Goal: Task Accomplishment & Management: Complete application form

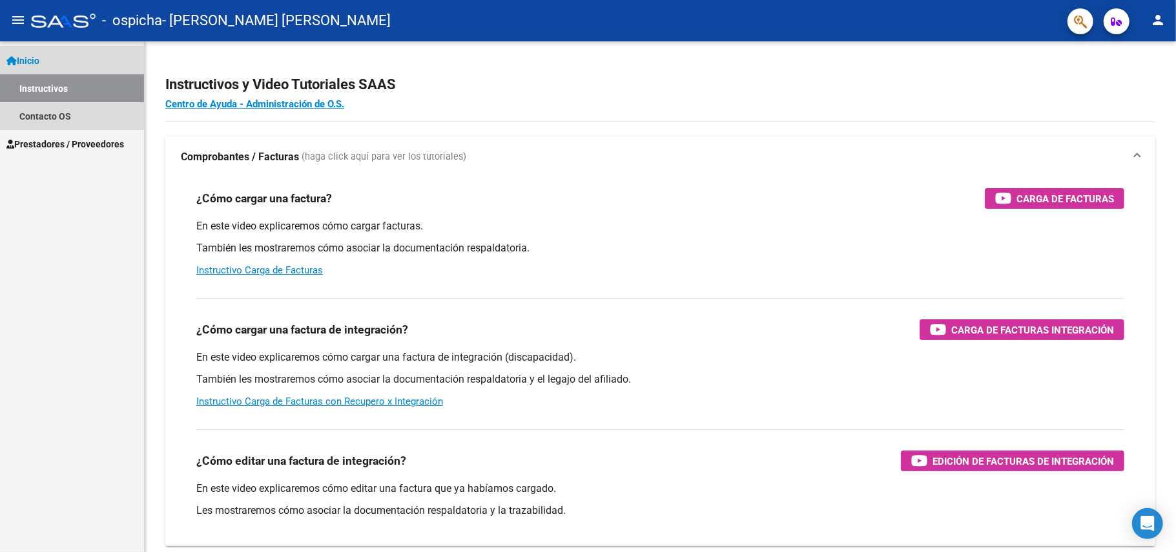
click at [36, 57] on span "Inicio" at bounding box center [22, 61] width 33 height 14
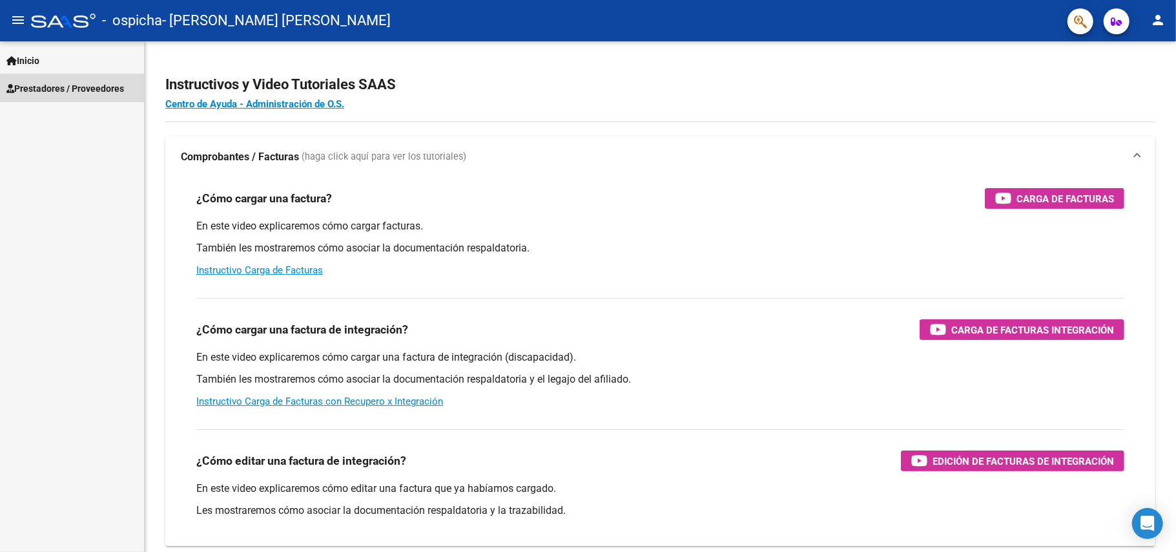
click at [73, 90] on span "Prestadores / Proveedores" at bounding box center [65, 88] width 118 height 14
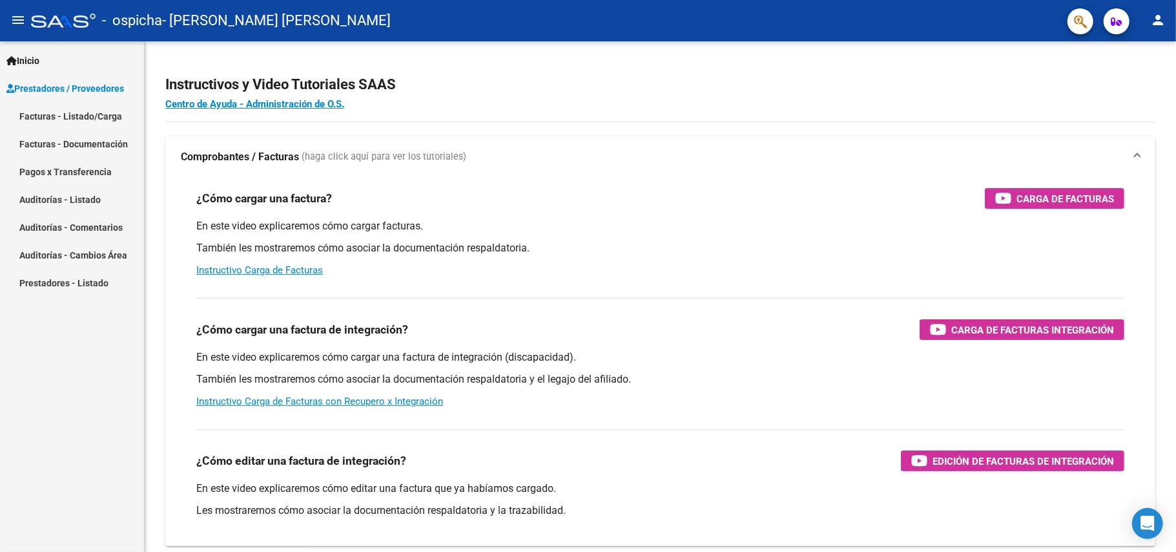
click at [76, 114] on link "Facturas - Listado/Carga" at bounding box center [72, 116] width 144 height 28
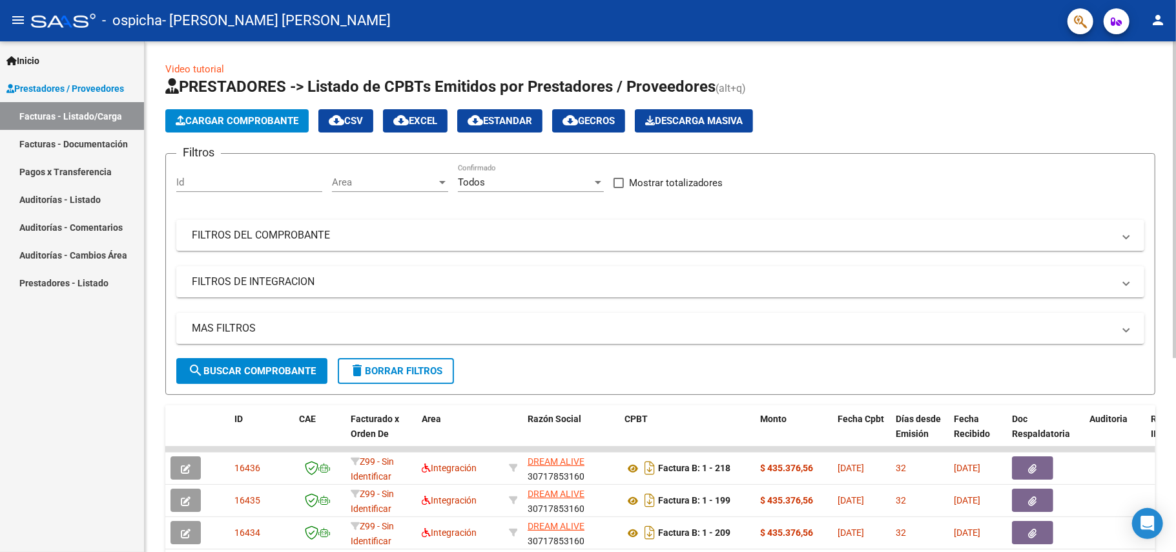
click at [254, 117] on span "Cargar Comprobante" at bounding box center [237, 121] width 123 height 12
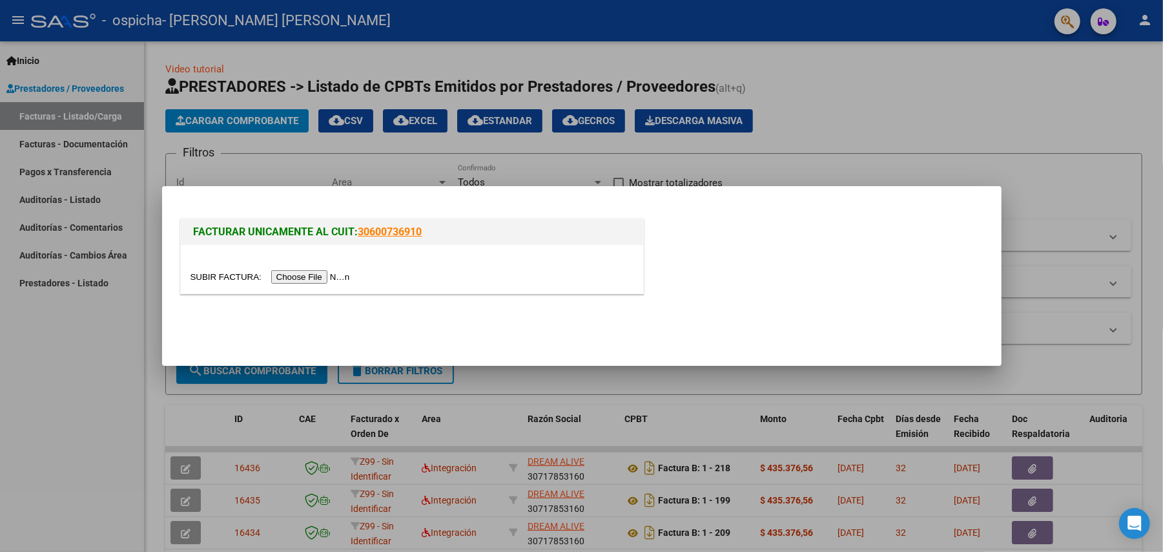
click at [322, 278] on input "file" at bounding box center [272, 277] width 163 height 14
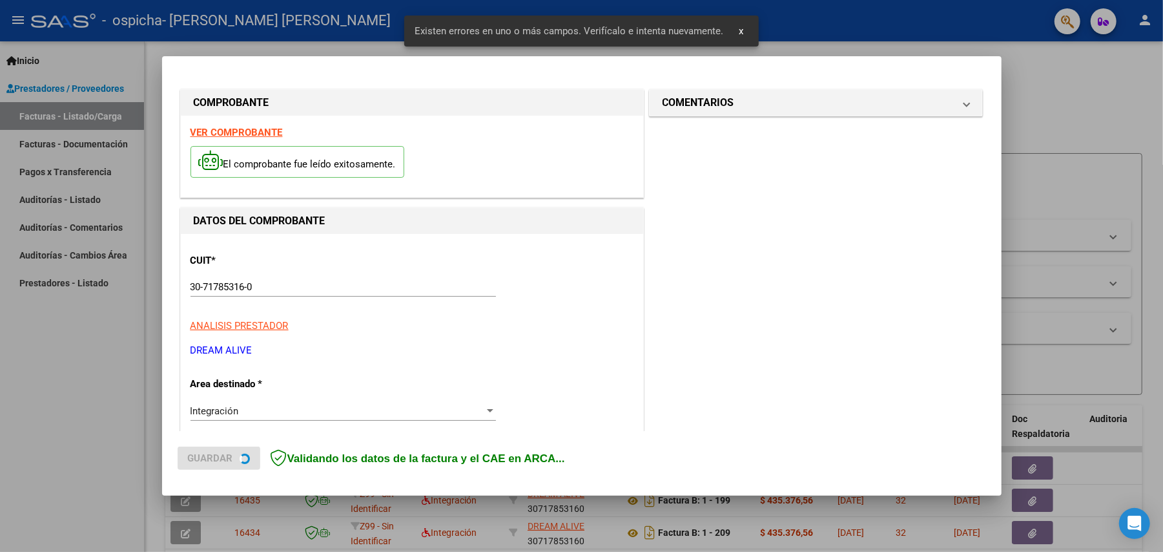
scroll to position [248, 0]
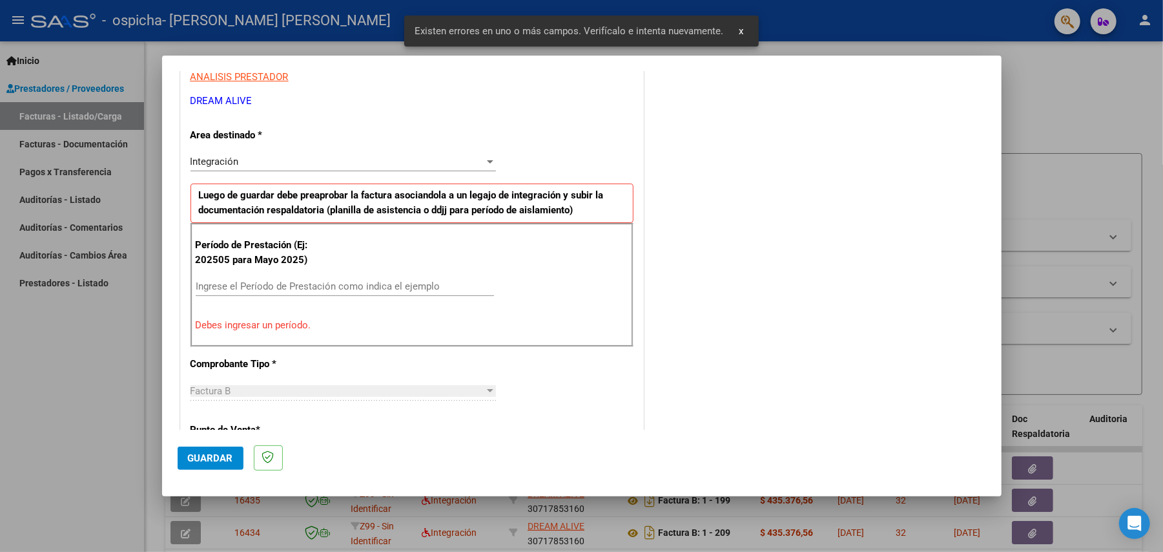
click at [253, 284] on input "Ingrese el Período de Prestación como indica el ejemplo" at bounding box center [345, 286] width 298 height 12
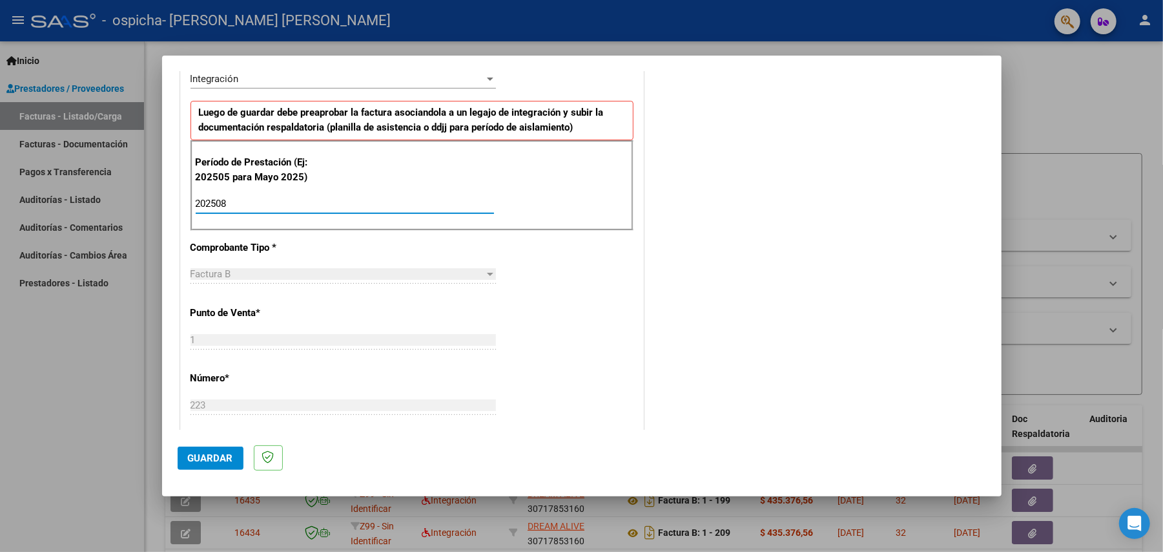
scroll to position [334, 0]
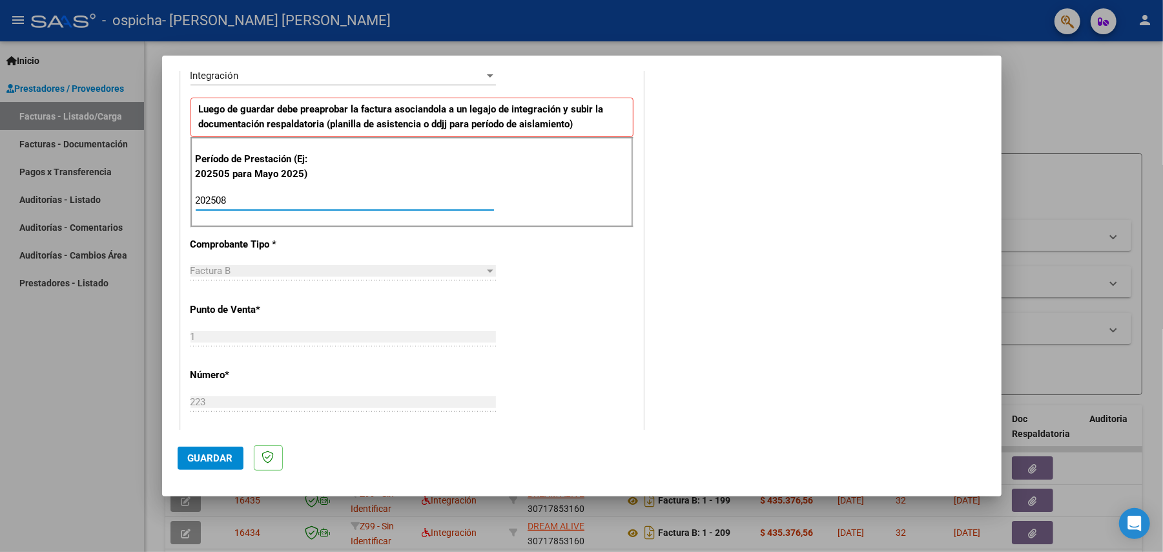
type input "202508"
click at [213, 460] on span "Guardar" at bounding box center [210, 458] width 45 height 12
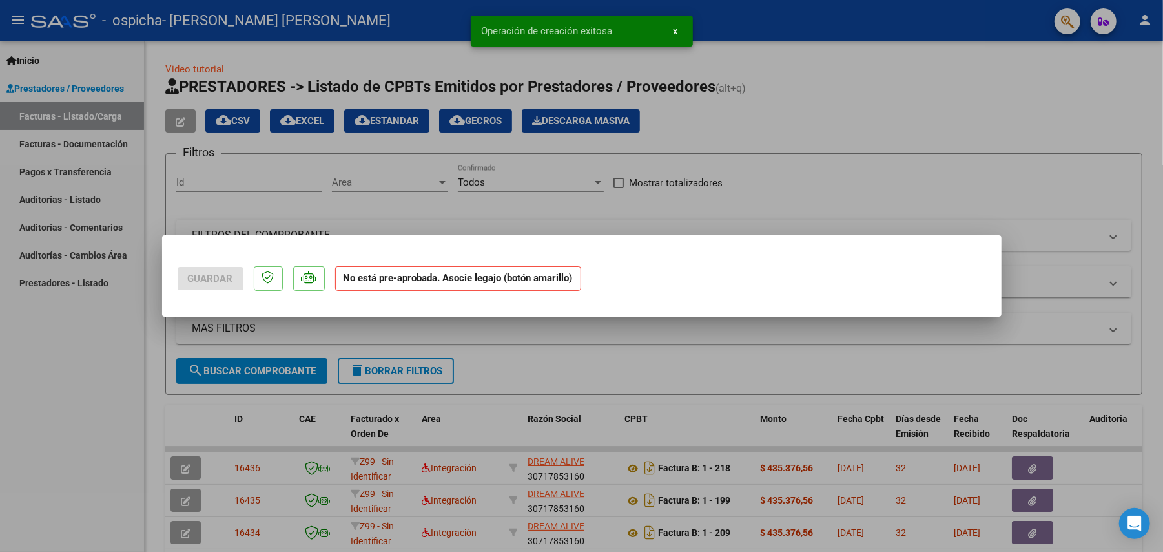
scroll to position [0, 0]
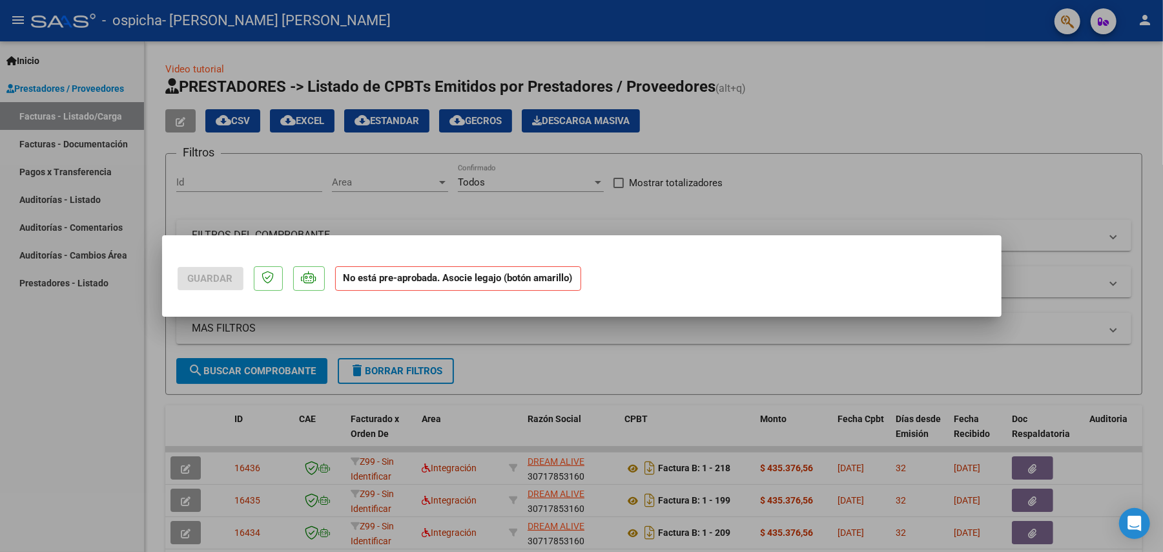
click at [654, 324] on div at bounding box center [581, 276] width 1163 height 552
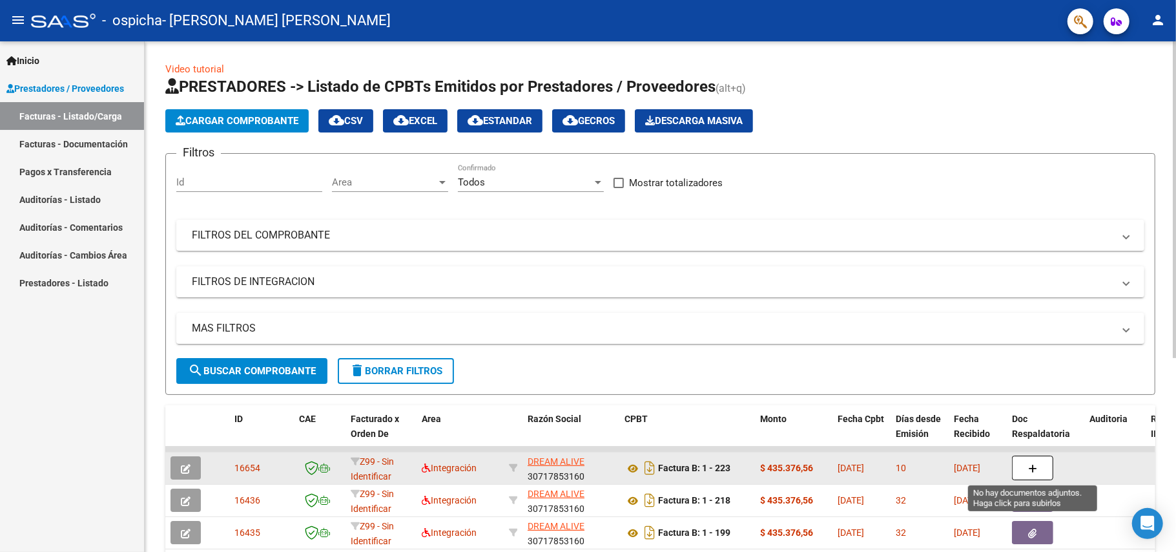
click at [1039, 468] on button "button" at bounding box center [1032, 467] width 41 height 25
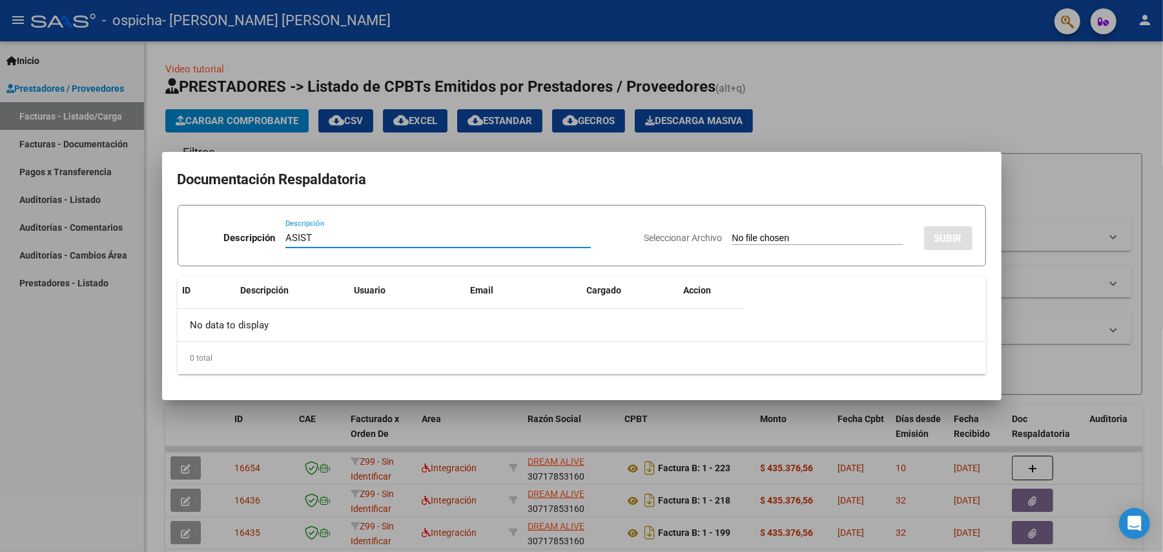
type input "ASIST"
click at [738, 236] on input "Seleccionar Archivo" at bounding box center [817, 239] width 171 height 12
type input "C:\fakepath\Asist [PERSON_NAME] terapias 08-2025.pdf"
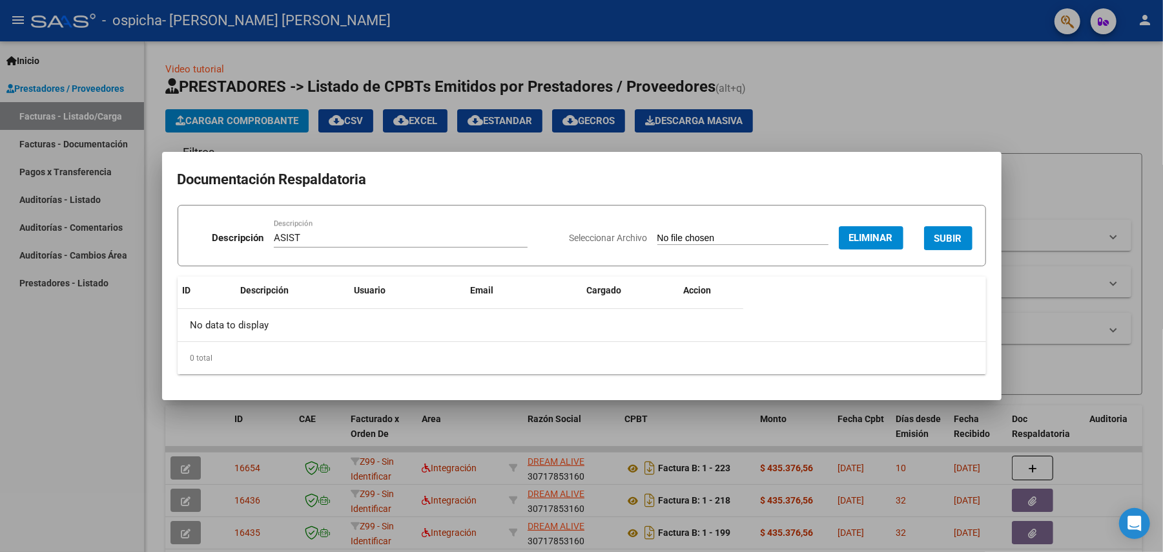
click at [944, 236] on span "SUBIR" at bounding box center [949, 239] width 28 height 12
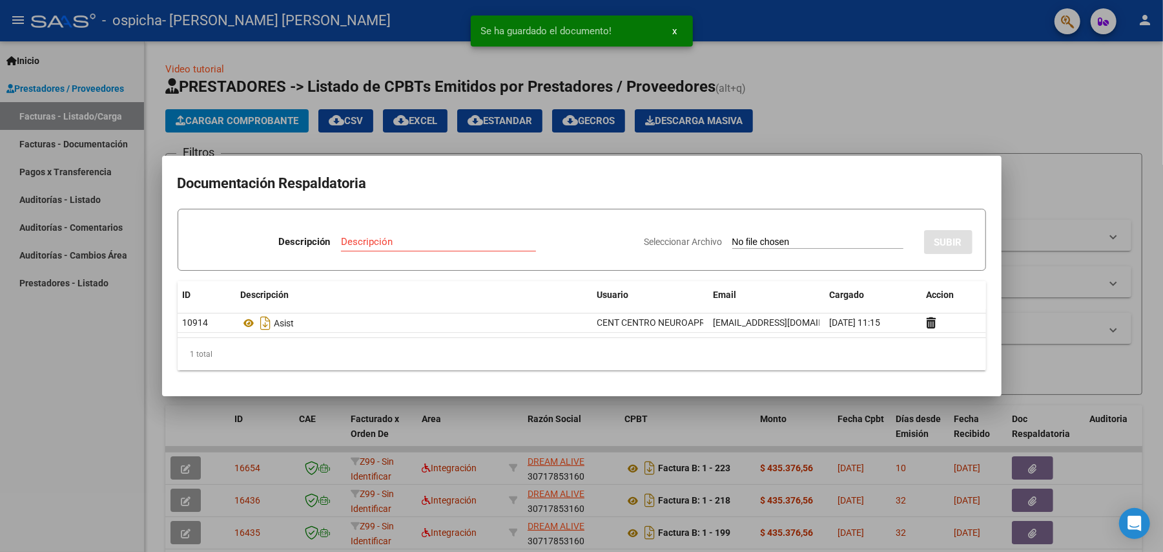
click at [1032, 228] on div at bounding box center [581, 276] width 1163 height 552
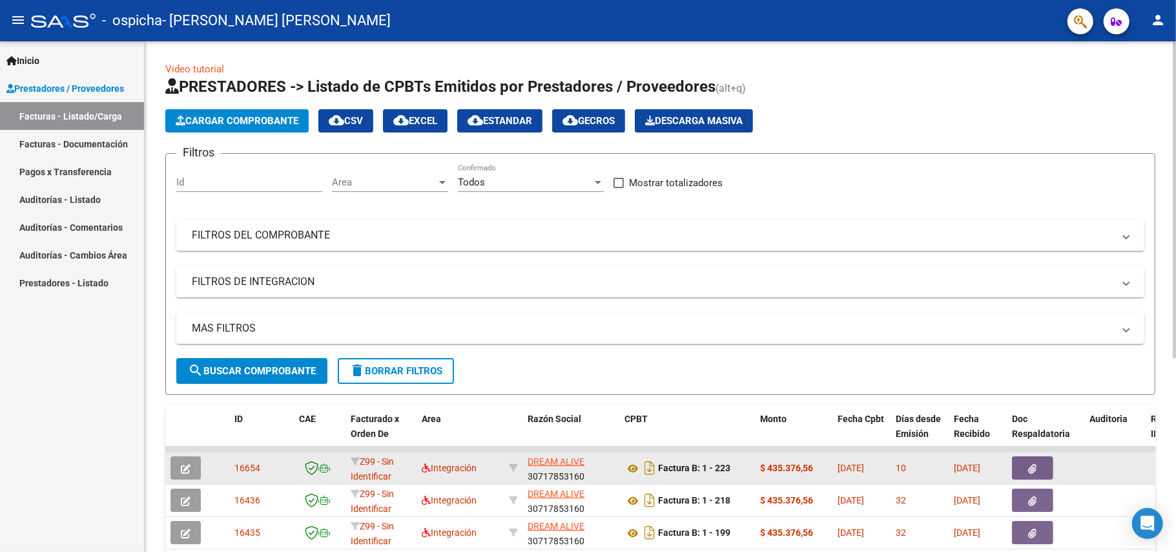
click at [1026, 468] on button "button" at bounding box center [1032, 467] width 41 height 23
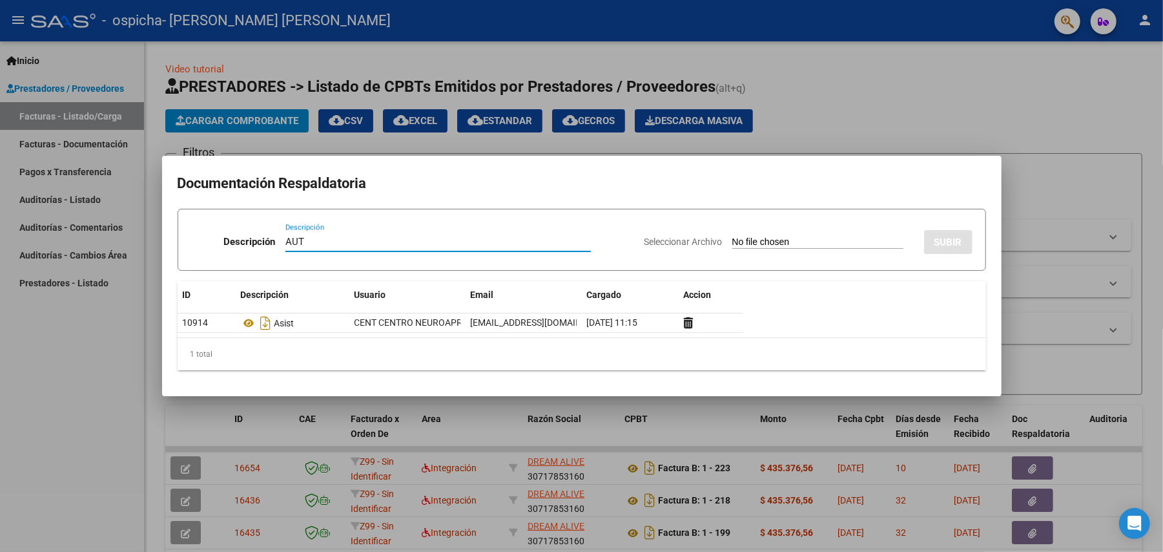
type input "AUT"
click at [747, 240] on input "Seleccionar Archivo" at bounding box center [817, 242] width 171 height 12
type input "C:\fakepath\- [PERSON_NAME] ENE A DIC 2025-CENT MORON MOD REHAB INTENSIVO.pdf"
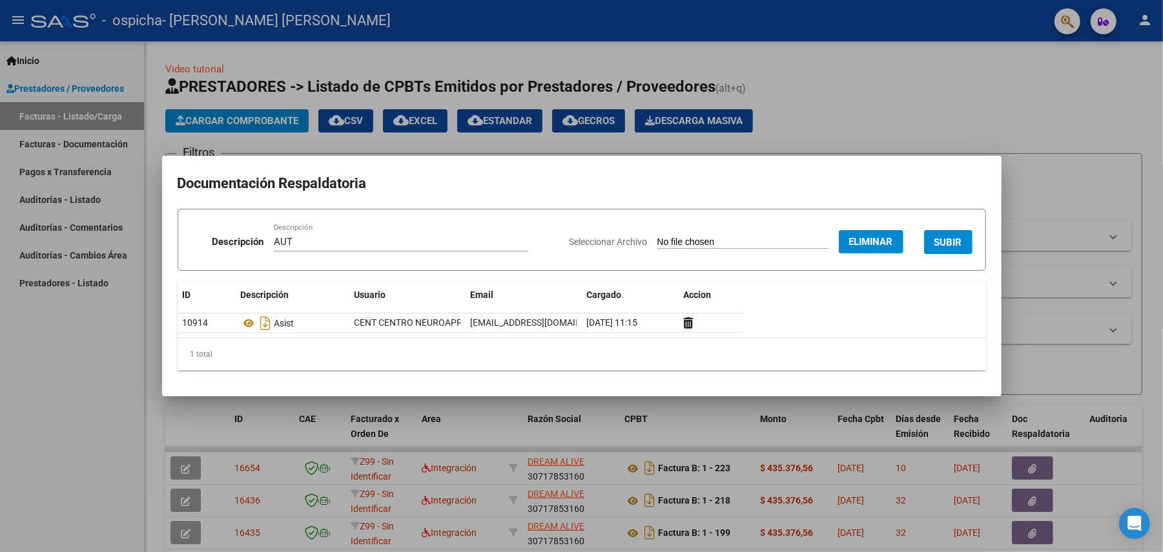
click at [944, 242] on span "SUBIR" at bounding box center [949, 242] width 28 height 12
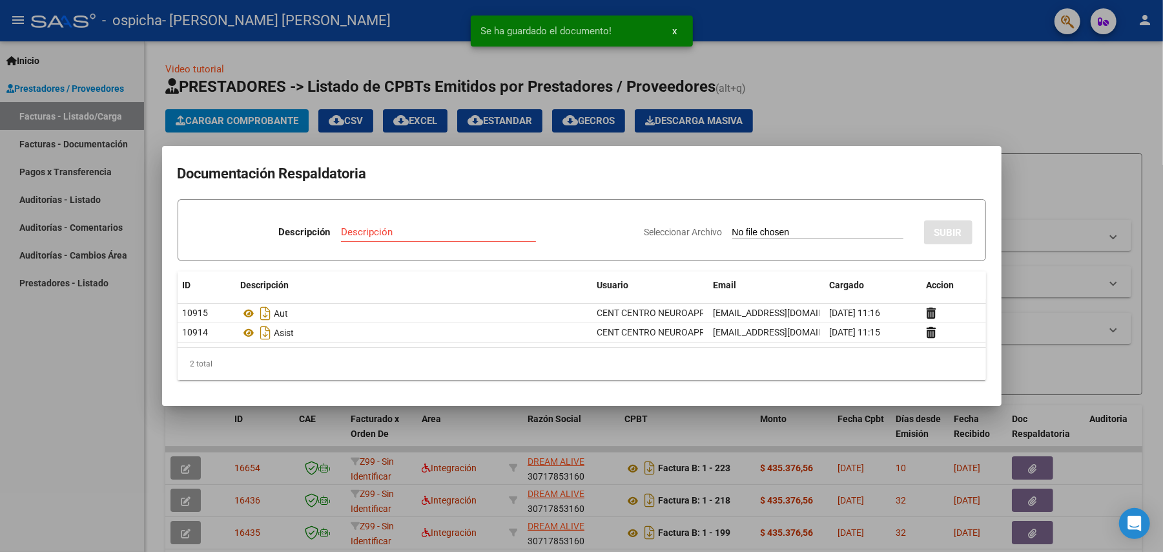
click at [851, 84] on div at bounding box center [581, 276] width 1163 height 552
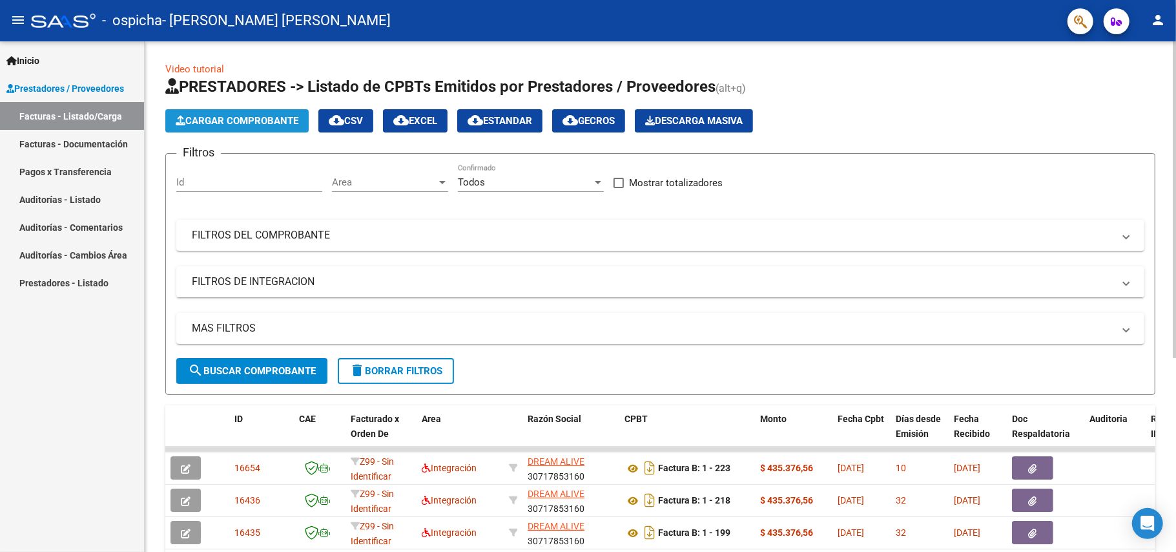
click at [218, 125] on span "Cargar Comprobante" at bounding box center [237, 121] width 123 height 12
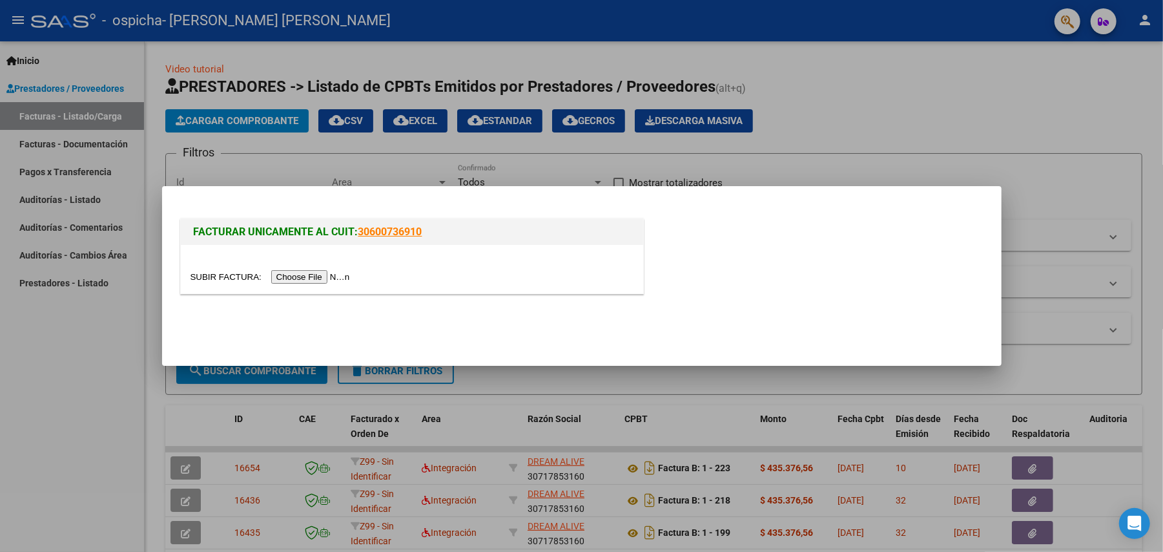
click at [332, 279] on input "file" at bounding box center [272, 277] width 163 height 14
click at [324, 285] on div at bounding box center [412, 269] width 462 height 48
click at [331, 275] on input "file" at bounding box center [272, 277] width 163 height 14
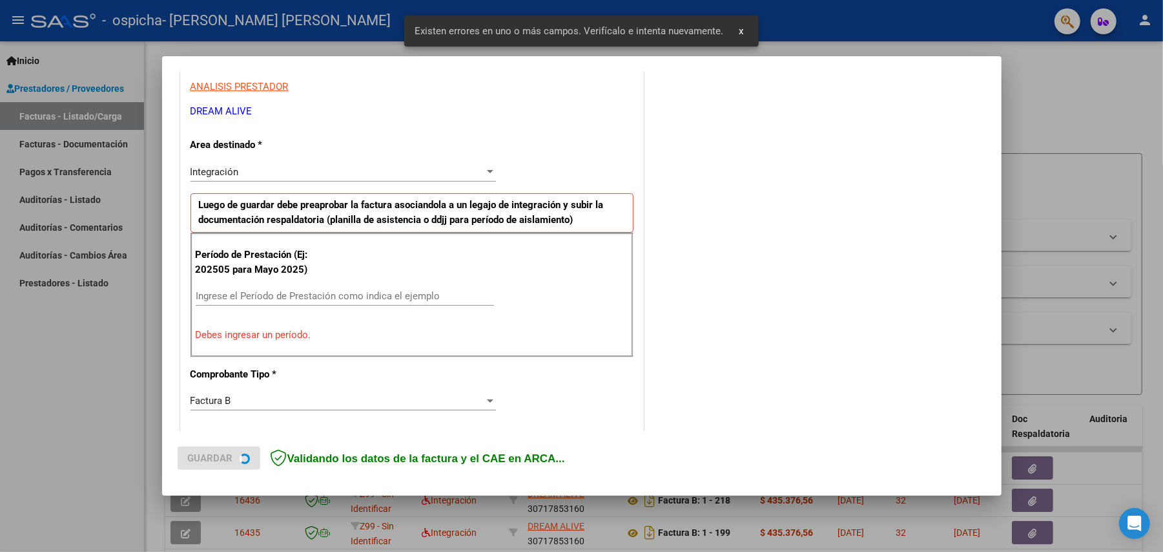
scroll to position [248, 0]
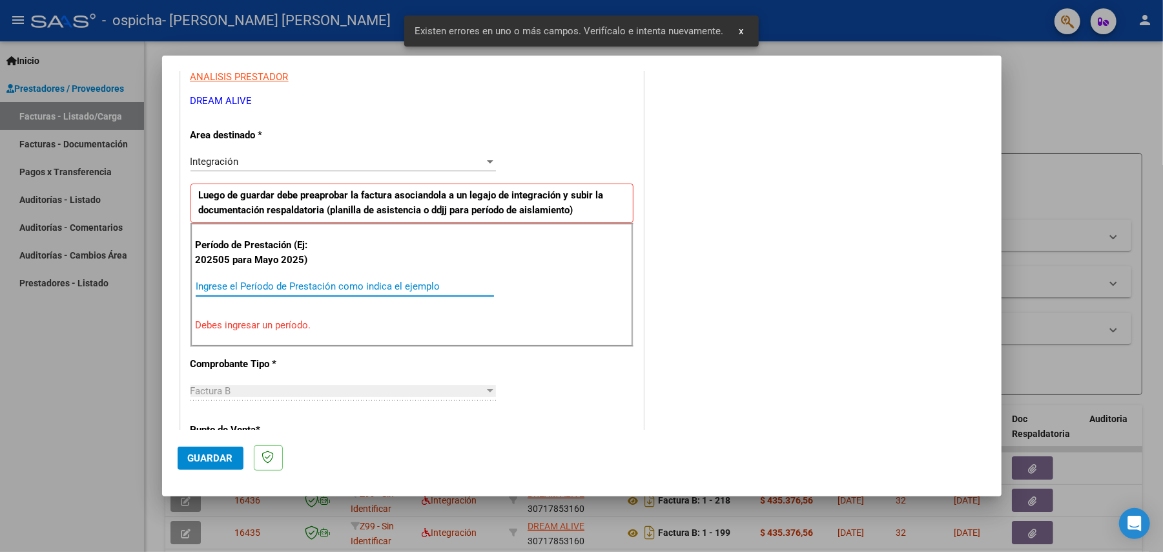
click at [346, 289] on input "Ingrese el Período de Prestación como indica el ejemplo" at bounding box center [345, 286] width 298 height 12
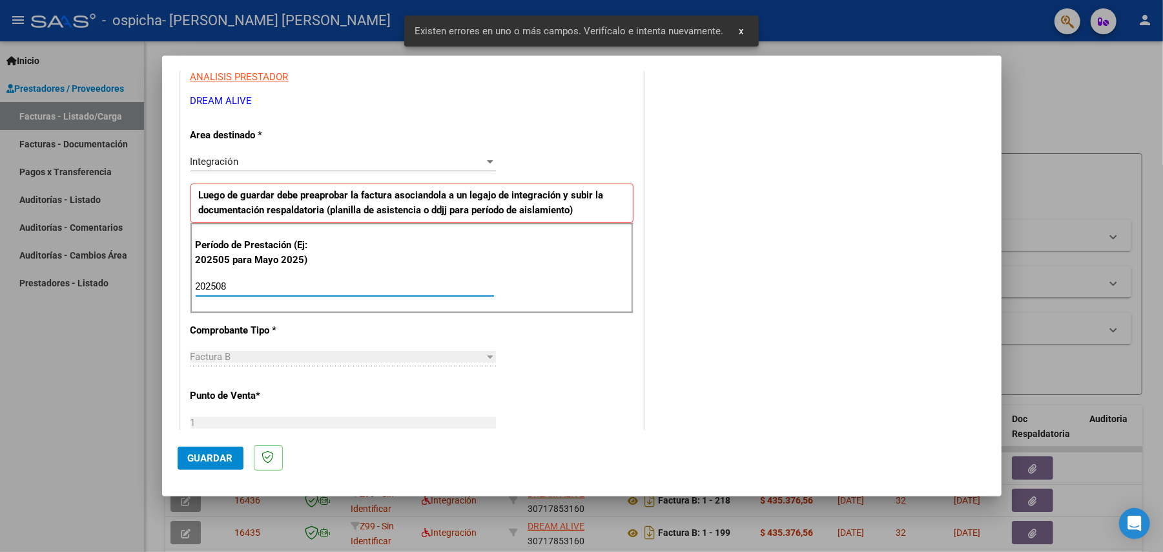
type input "202508"
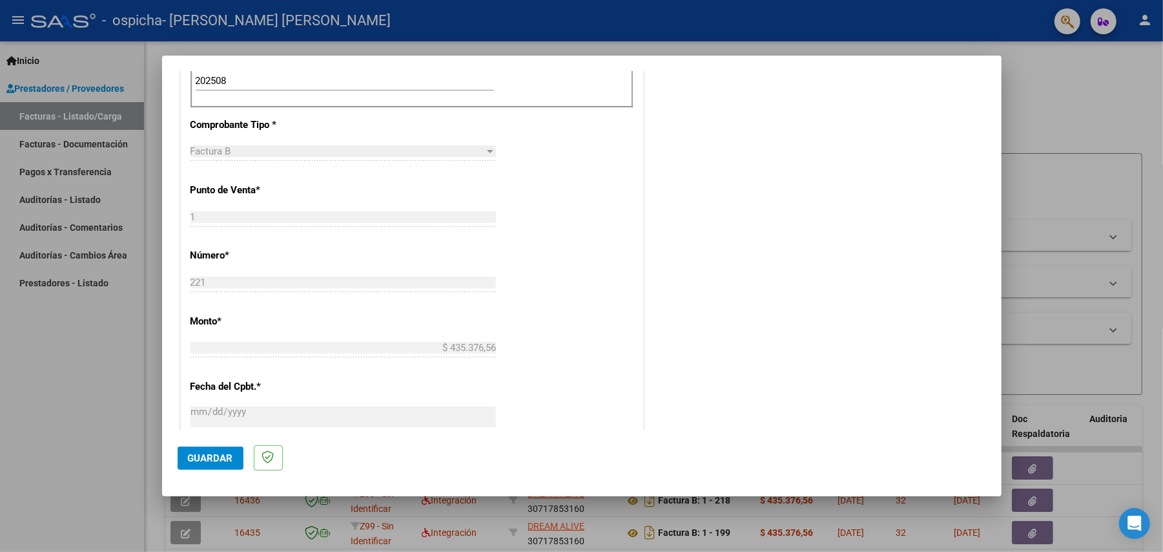
scroll to position [506, 0]
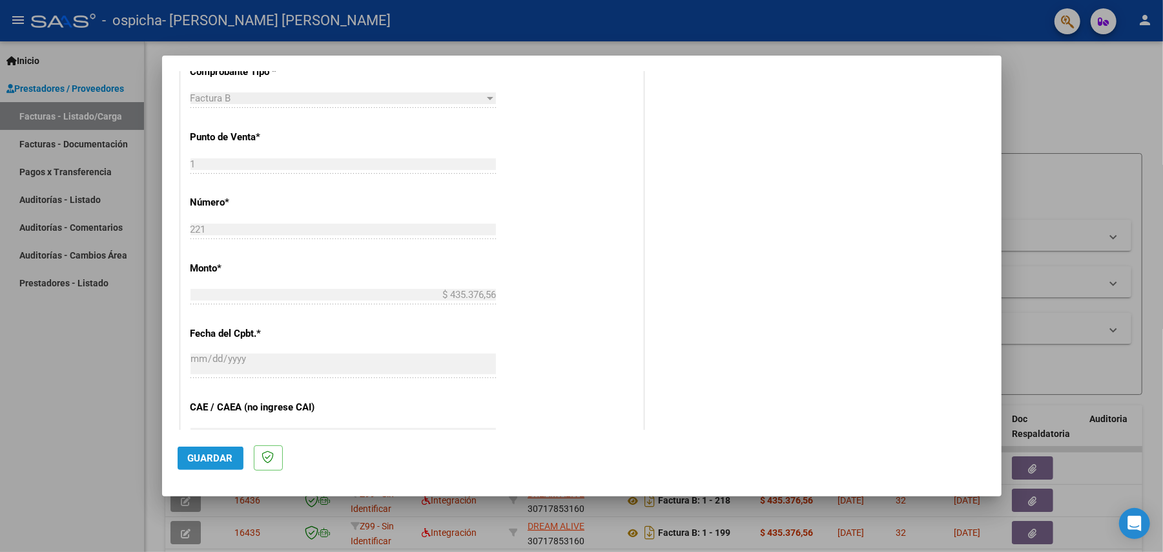
click at [212, 464] on button "Guardar" at bounding box center [211, 457] width 66 height 23
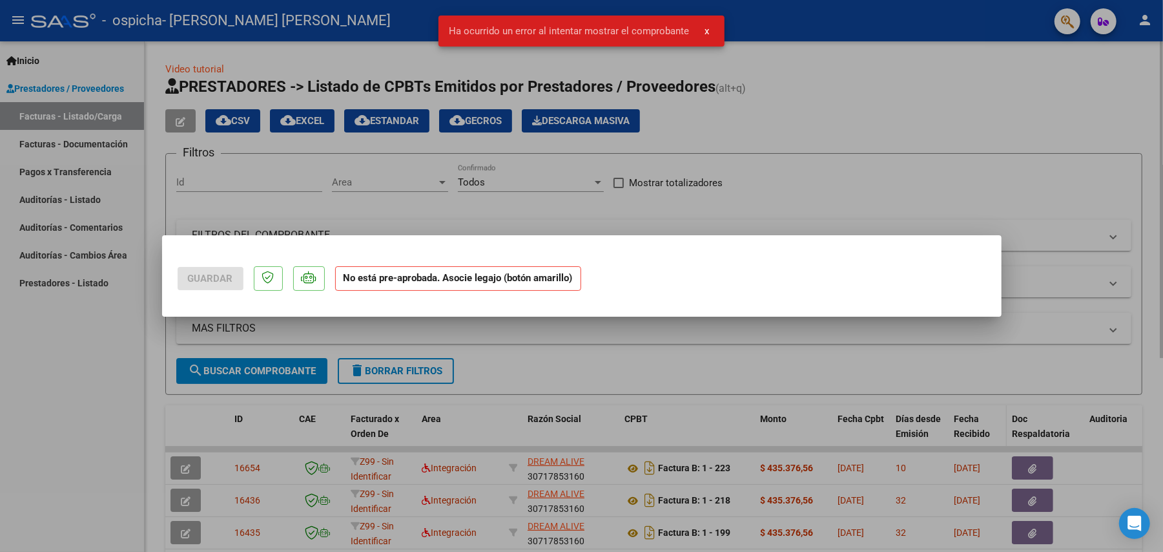
drag, startPoint x: 825, startPoint y: 370, endPoint x: 969, endPoint y: 409, distance: 149.2
click at [824, 370] on div at bounding box center [581, 276] width 1163 height 552
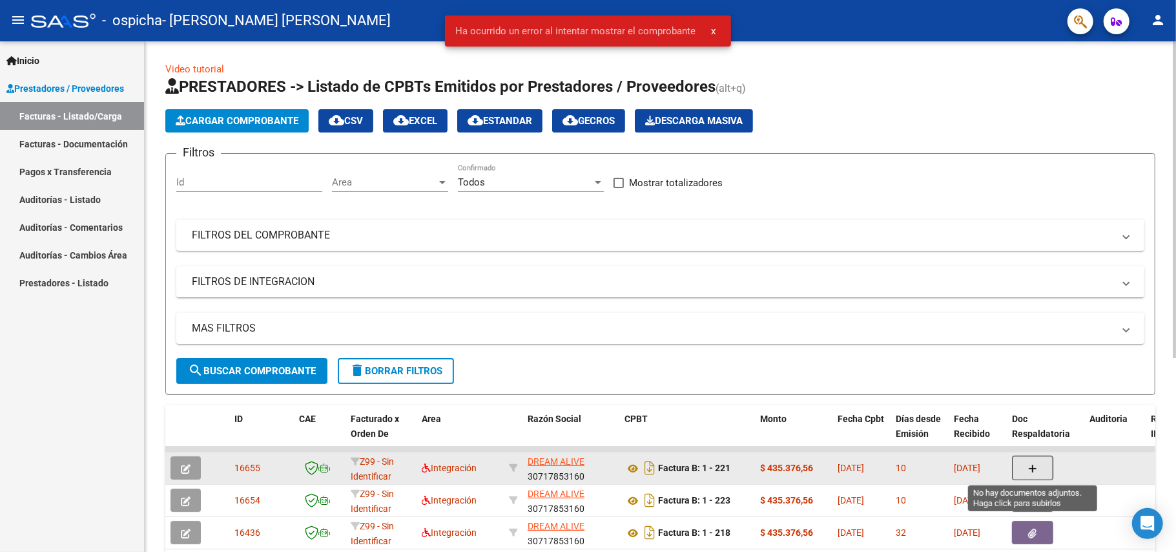
click at [1036, 471] on icon "button" at bounding box center [1032, 469] width 9 height 10
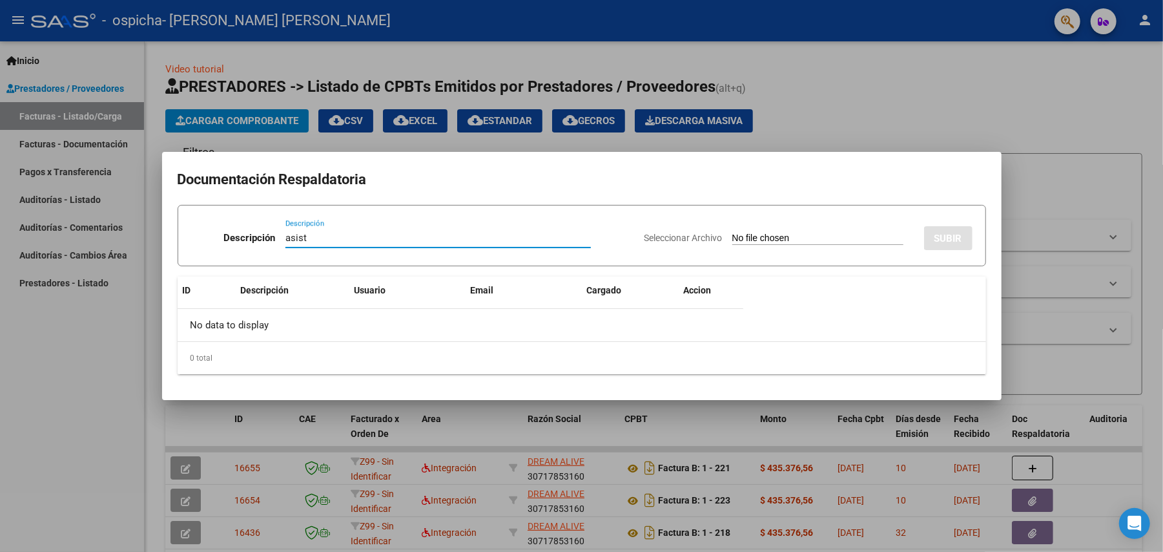
type input "asist"
click at [766, 230] on div "Seleccionar Archivo SUBIR" at bounding box center [809, 235] width 328 height 39
click at [743, 234] on input "Seleccionar Archivo" at bounding box center [817, 239] width 171 height 12
type input "C:\fakepath\Asist [PERSON_NAME] terapias 08-2025.pdf"
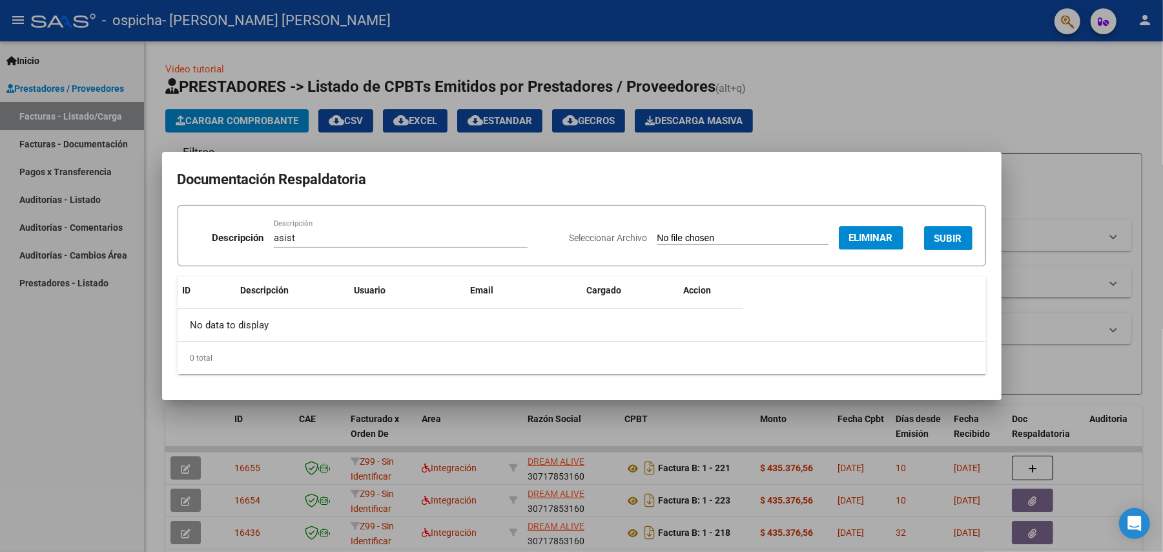
click at [939, 229] on button "SUBIR" at bounding box center [948, 238] width 48 height 24
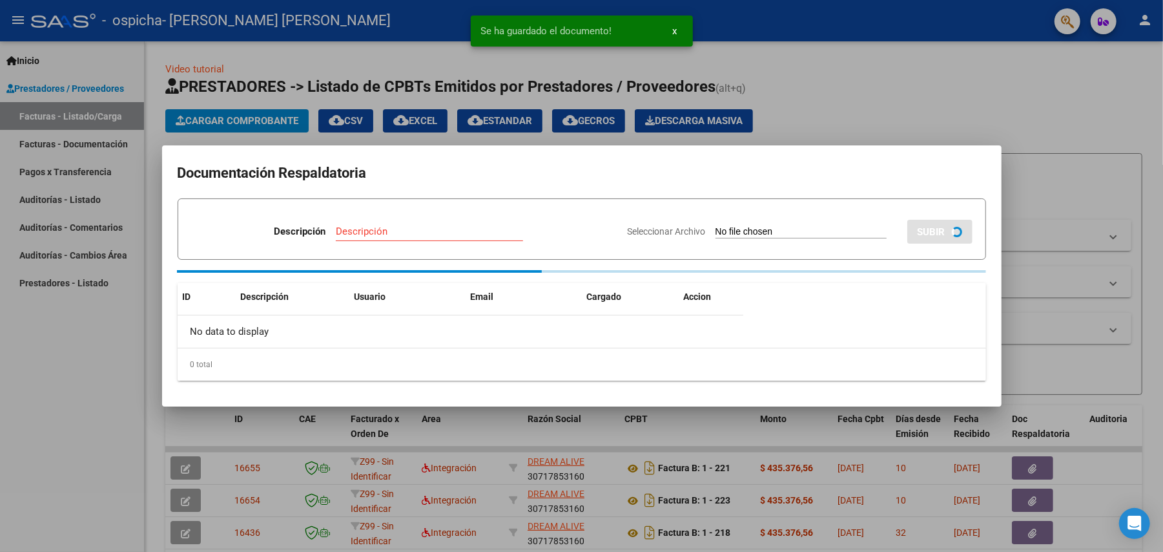
click at [957, 112] on div at bounding box center [581, 276] width 1163 height 552
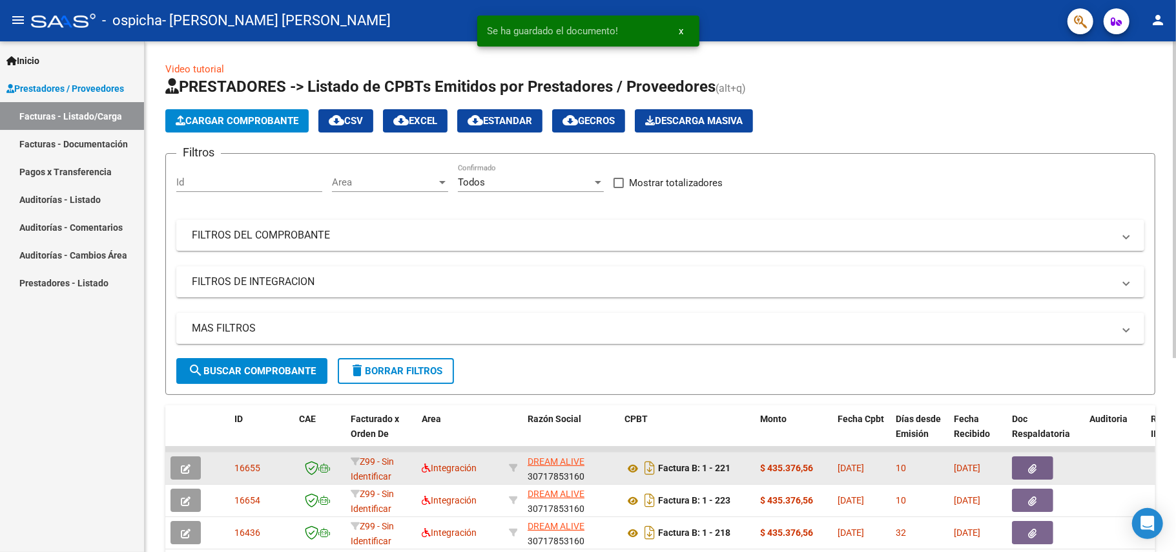
click at [1032, 472] on icon "button" at bounding box center [1033, 469] width 8 height 10
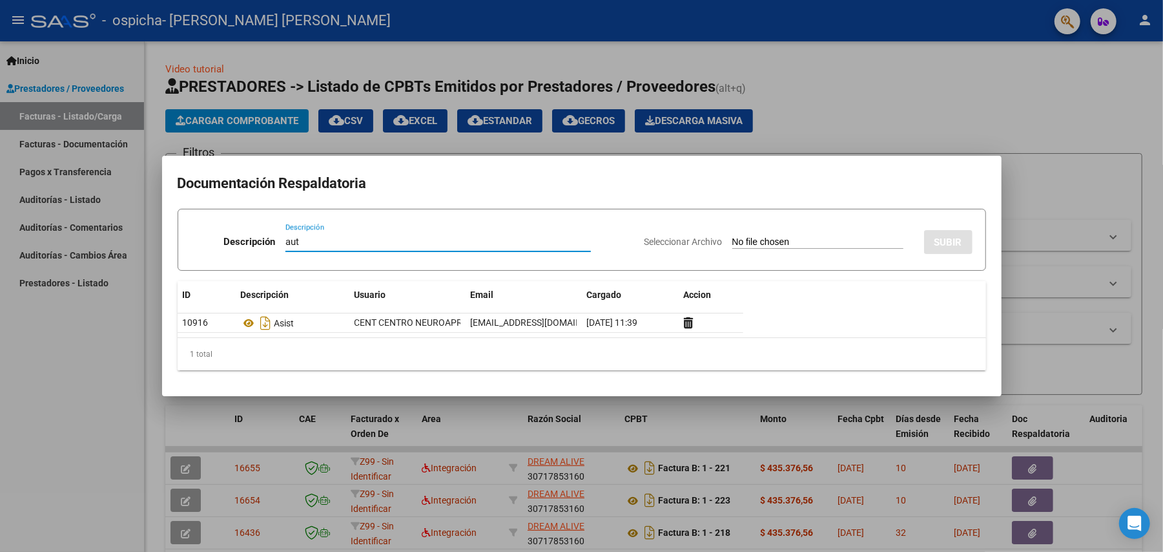
type input "aut"
click at [747, 247] on input "Seleccionar Archivo" at bounding box center [817, 242] width 171 height 12
type input "C:\fakepath\[PERSON_NAME] terapias ENERO A DIC 2025.pdf"
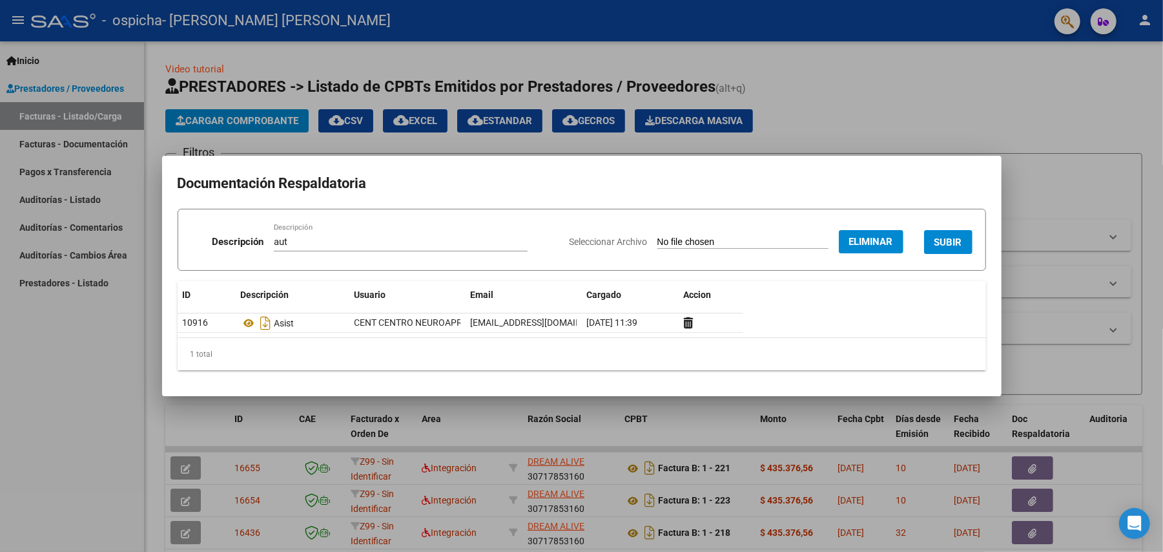
click at [956, 236] on span "SUBIR" at bounding box center [949, 242] width 28 height 12
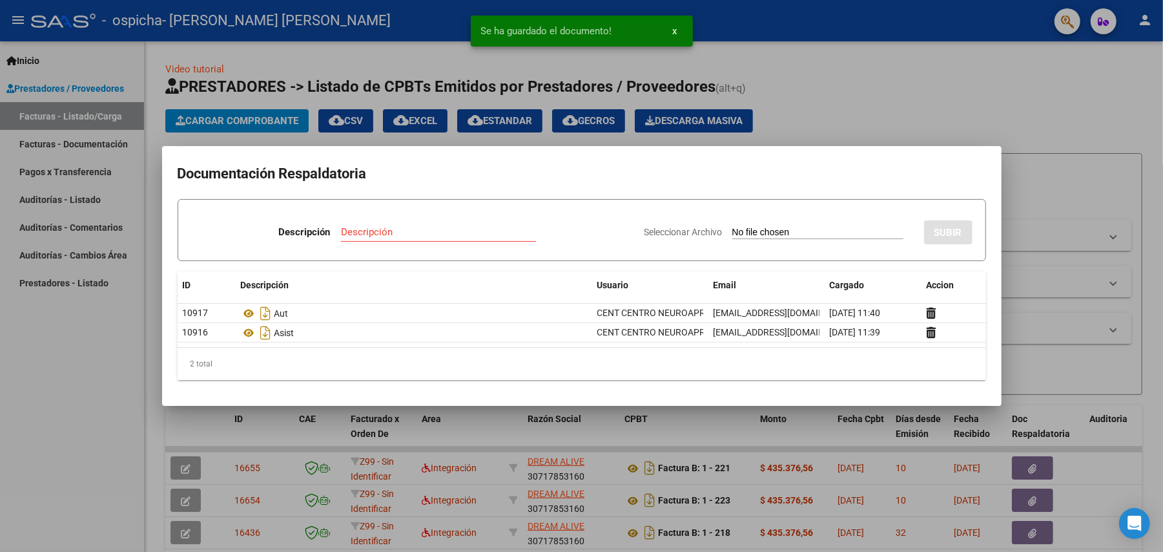
click at [943, 122] on div at bounding box center [581, 276] width 1163 height 552
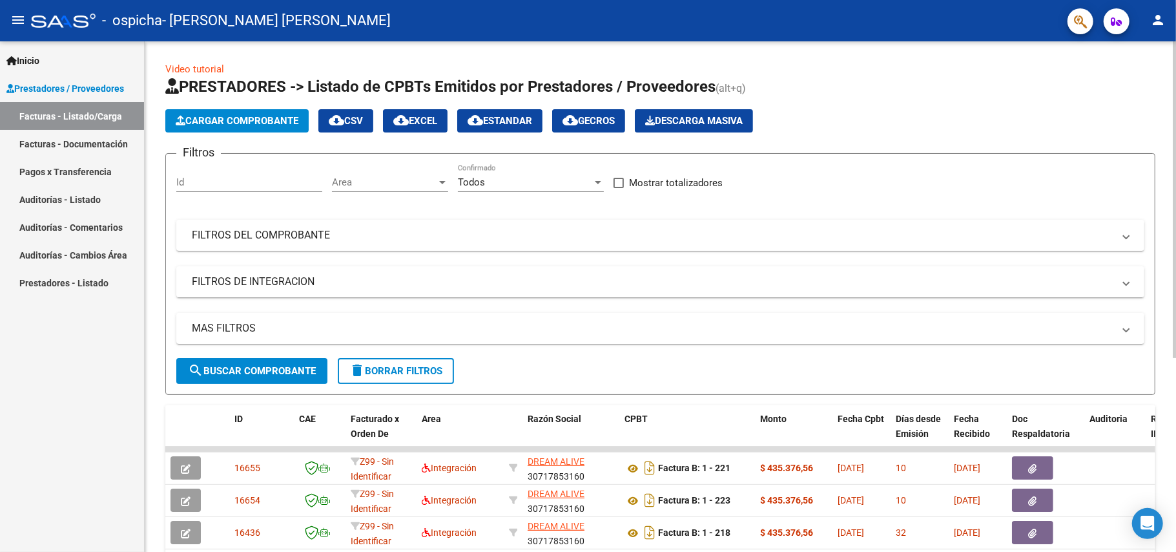
click at [274, 123] on span "Cargar Comprobante" at bounding box center [237, 121] width 123 height 12
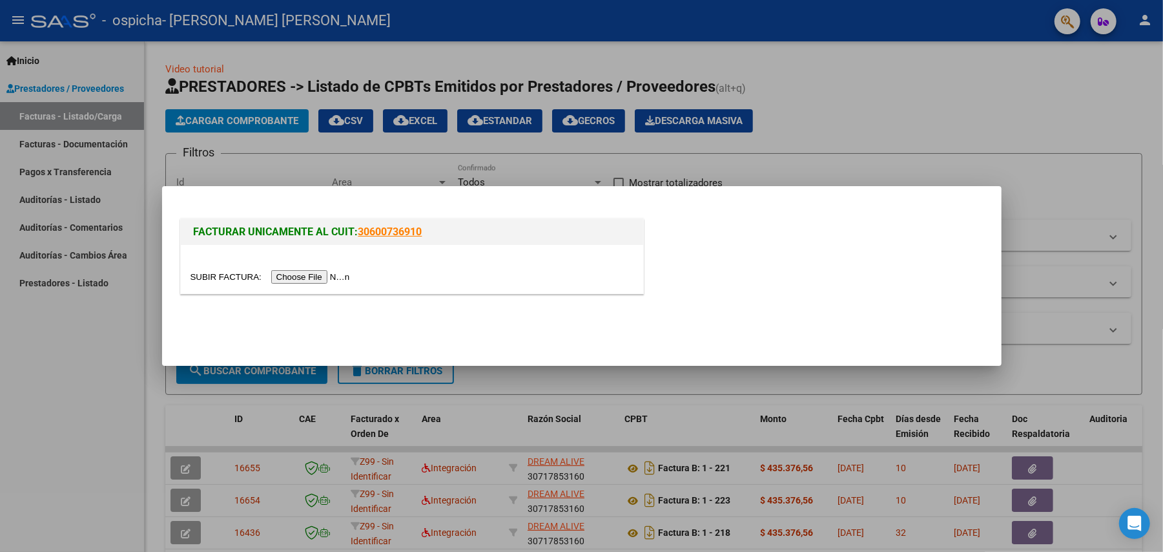
click at [327, 273] on input "file" at bounding box center [272, 277] width 163 height 14
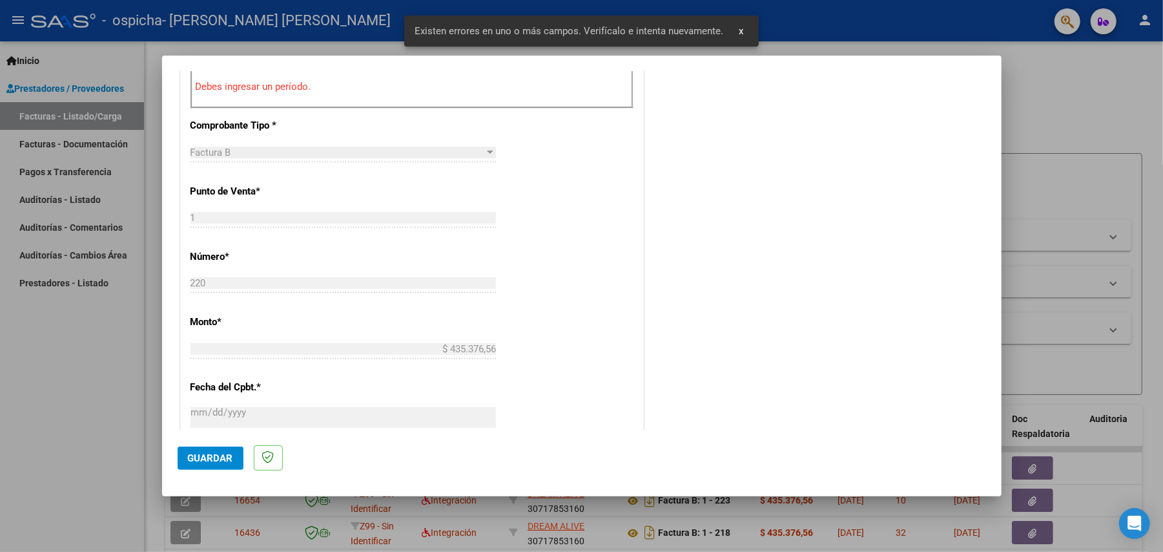
scroll to position [400, 0]
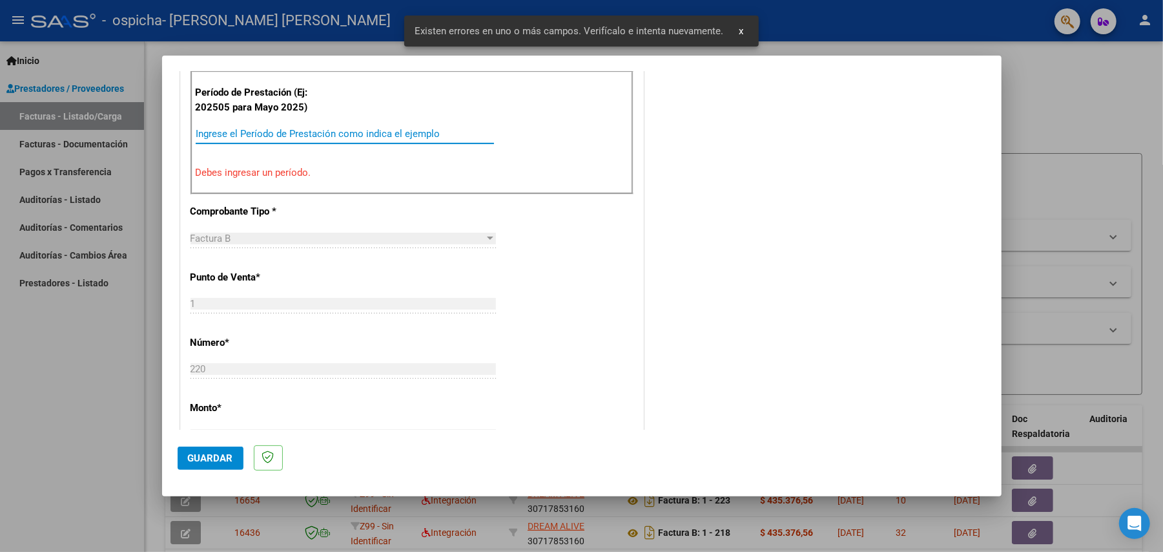
click at [287, 138] on input "Ingrese el Período de Prestación como indica el ejemplo" at bounding box center [345, 134] width 298 height 12
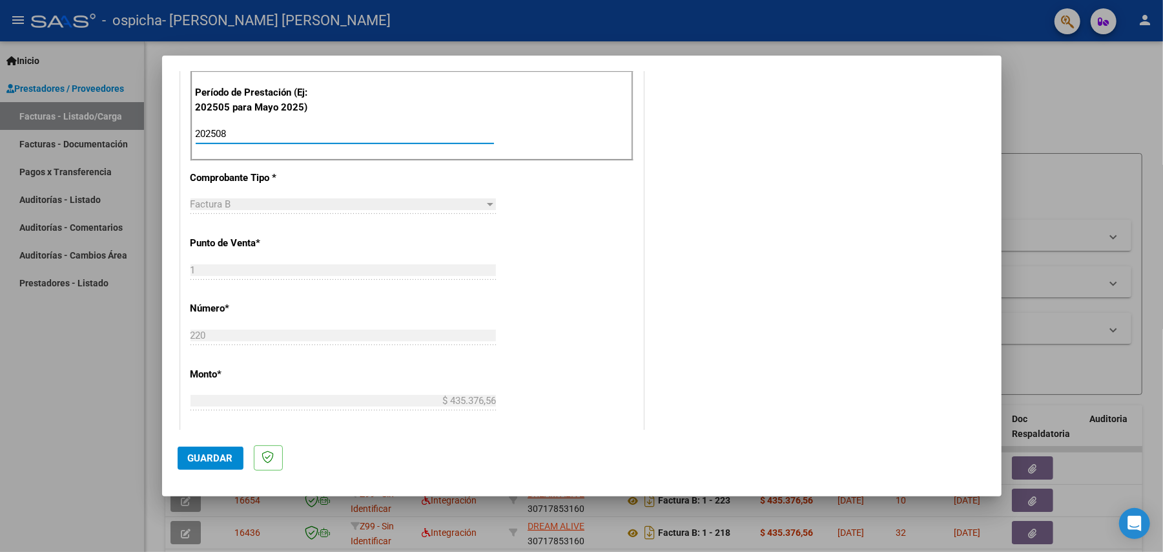
type input "202508"
click at [205, 461] on span "Guardar" at bounding box center [210, 458] width 45 height 12
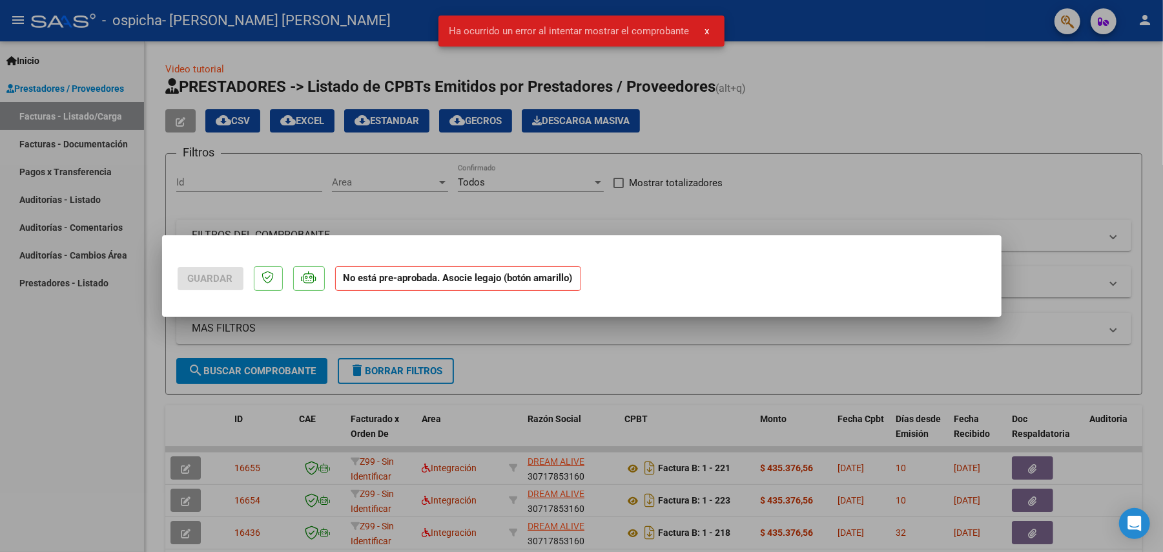
click at [577, 365] on div at bounding box center [581, 276] width 1163 height 552
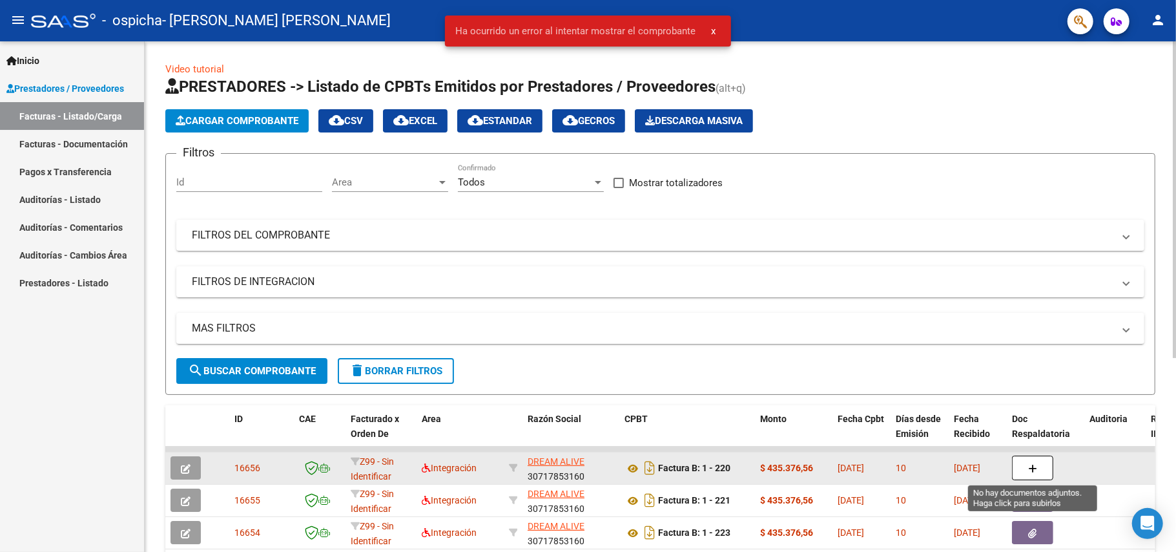
click at [1022, 471] on button "button" at bounding box center [1032, 467] width 41 height 25
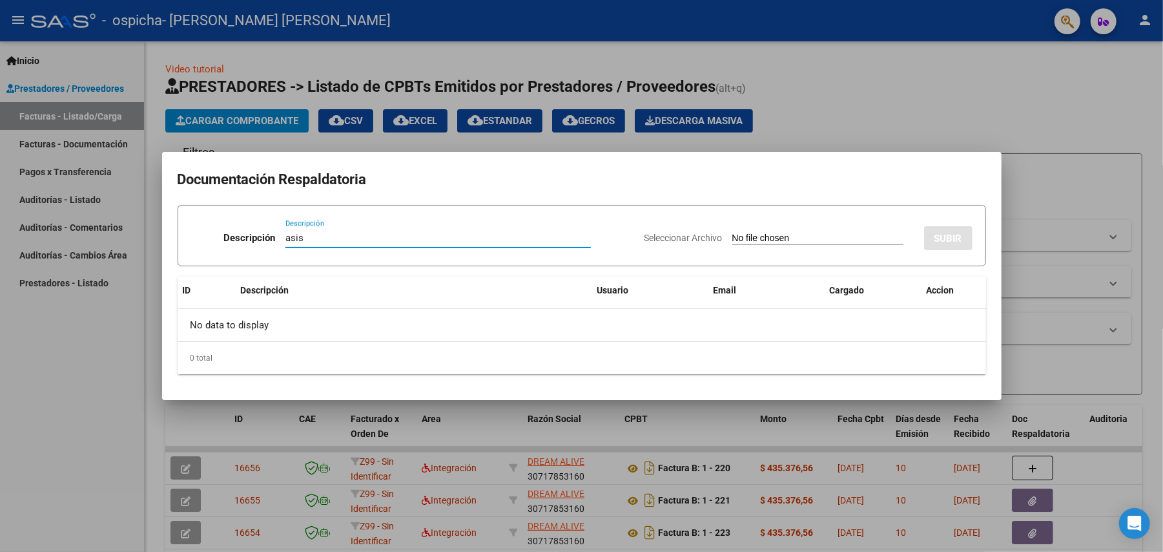
type input "asis"
click at [771, 239] on input "Seleccionar Archivo" at bounding box center [817, 239] width 171 height 12
type input "C:\fakepath\Asist [PERSON_NAME] terapias 08-2025.pdf"
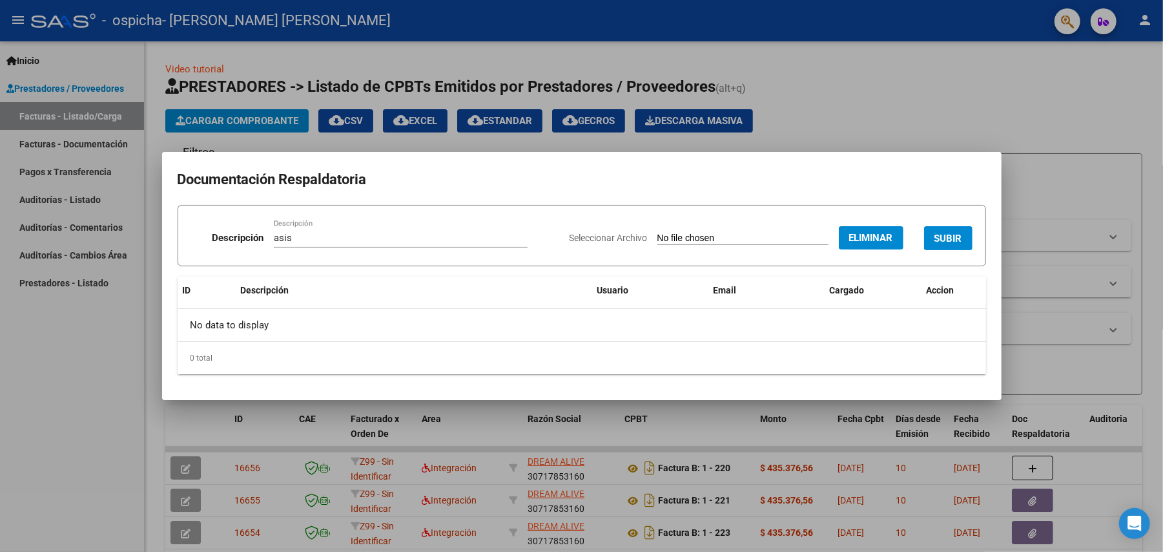
click at [951, 242] on span "SUBIR" at bounding box center [949, 239] width 28 height 12
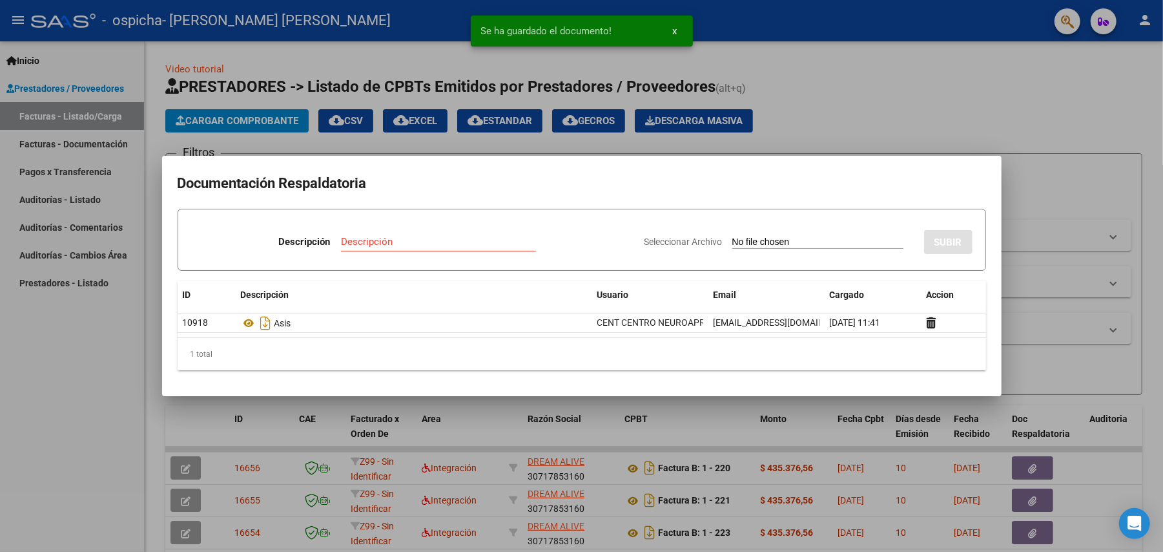
click at [457, 248] on div "Descripción" at bounding box center [438, 241] width 195 height 19
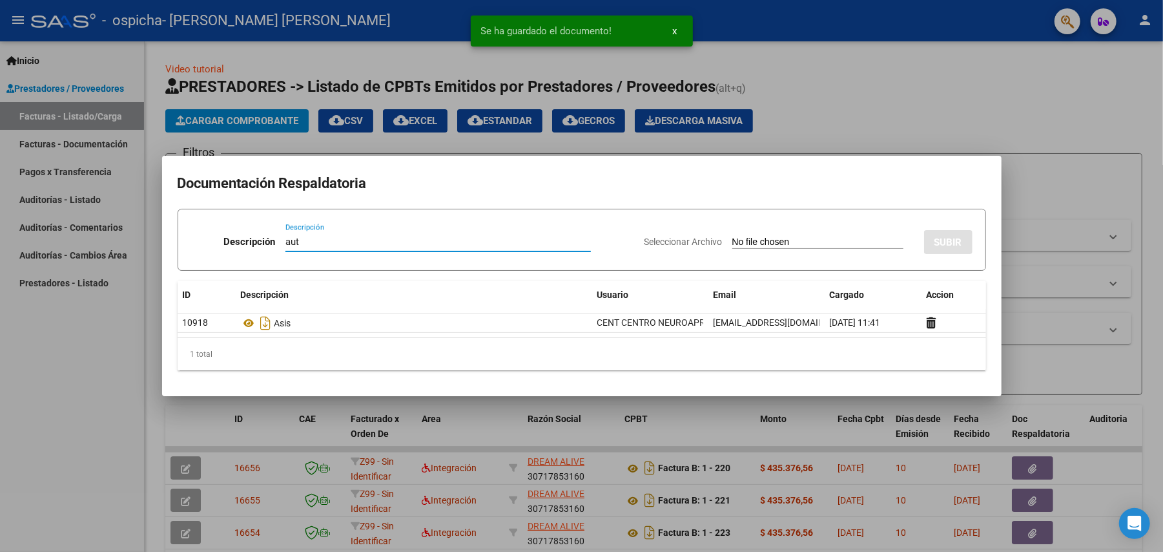
type input "aut"
click at [782, 244] on input "Seleccionar Archivo" at bounding box center [817, 242] width 171 height 12
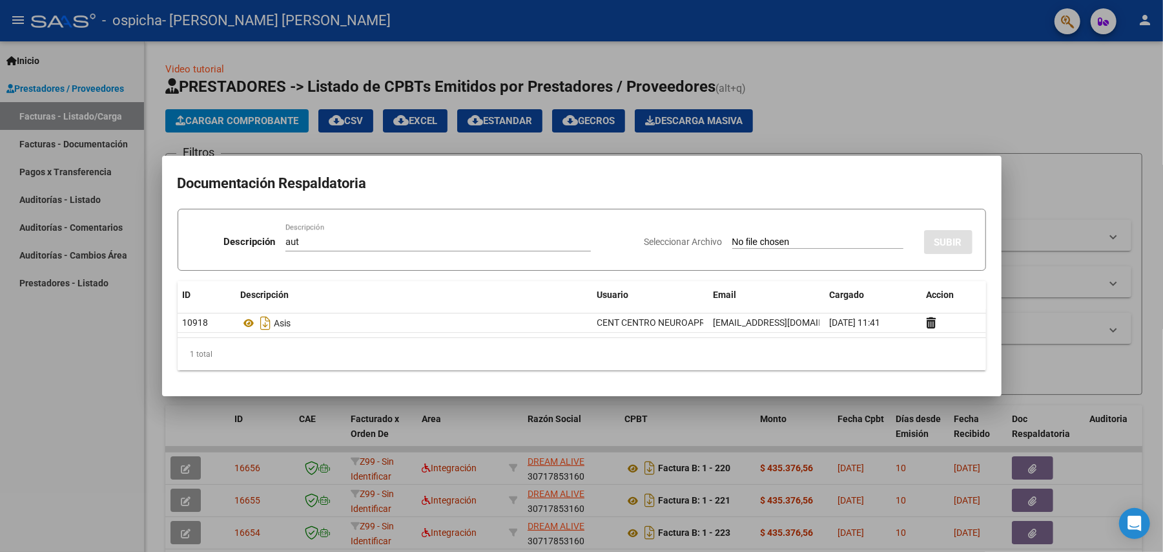
type input "C:\fakepath\BUERA [PERSON_NAME] ENERO A DIC 2025- mod int.pdf"
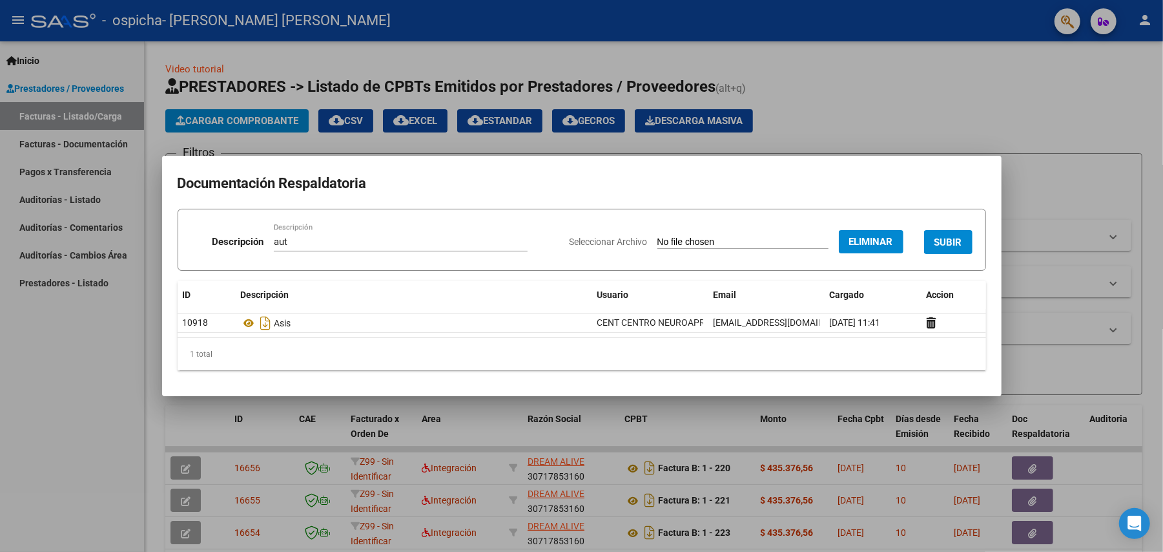
click at [940, 236] on span "SUBIR" at bounding box center [949, 242] width 28 height 12
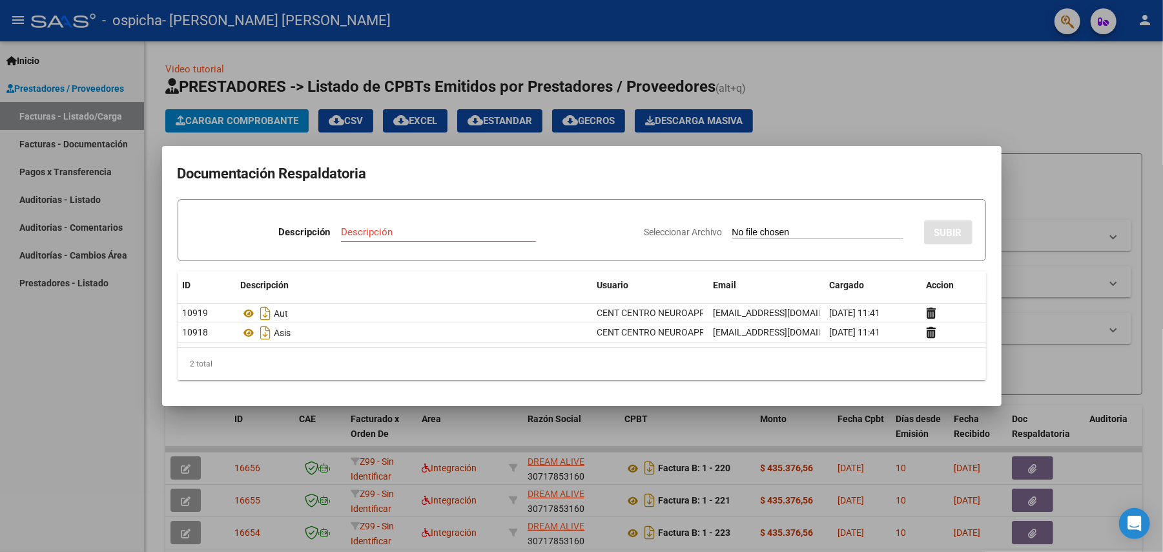
click at [752, 119] on div at bounding box center [581, 276] width 1163 height 552
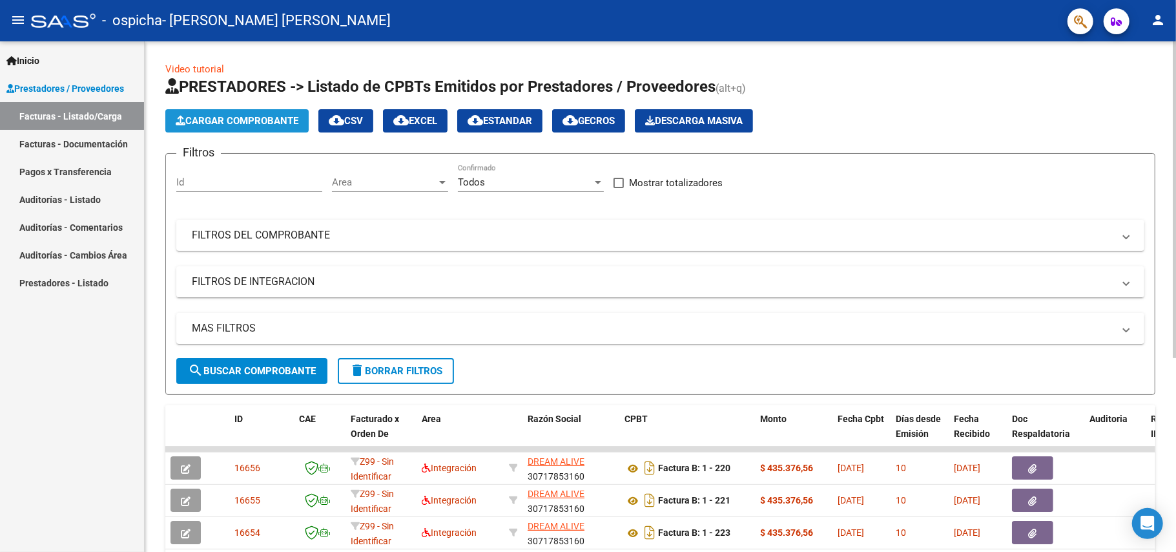
click at [222, 116] on span "Cargar Comprobante" at bounding box center [237, 121] width 123 height 12
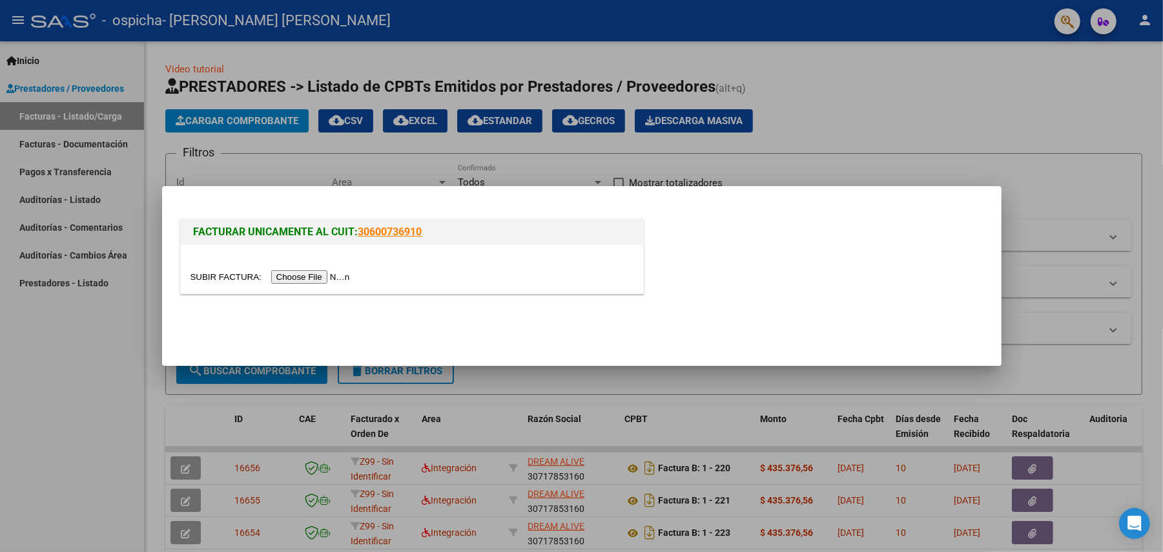
click at [282, 279] on input "file" at bounding box center [272, 277] width 163 height 14
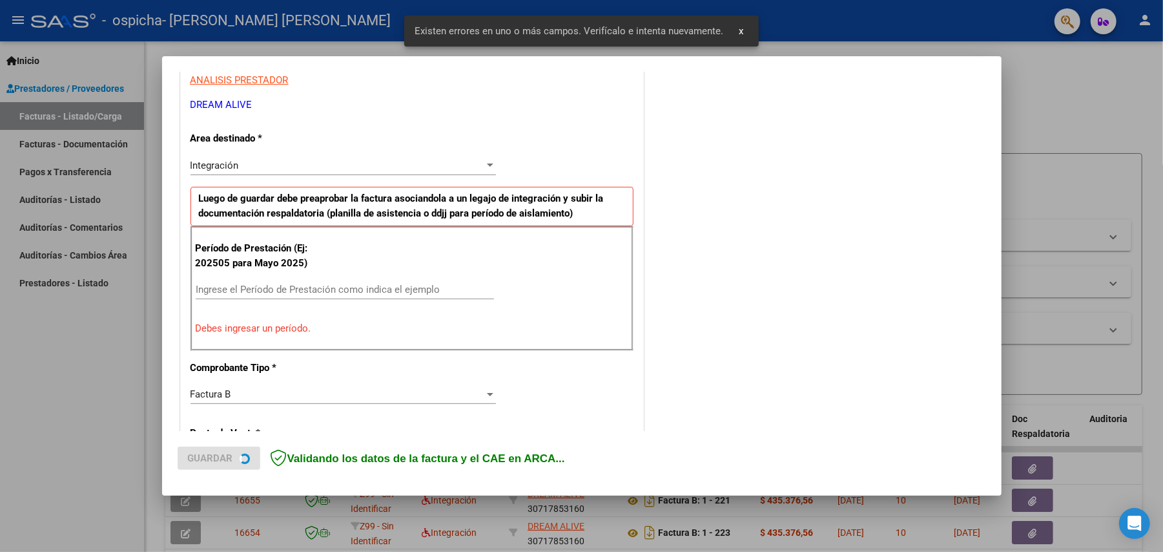
scroll to position [248, 0]
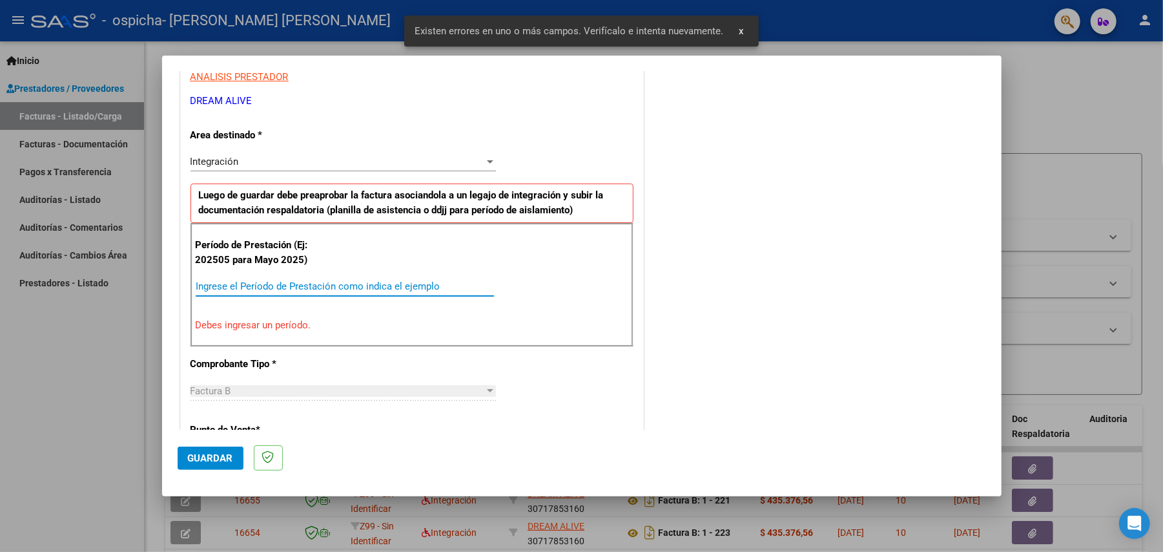
click at [362, 287] on input "Ingrese el Período de Prestación como indica el ejemplo" at bounding box center [345, 286] width 298 height 12
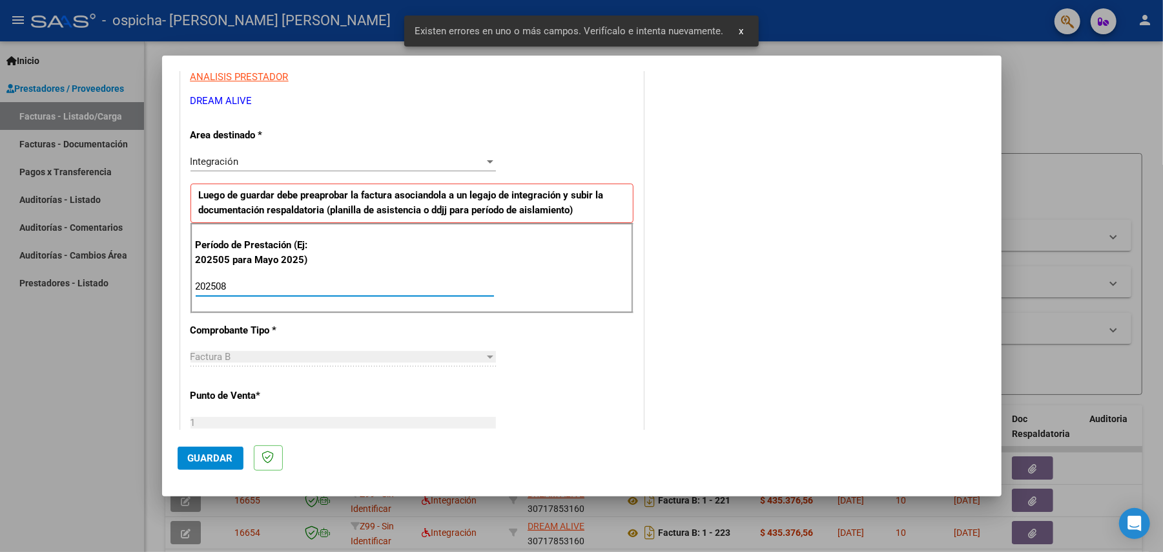
type input "202508"
click at [213, 453] on span "Guardar" at bounding box center [210, 458] width 45 height 12
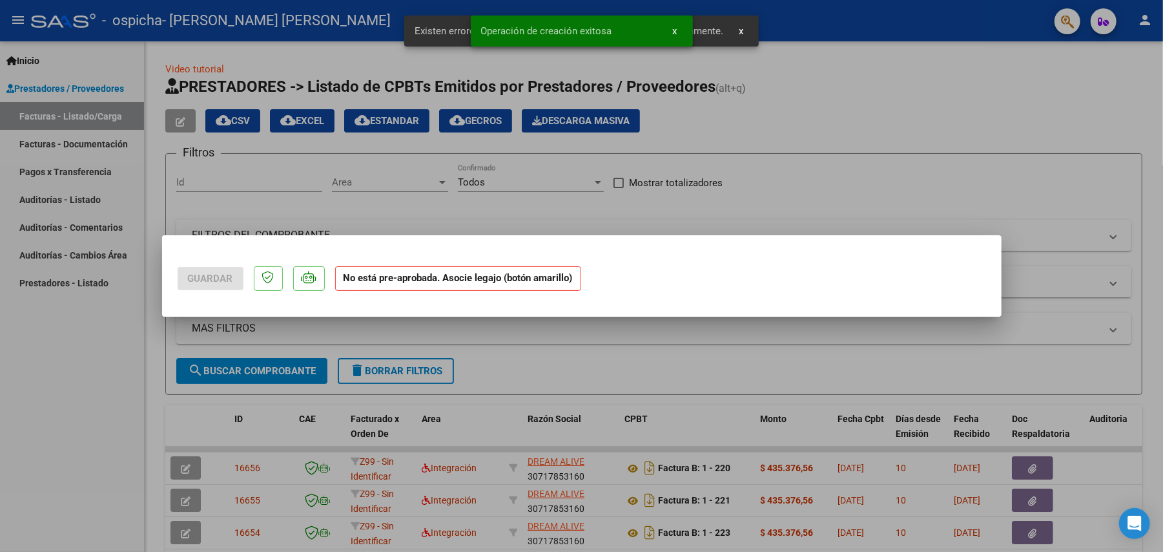
scroll to position [0, 0]
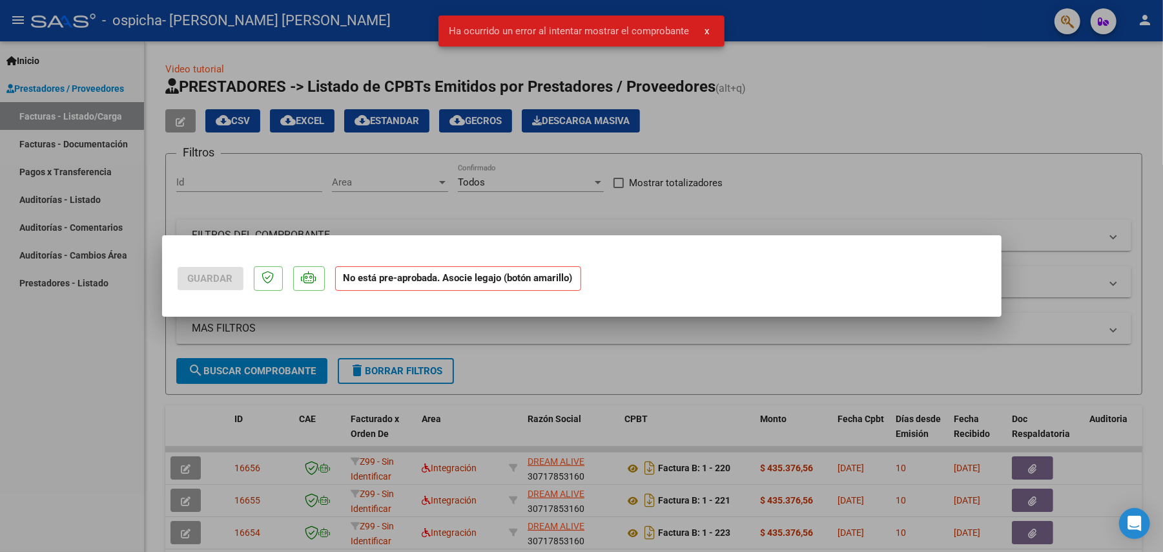
click at [92, 379] on div at bounding box center [581, 276] width 1163 height 552
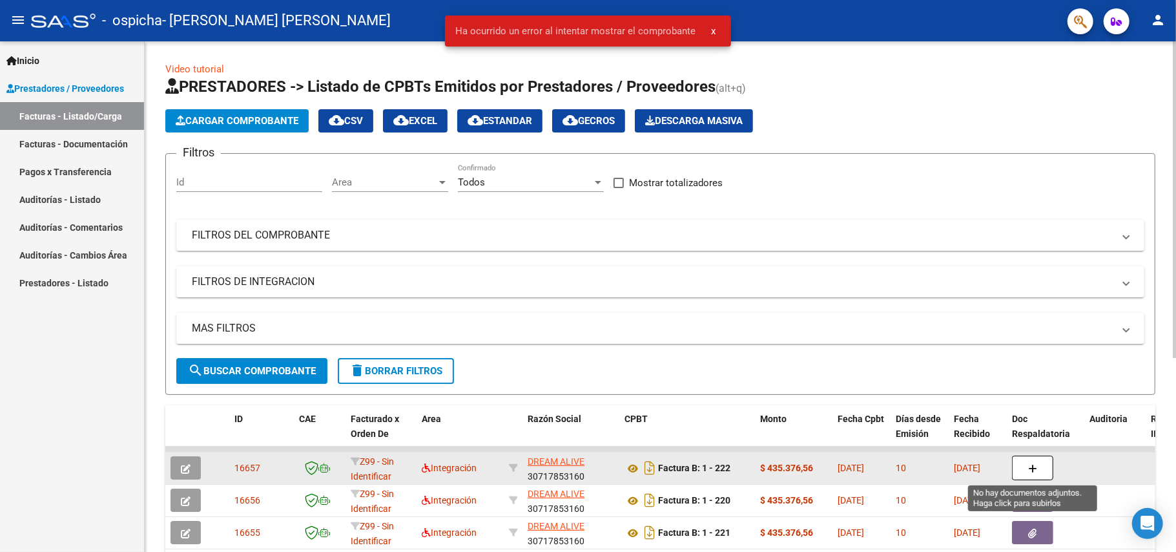
click at [1032, 471] on icon "button" at bounding box center [1032, 469] width 9 height 10
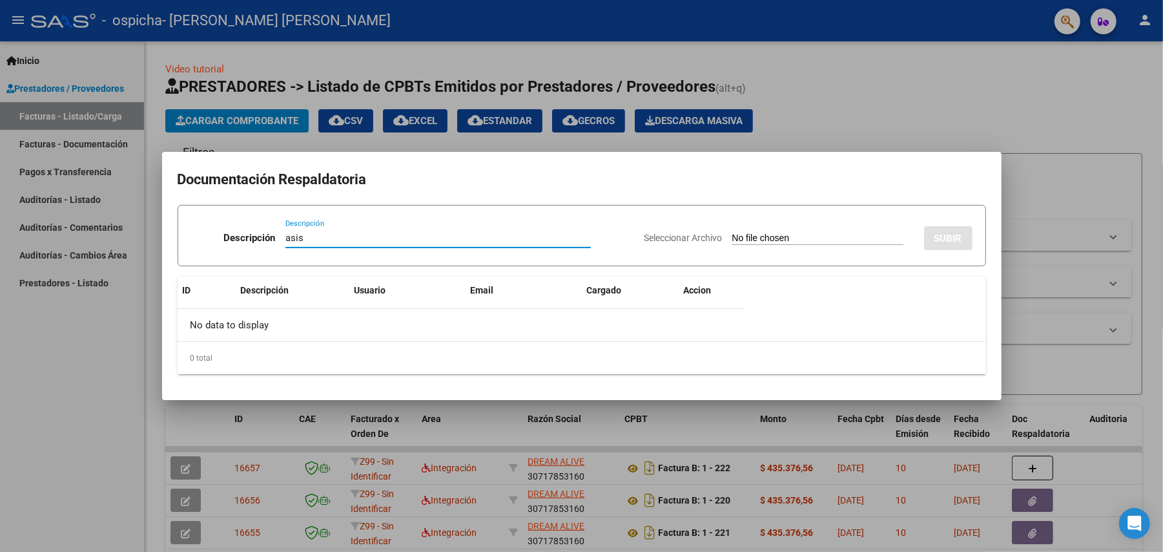
type input "asis"
click at [809, 230] on div "Seleccionar Archivo SUBIR" at bounding box center [809, 235] width 328 height 39
click at [804, 234] on input "Seleccionar Archivo" at bounding box center [817, 239] width 171 height 12
type input "C:\fakepath\Asist [PERSON_NAME] terapias 08-2025.pdf"
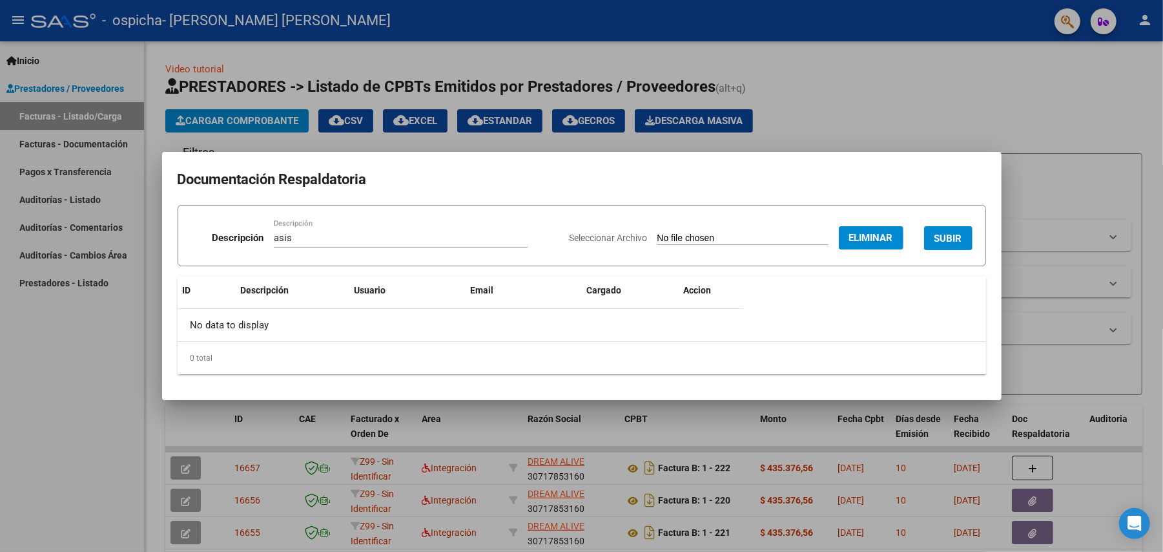
click at [959, 236] on span "SUBIR" at bounding box center [949, 239] width 28 height 12
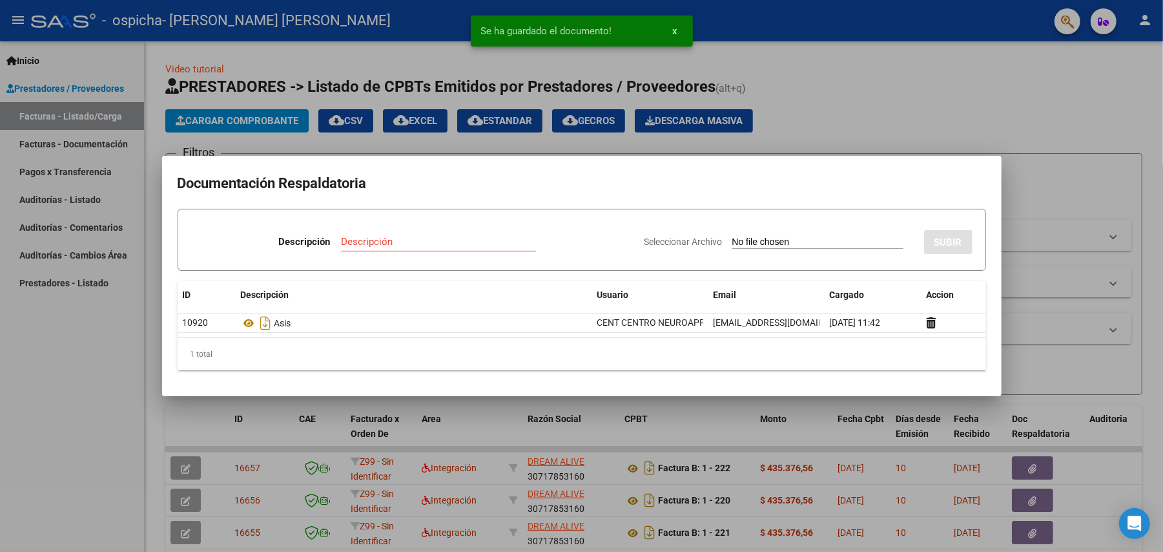
click at [419, 240] on input "Descripción" at bounding box center [438, 242] width 195 height 12
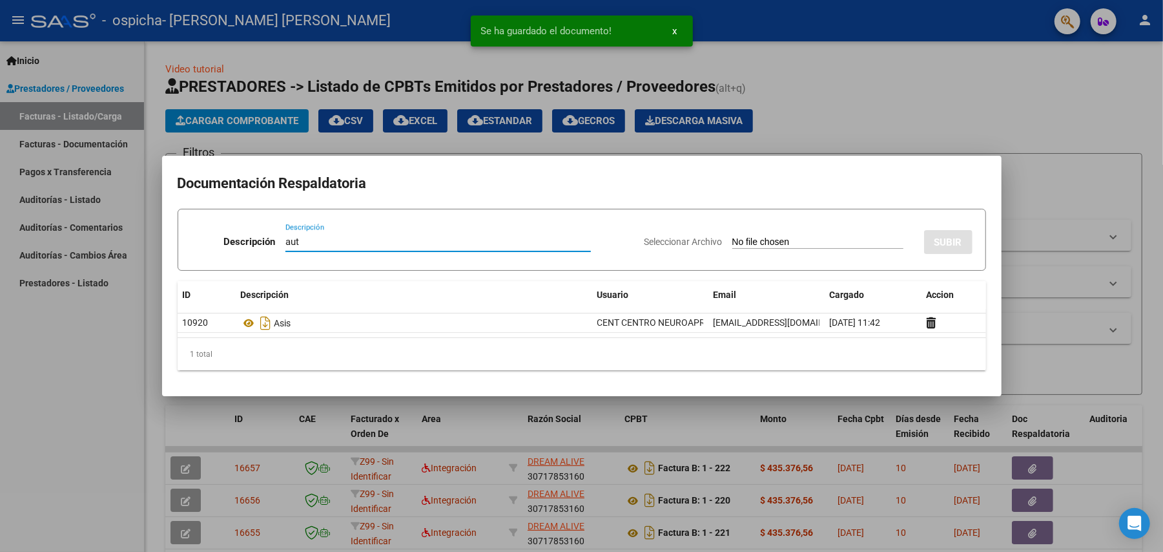
type input "aut"
click at [750, 238] on input "Seleccionar Archivo" at bounding box center [817, 242] width 171 height 12
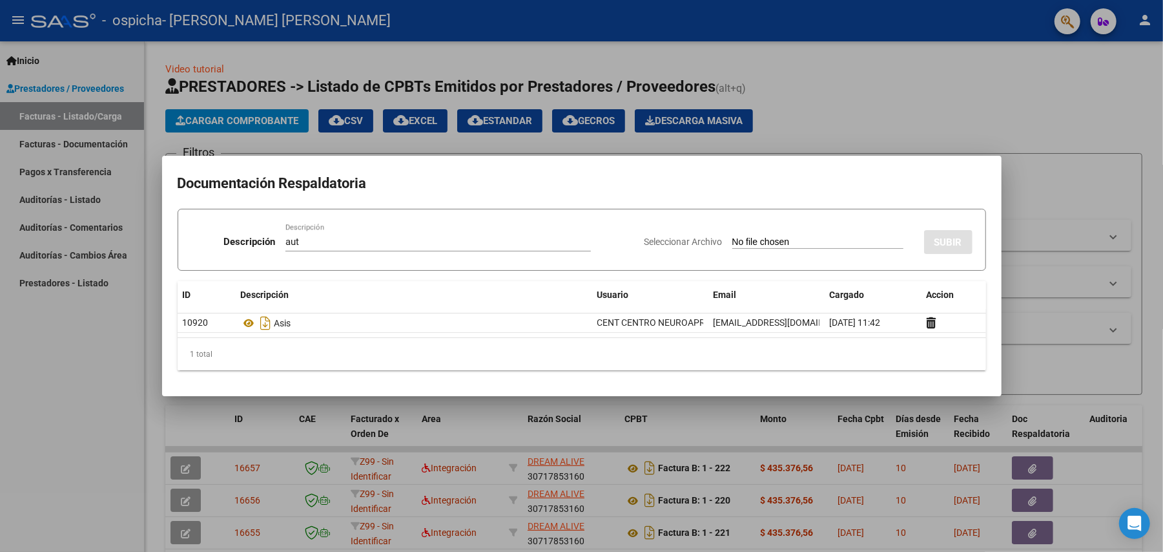
type input "C:\fakepath\[PERSON_NAME] terapias ENERO A DIC 2025.pdf"
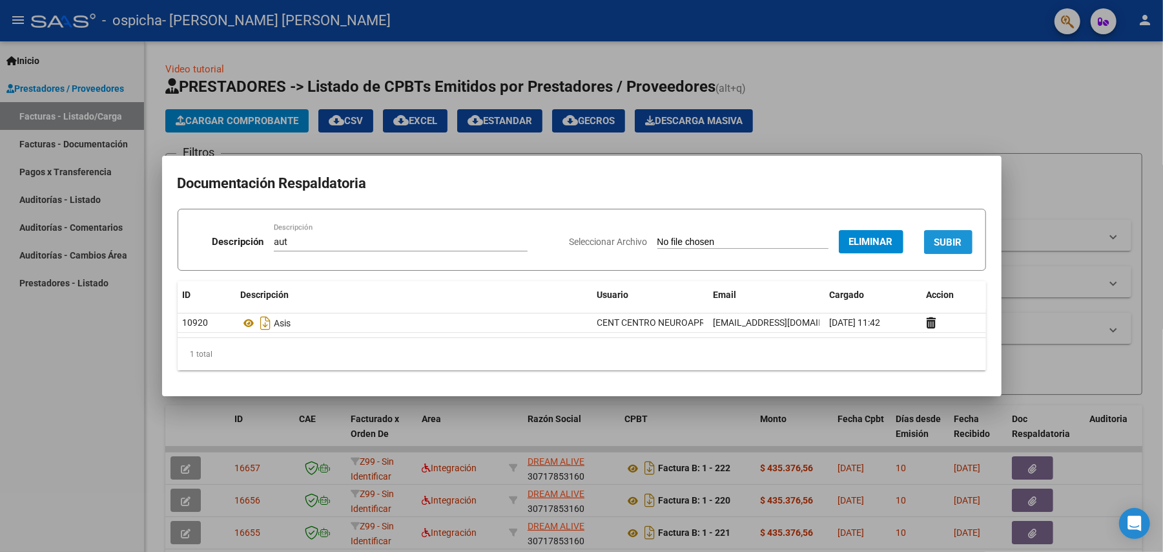
click at [962, 233] on button "SUBIR" at bounding box center [948, 242] width 48 height 24
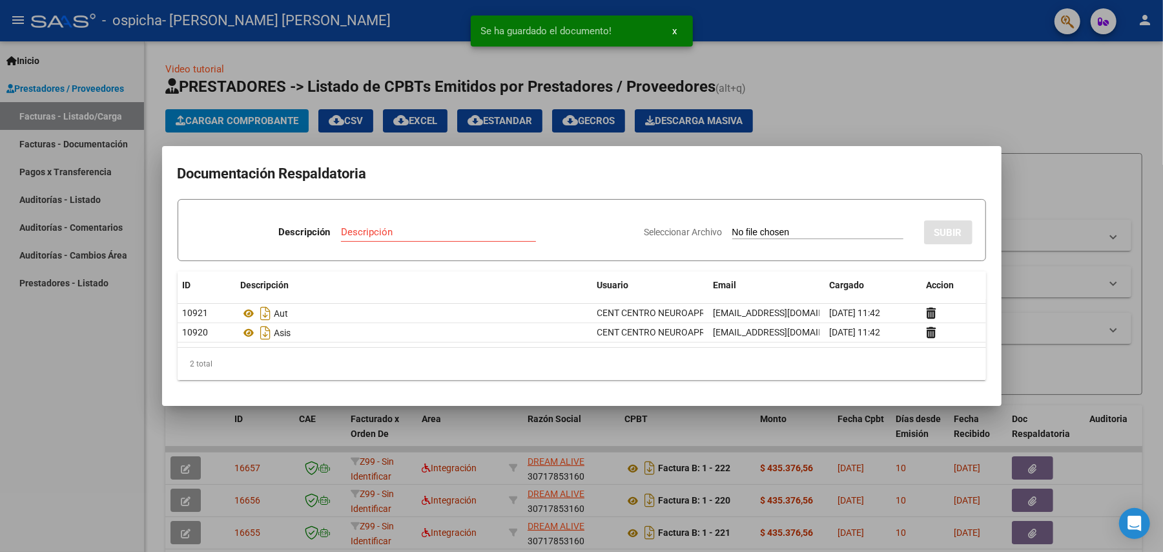
click at [1037, 121] on div at bounding box center [581, 276] width 1163 height 552
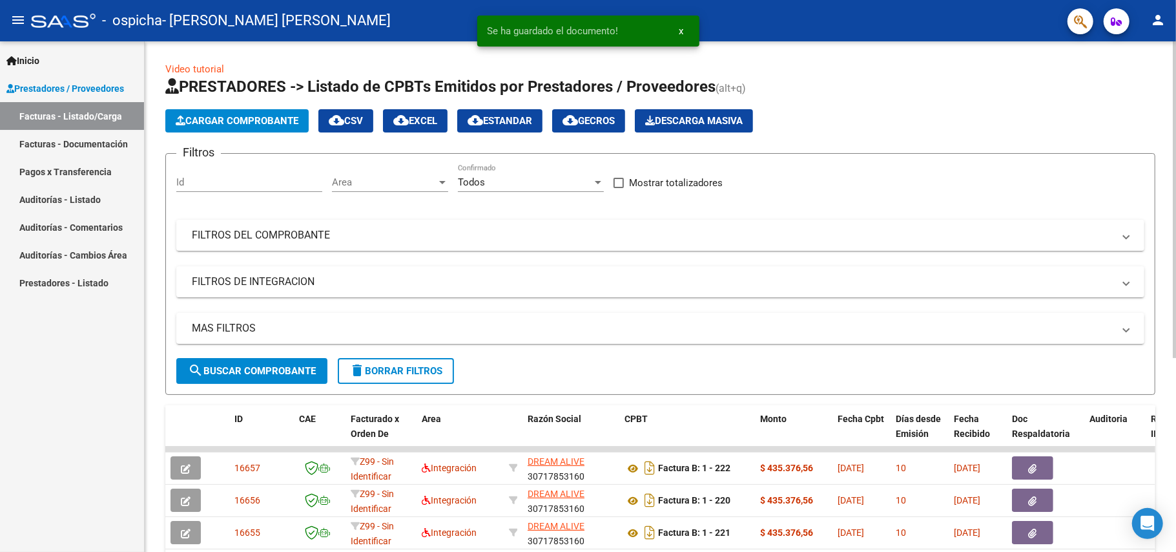
click at [213, 123] on span "Cargar Comprobante" at bounding box center [237, 121] width 123 height 12
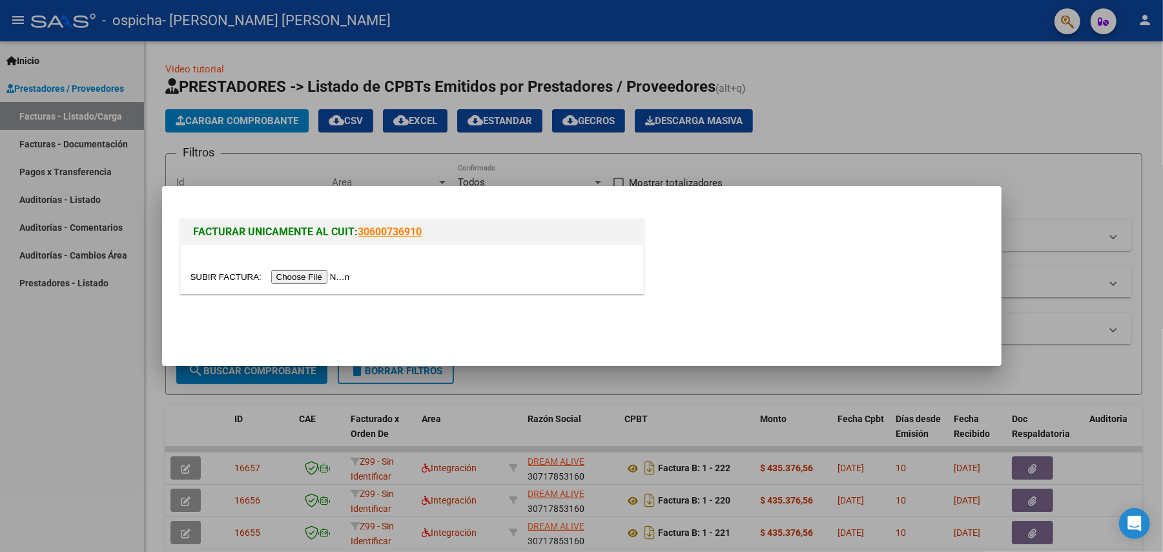
click at [315, 280] on input "file" at bounding box center [272, 277] width 163 height 14
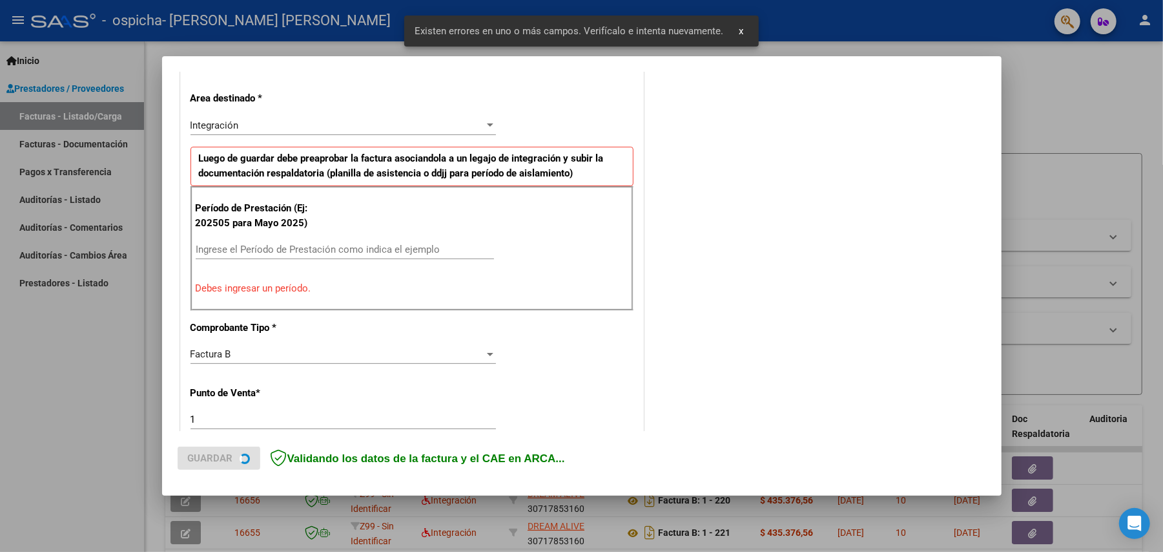
scroll to position [293, 0]
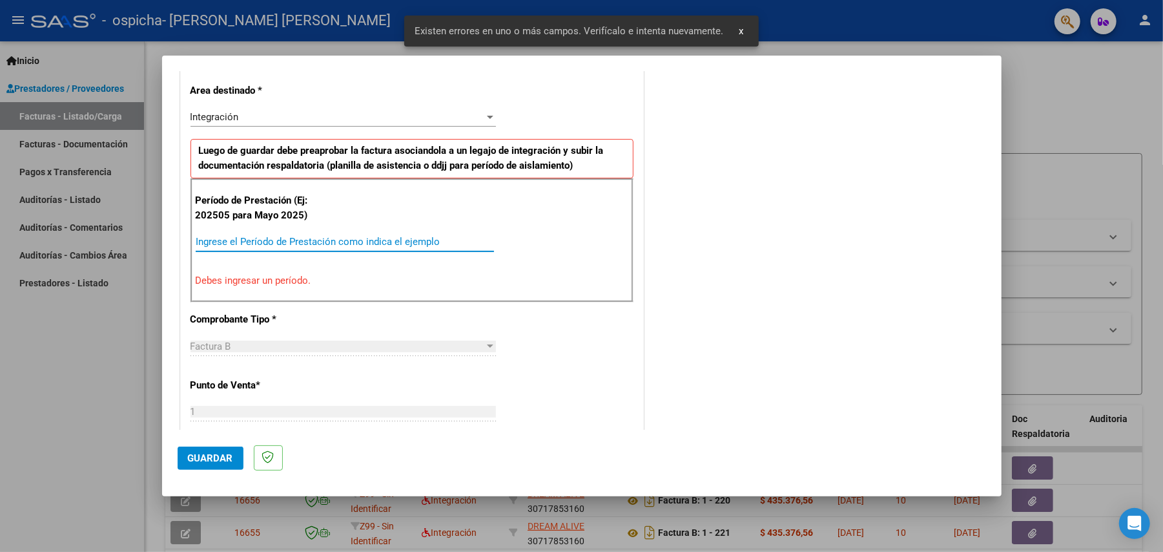
click at [316, 236] on input "Ingrese el Período de Prestación como indica el ejemplo" at bounding box center [345, 242] width 298 height 12
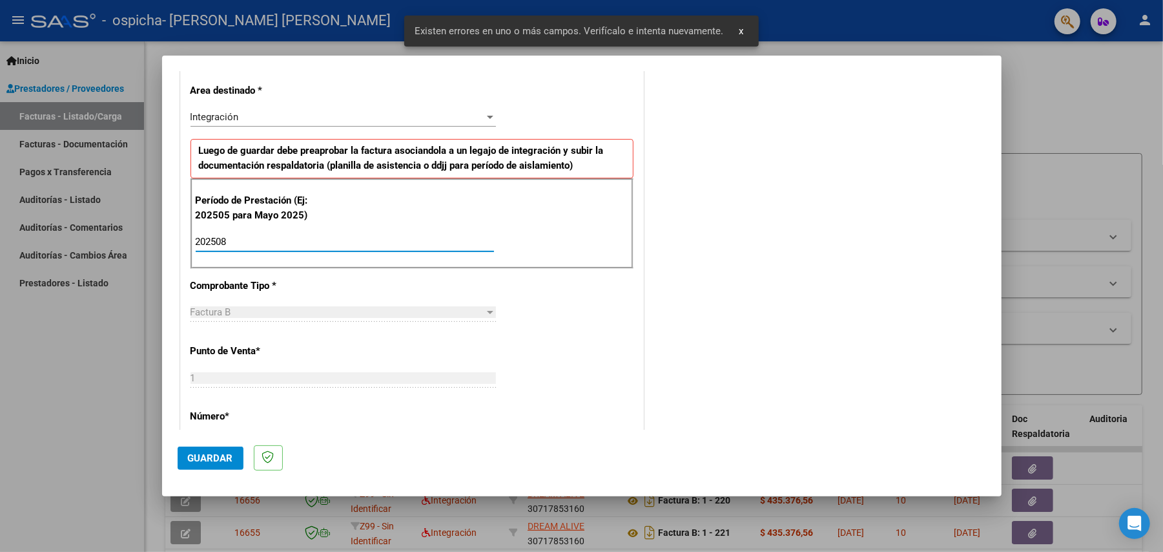
type input "202508"
click at [199, 456] on span "Guardar" at bounding box center [210, 458] width 45 height 12
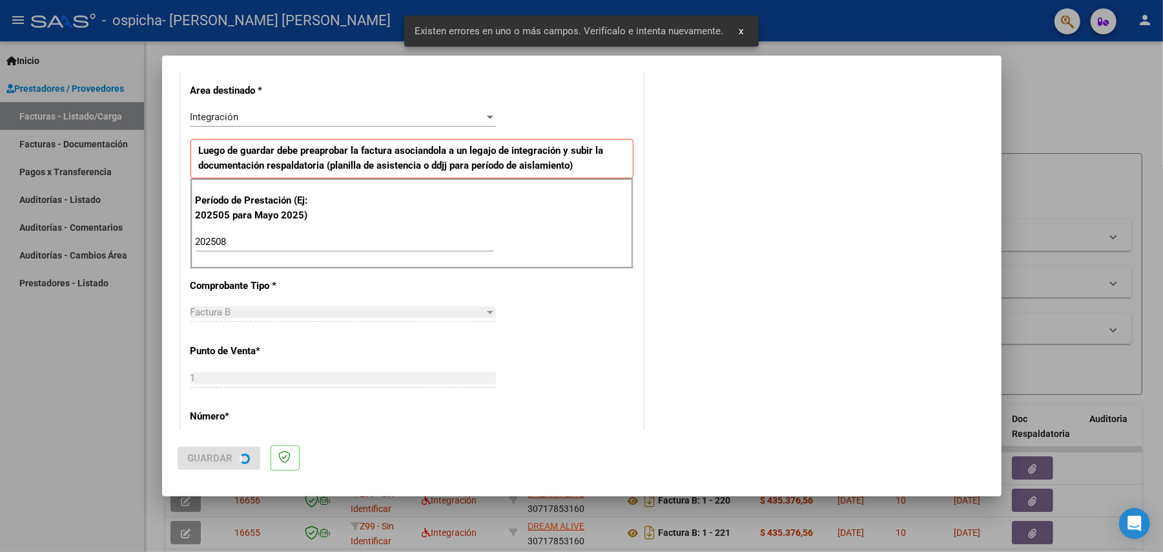
scroll to position [0, 0]
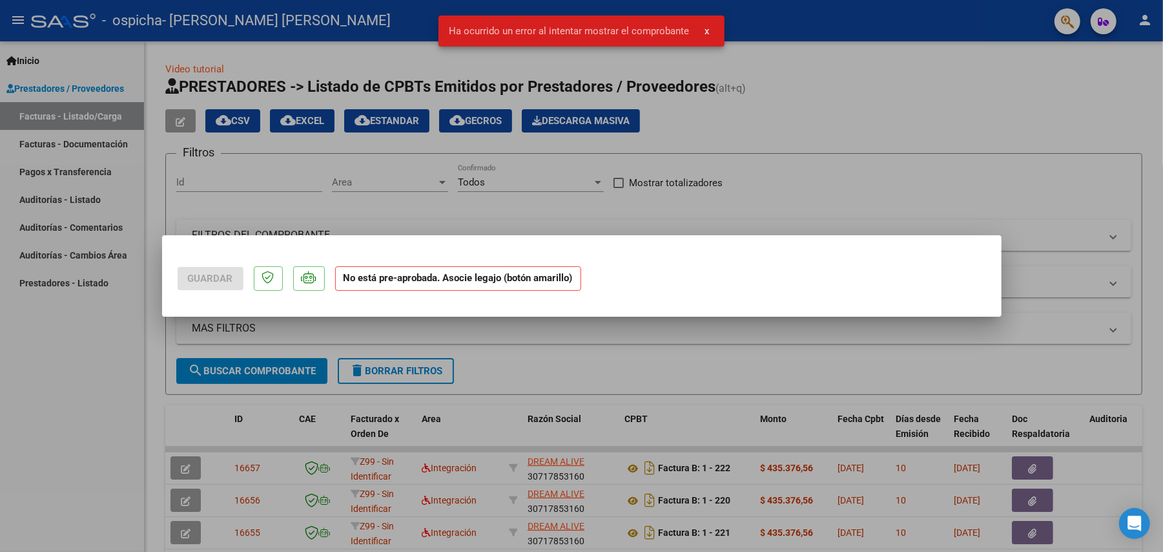
click at [505, 363] on div at bounding box center [581, 276] width 1163 height 552
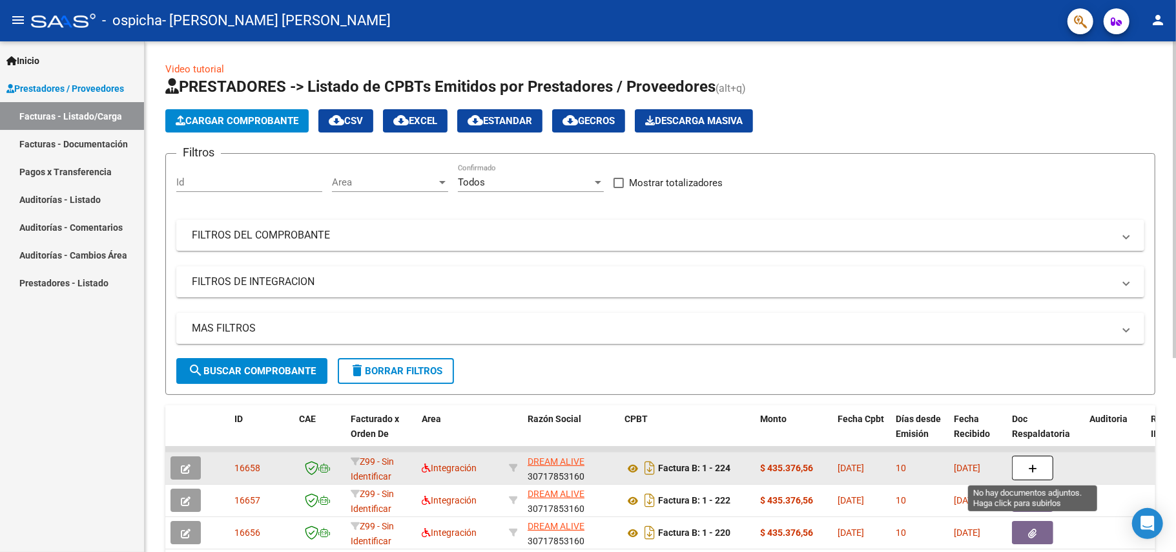
click at [1042, 471] on button "button" at bounding box center [1032, 467] width 41 height 25
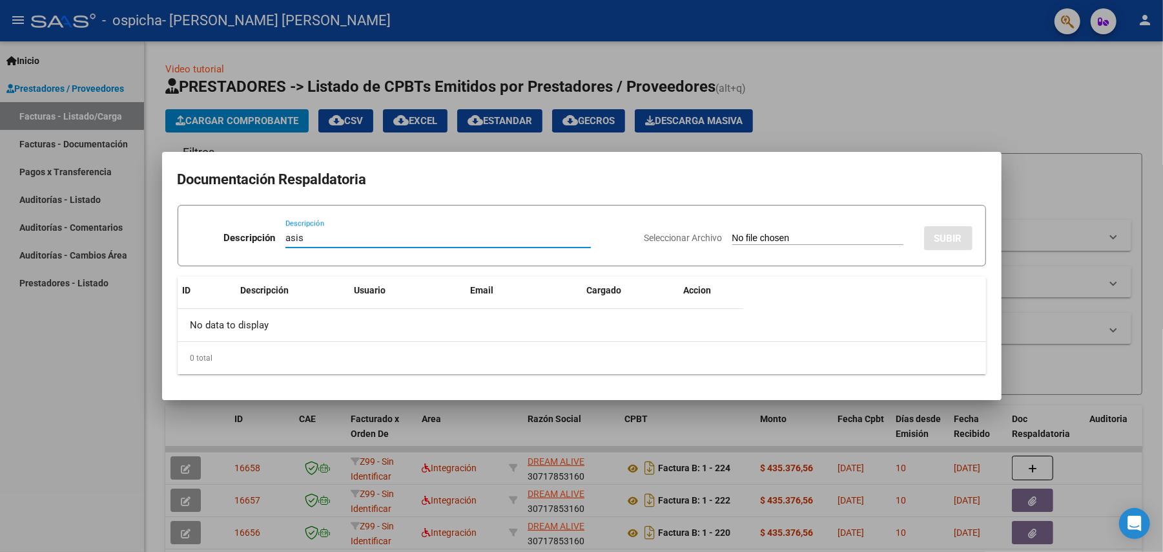
type input "asis"
click at [775, 235] on input "Seleccionar Archivo" at bounding box center [817, 239] width 171 height 12
type input "C:\fakepath\Asist [PERSON_NAME] terapias 08-2025.pdf"
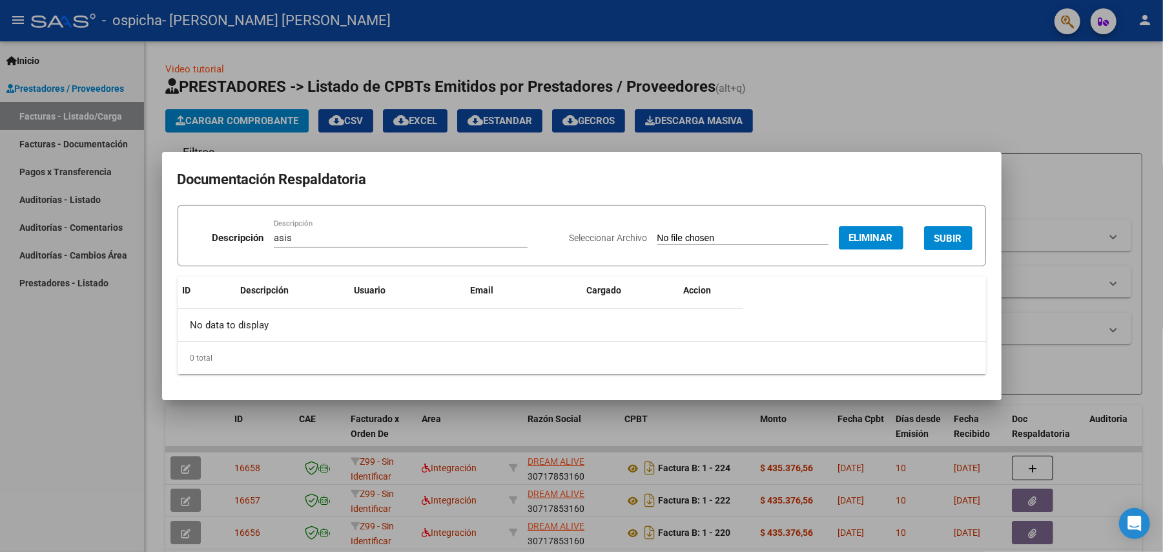
click at [303, 236] on input "asis" at bounding box center [401, 238] width 254 height 12
click at [970, 239] on button "SUBIR" at bounding box center [948, 238] width 48 height 24
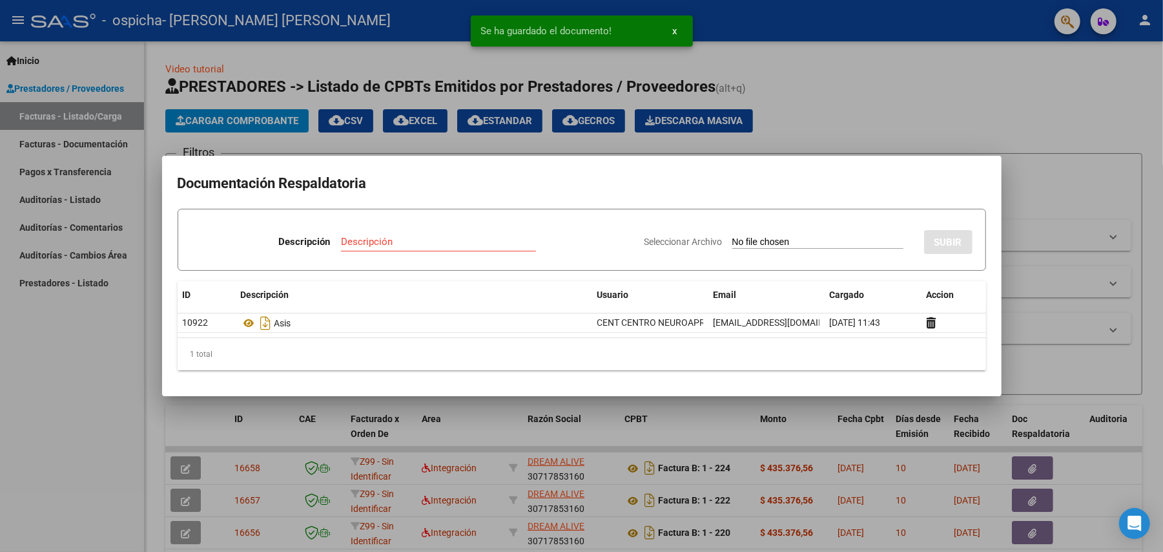
click at [427, 238] on input "Descripción" at bounding box center [438, 242] width 195 height 12
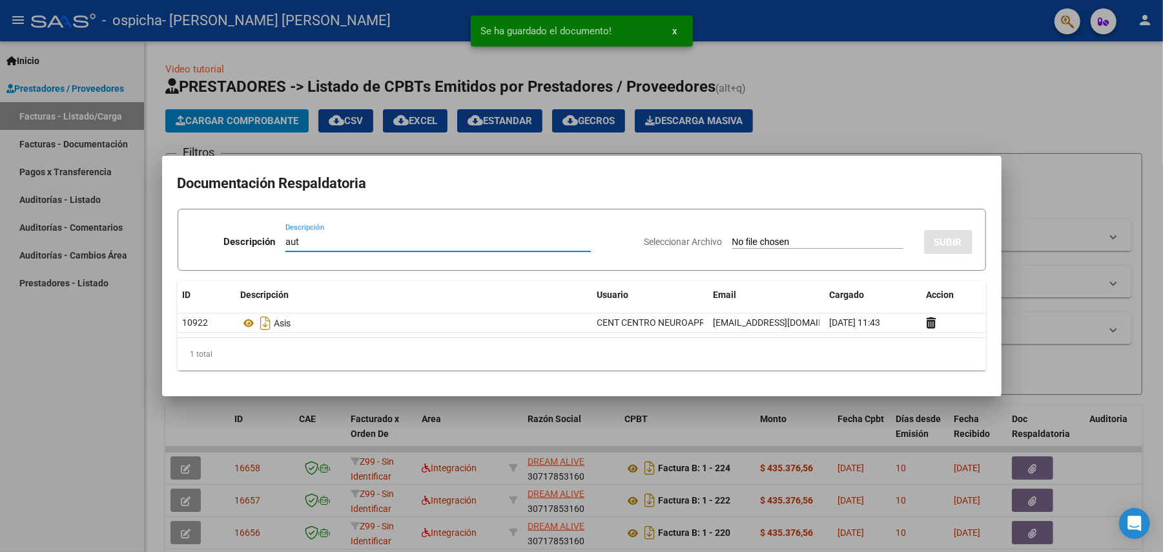
type input "aut"
click at [787, 236] on app-file-uploader "Seleccionar Archivo" at bounding box center [779, 242] width 269 height 12
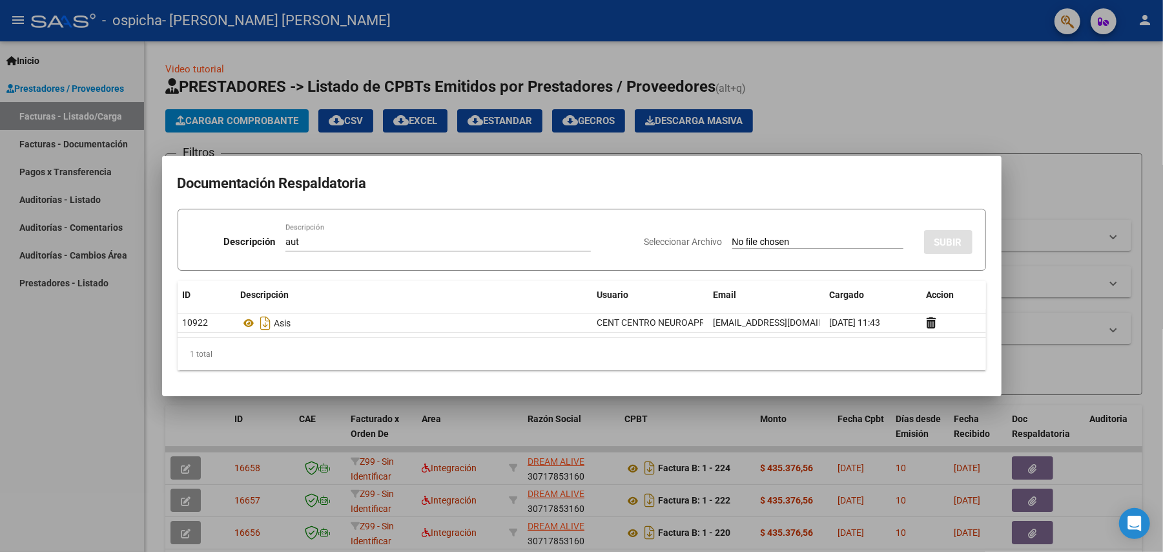
click at [740, 242] on input "Seleccionar Archivo" at bounding box center [817, 242] width 171 height 12
type input "C:\fakepath\- [PERSON_NAME] ENERO A DIC 2025-CENT MORON MODULO INTEGRAL INTENSI…"
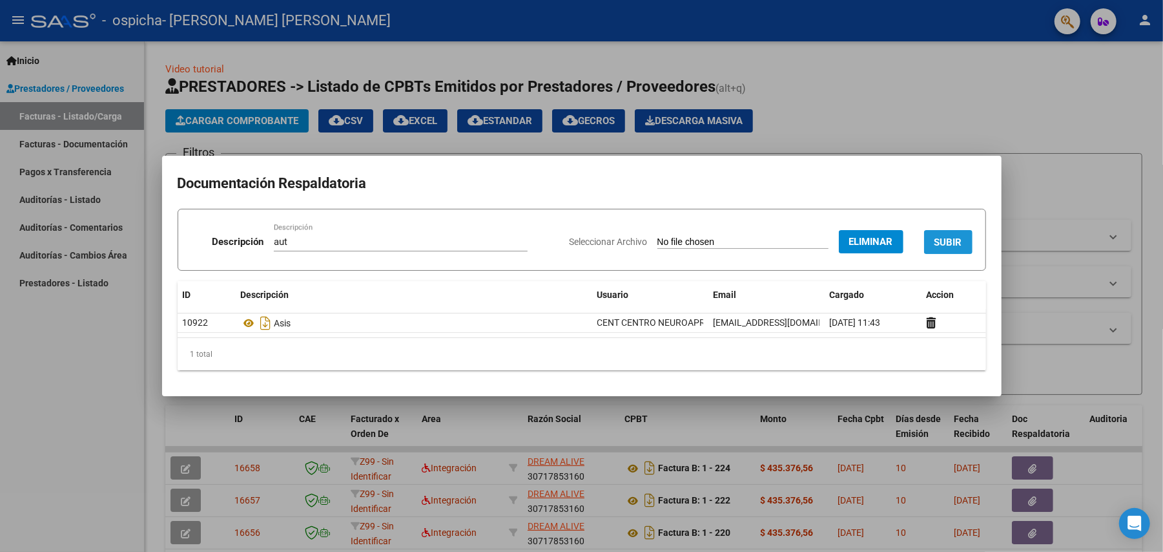
click at [949, 240] on span "SUBIR" at bounding box center [949, 242] width 28 height 12
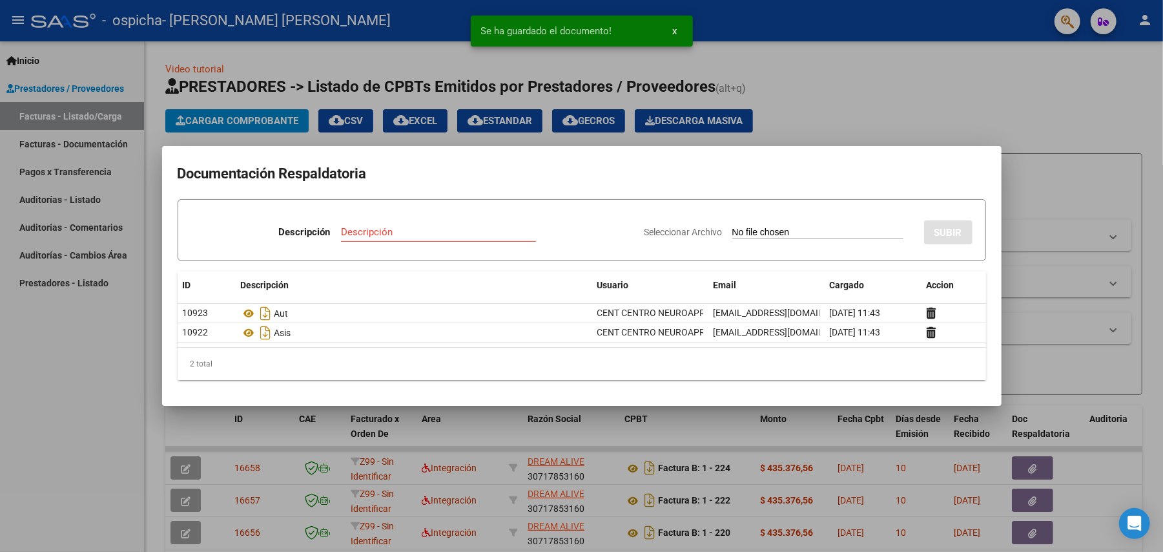
click at [1013, 125] on div at bounding box center [581, 276] width 1163 height 552
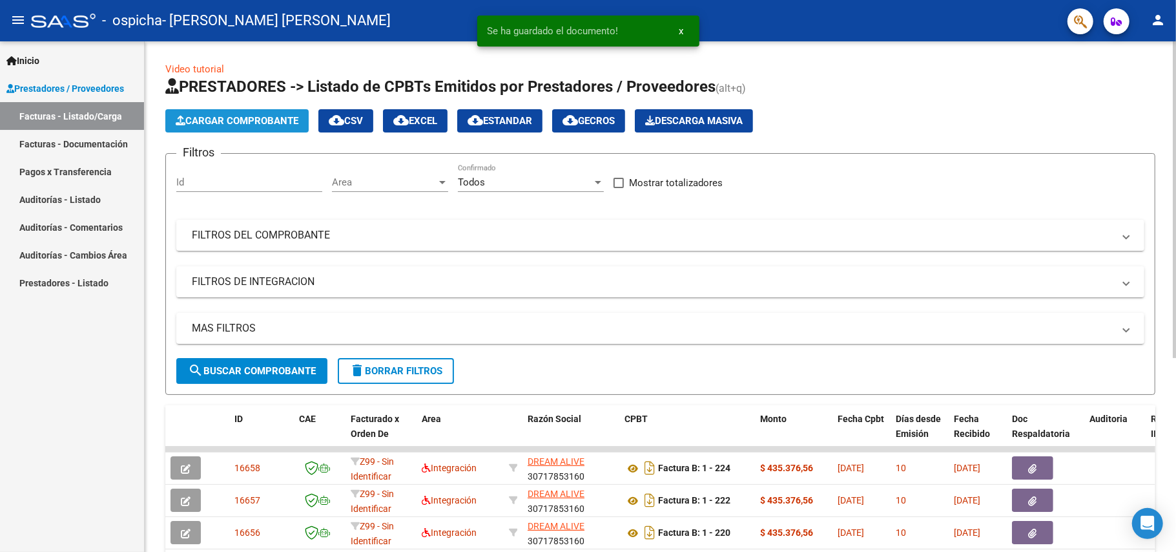
click at [199, 124] on span "Cargar Comprobante" at bounding box center [237, 121] width 123 height 12
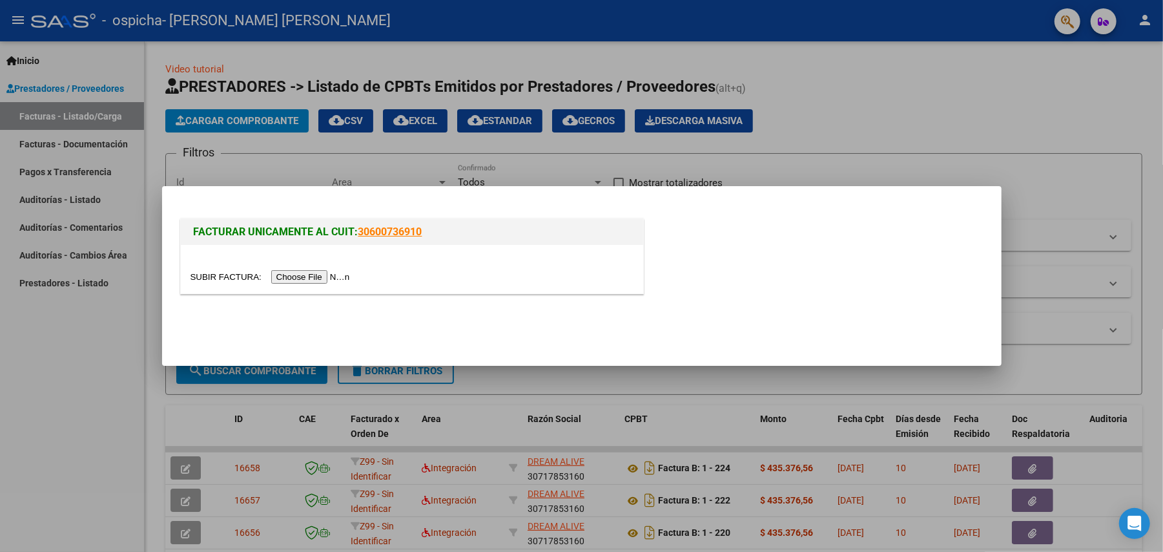
click at [324, 279] on input "file" at bounding box center [272, 277] width 163 height 14
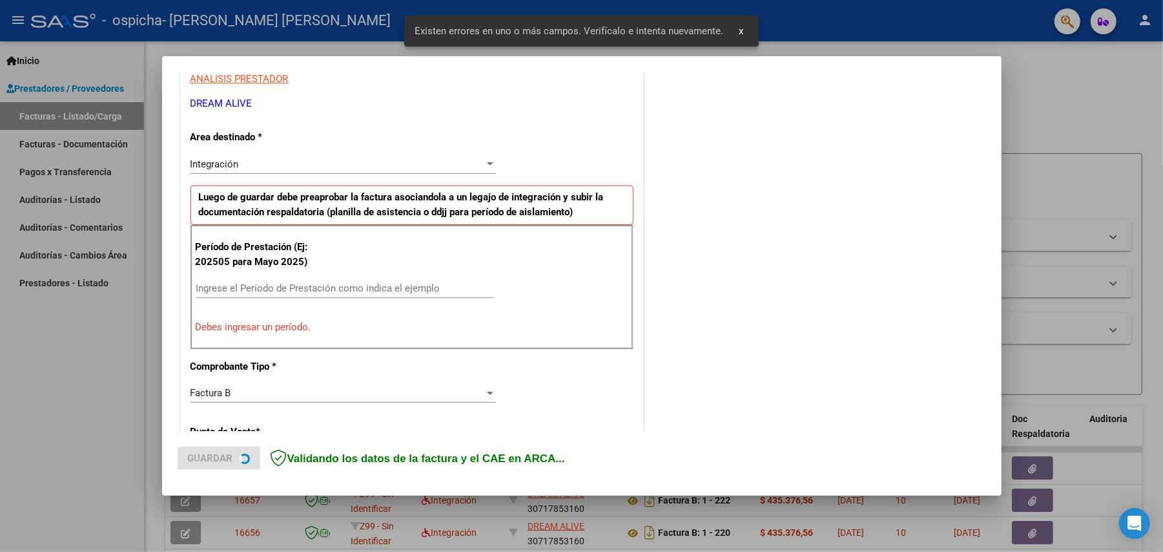
scroll to position [172, 0]
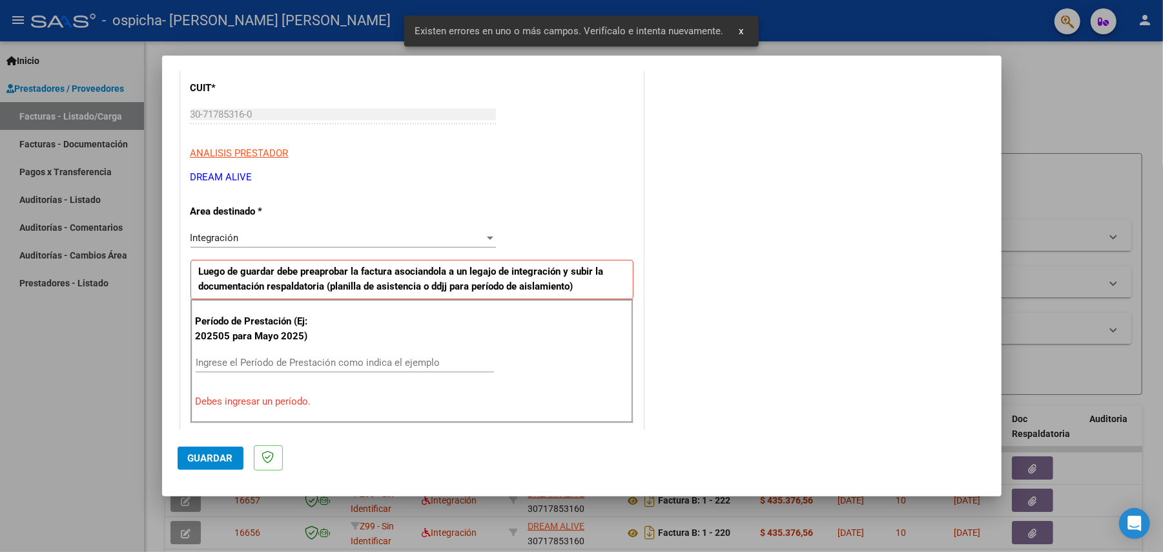
click at [289, 355] on div "Ingrese el Período de Prestación como indica el ejemplo" at bounding box center [345, 362] width 298 height 19
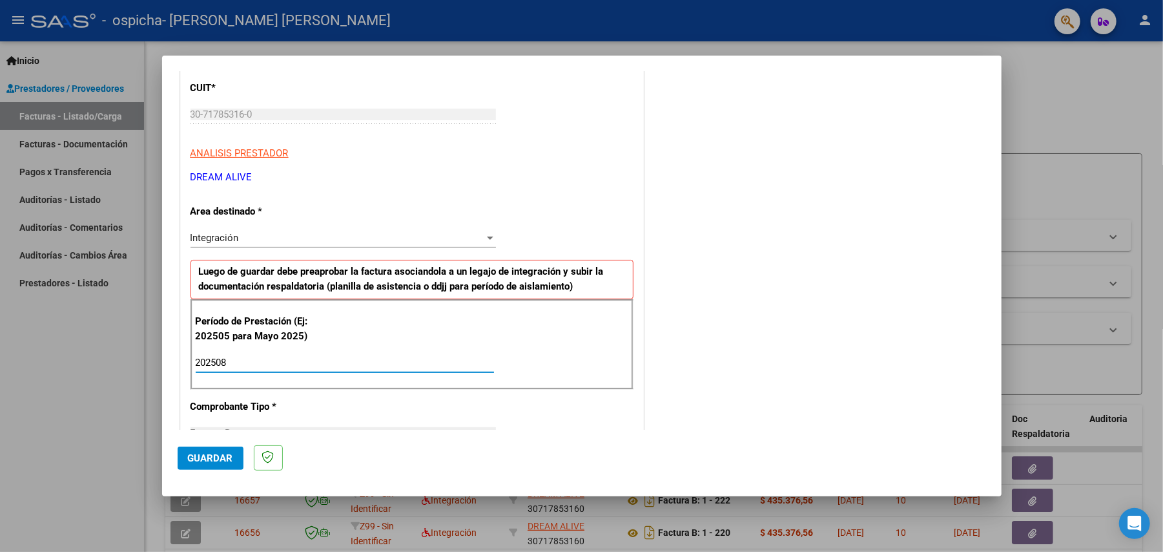
type input "202508"
click at [214, 455] on span "Guardar" at bounding box center [210, 458] width 45 height 12
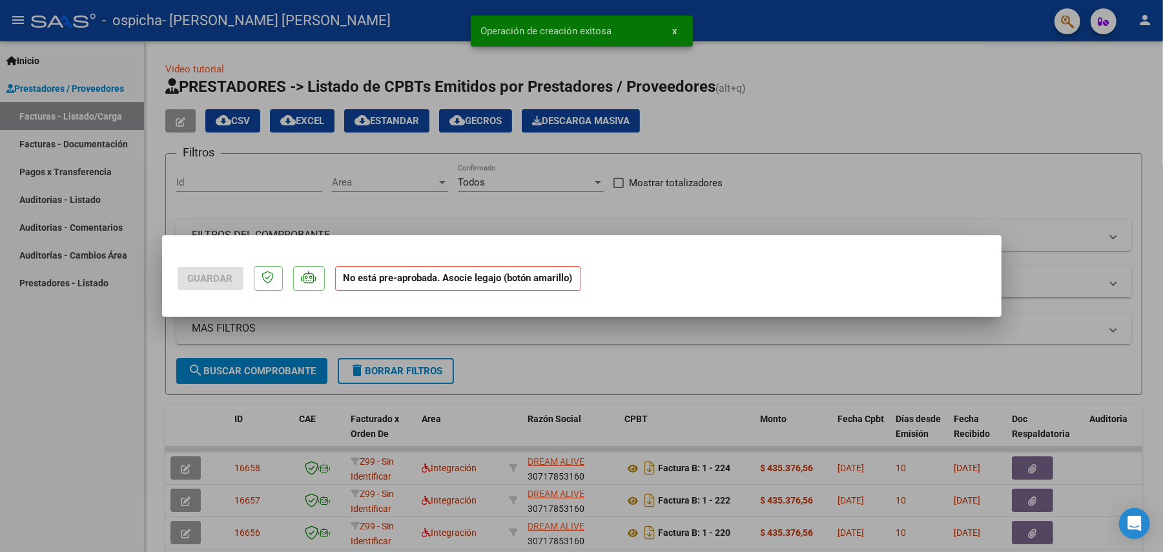
scroll to position [0, 0]
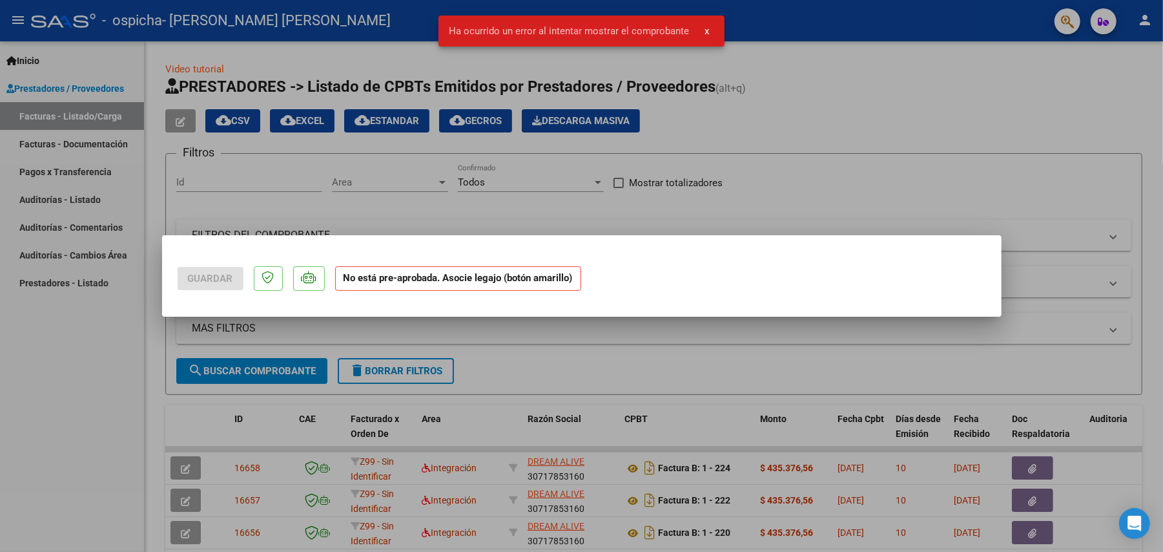
click at [850, 375] on div at bounding box center [581, 276] width 1163 height 552
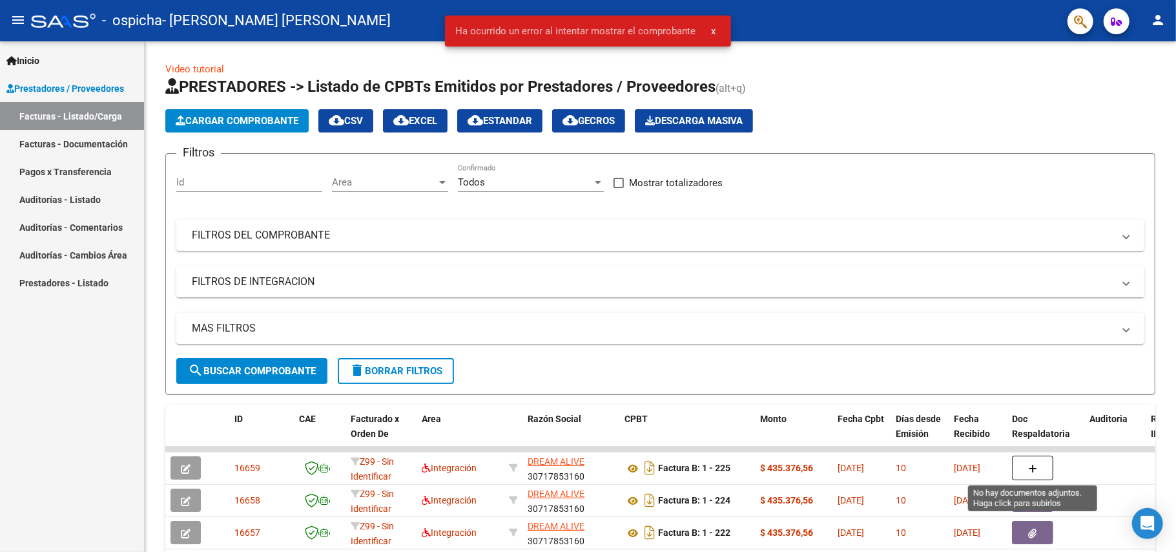
click at [1040, 468] on button "button" at bounding box center [1032, 467] width 41 height 25
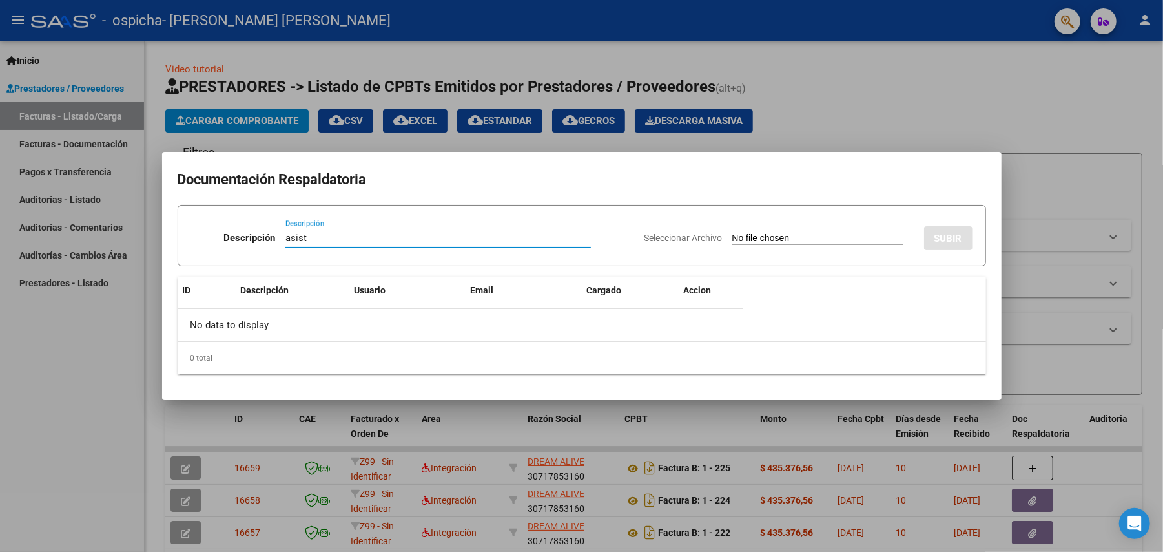
type input "asist"
click at [732, 233] on input "Seleccionar Archivo" at bounding box center [817, 239] width 171 height 12
type input "C:\fakepath\Asist [PERSON_NAME] Terapias 08-2025.pdf"
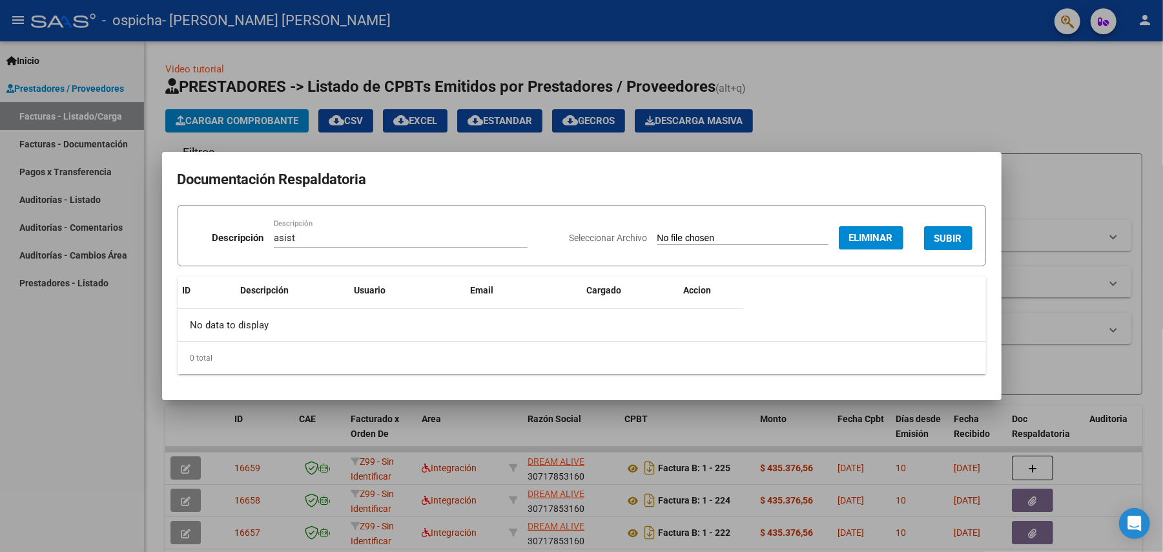
click at [968, 233] on button "SUBIR" at bounding box center [948, 238] width 48 height 24
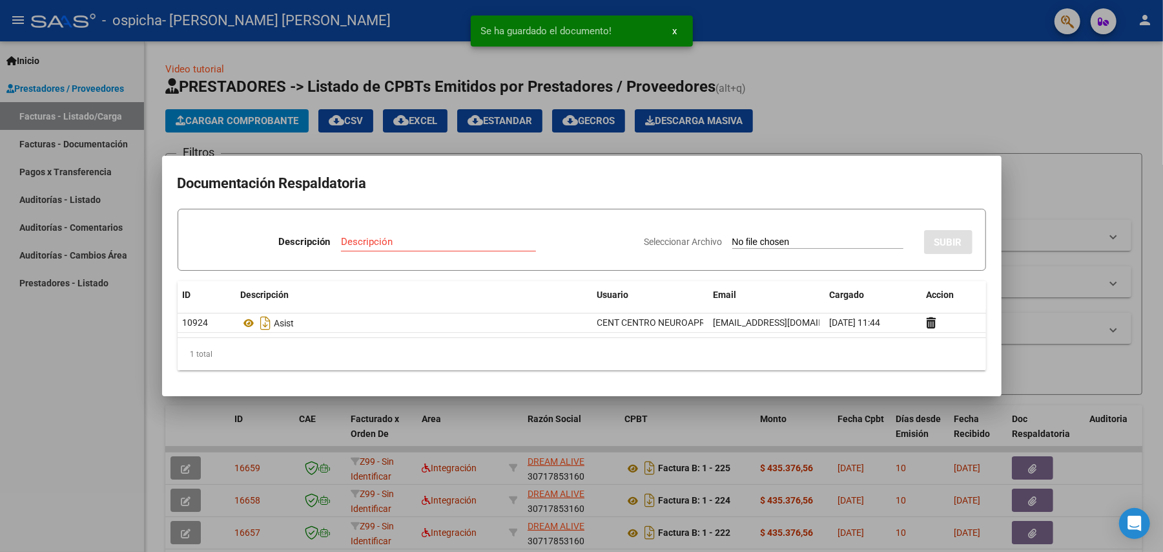
click at [481, 231] on div "Descripción Descripción" at bounding box center [412, 244] width 443 height 39
click at [482, 238] on input "Descripción" at bounding box center [438, 242] width 195 height 12
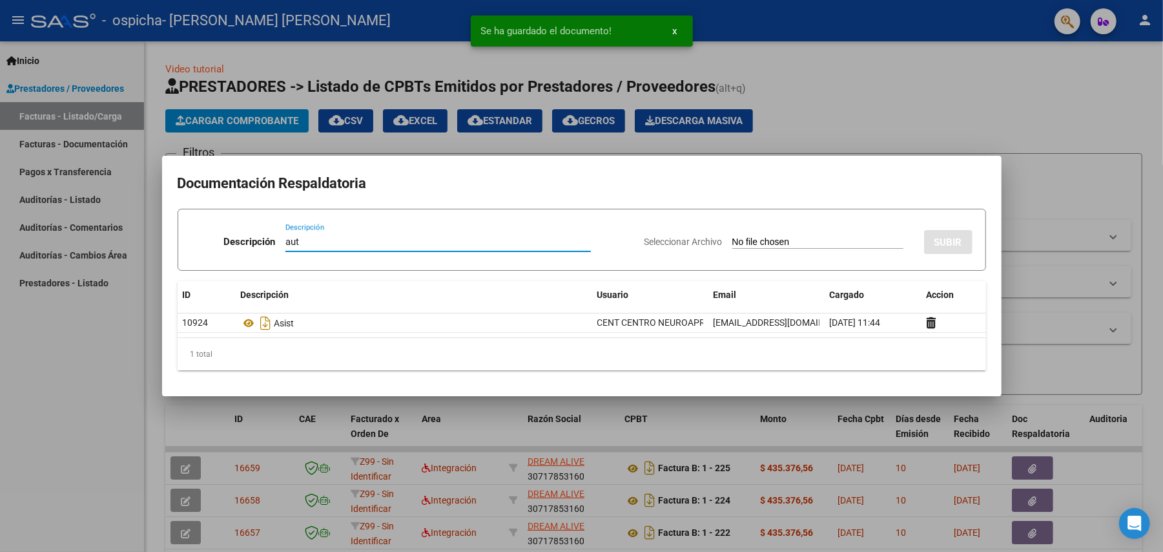
type input "aut"
click at [732, 242] on input "Seleccionar Archivo" at bounding box center [817, 242] width 171 height 12
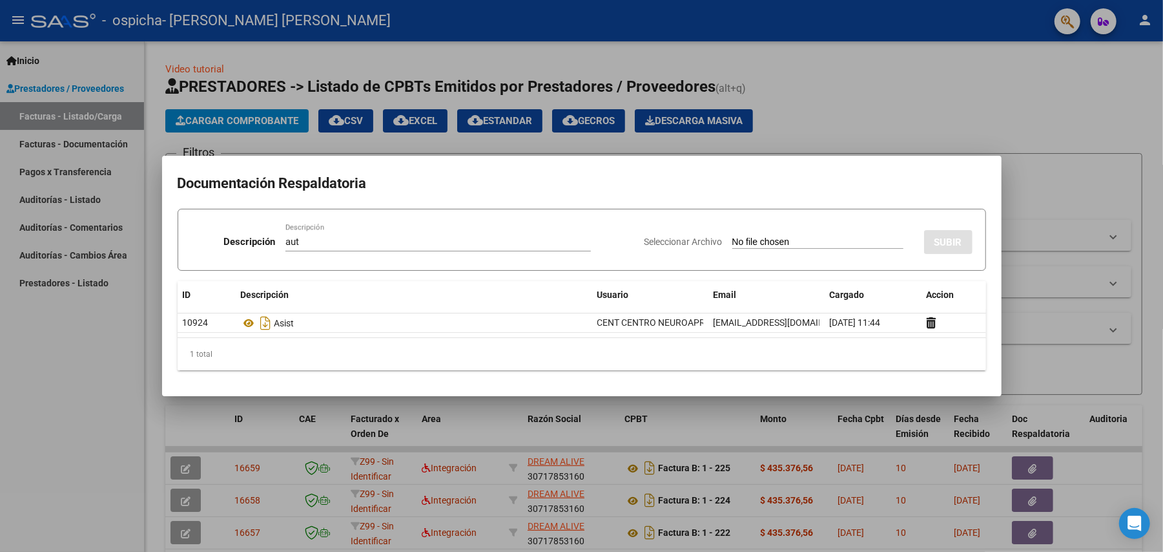
type input "C:\fakepath\. - [PERSON_NAME] ENERO A DIC 2025-CENT MORON MOD INTEGRAL INTENS […"
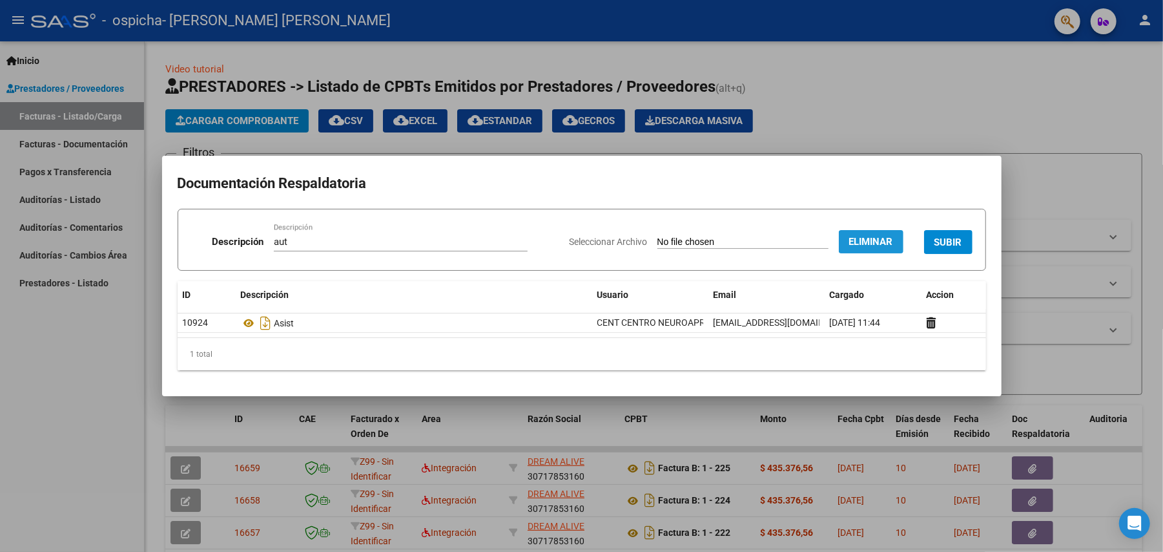
click at [851, 239] on span "Eliminar" at bounding box center [871, 242] width 44 height 12
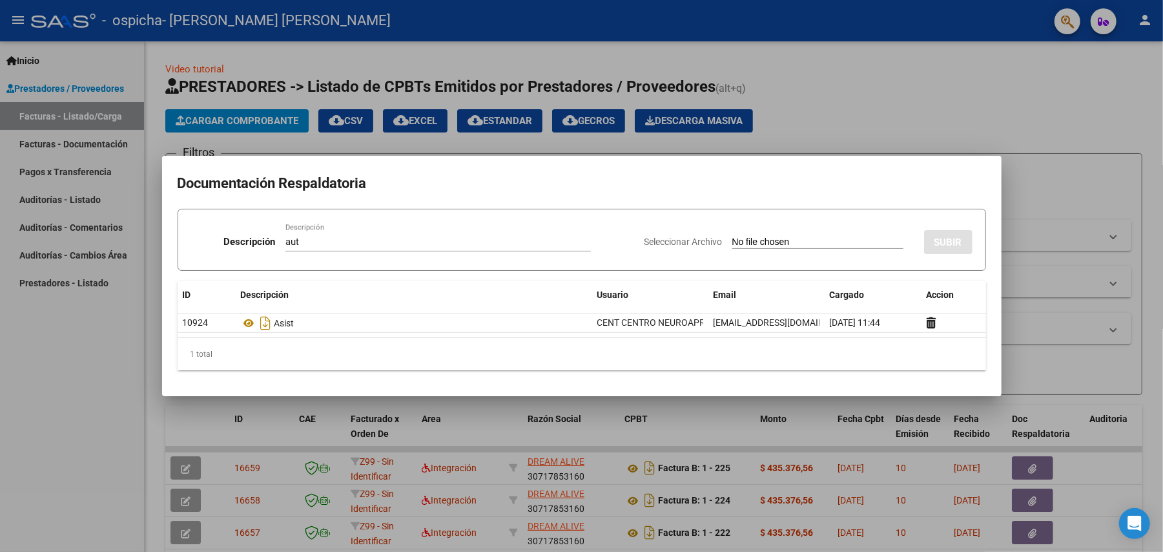
click at [739, 245] on input "Seleccionar Archivo" at bounding box center [817, 242] width 171 height 12
type input "C:\fakepath\. - [PERSON_NAME] ENERO A DIC 2025-CENT MORON MOD INTEGRAL INTENS […"
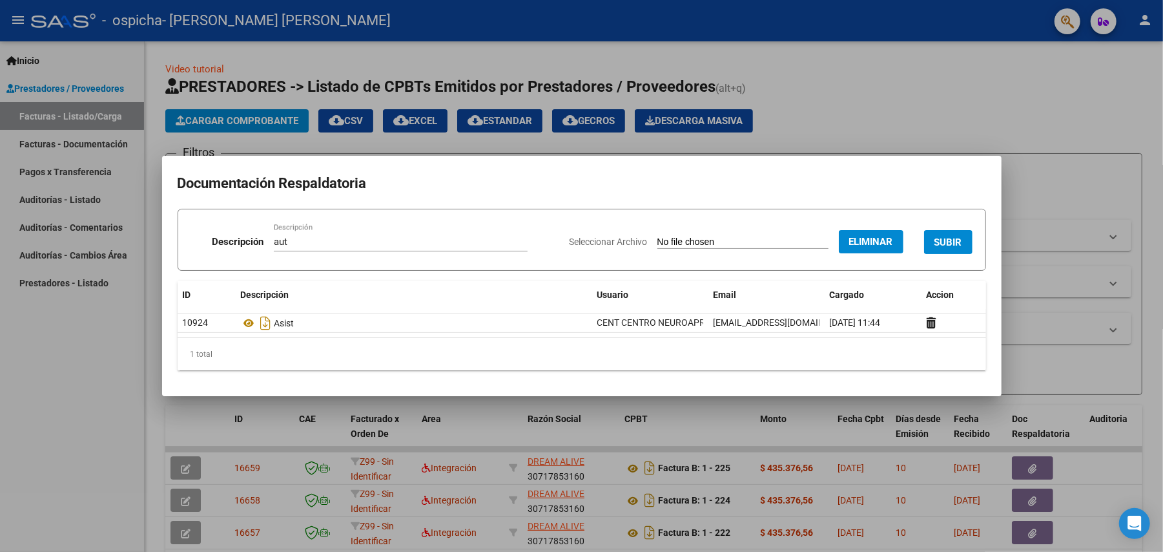
click at [956, 240] on span "SUBIR" at bounding box center [949, 242] width 28 height 12
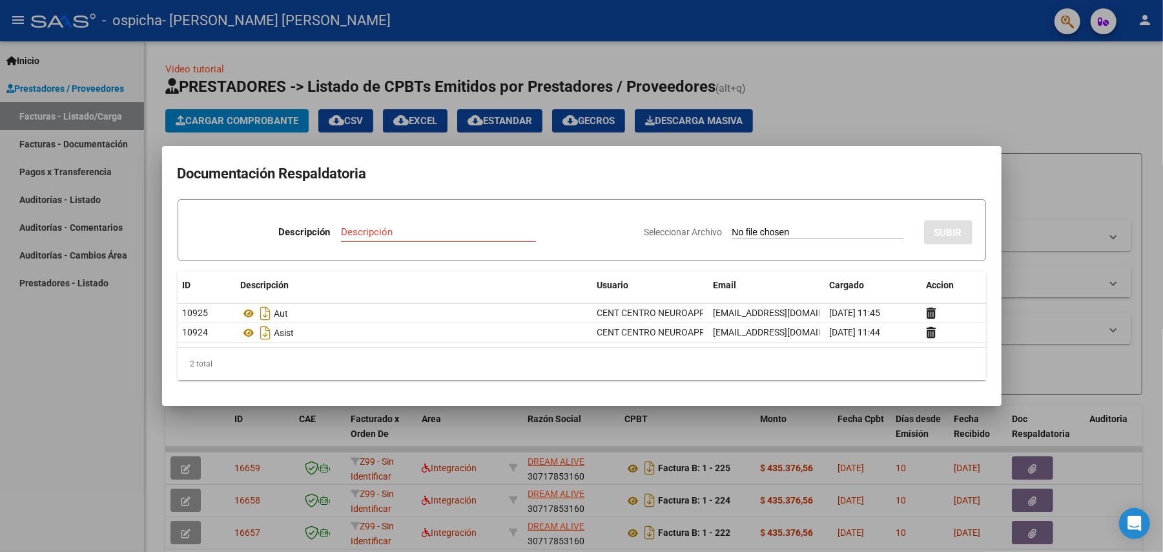
click at [946, 112] on div at bounding box center [581, 276] width 1163 height 552
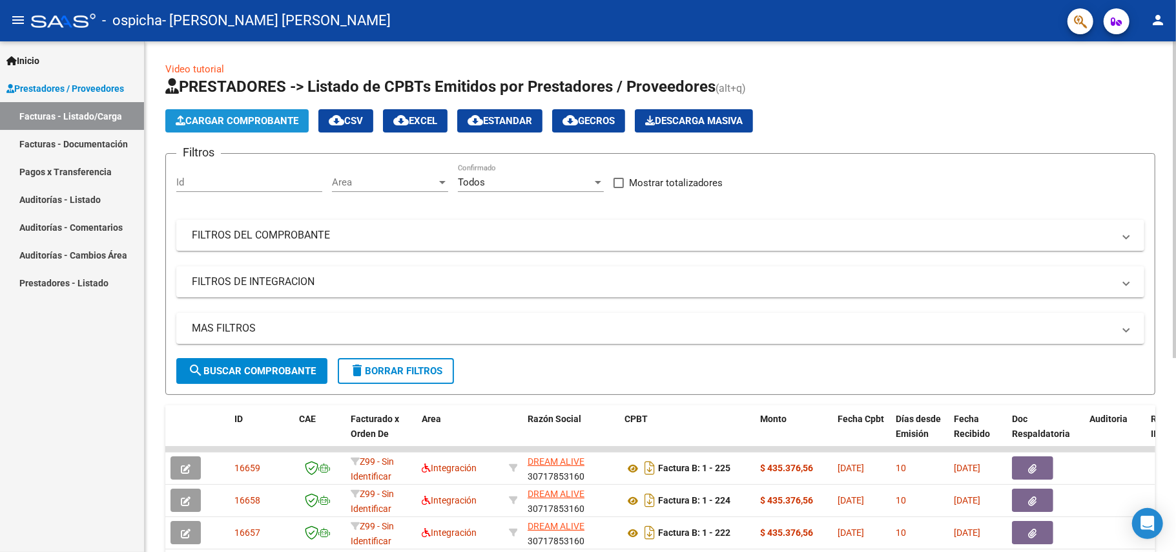
click at [244, 121] on span "Cargar Comprobante" at bounding box center [237, 121] width 123 height 12
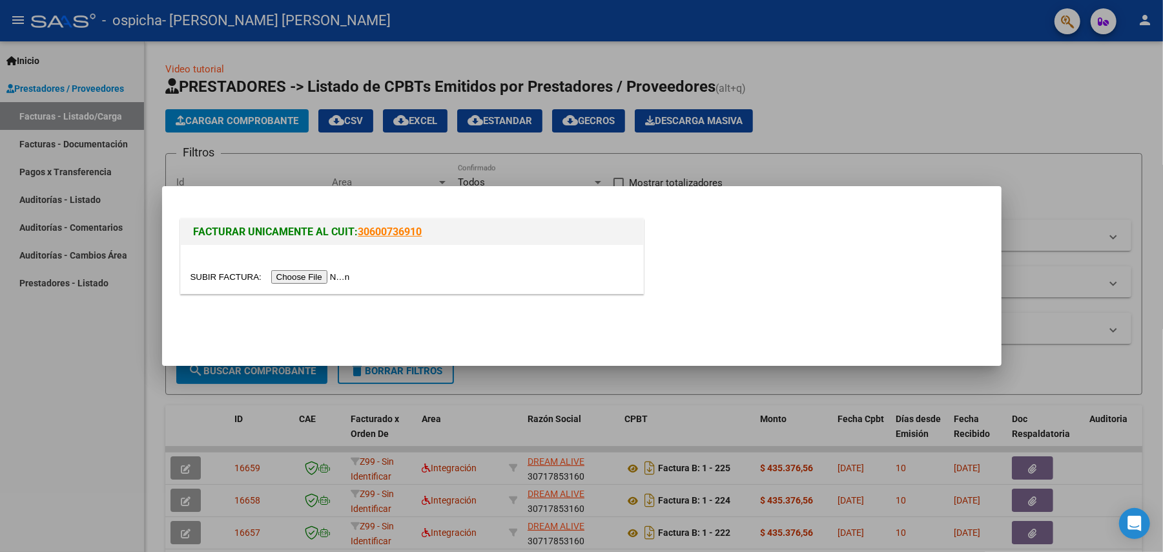
click at [350, 275] on input "file" at bounding box center [272, 277] width 163 height 14
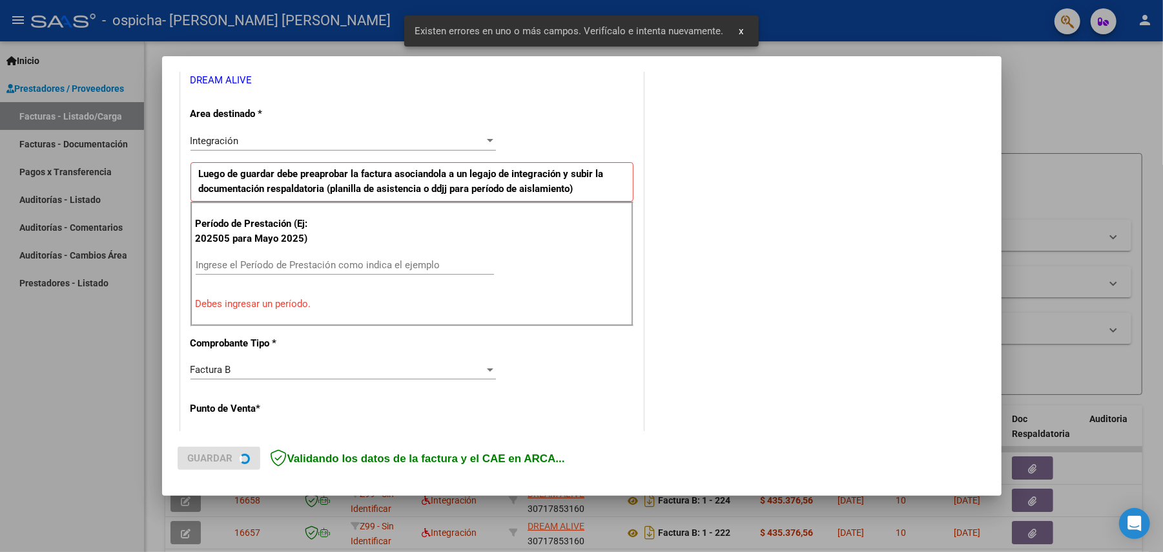
scroll to position [334, 0]
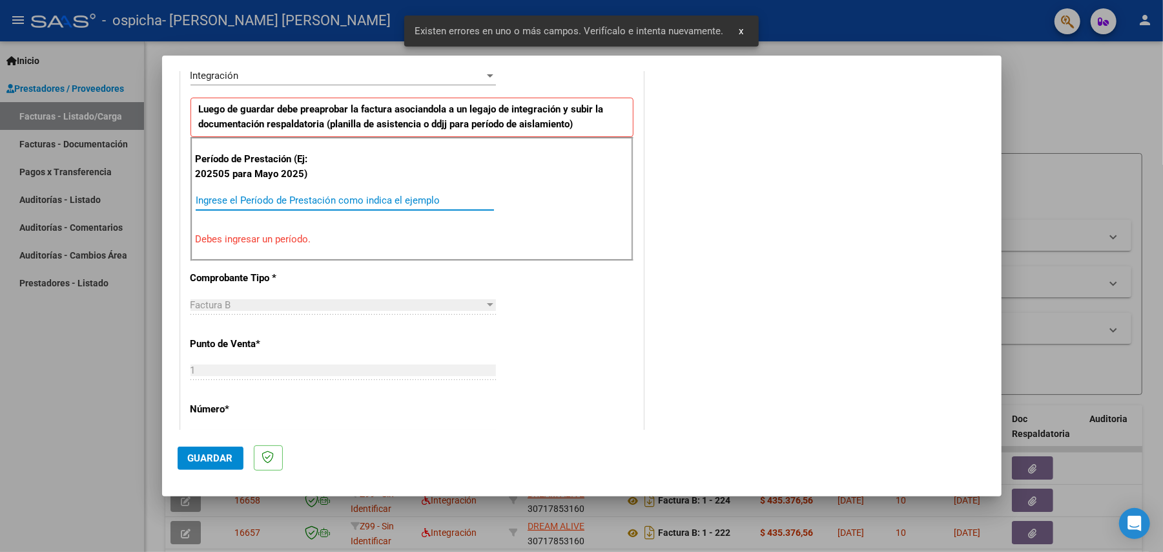
click at [320, 195] on input "Ingrese el Período de Prestación como indica el ejemplo" at bounding box center [345, 200] width 298 height 12
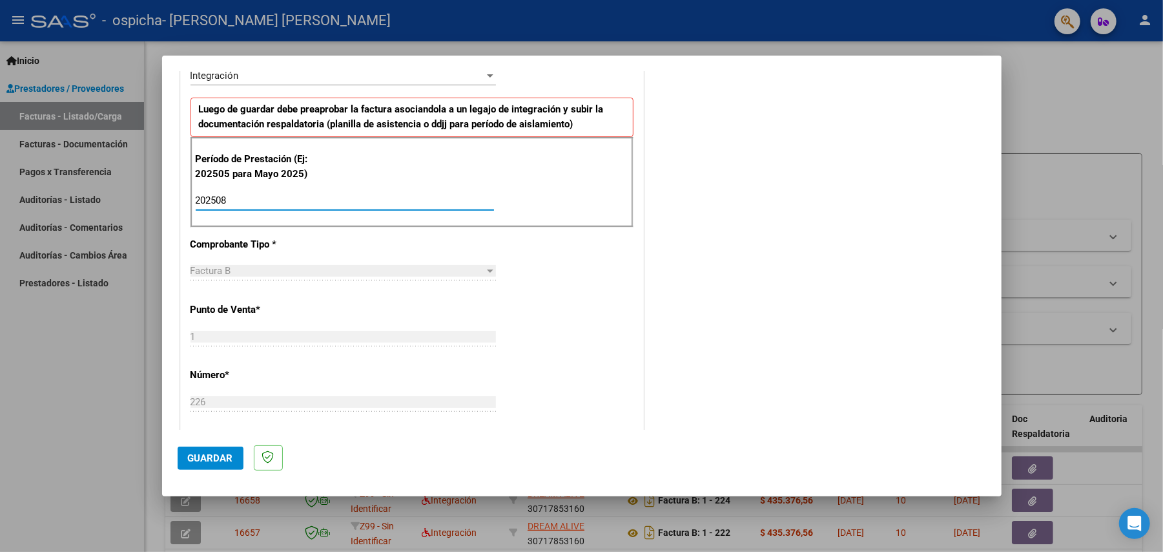
type input "202508"
click at [212, 465] on button "Guardar" at bounding box center [211, 457] width 66 height 23
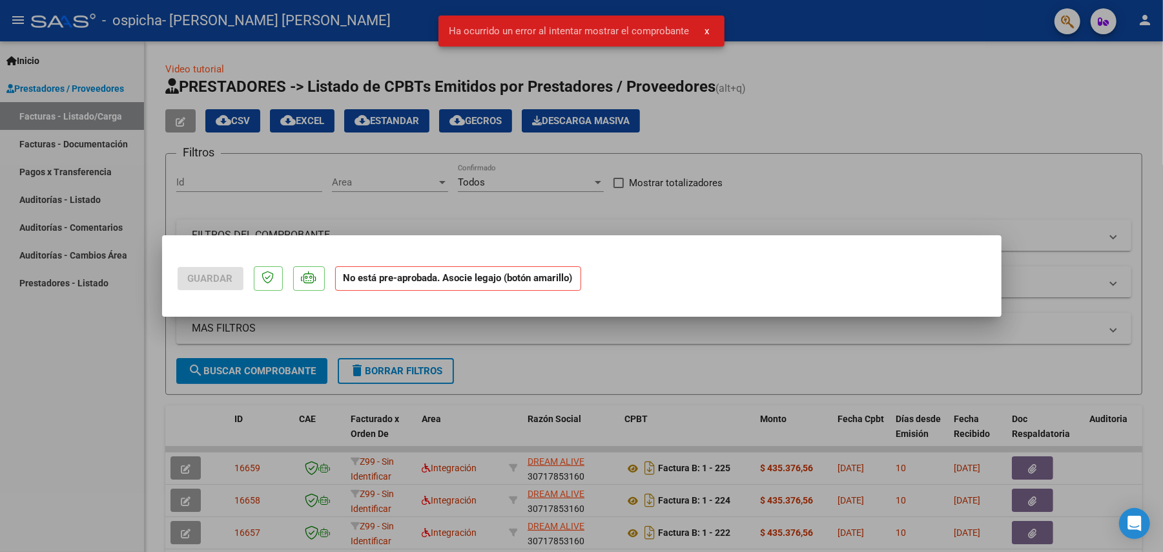
click at [428, 316] on mat-dialog-container "Guardar No está pre-aprobada. Asocie legajo (botón amarillo)" at bounding box center [582, 276] width 840 height 82
click at [1003, 370] on div at bounding box center [581, 276] width 1163 height 552
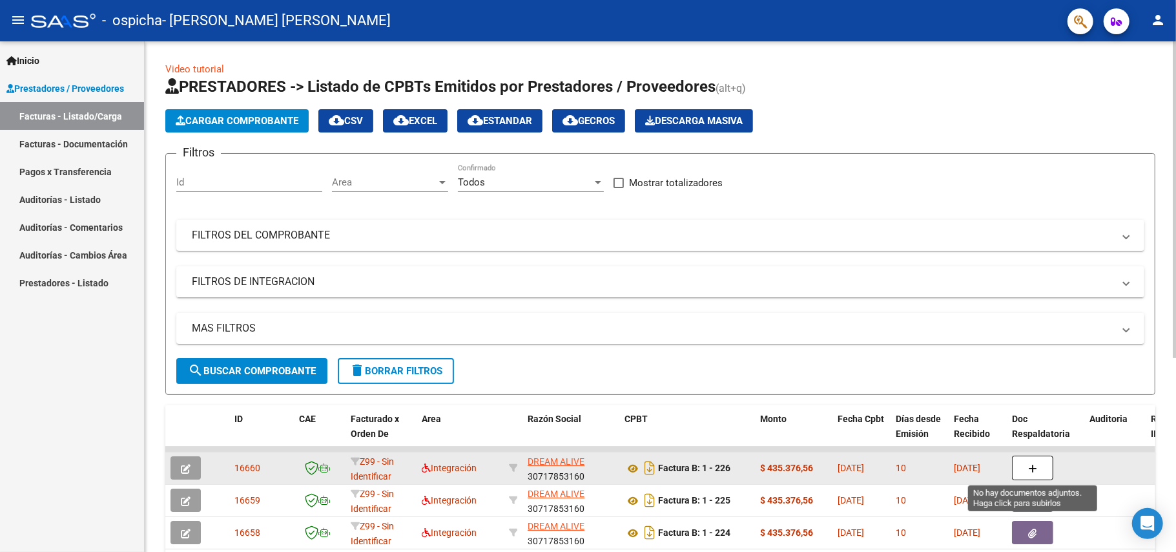
click at [1030, 460] on button "button" at bounding box center [1032, 467] width 41 height 25
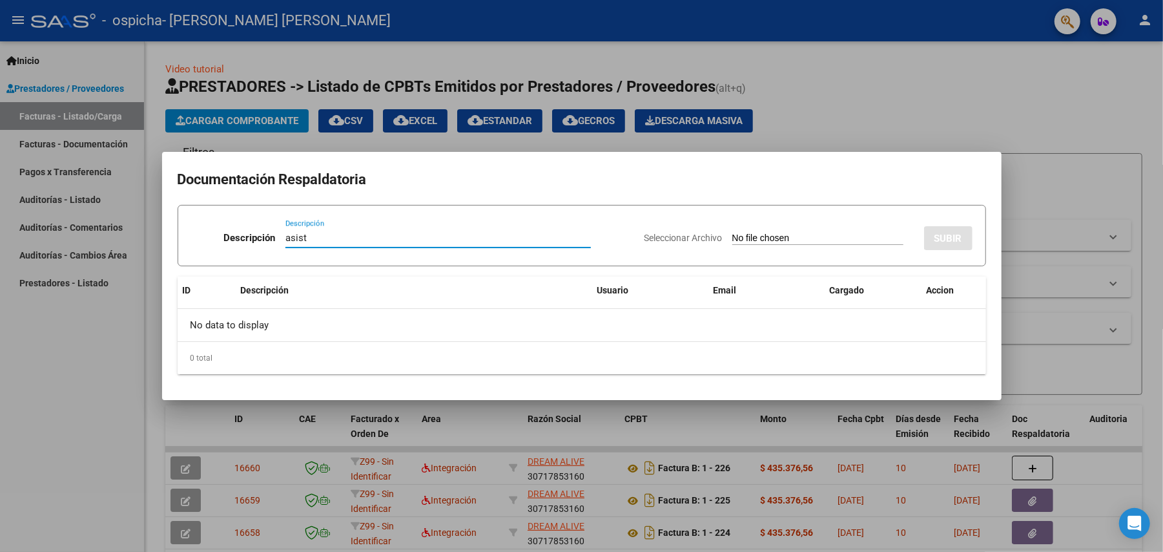
type input "asist"
click at [758, 228] on div "Seleccionar Archivo SUBIR" at bounding box center [809, 235] width 328 height 39
click at [762, 236] on input "Seleccionar Archivo" at bounding box center [817, 239] width 171 height 12
type input "C:\fakepath\asist [PERSON_NAME] Thaiel terapias 08-2025.pdf"
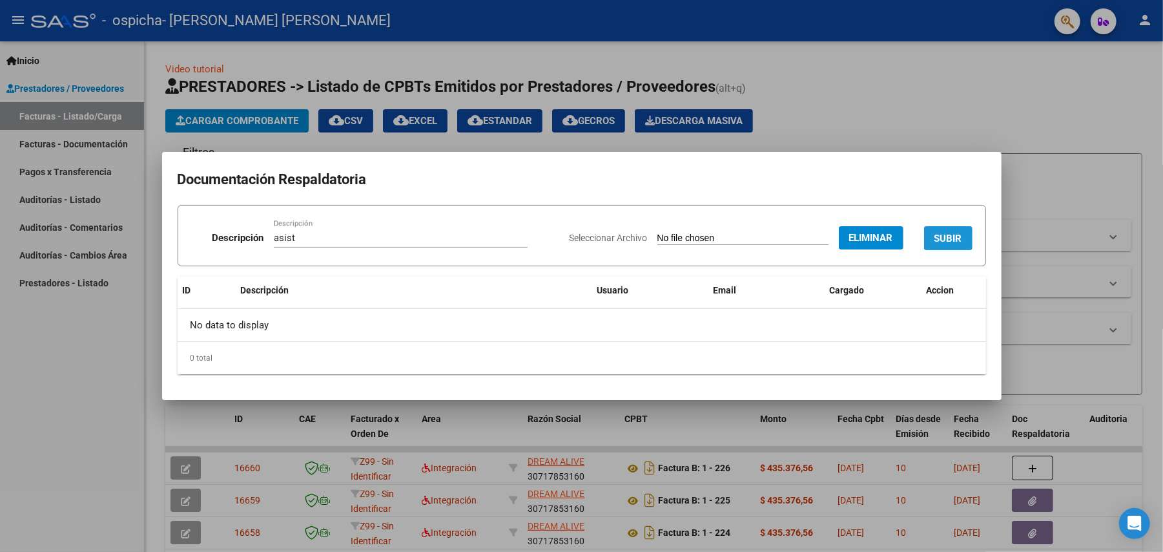
click at [946, 239] on span "SUBIR" at bounding box center [949, 239] width 28 height 12
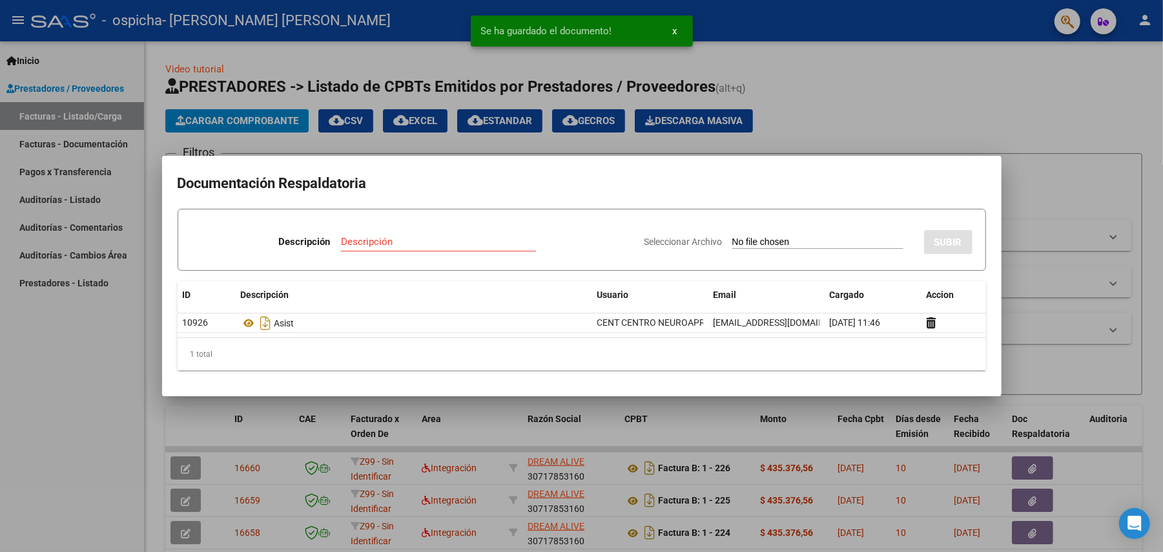
click at [353, 234] on div "Descripción" at bounding box center [438, 241] width 195 height 19
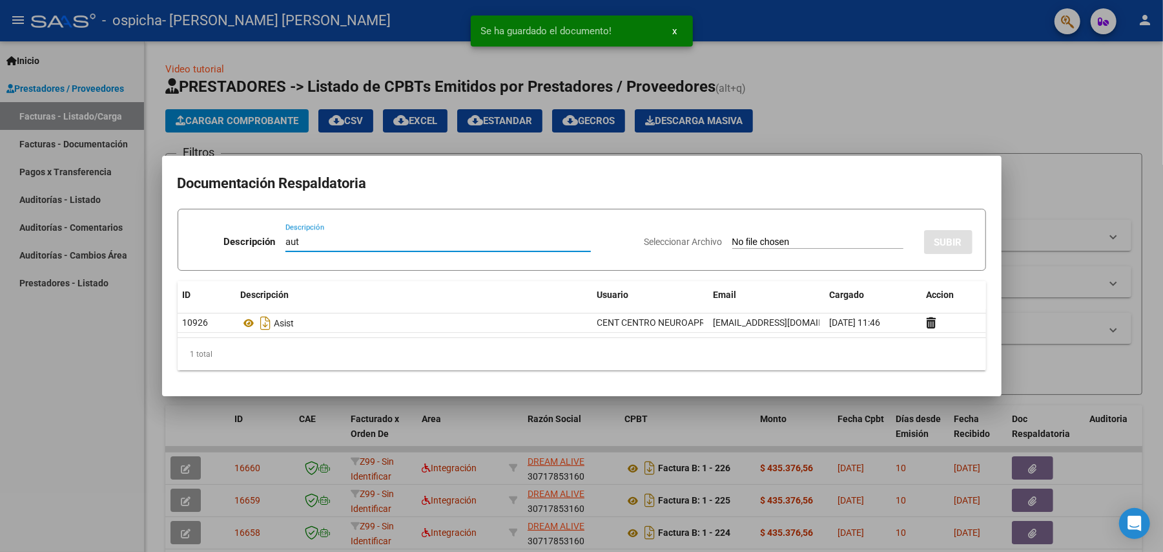
type input "aut"
click at [761, 236] on input "Seleccionar Archivo" at bounding box center [817, 242] width 171 height 12
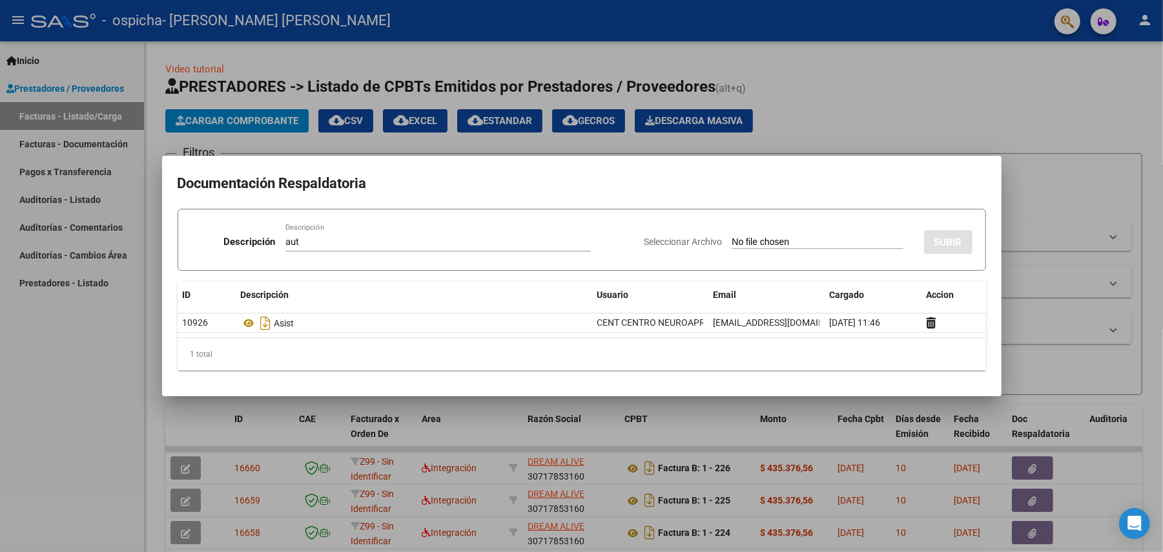
type input "C:\fakepath\- [PERSON_NAME] TAHIEL [PERSON_NAME] ENERO A DIC 2025-CENT MORON MO…"
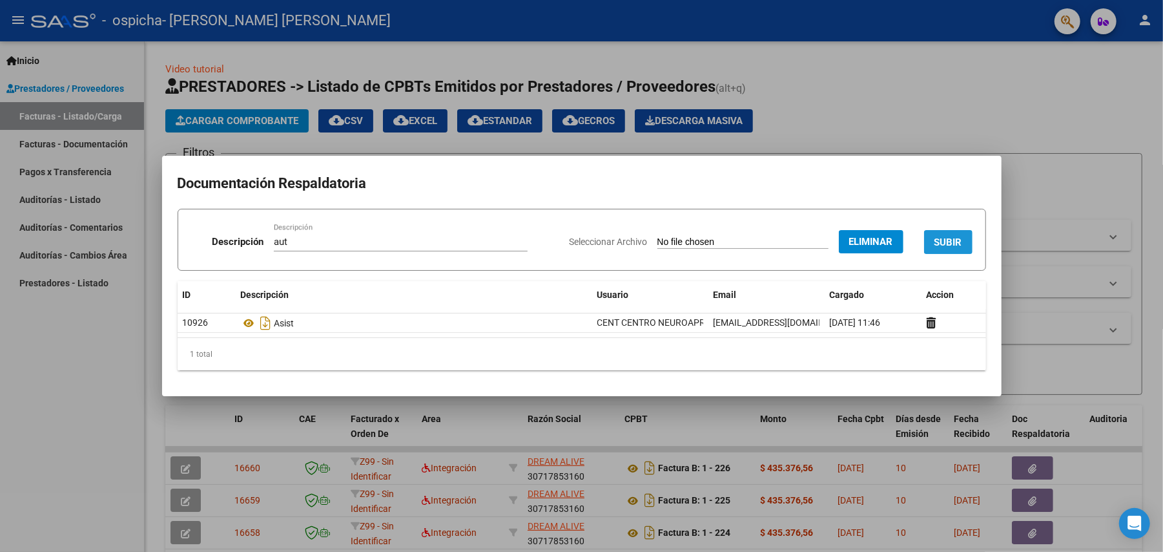
click at [944, 243] on span "SUBIR" at bounding box center [949, 242] width 28 height 12
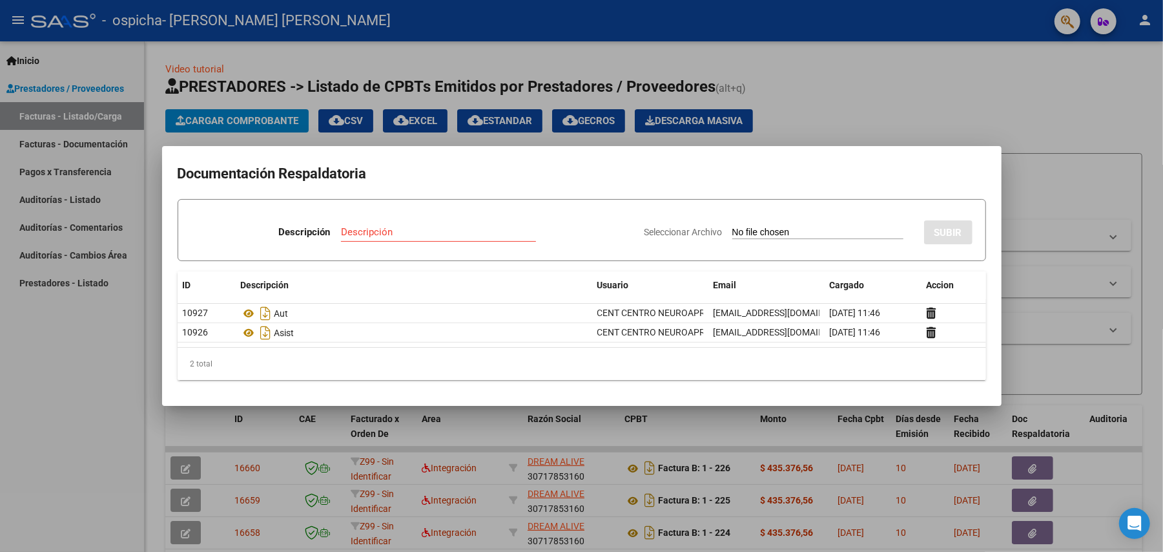
click at [802, 65] on div at bounding box center [581, 276] width 1163 height 552
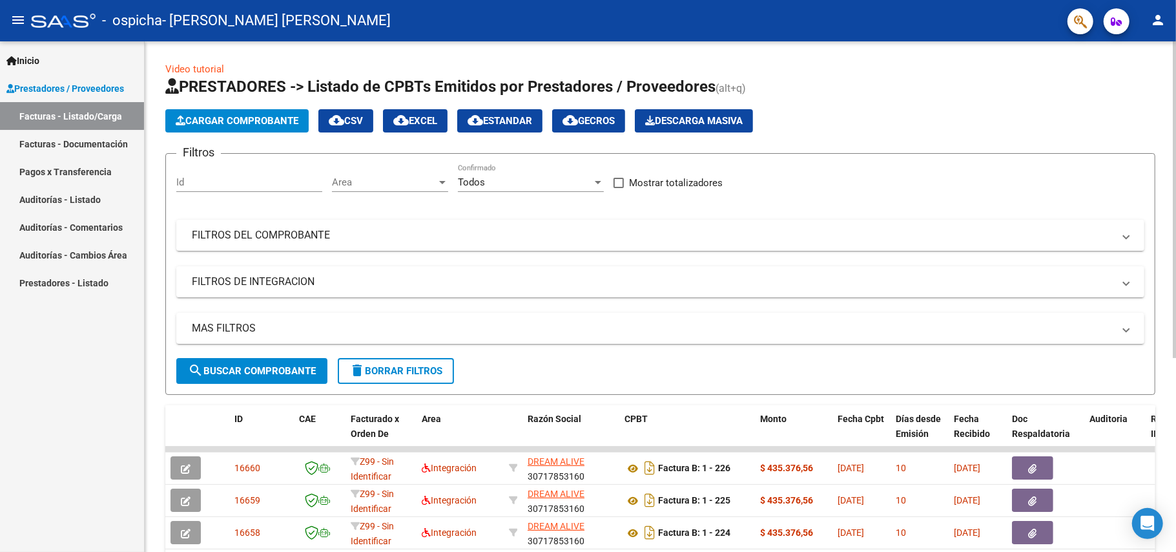
click at [199, 115] on span "Cargar Comprobante" at bounding box center [237, 121] width 123 height 12
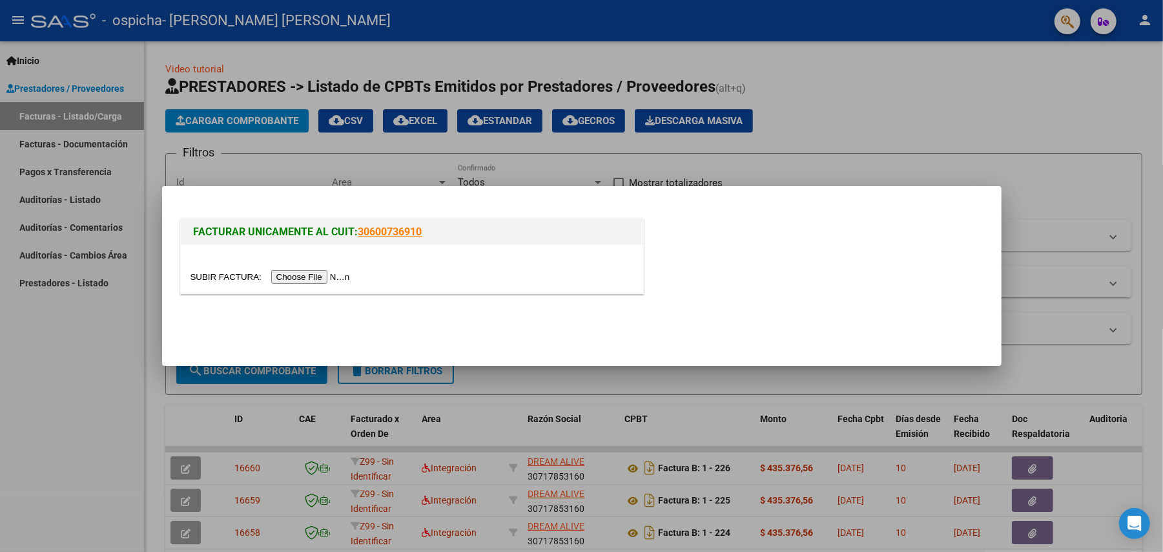
click at [296, 275] on input "file" at bounding box center [272, 277] width 163 height 14
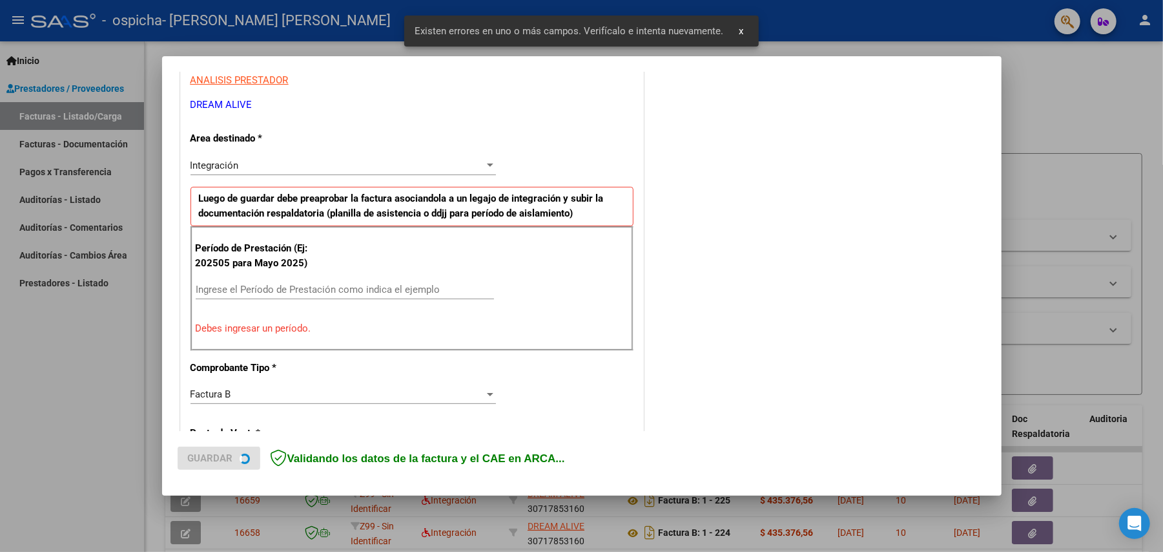
scroll to position [249, 0]
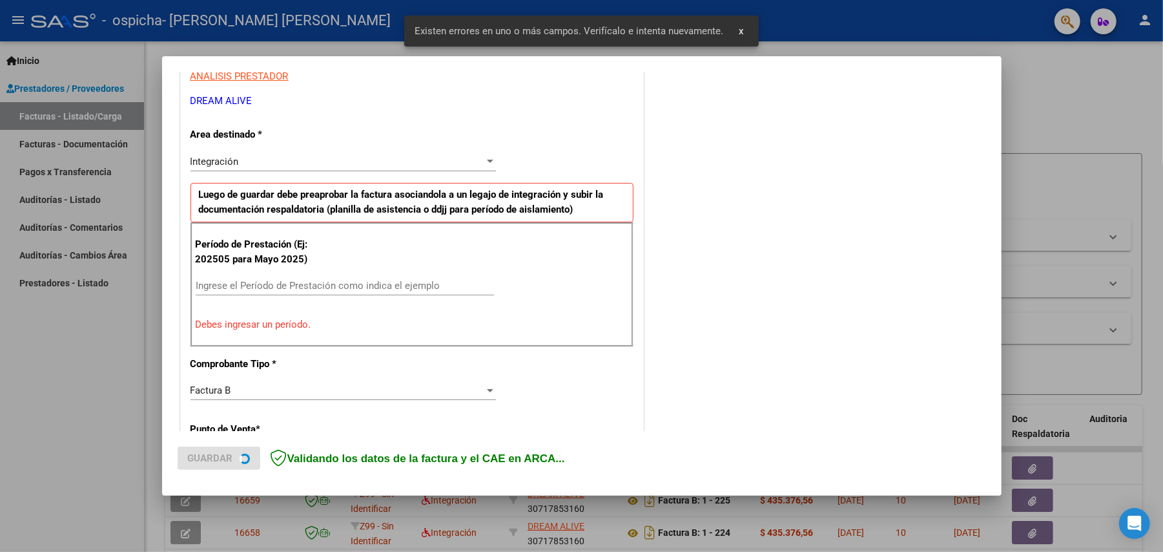
click at [337, 284] on input "Ingrese el Período de Prestación como indica el ejemplo" at bounding box center [345, 286] width 298 height 12
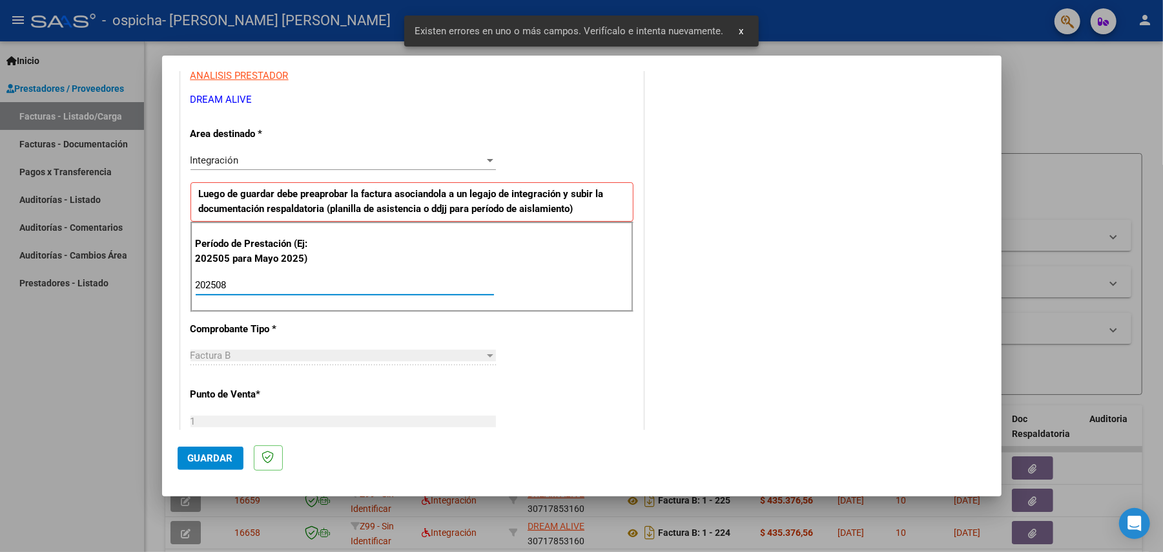
type input "202508"
click at [213, 448] on button "Guardar" at bounding box center [211, 457] width 66 height 23
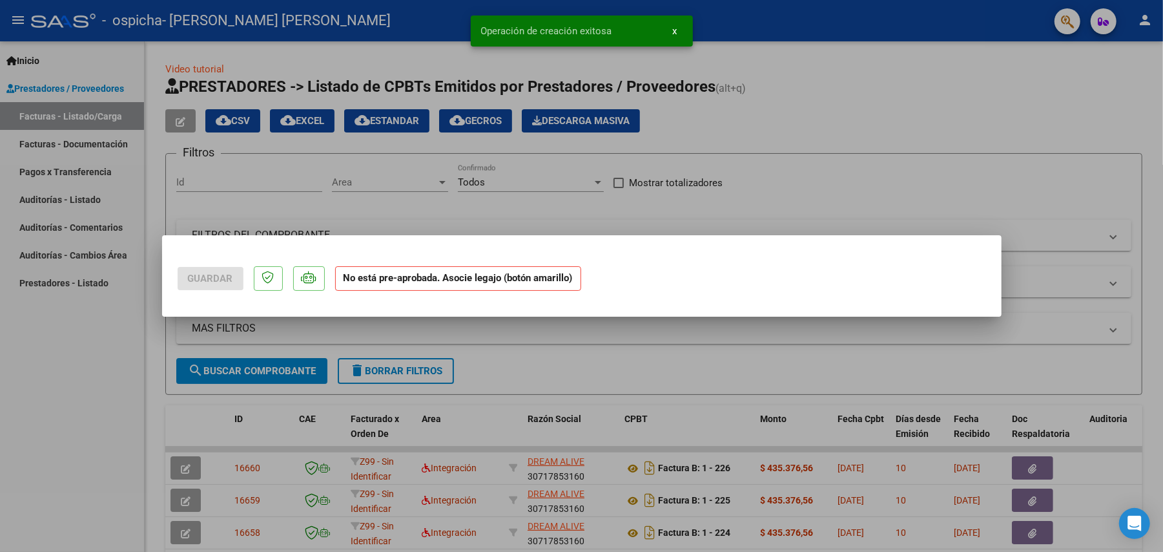
scroll to position [0, 0]
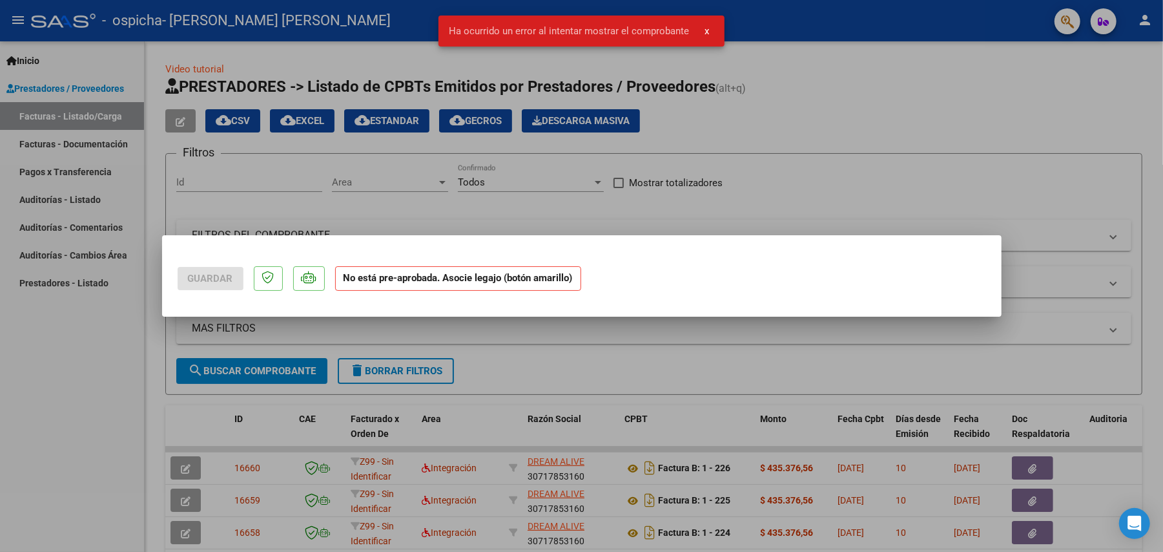
click at [103, 376] on div at bounding box center [581, 276] width 1163 height 552
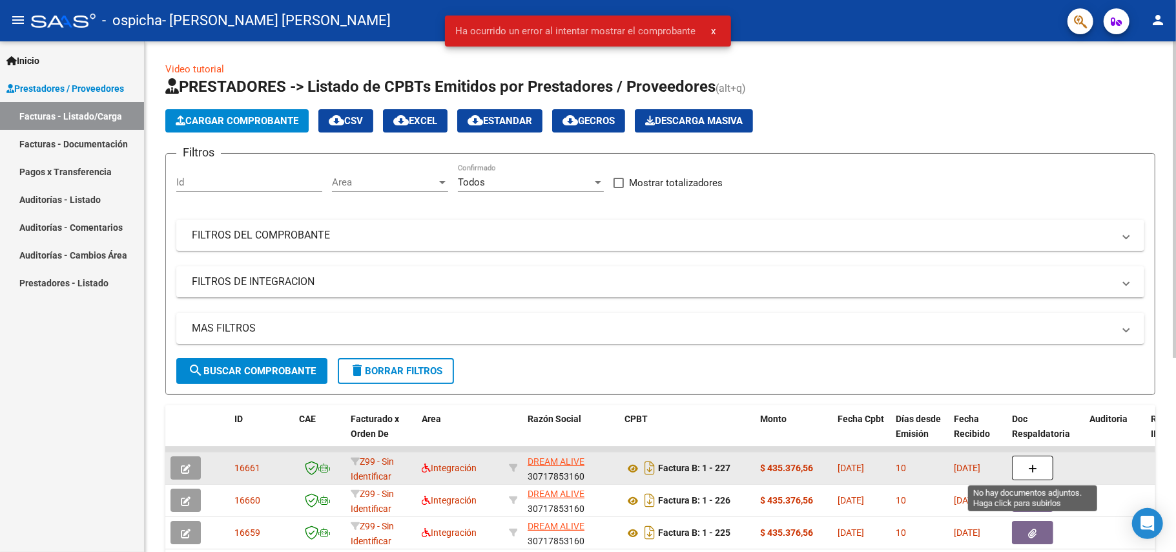
click at [1044, 464] on button "button" at bounding box center [1032, 467] width 41 height 25
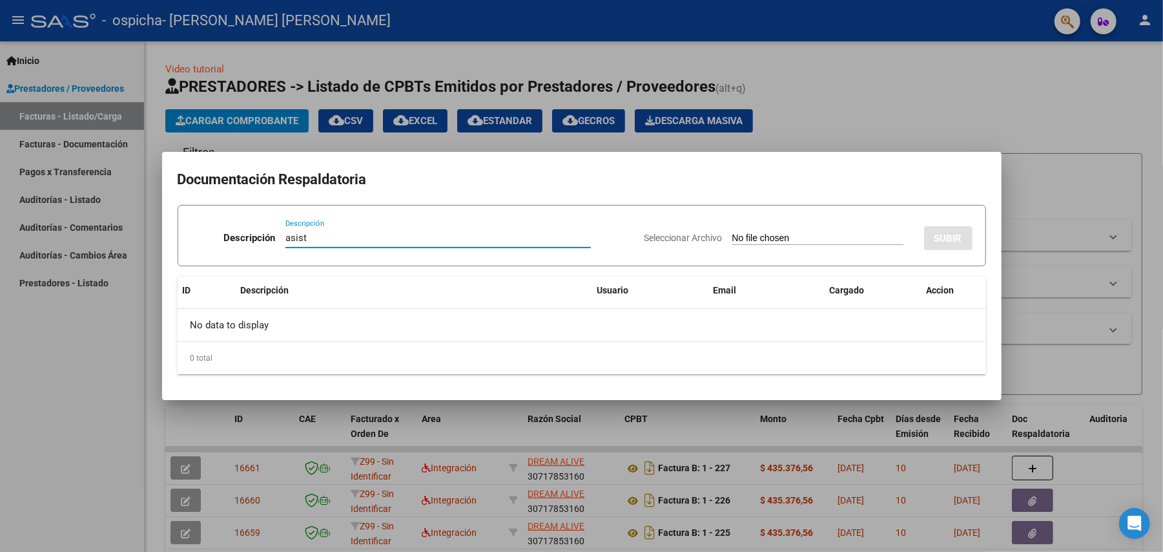
type input "asist"
click at [732, 233] on input "Seleccionar Archivo" at bounding box center [817, 239] width 171 height 12
type input "C:\fakepath\Asist [PERSON_NAME] terapias 08-2025.pdf"
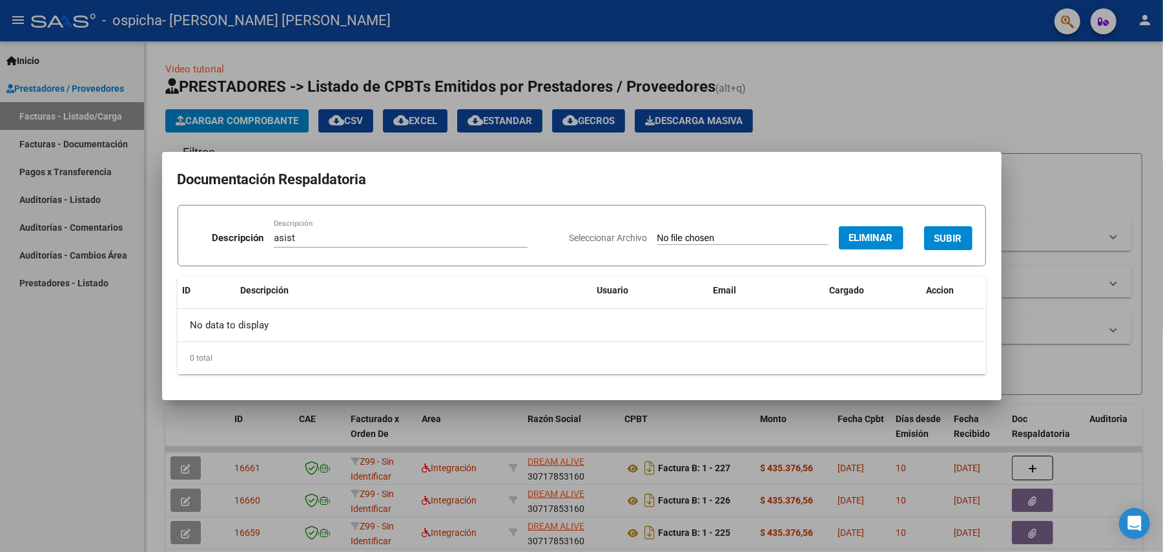
click at [980, 244] on form "Descripción asist Descripción Seleccionar Archivo Eliminar SUBIR" at bounding box center [582, 236] width 809 height 62
click at [957, 244] on span "SUBIR" at bounding box center [949, 239] width 28 height 12
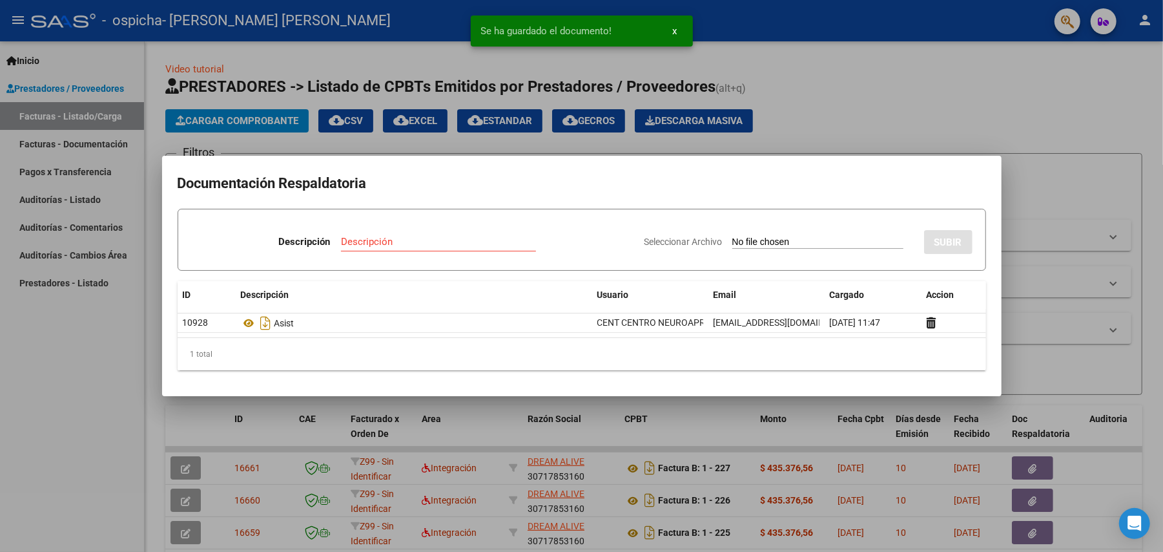
click at [359, 241] on input "Descripción" at bounding box center [438, 242] width 195 height 12
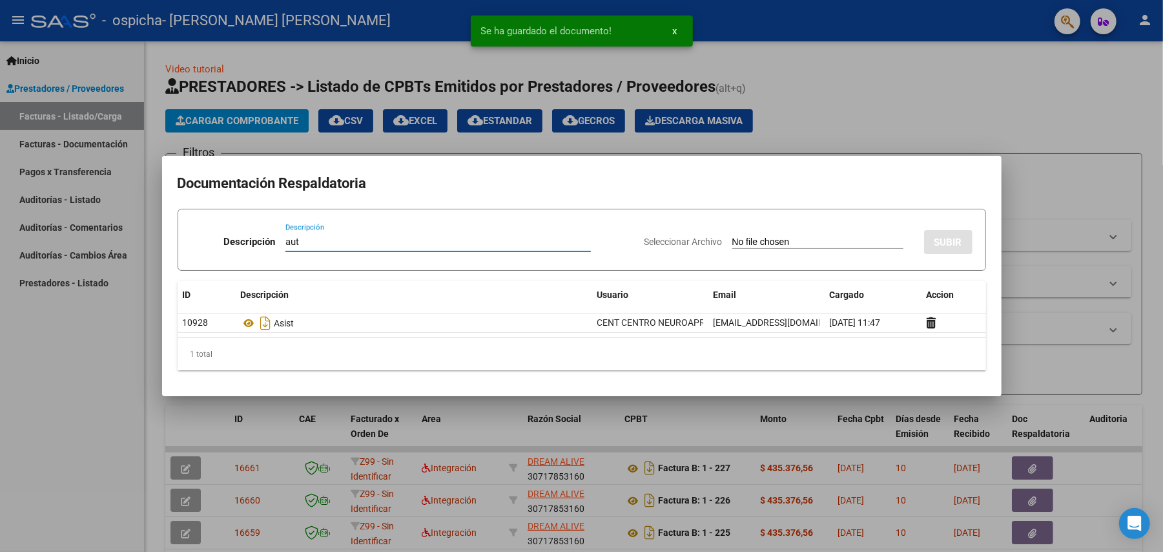
type input "aut"
click at [846, 236] on input "Seleccionar Archivo" at bounding box center [817, 242] width 171 height 12
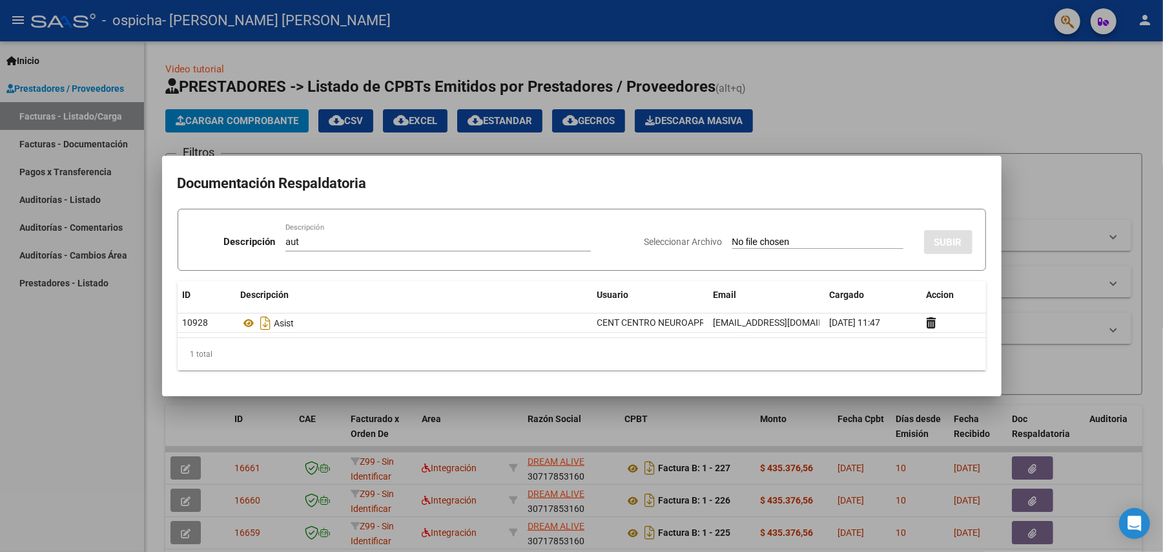
type input "C:\fakepath\[PERSON_NAME] teraias - CENT.pdf"
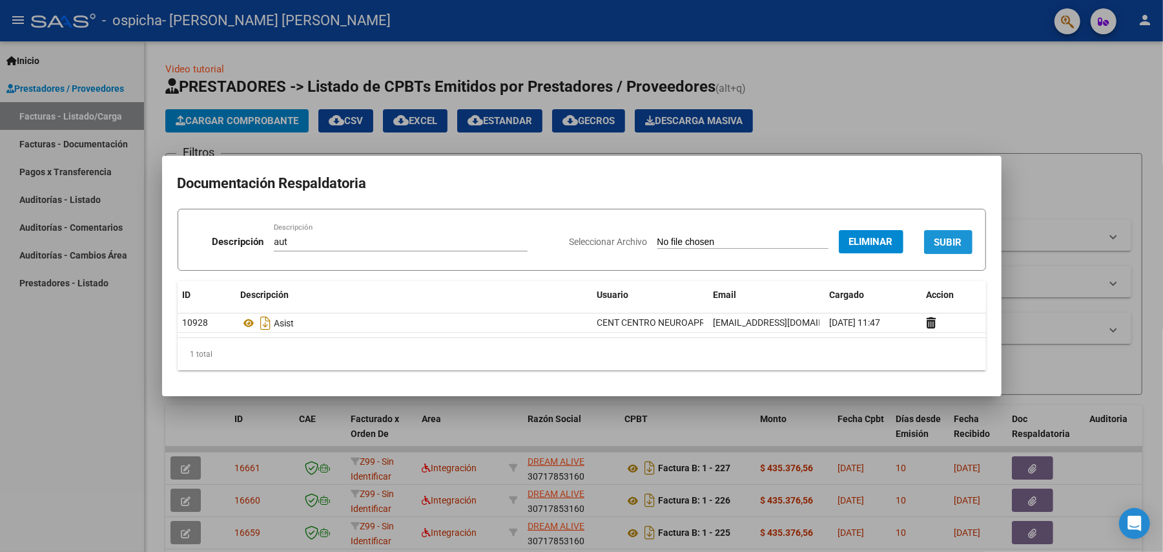
click at [944, 240] on span "SUBIR" at bounding box center [949, 242] width 28 height 12
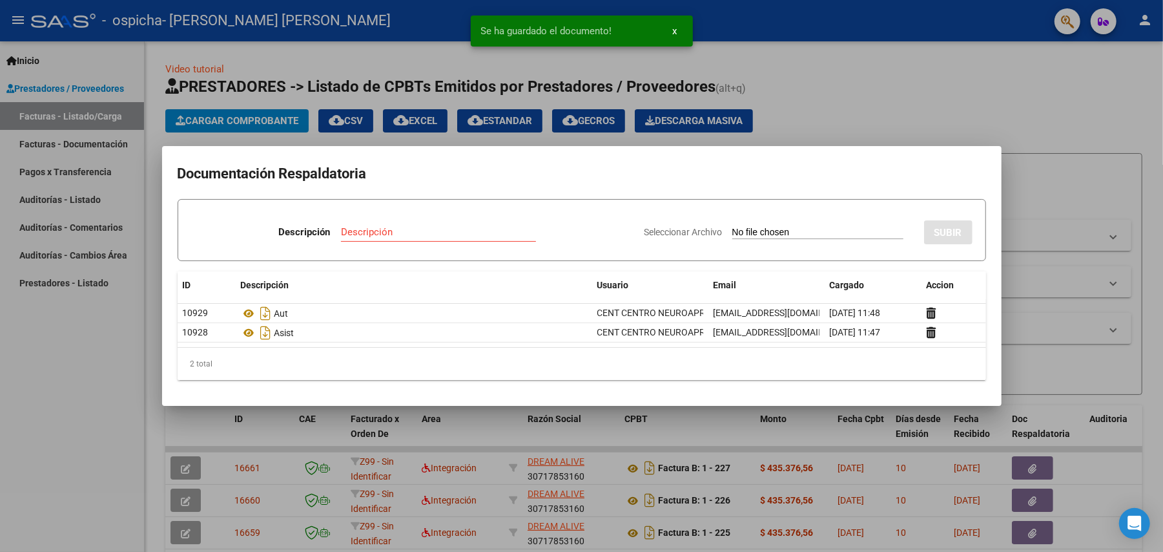
click at [928, 107] on div at bounding box center [581, 276] width 1163 height 552
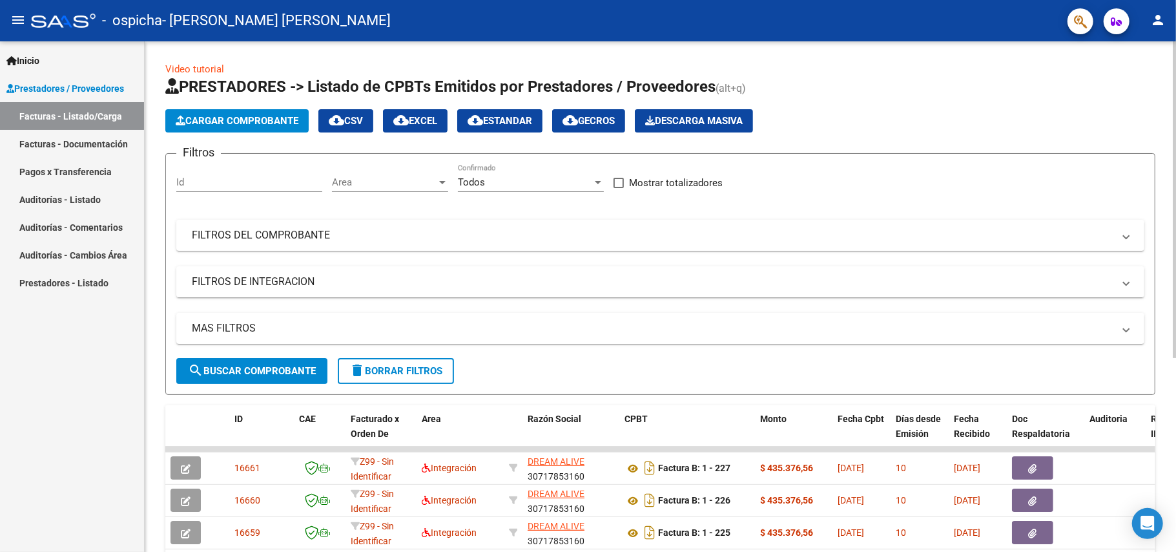
click at [234, 119] on span "Cargar Comprobante" at bounding box center [237, 121] width 123 height 12
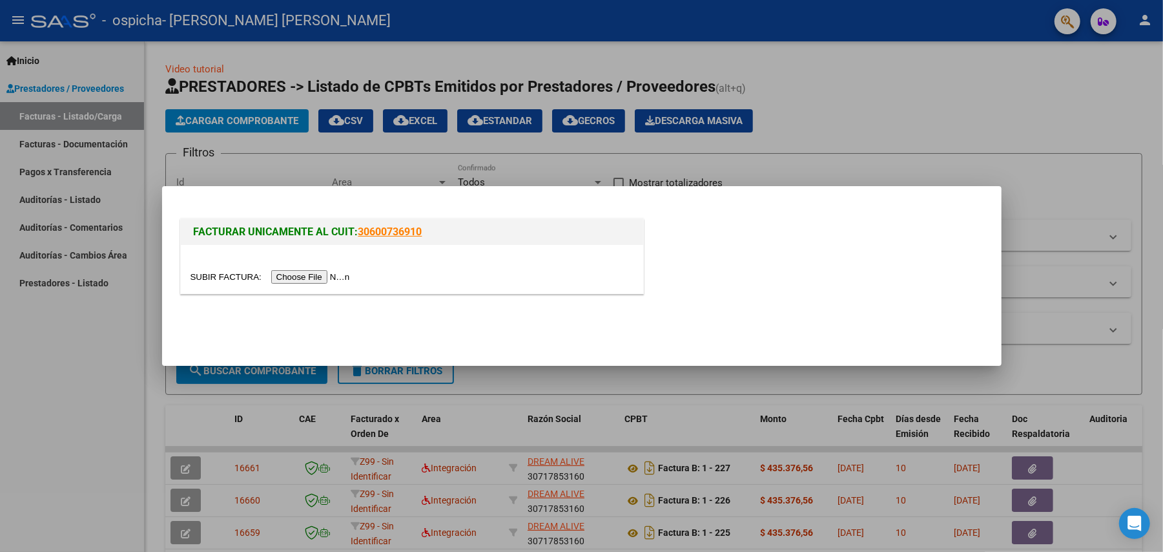
click at [311, 276] on input "file" at bounding box center [272, 277] width 163 height 14
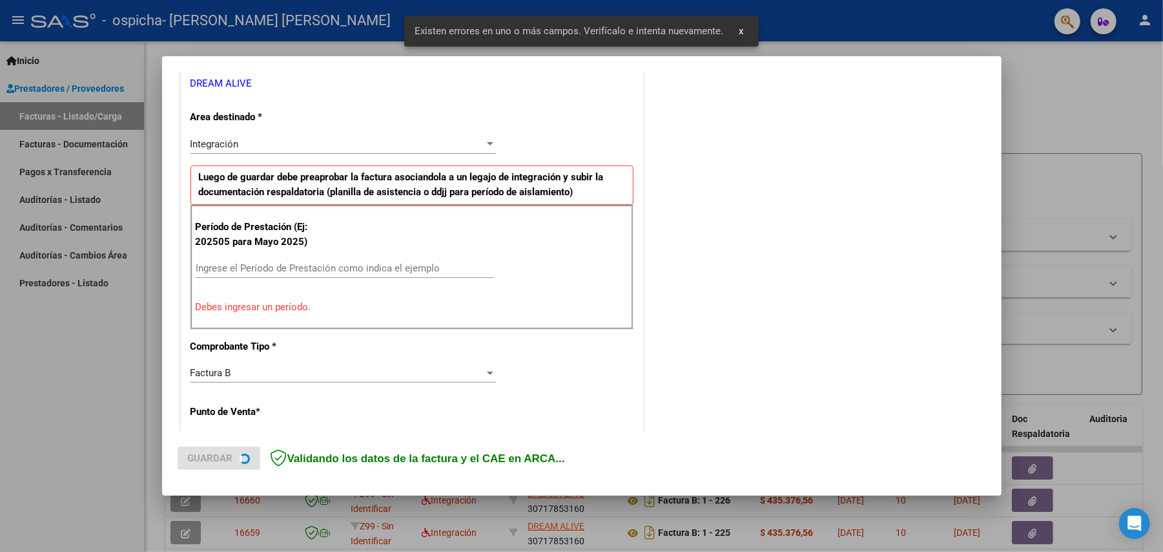
scroll to position [311, 0]
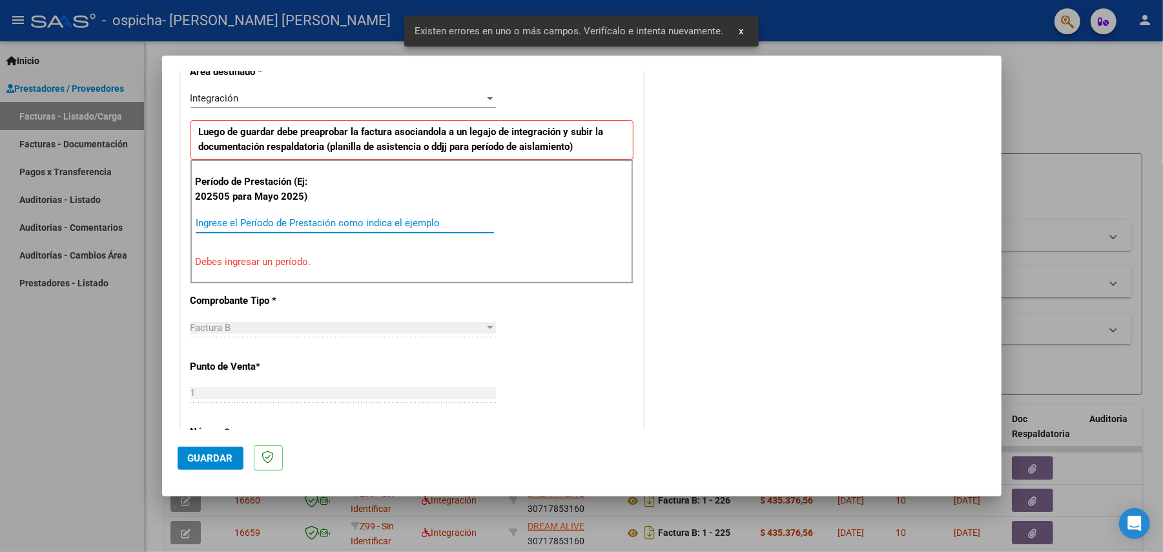
click at [293, 228] on input "Ingrese el Período de Prestación como indica el ejemplo" at bounding box center [345, 223] width 298 height 12
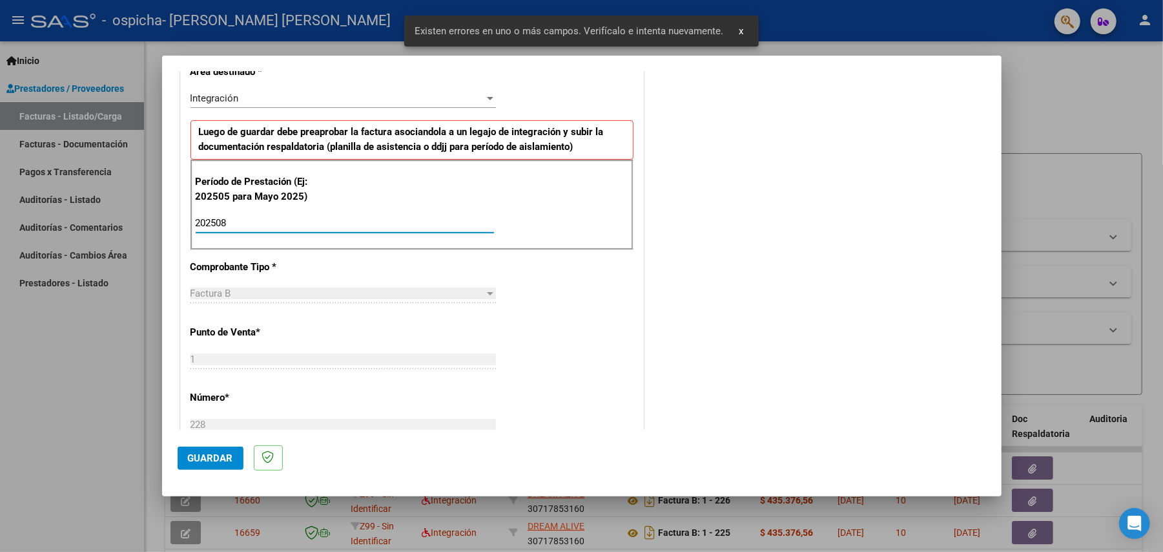
type input "202508"
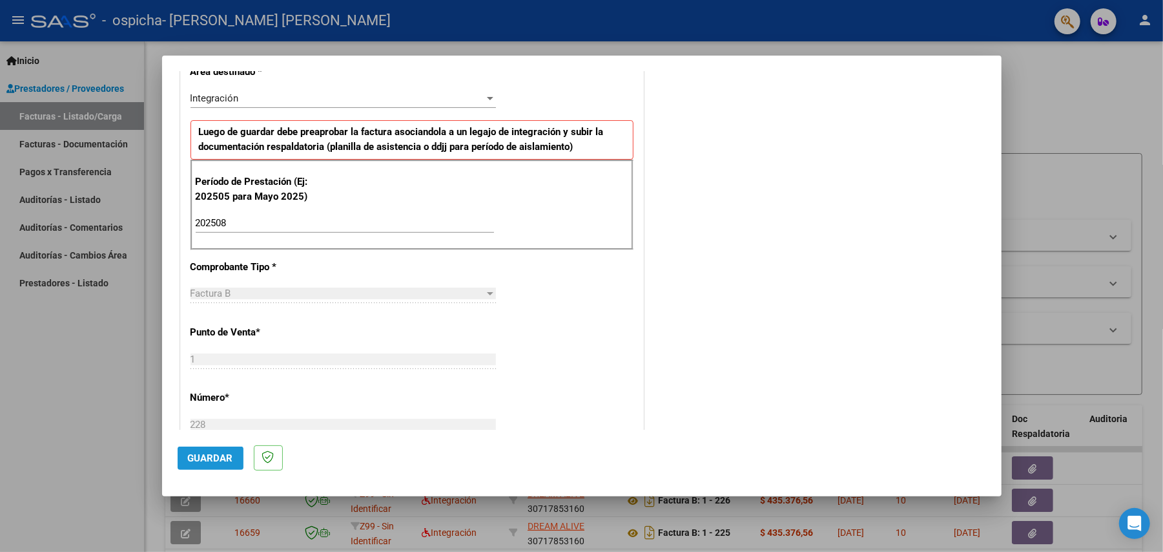
click at [208, 455] on span "Guardar" at bounding box center [210, 458] width 45 height 12
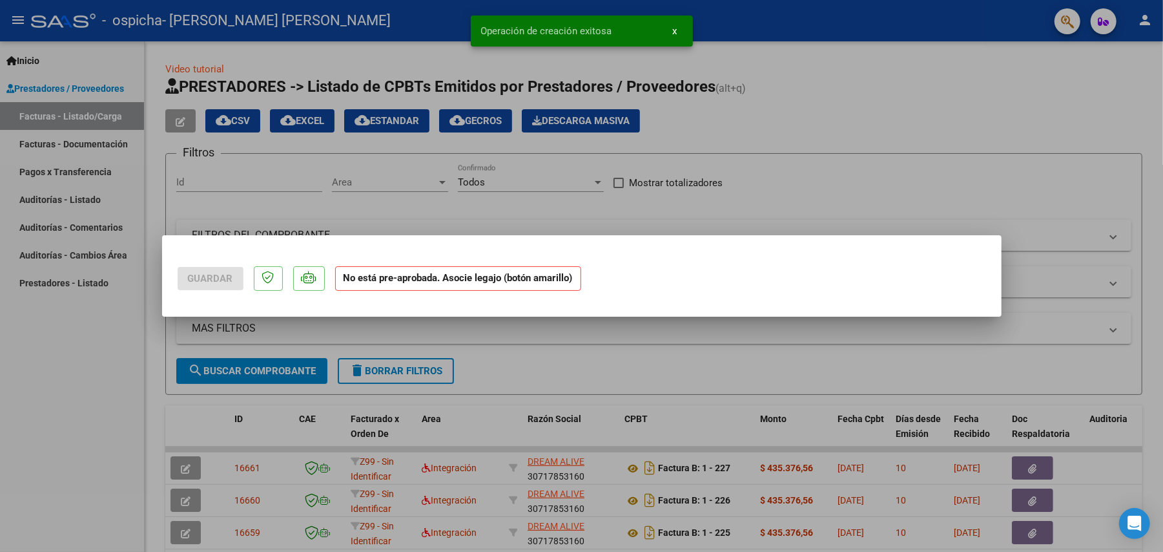
scroll to position [0, 0]
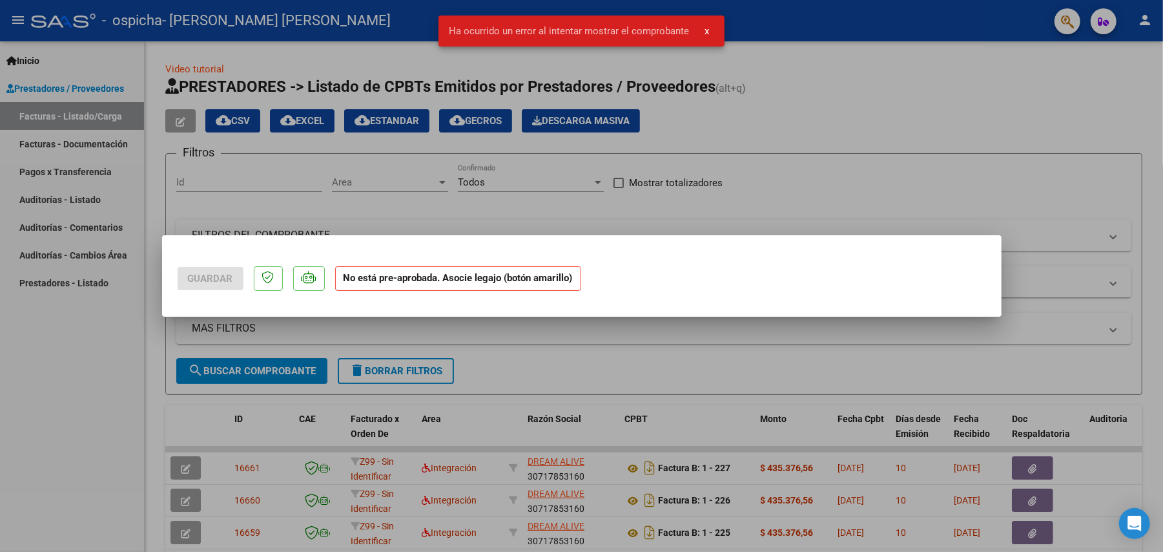
click at [512, 376] on div at bounding box center [581, 276] width 1163 height 552
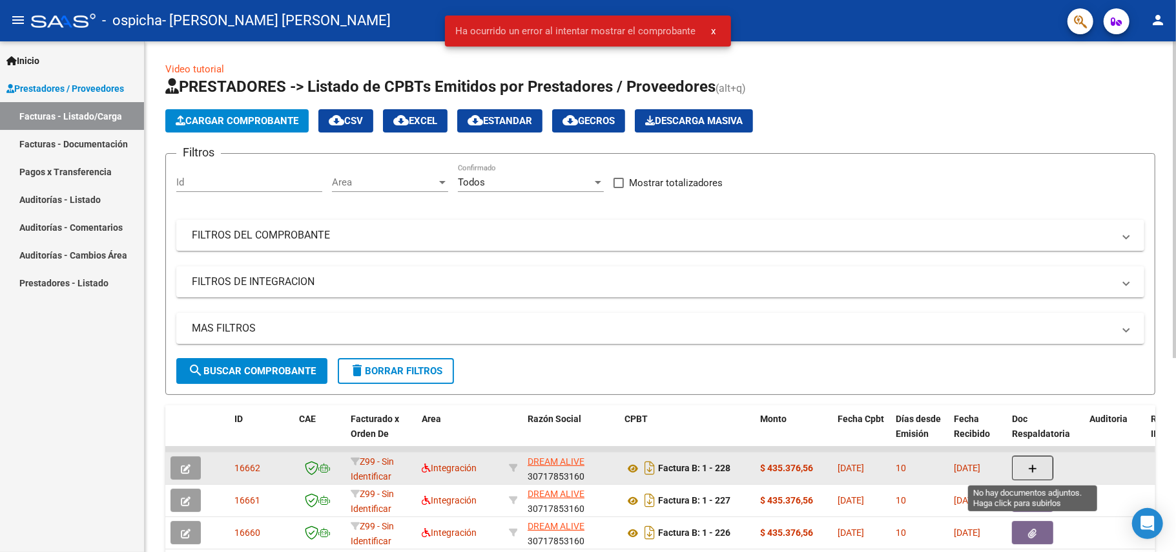
click at [1023, 466] on button "button" at bounding box center [1032, 467] width 41 height 25
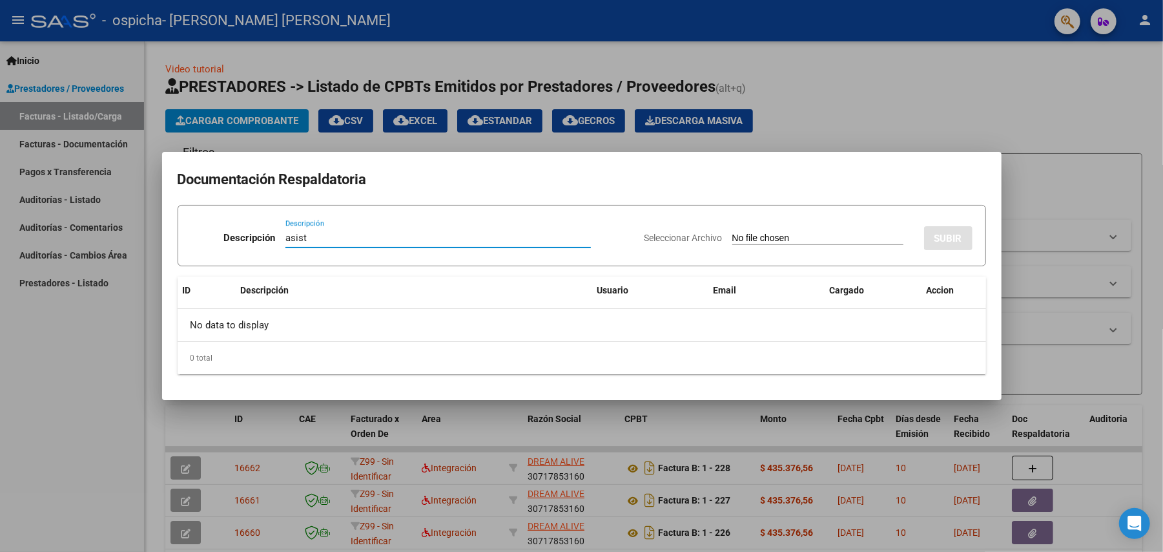
type input "asist"
click at [752, 235] on input "Seleccionar Archivo" at bounding box center [817, 239] width 171 height 12
type input "C:\fakepath\asist [PERSON_NAME] [PERSON_NAME] terapias 08-2025.pdf"
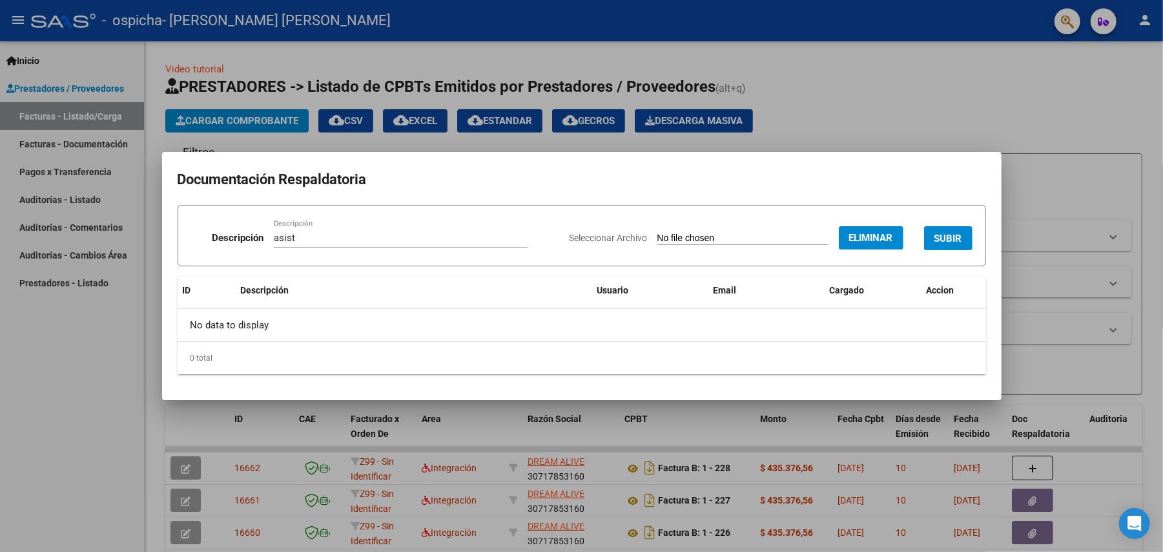
click at [931, 230] on button "SUBIR" at bounding box center [948, 238] width 48 height 24
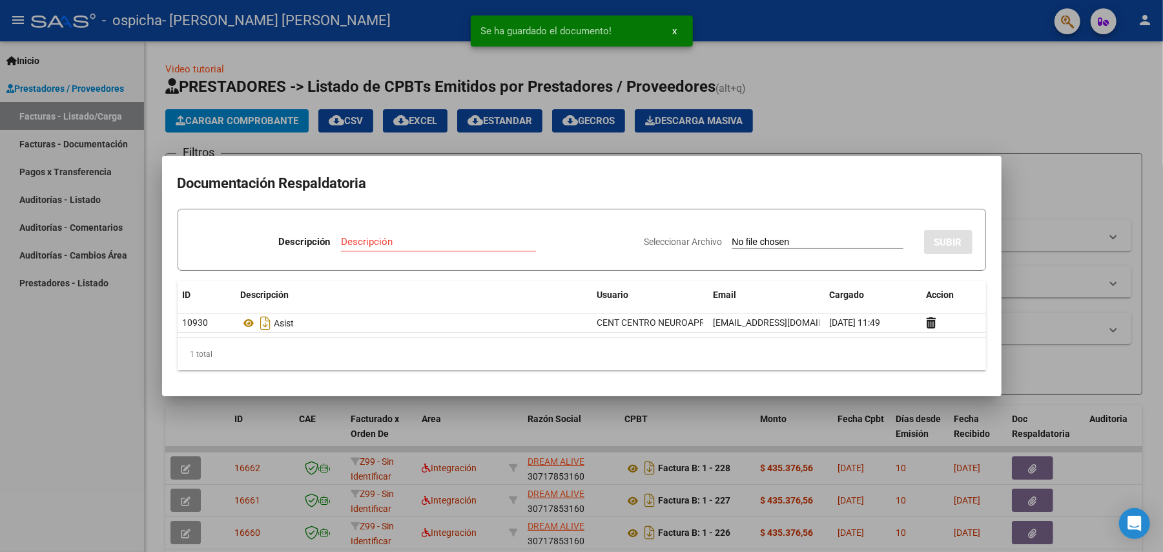
click at [389, 233] on div "Descripción" at bounding box center [438, 241] width 195 height 19
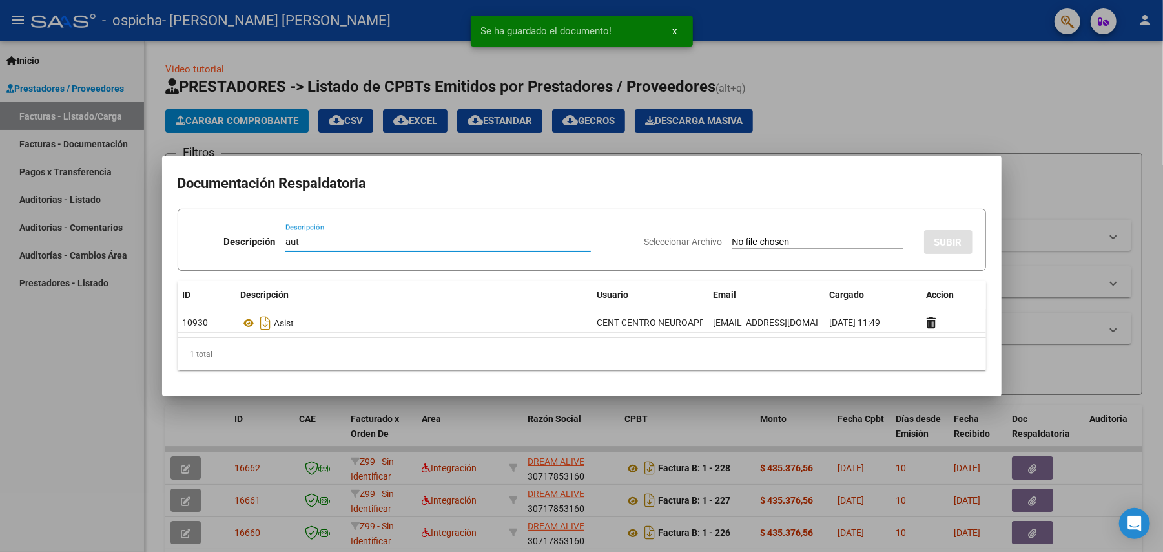
type input "aut"
click at [773, 236] on input "Seleccionar Archivo" at bounding box center [817, 242] width 171 height 12
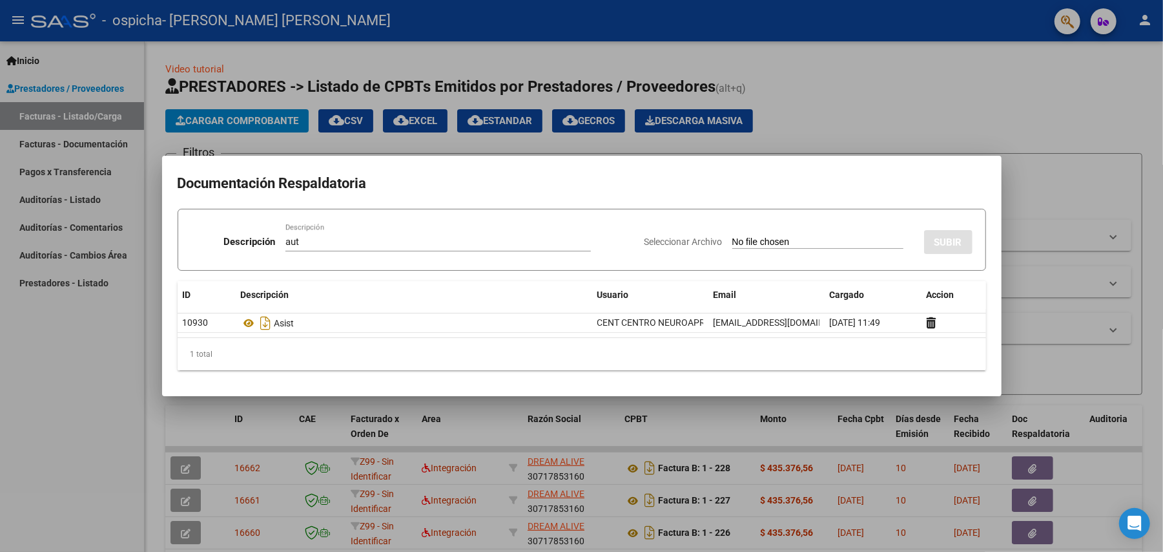
type input "C:\fakepath\- [PERSON_NAME] [PERSON_NAME] terapias FEB A DIC 2025-MODULO INTEGR…"
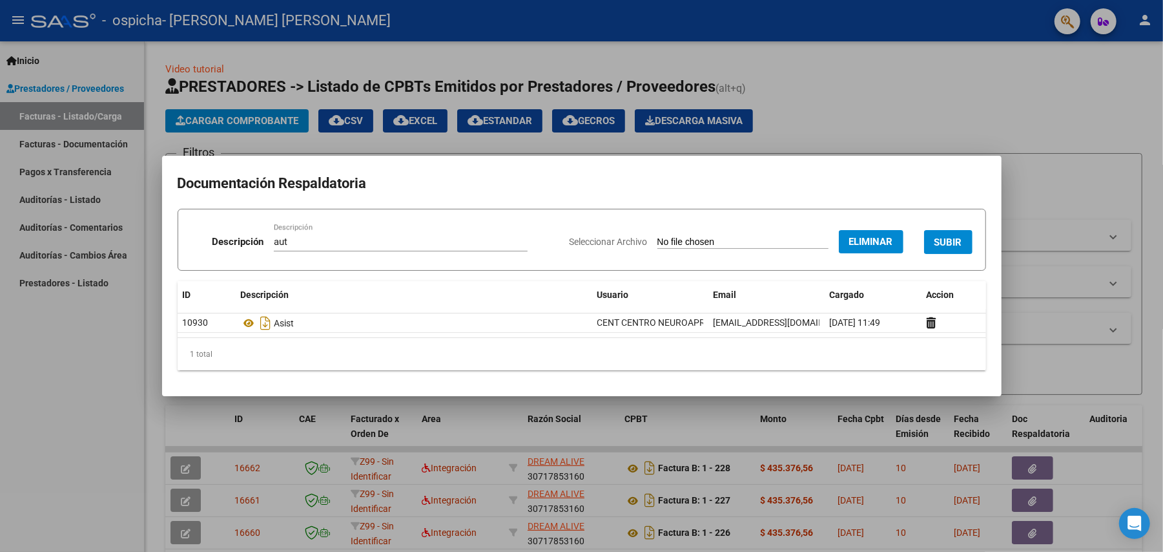
click at [962, 236] on button "SUBIR" at bounding box center [948, 242] width 48 height 24
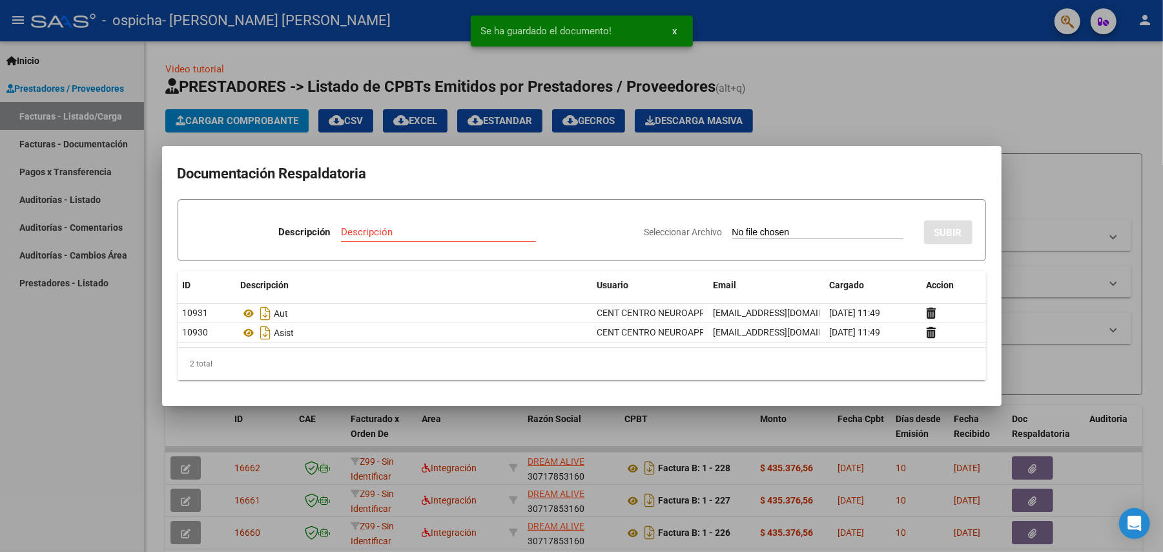
click at [941, 114] on div at bounding box center [581, 276] width 1163 height 552
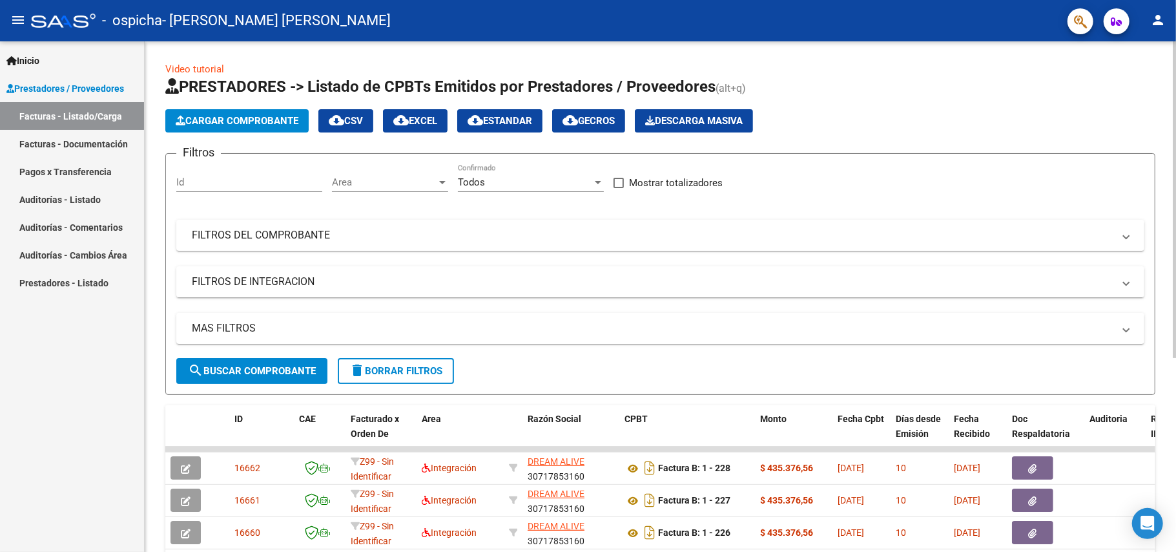
click at [180, 122] on icon "button" at bounding box center [181, 121] width 10 height 10
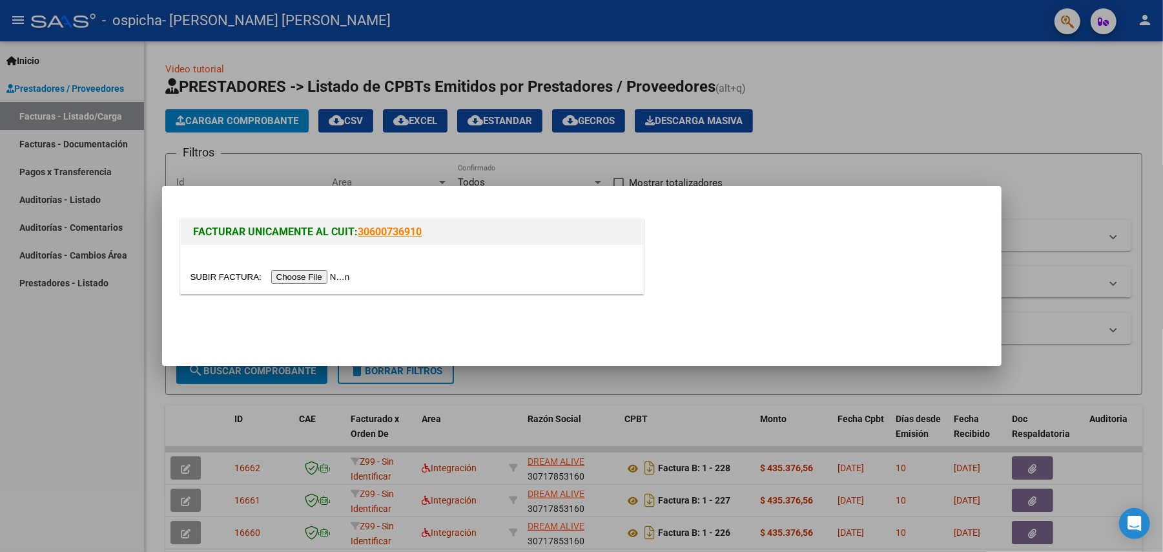
click at [288, 273] on input "file" at bounding box center [272, 277] width 163 height 14
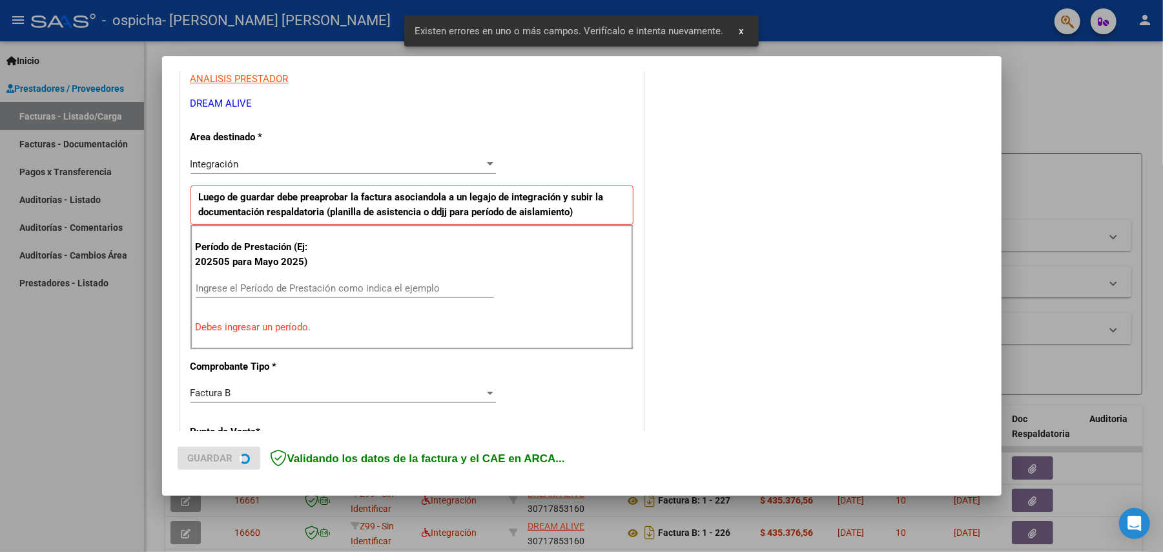
scroll to position [207, 0]
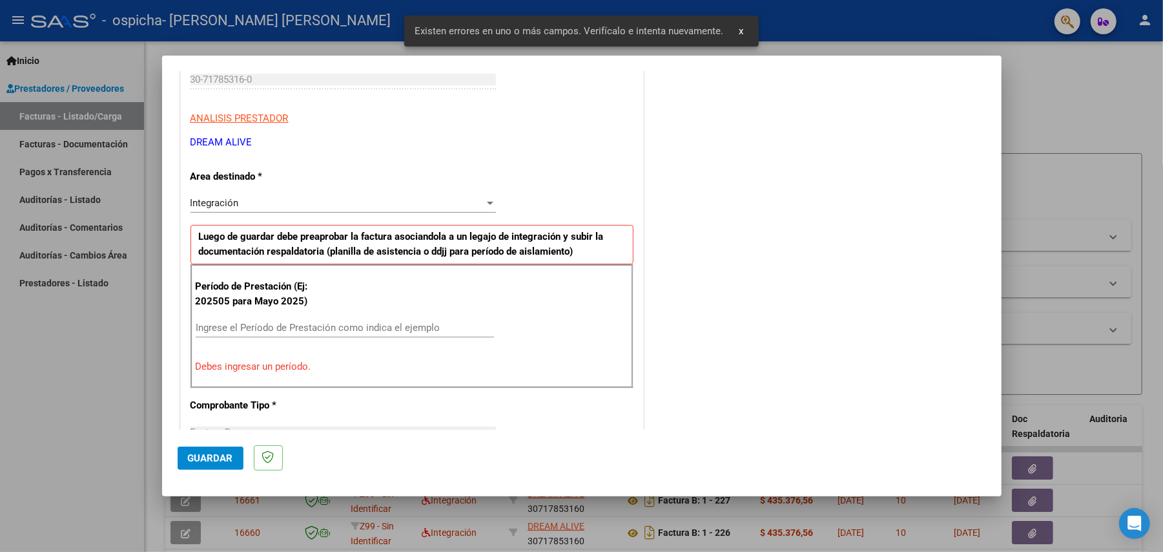
click at [300, 329] on input "Ingrese el Período de Prestación como indica el ejemplo" at bounding box center [345, 328] width 298 height 12
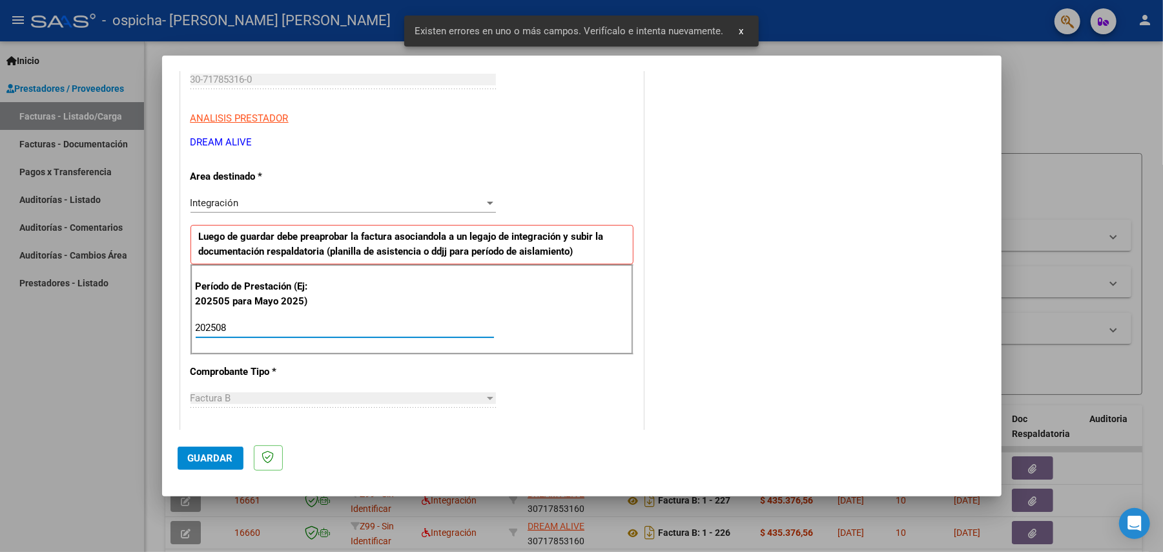
type input "202508"
click at [205, 452] on span "Guardar" at bounding box center [210, 458] width 45 height 12
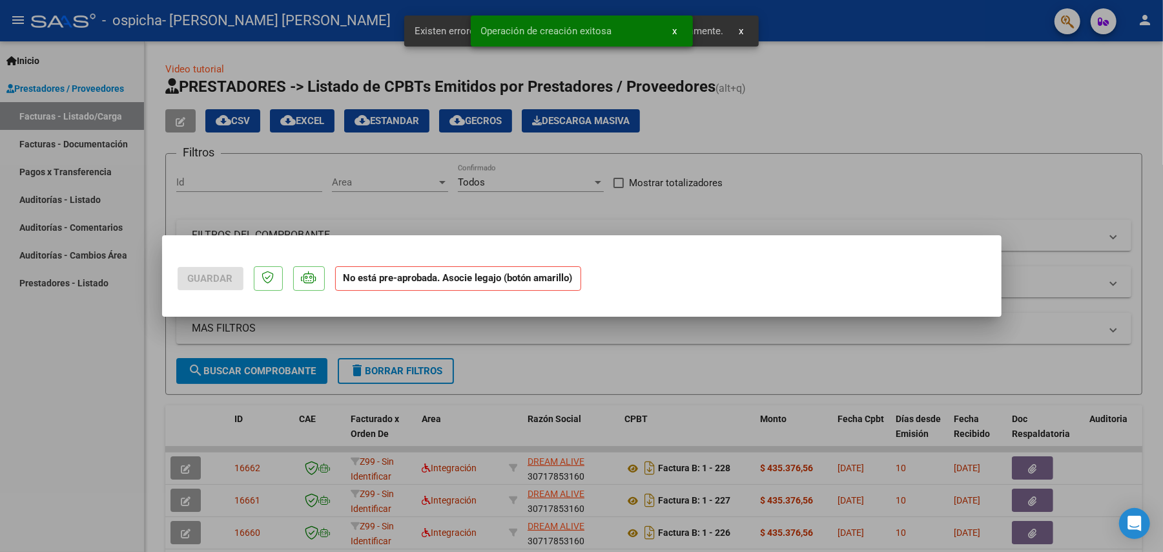
scroll to position [0, 0]
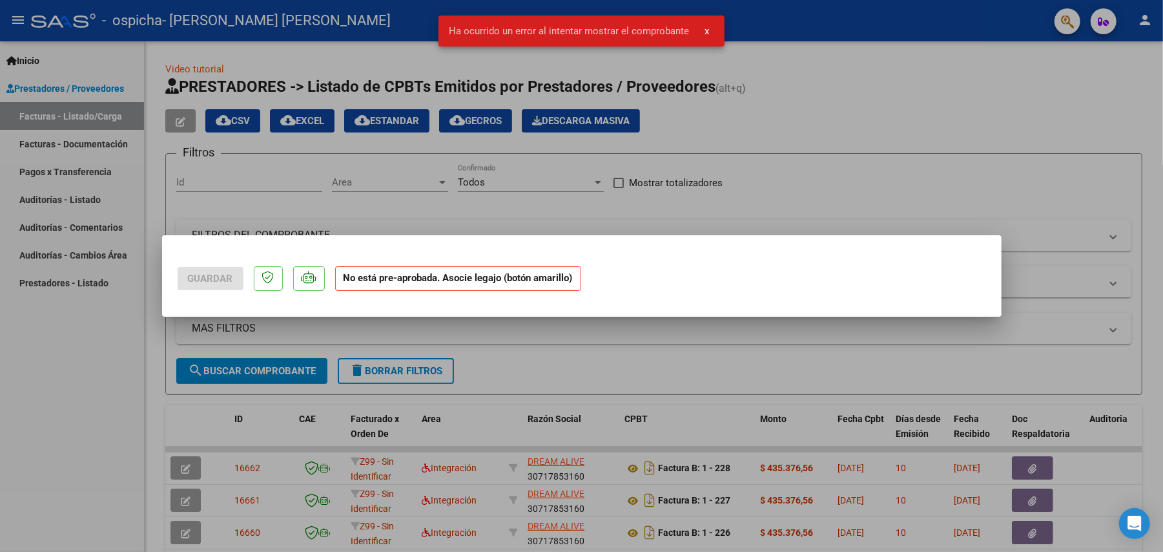
click at [146, 421] on div at bounding box center [581, 276] width 1163 height 552
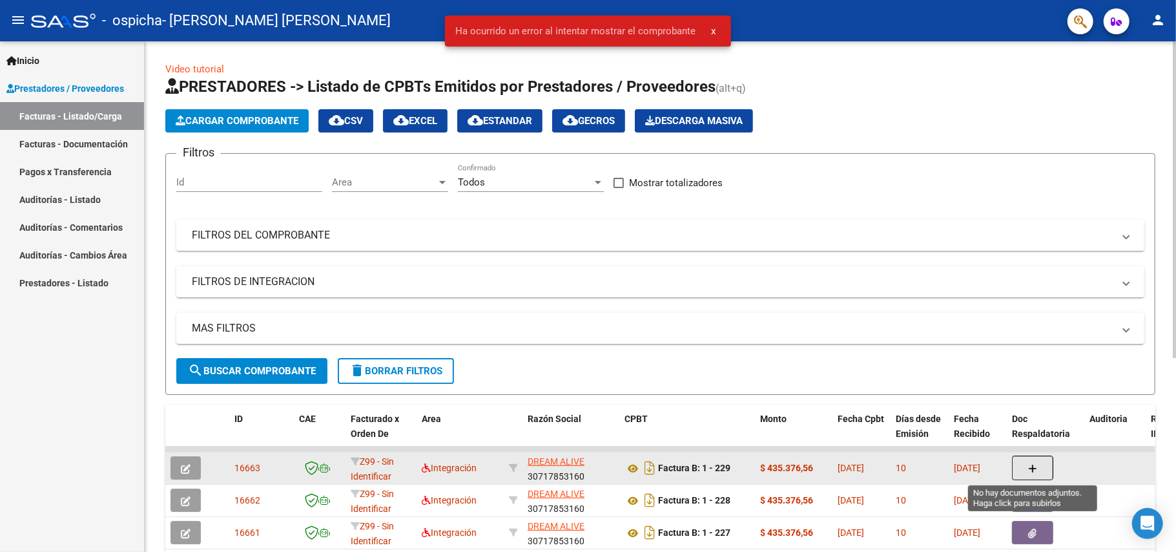
click at [1026, 459] on button "button" at bounding box center [1032, 467] width 41 height 25
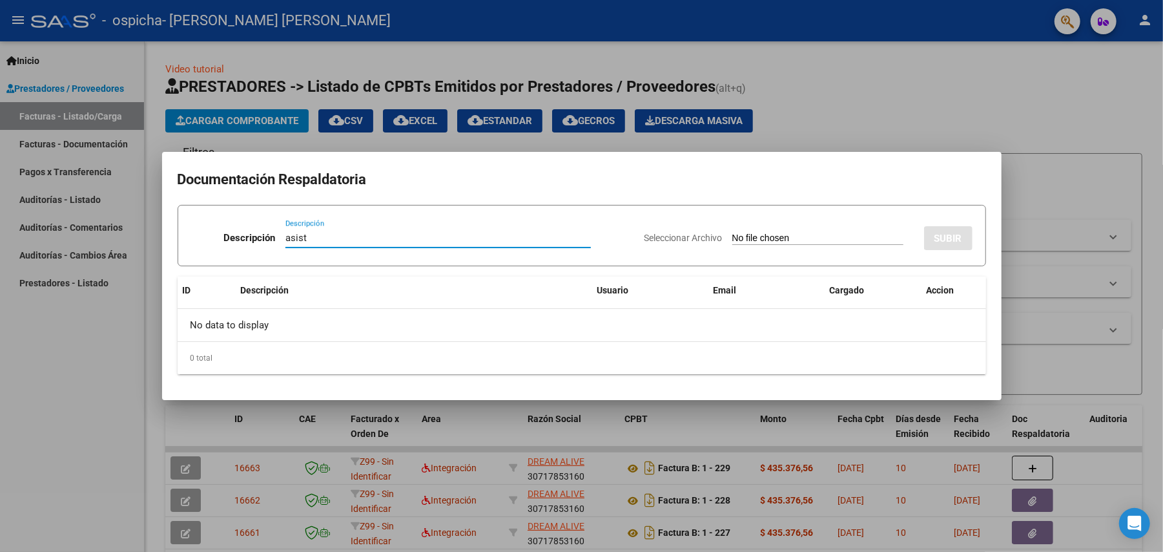
type input "asist"
click at [804, 238] on input "Seleccionar Archivo" at bounding box center [817, 239] width 171 height 12
type input "C:\fakepath\Asist [PERSON_NAME] terapias 08-2025.pdf"
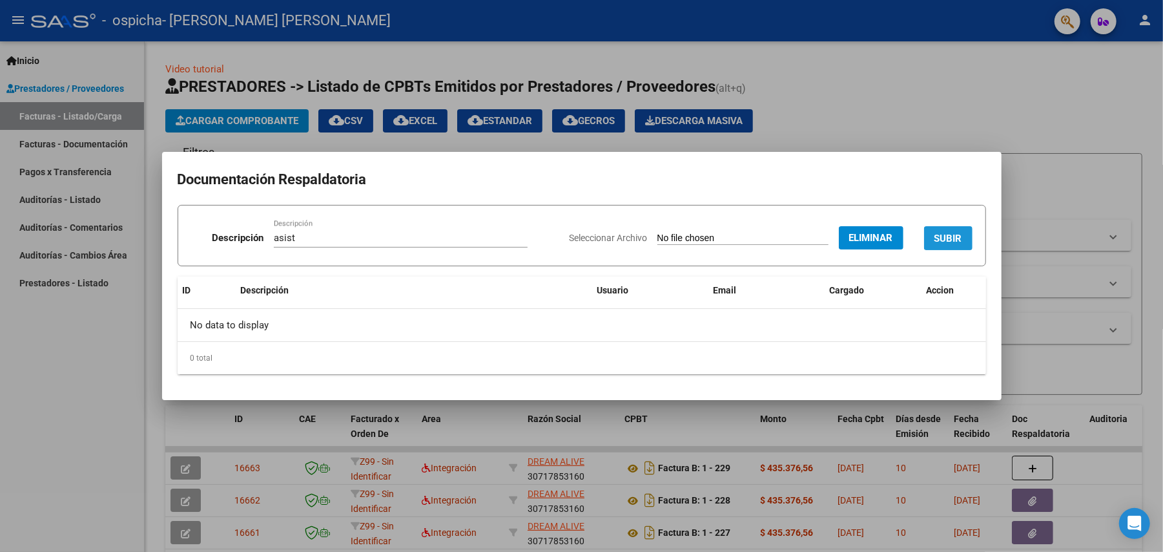
click at [965, 233] on button "SUBIR" at bounding box center [948, 238] width 48 height 24
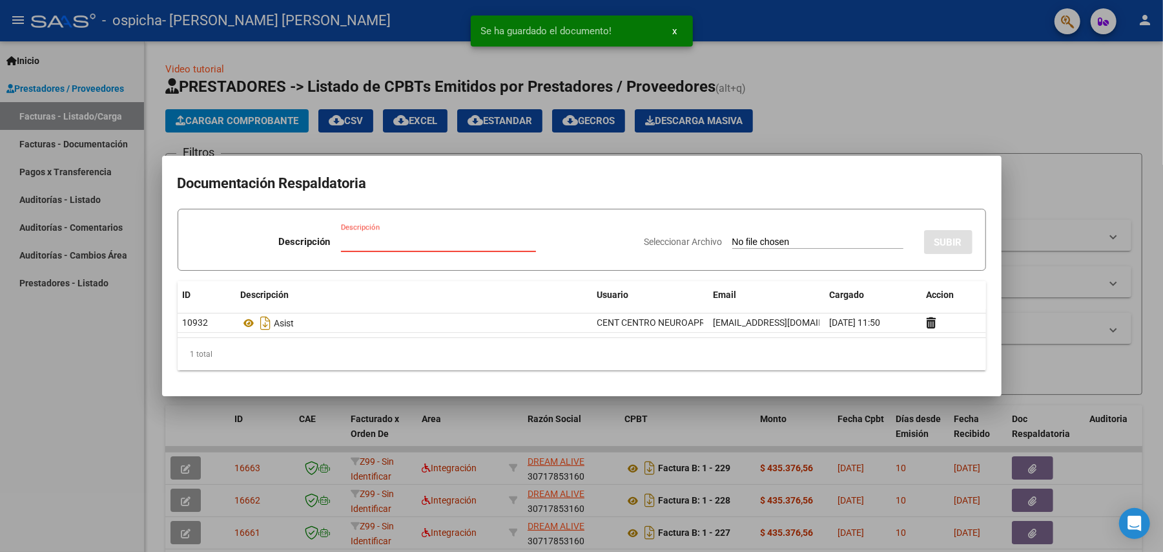
click at [462, 243] on input "Descripción" at bounding box center [438, 242] width 195 height 12
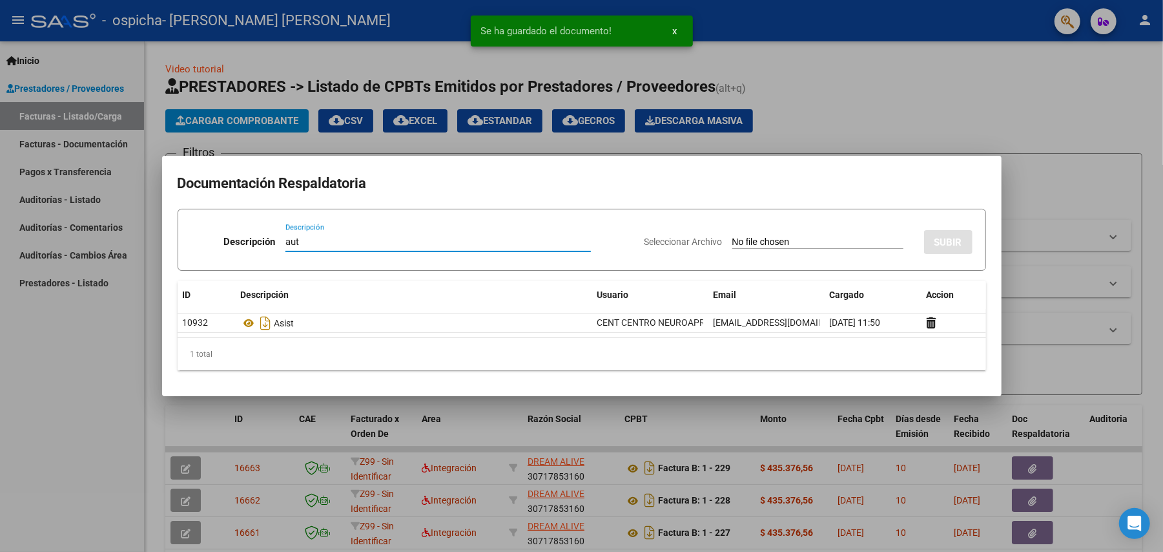
type input "aut"
click at [778, 236] on input "Seleccionar Archivo" at bounding box center [817, 242] width 171 height 12
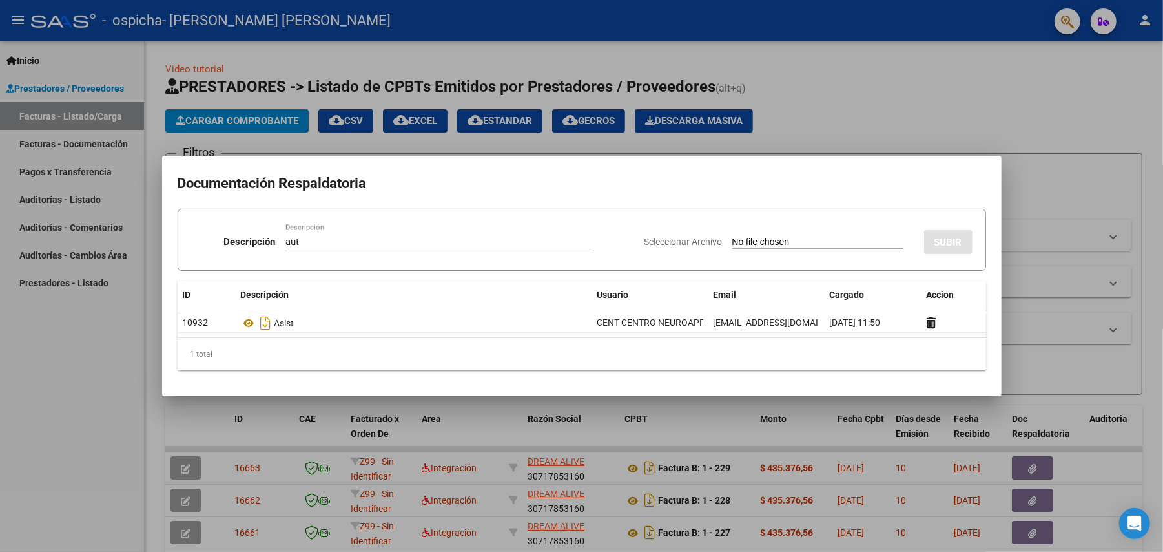
type input "C:\fakepath\- [PERSON_NAME] [PERSON_NAME] ENERO A DIC 2025- MOD INTEGRAL INTENS…"
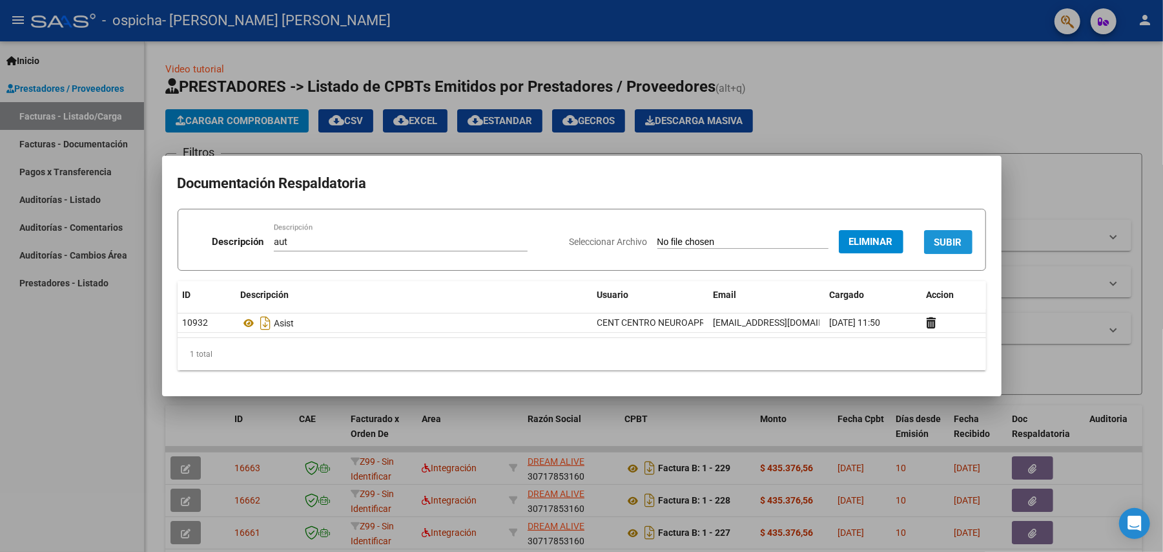
click at [962, 251] on button "SUBIR" at bounding box center [948, 242] width 48 height 24
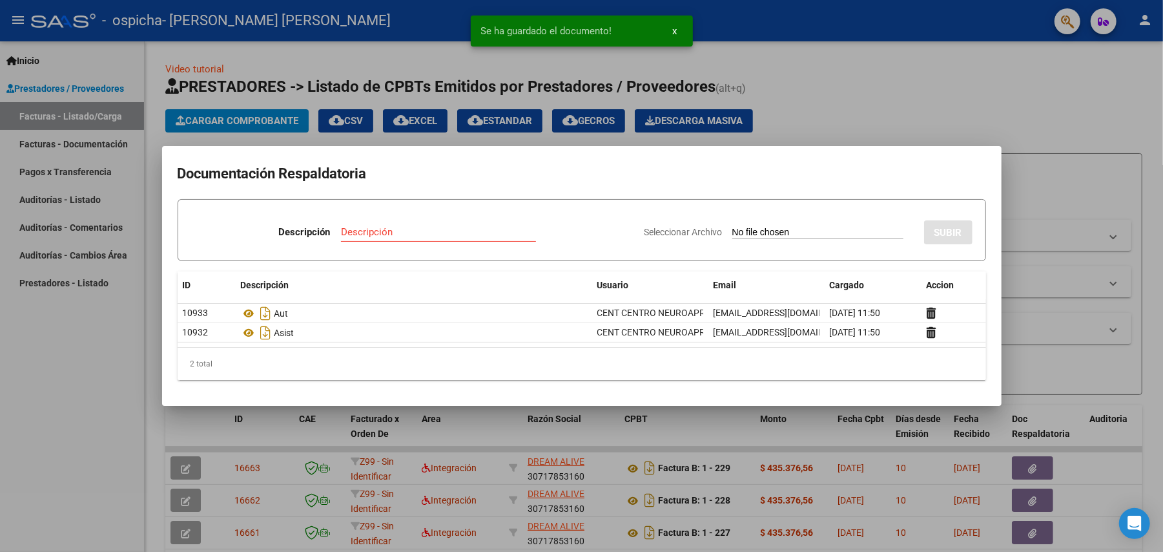
click at [1107, 189] on div at bounding box center [581, 276] width 1163 height 552
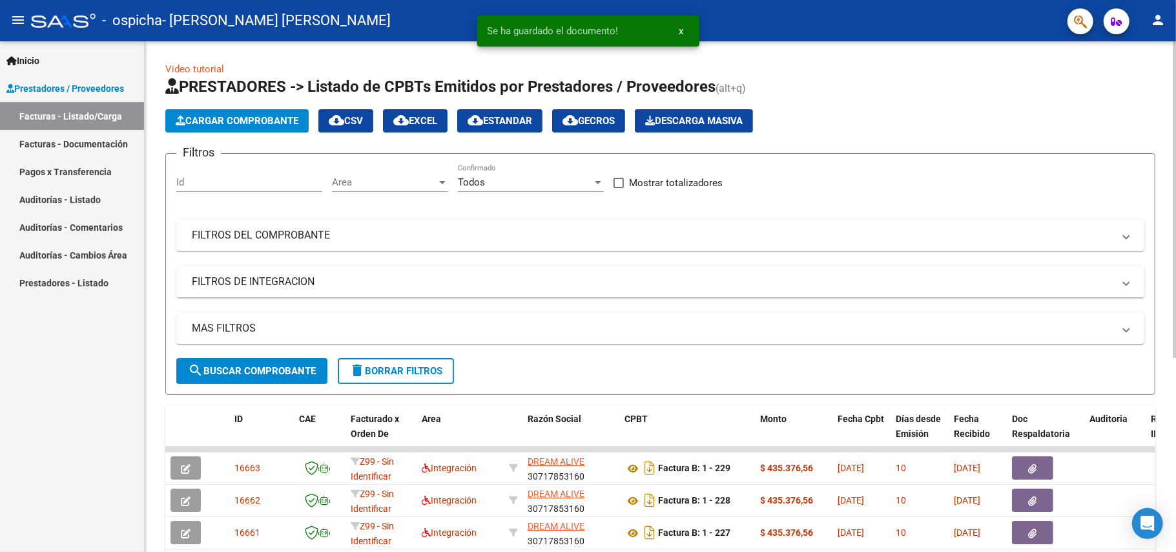
click at [285, 120] on span "Cargar Comprobante" at bounding box center [237, 121] width 123 height 12
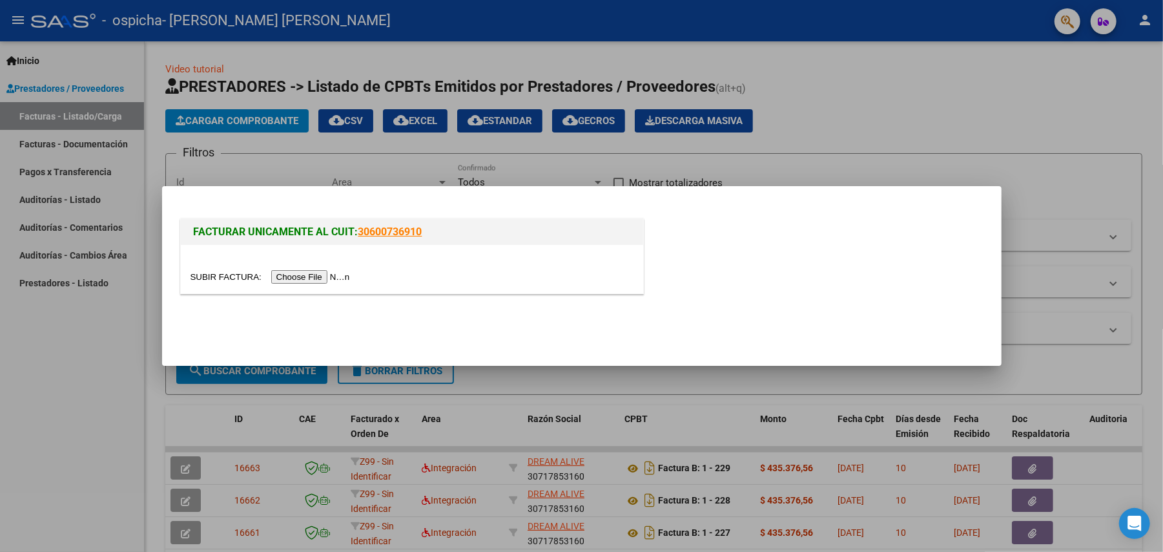
click at [315, 275] on input "file" at bounding box center [272, 277] width 163 height 14
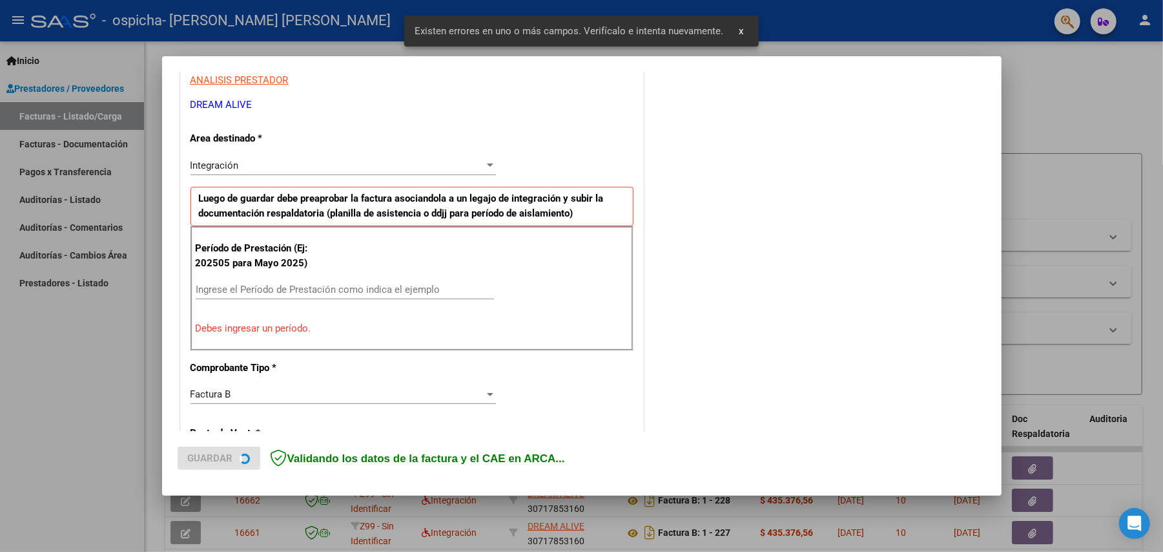
scroll to position [320, 0]
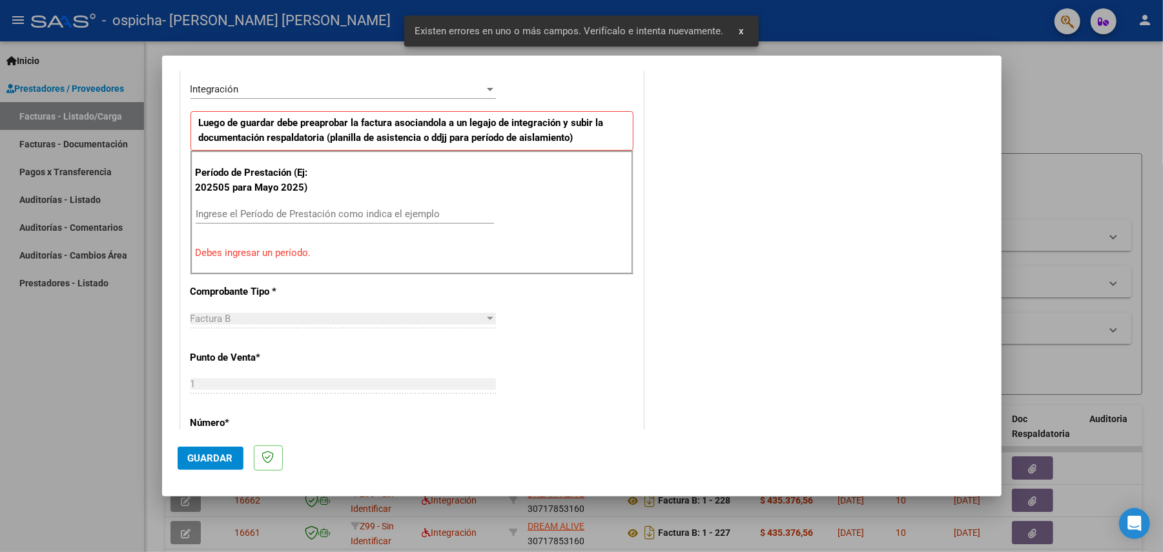
click at [293, 214] on input "Ingrese el Período de Prestación como indica el ejemplo" at bounding box center [345, 214] width 298 height 12
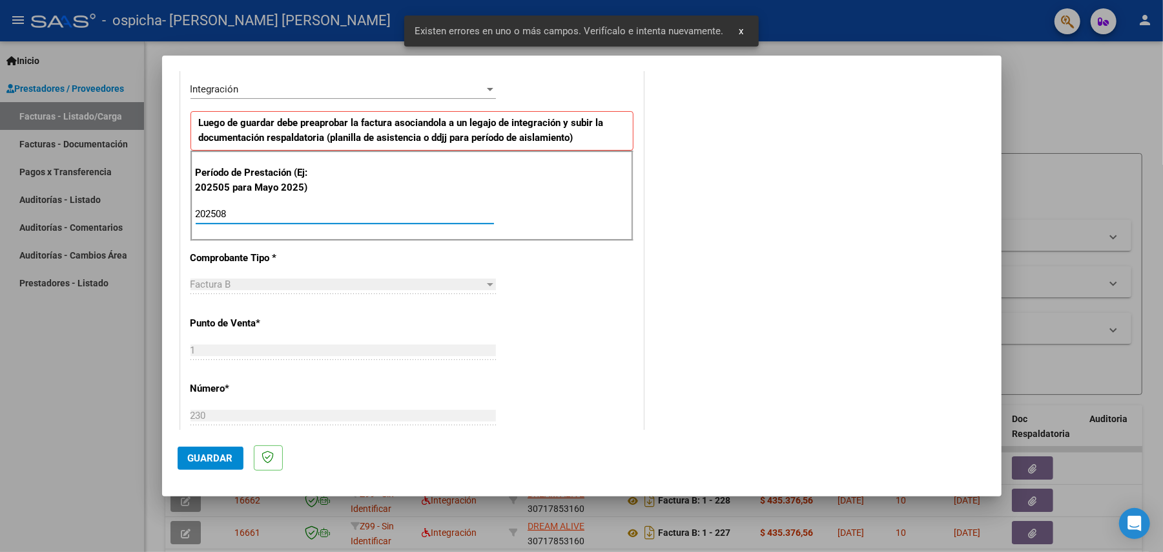
type input "202508"
click at [196, 461] on span "Guardar" at bounding box center [210, 458] width 45 height 12
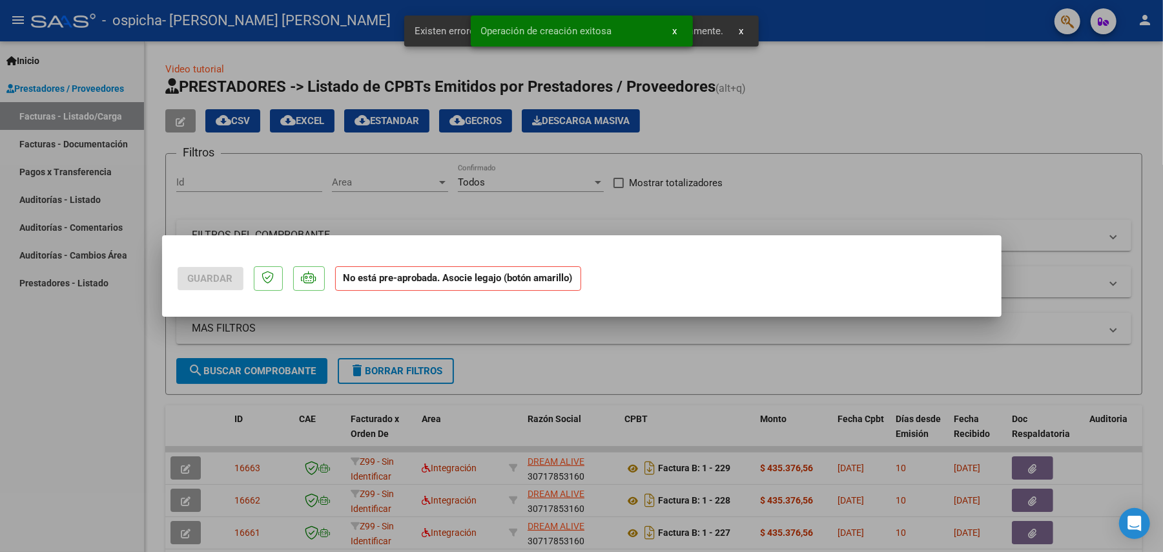
scroll to position [0, 0]
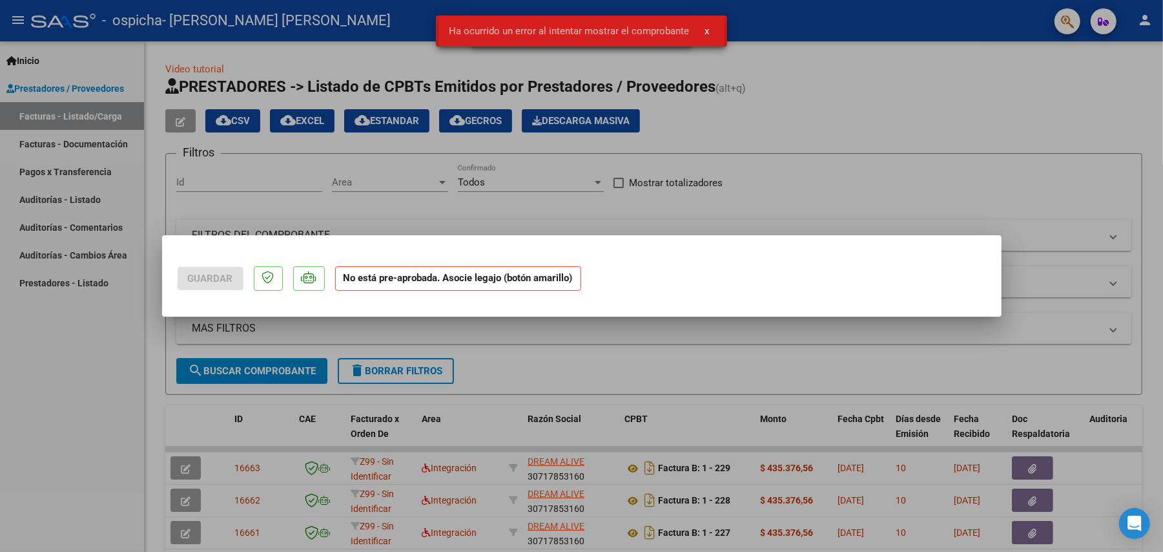
click at [125, 421] on div at bounding box center [581, 276] width 1163 height 552
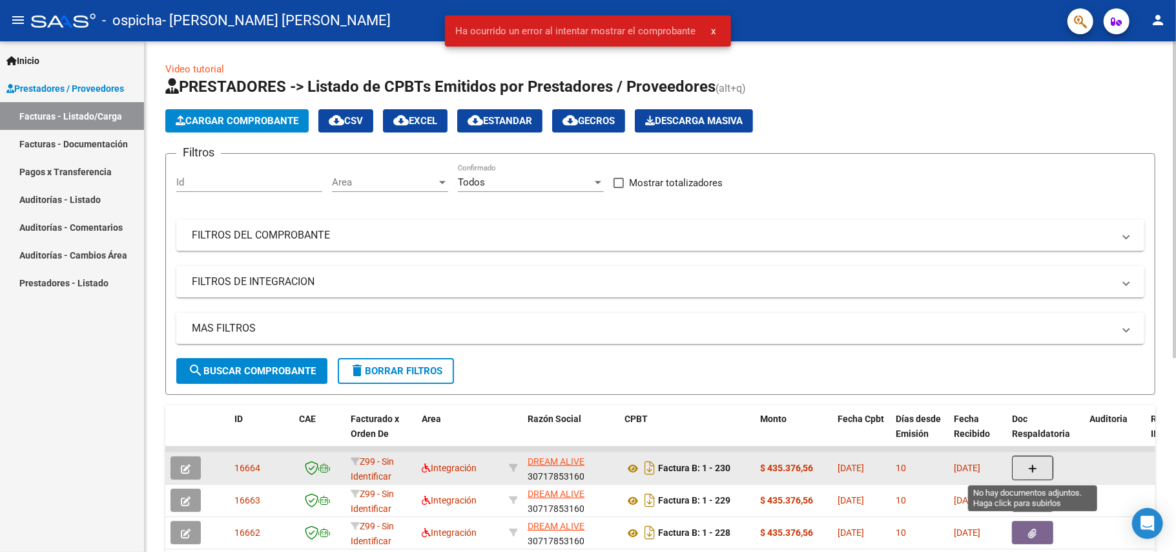
click at [1052, 473] on button "button" at bounding box center [1032, 467] width 41 height 25
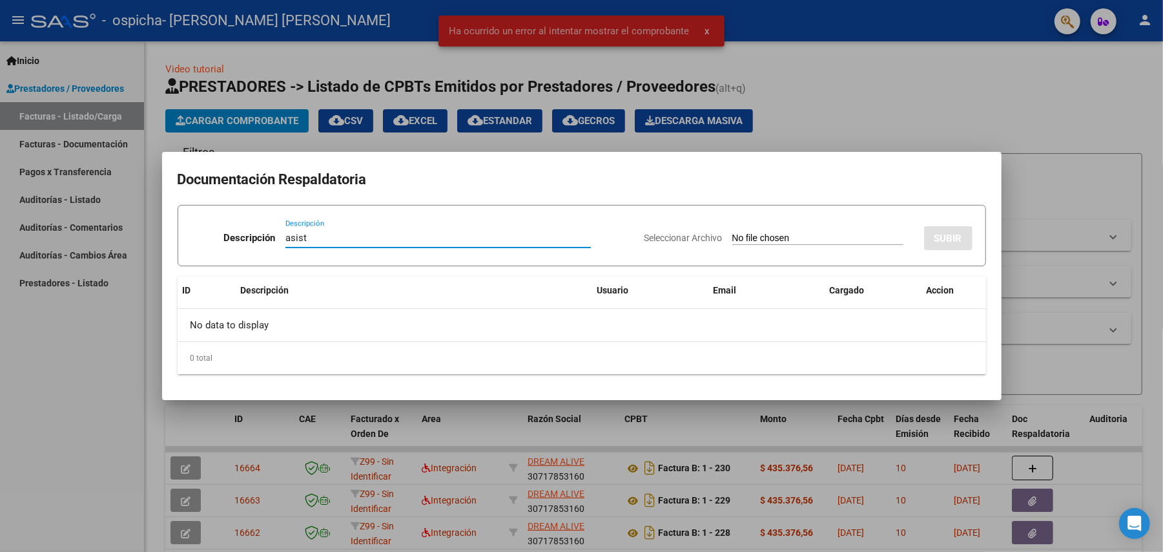
type input "asist"
click at [804, 235] on input "Seleccionar Archivo" at bounding box center [817, 239] width 171 height 12
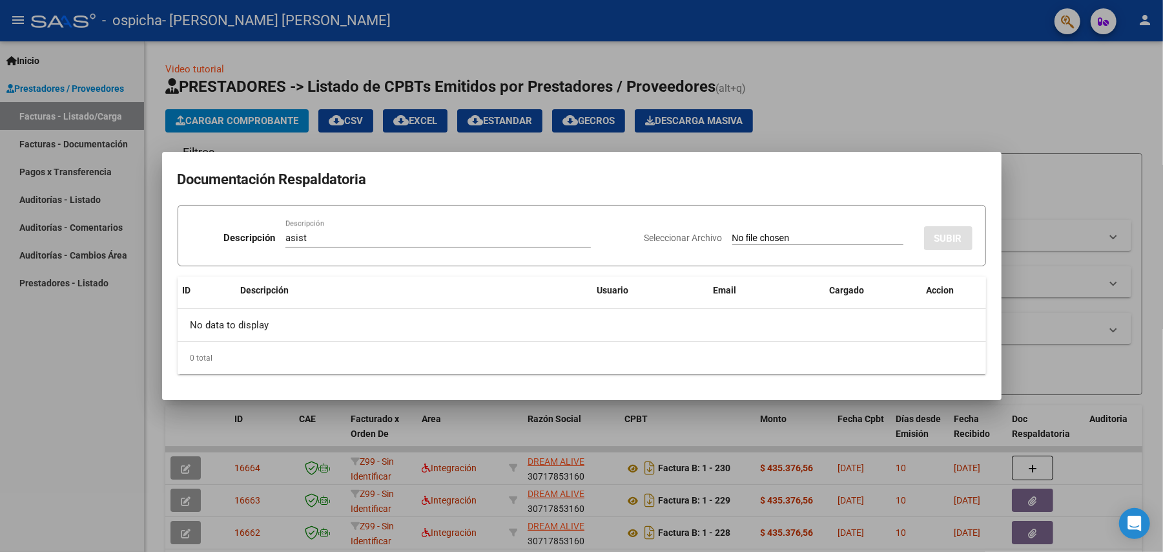
type input "C:\fakepath\Asist [PERSON_NAME] terapias 08-2025.pdf"
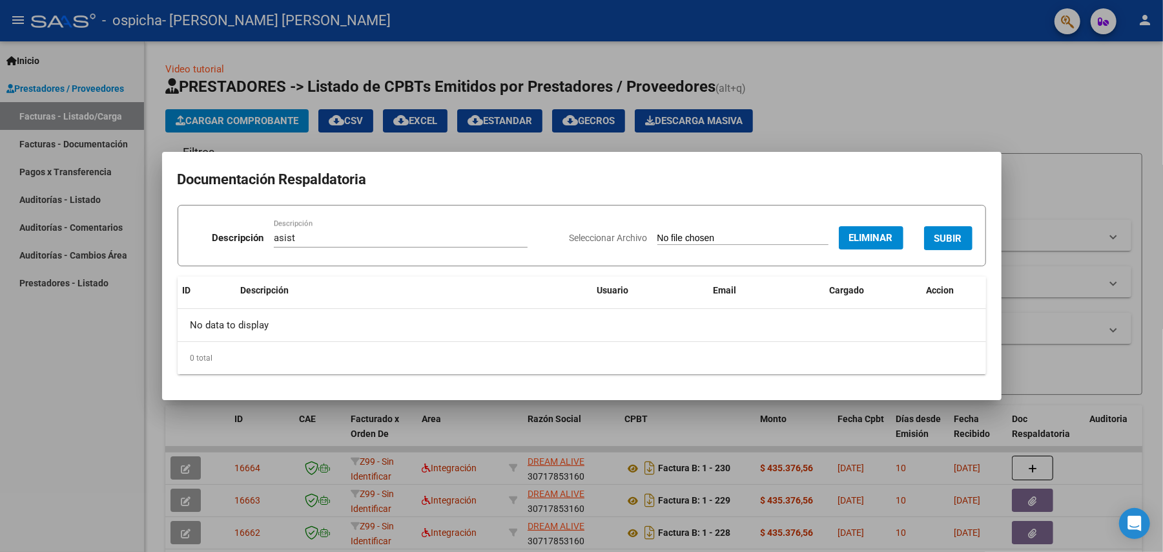
click at [957, 236] on span "SUBIR" at bounding box center [949, 239] width 28 height 12
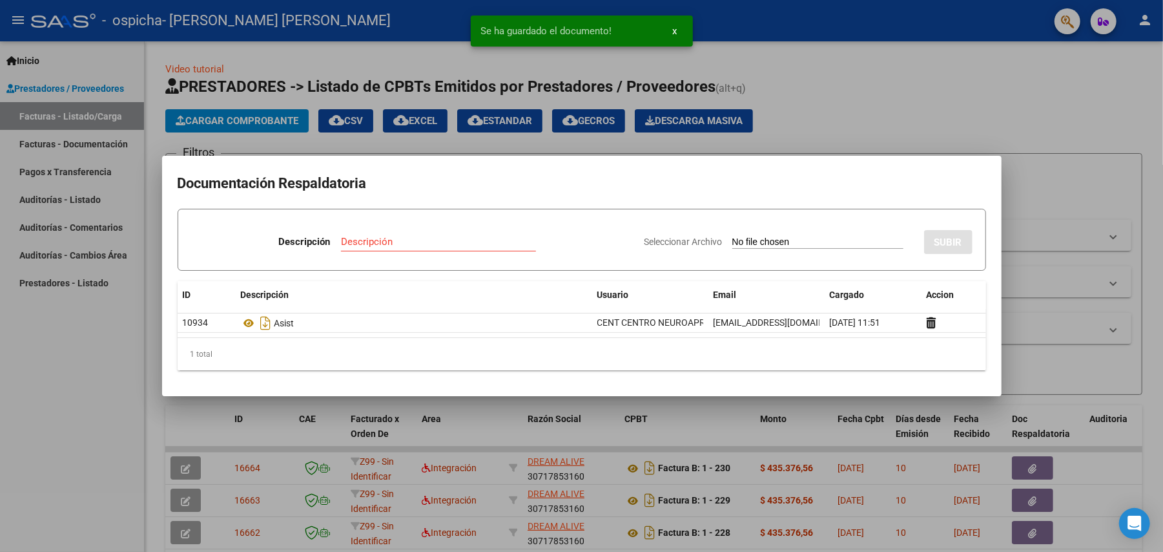
click at [399, 236] on input "Descripción" at bounding box center [438, 242] width 195 height 12
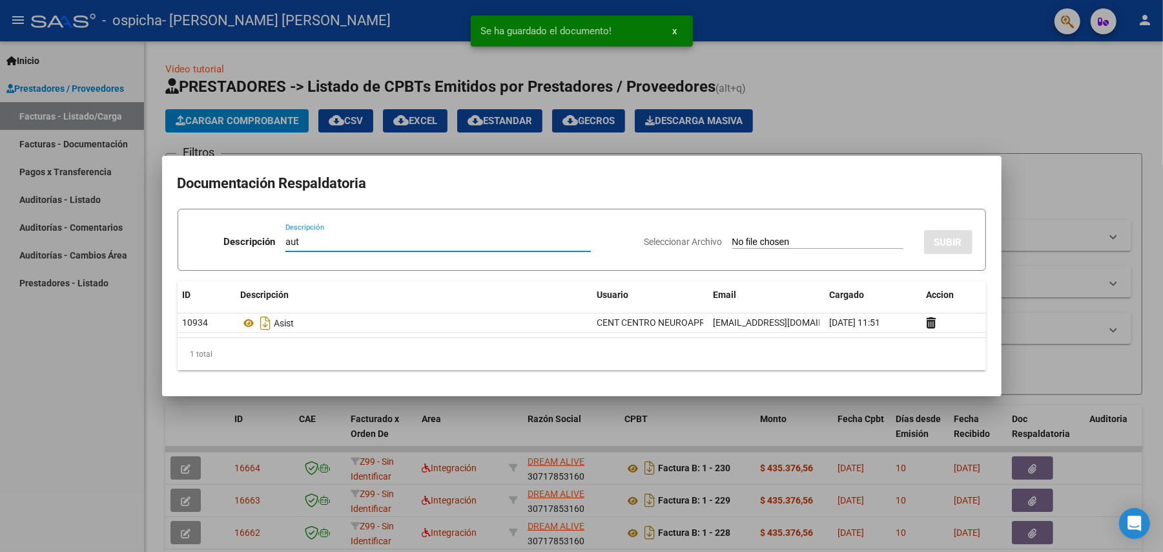
type input "aut"
click at [806, 236] on app-file-uploader "Seleccionar Archivo" at bounding box center [779, 242] width 269 height 12
click at [791, 244] on input "Seleccionar Archivo" at bounding box center [817, 242] width 171 height 12
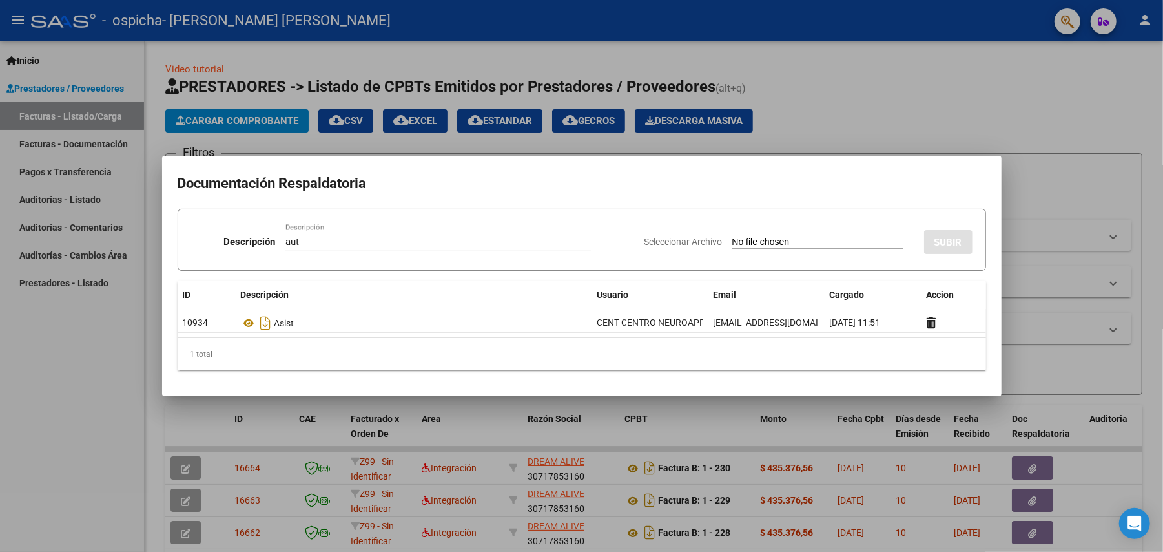
type input "C:\fakepath\[PERSON_NAME] terapias ENERO A DIC 2025- MOD INTENSIVO ENERO DIC.pdf"
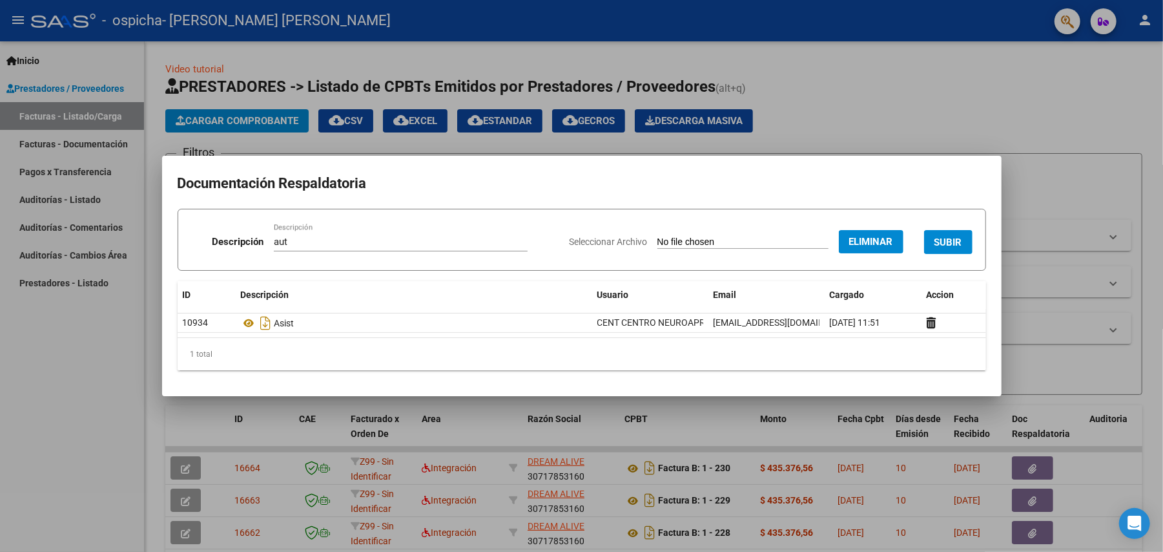
click at [951, 239] on span "SUBIR" at bounding box center [949, 242] width 28 height 12
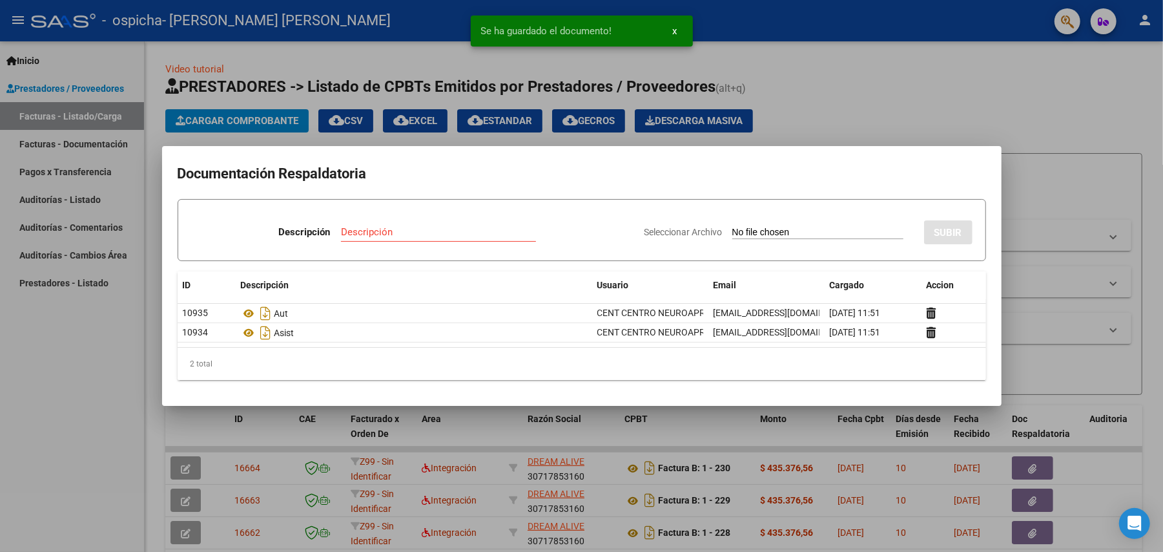
click at [1078, 138] on div at bounding box center [581, 276] width 1163 height 552
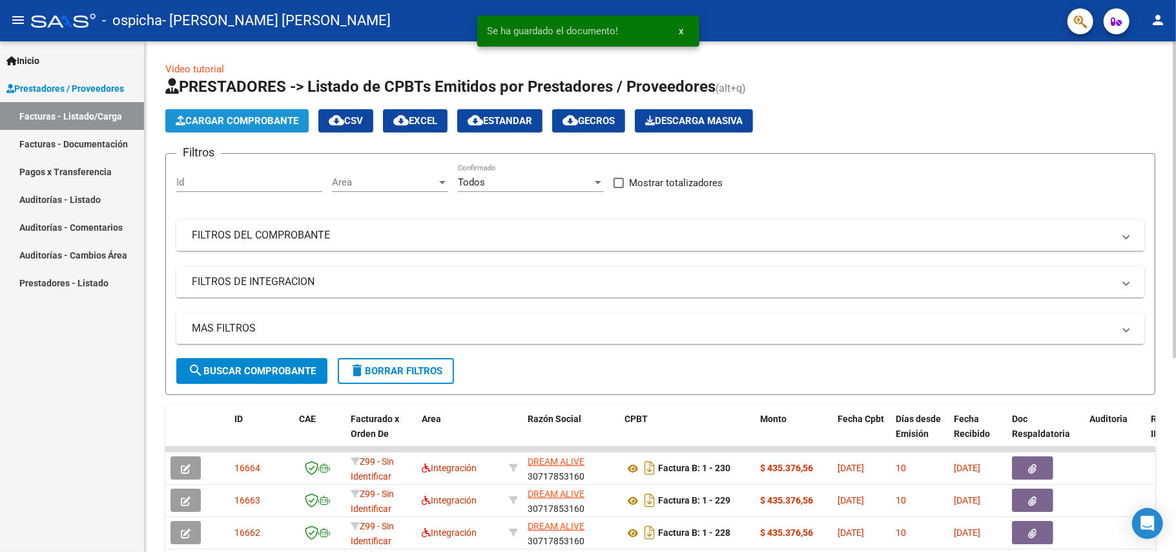
click at [202, 127] on button "Cargar Comprobante" at bounding box center [236, 120] width 143 height 23
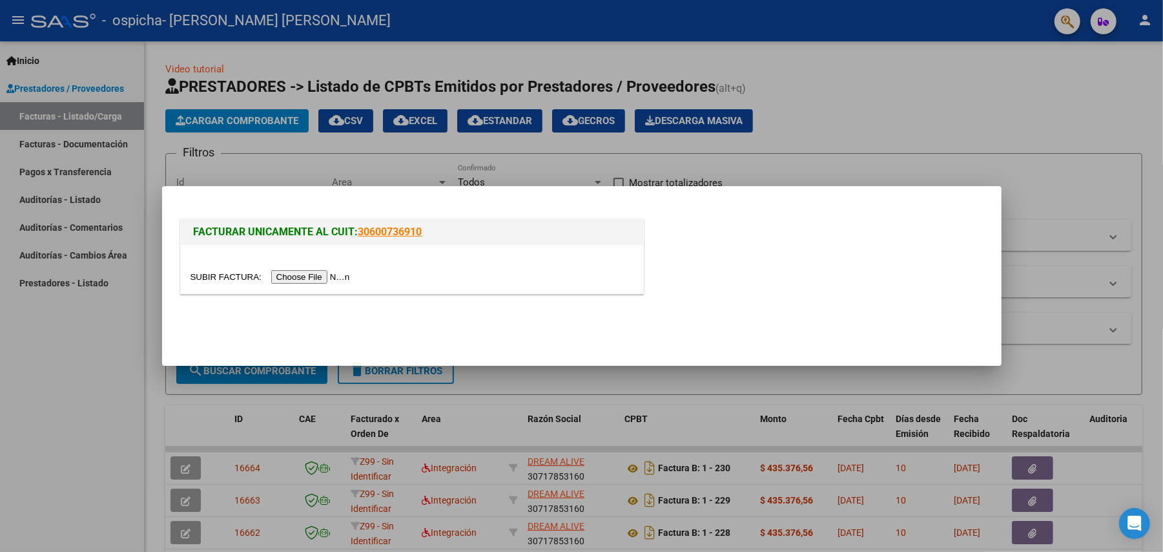
click at [304, 272] on input "file" at bounding box center [272, 277] width 163 height 14
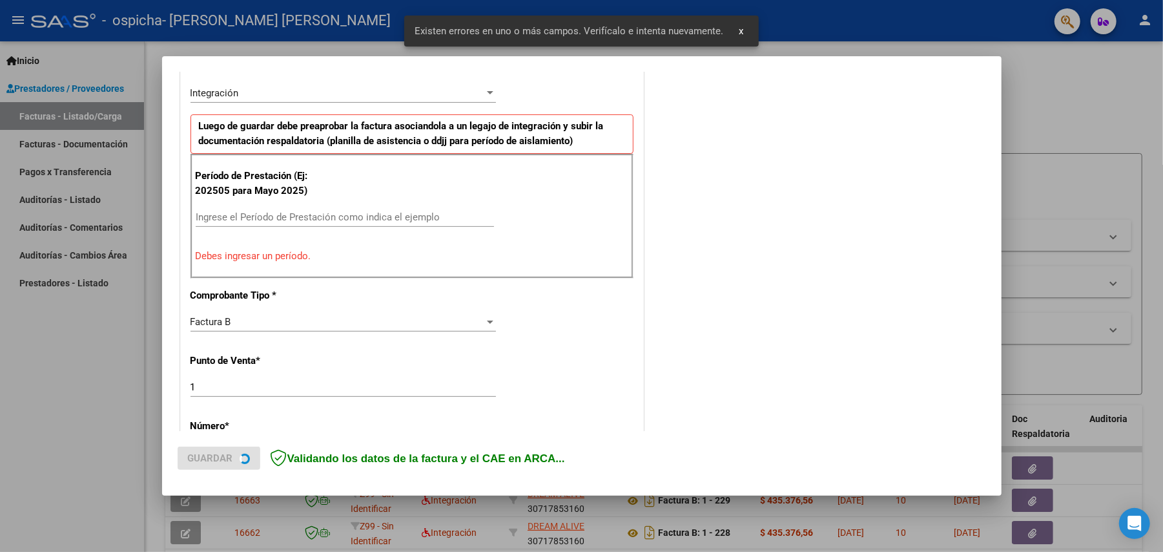
scroll to position [326, 0]
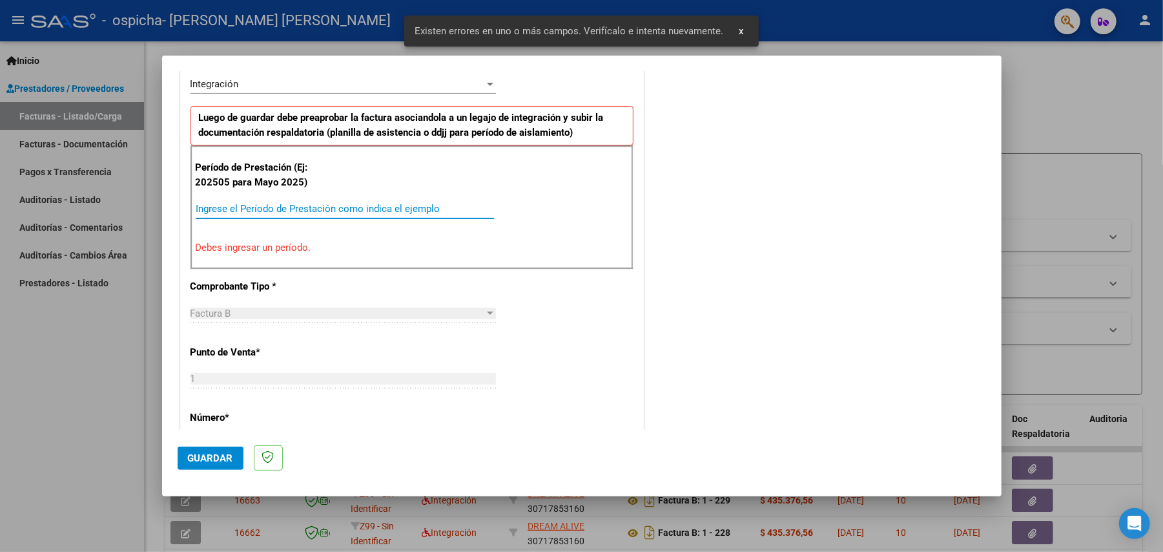
click at [324, 205] on input "Ingrese el Período de Prestación como indica el ejemplo" at bounding box center [345, 209] width 298 height 12
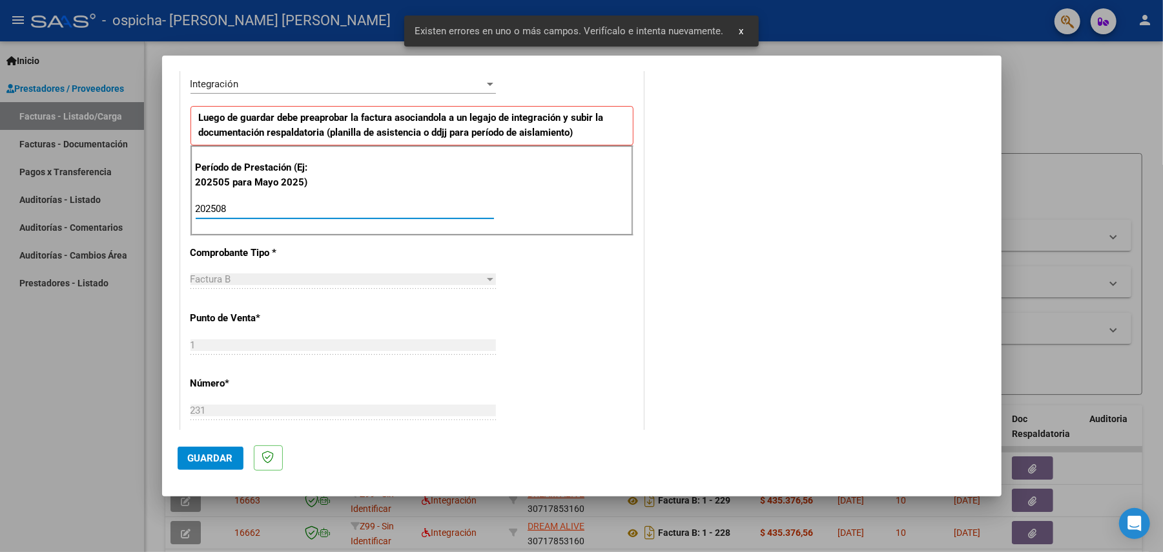
type input "202508"
click at [195, 455] on span "Guardar" at bounding box center [210, 458] width 45 height 12
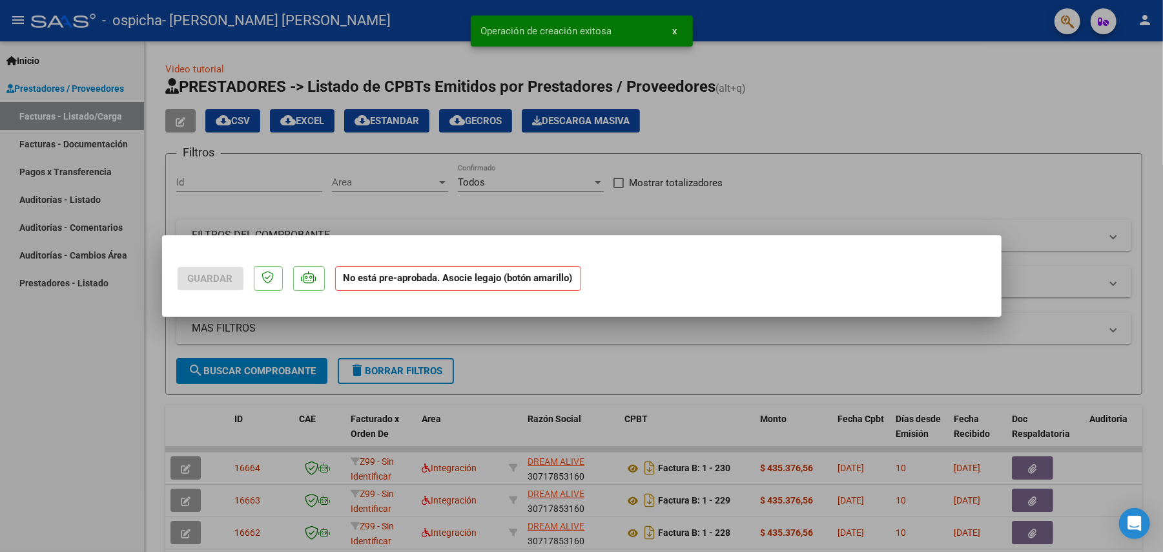
scroll to position [0, 0]
click at [125, 417] on div at bounding box center [581, 276] width 1163 height 552
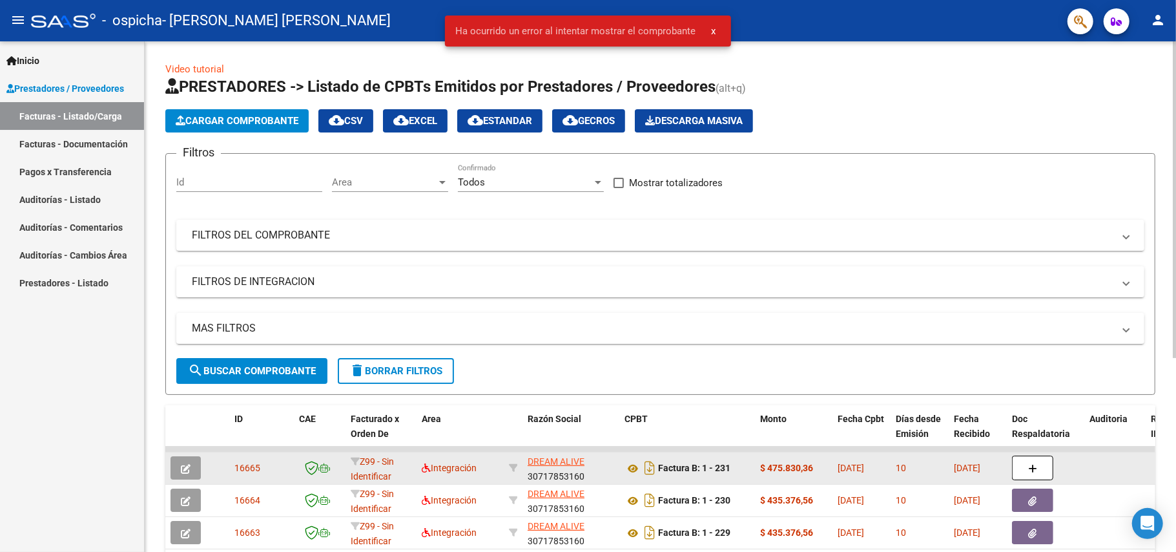
click at [1040, 477] on button "button" at bounding box center [1032, 467] width 41 height 25
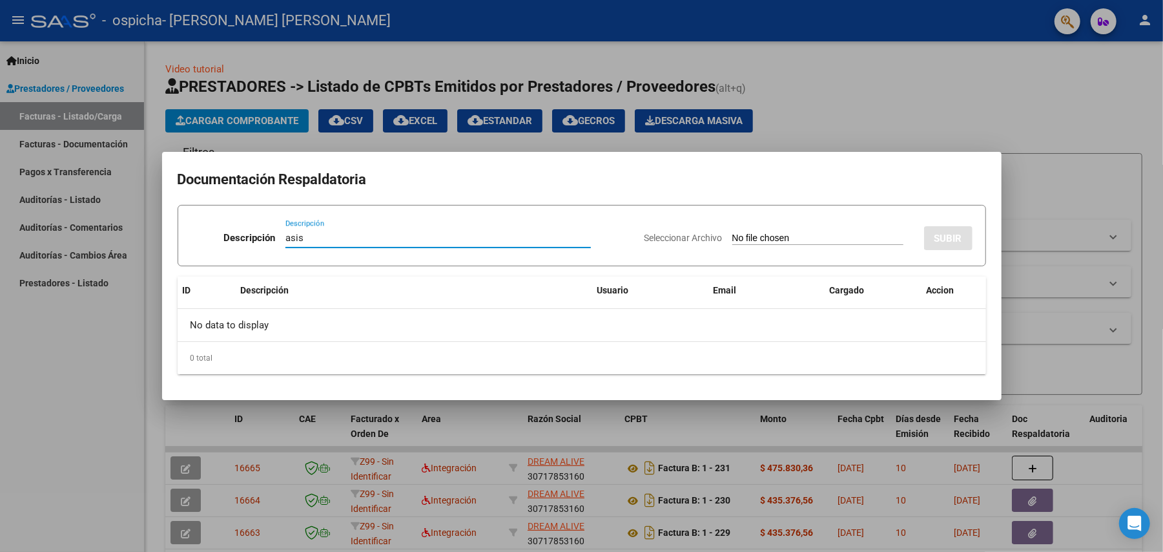
click at [818, 230] on div "Seleccionar Archivo SUBIR" at bounding box center [809, 235] width 328 height 39
click at [473, 240] on input "asis" at bounding box center [438, 238] width 306 height 12
type input "asist"
click at [751, 233] on input "Seleccionar Archivo" at bounding box center [817, 239] width 171 height 12
type input "C:\fakepath\Asist [PERSON_NAME] saie 08-2025.pdf"
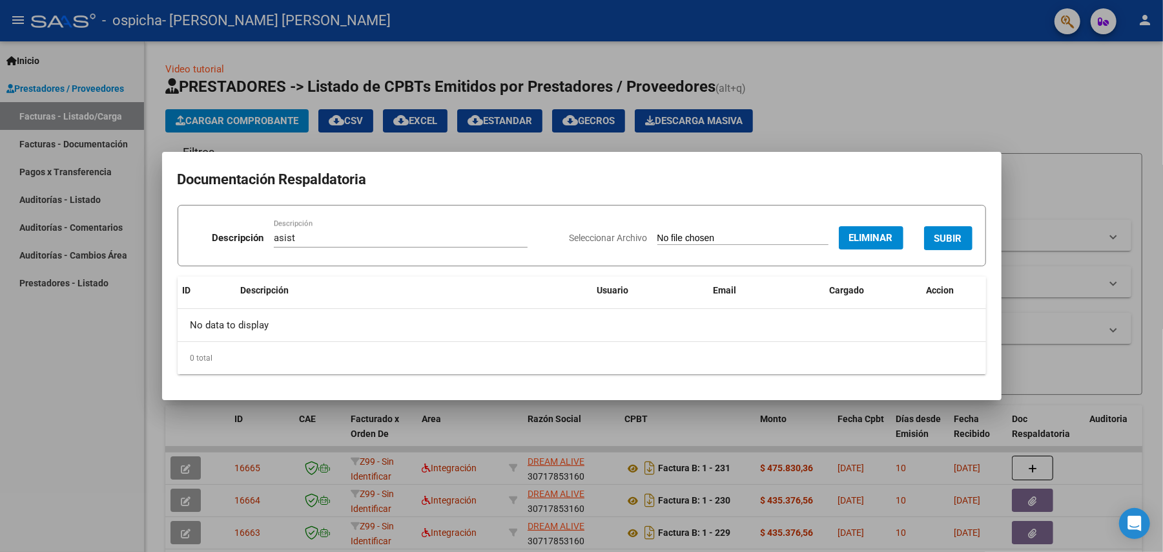
click at [936, 242] on span "SUBIR" at bounding box center [949, 239] width 28 height 12
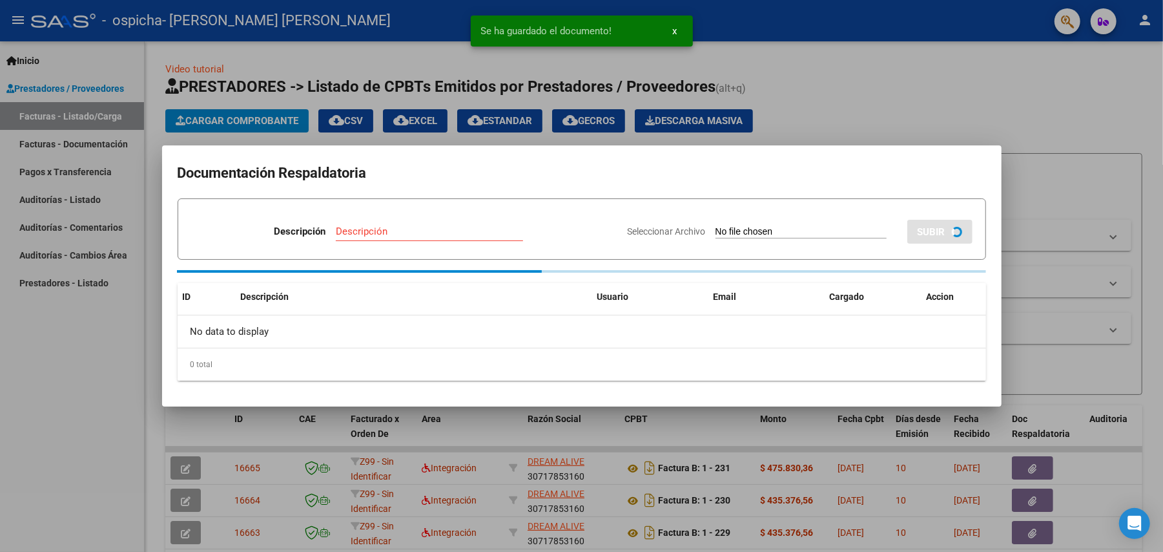
click at [395, 236] on input "Descripción" at bounding box center [429, 231] width 187 height 12
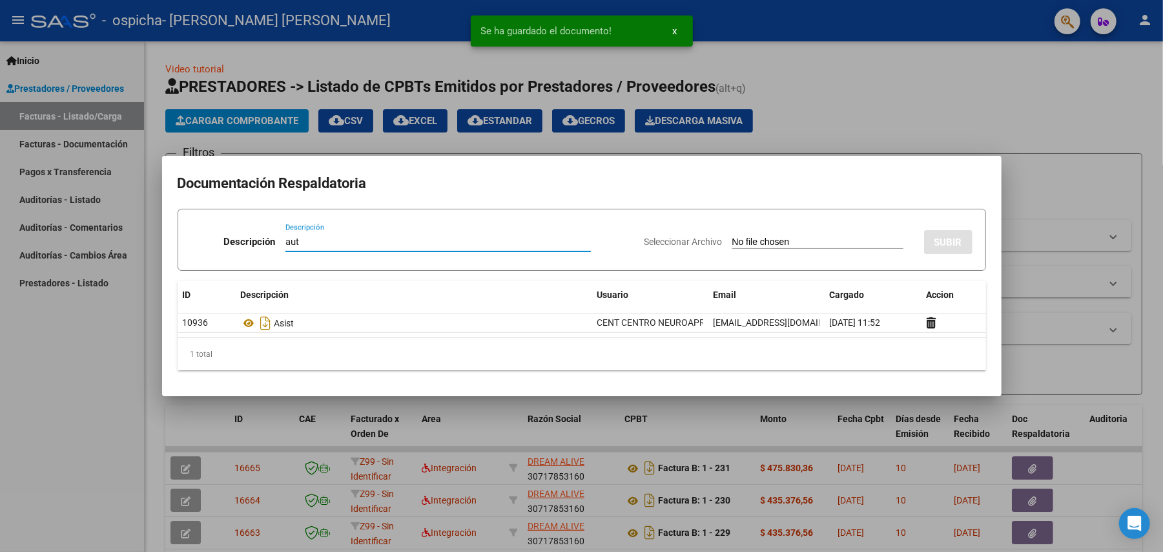
type input "aut"
click at [797, 233] on div "Seleccionar Archivo SUBIR" at bounding box center [809, 239] width 328 height 39
click at [794, 238] on input "Seleccionar Archivo" at bounding box center [817, 242] width 171 height 12
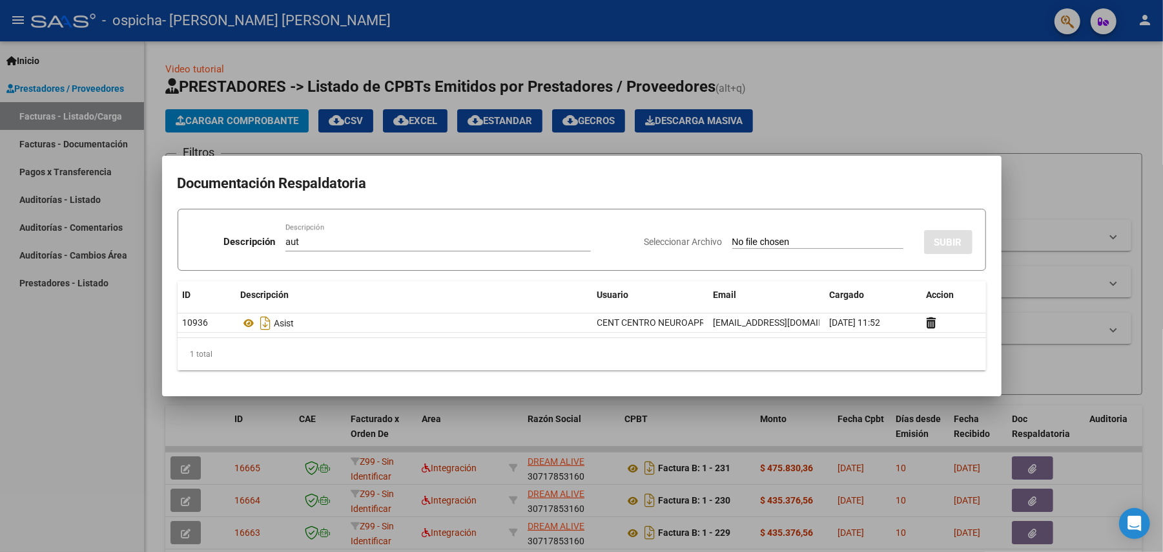
type input "C:\fakepath\- [PERSON_NAME] FEB A DIC 2025- SAIE.pdf"
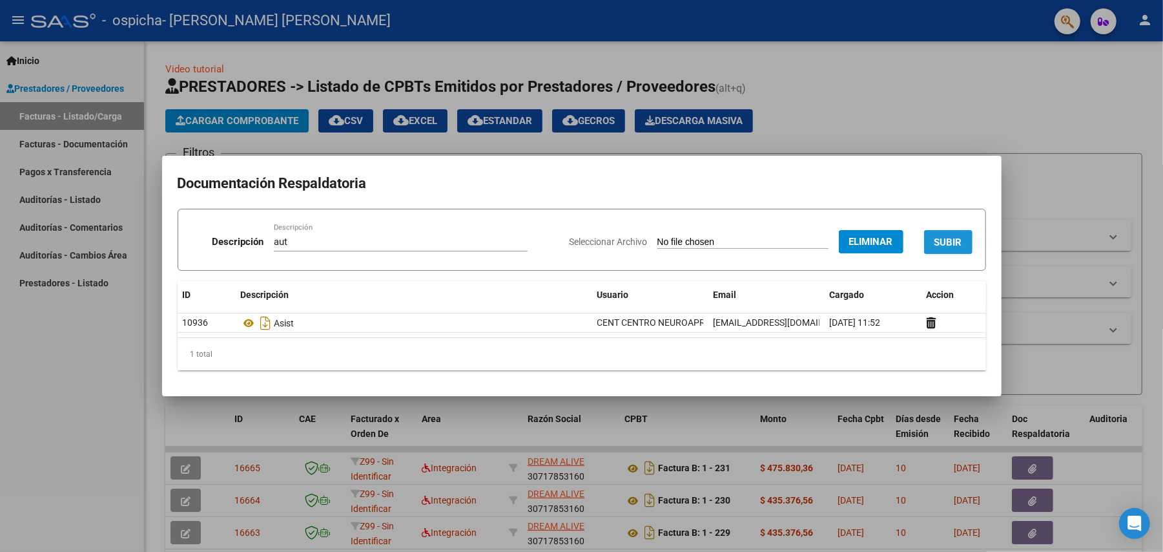
click at [961, 236] on span "SUBIR" at bounding box center [949, 242] width 28 height 12
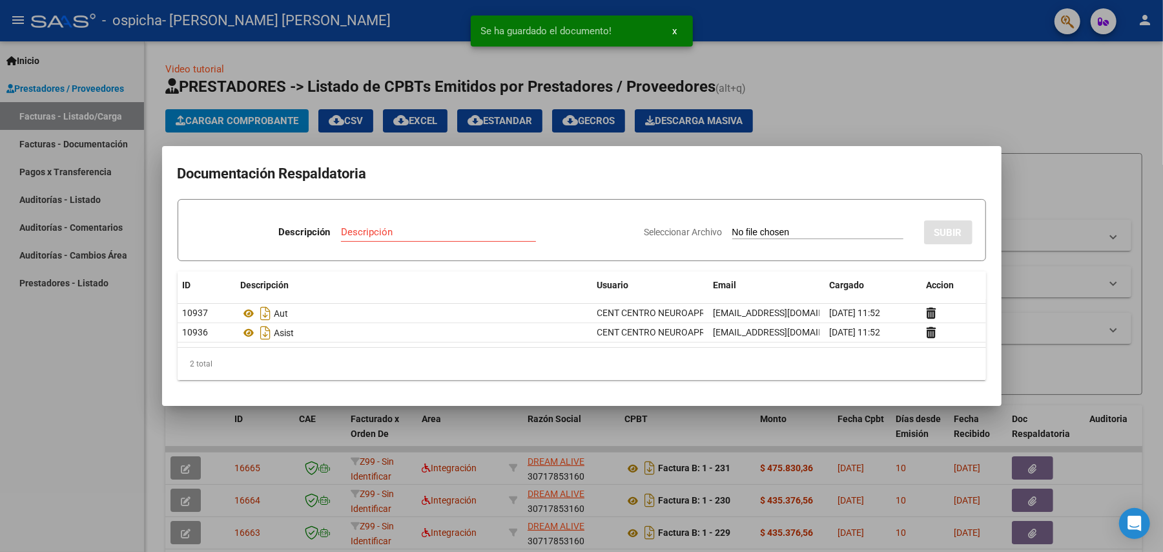
click at [1042, 143] on div at bounding box center [581, 276] width 1163 height 552
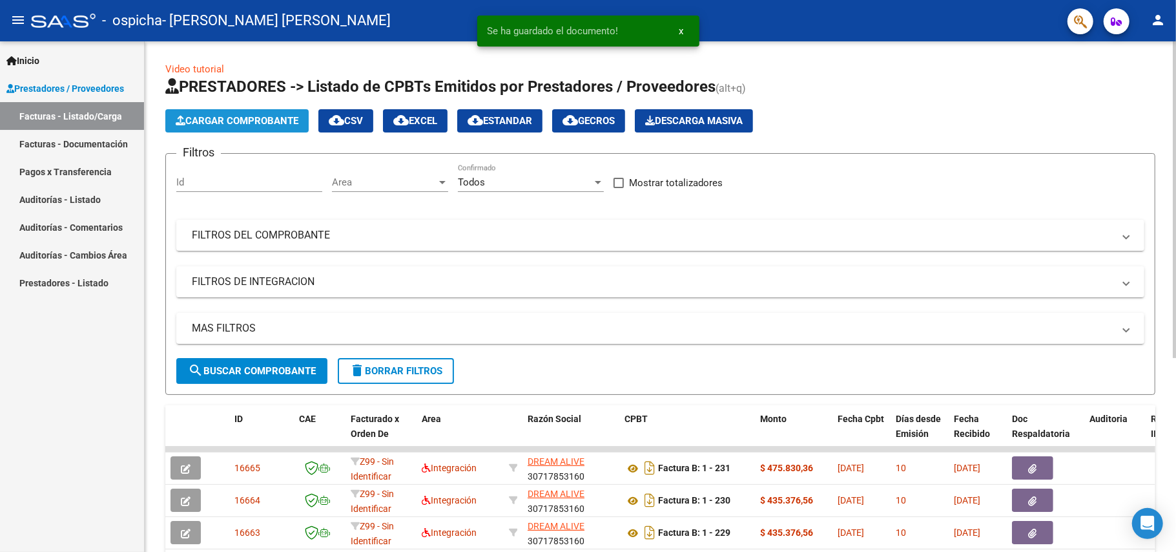
click at [218, 127] on button "Cargar Comprobante" at bounding box center [236, 120] width 143 height 23
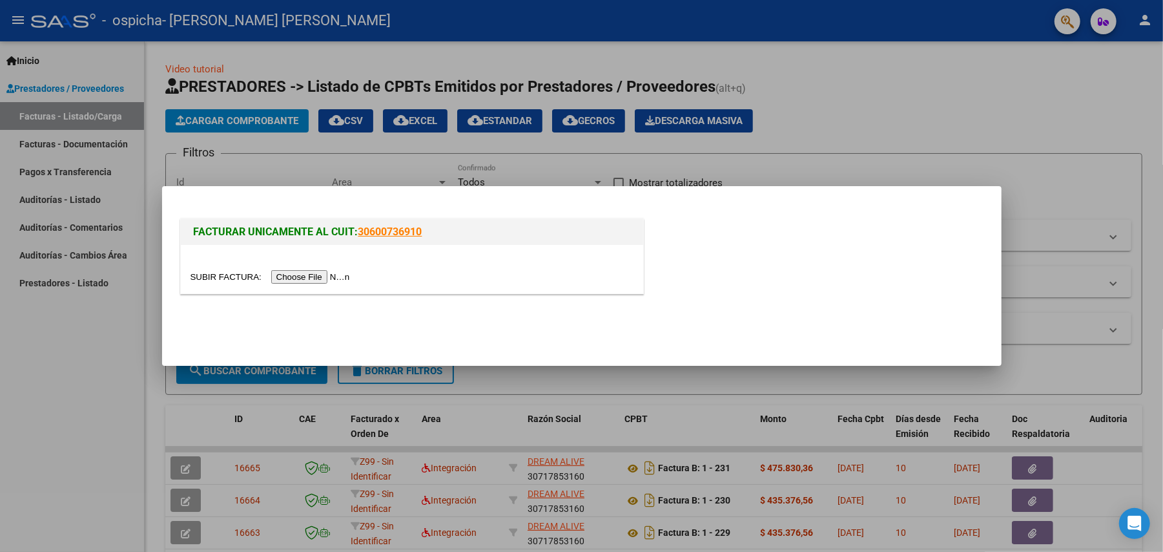
click at [298, 272] on input "file" at bounding box center [272, 277] width 163 height 14
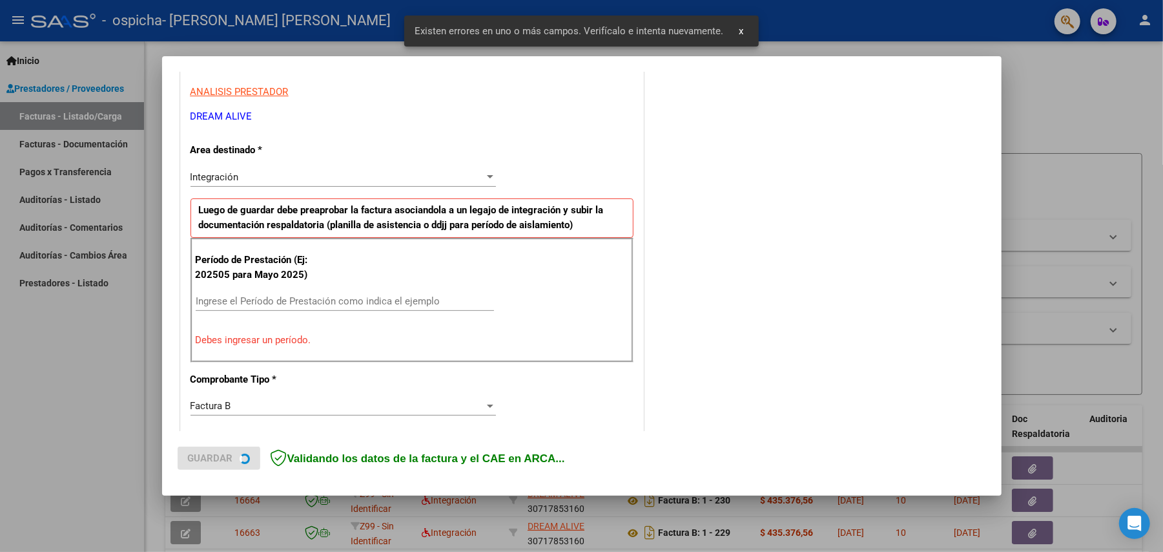
scroll to position [248, 0]
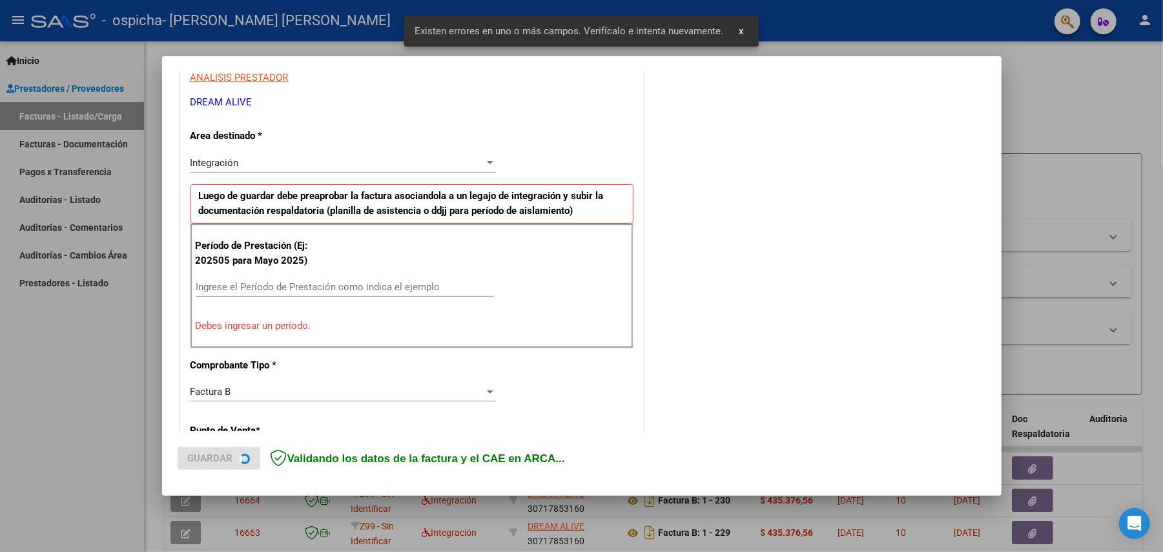
drag, startPoint x: 322, startPoint y: 279, endPoint x: 326, endPoint y: 287, distance: 9.5
click at [322, 280] on div "Ingrese el Período de Prestación como indica el ejemplo" at bounding box center [345, 286] width 298 height 19
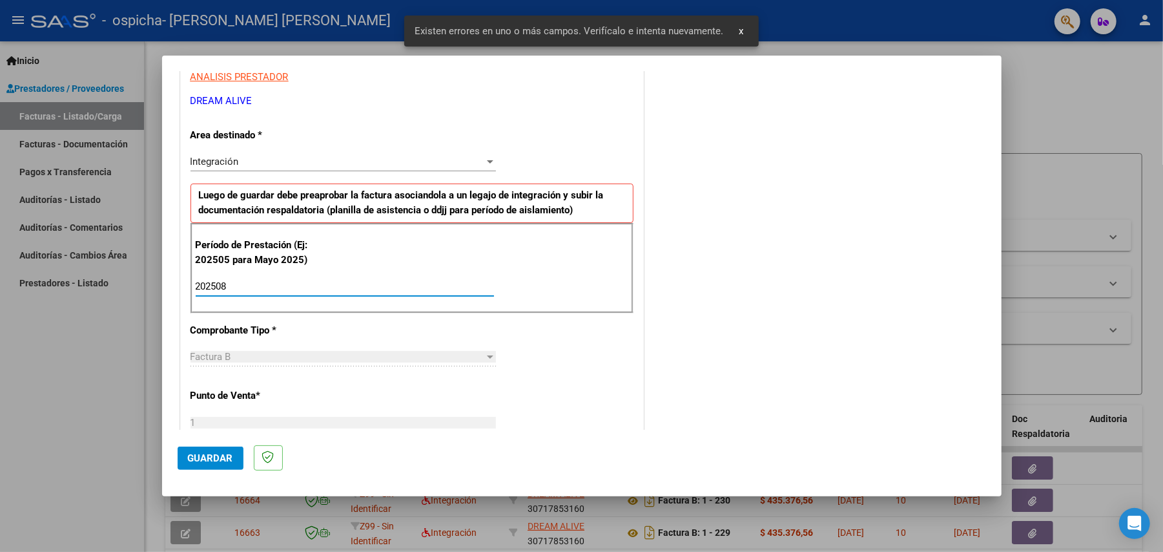
type input "202508"
click at [216, 471] on mat-dialog-actions "Guardar" at bounding box center [582, 455] width 809 height 51
click at [216, 461] on span "Guardar" at bounding box center [210, 458] width 45 height 12
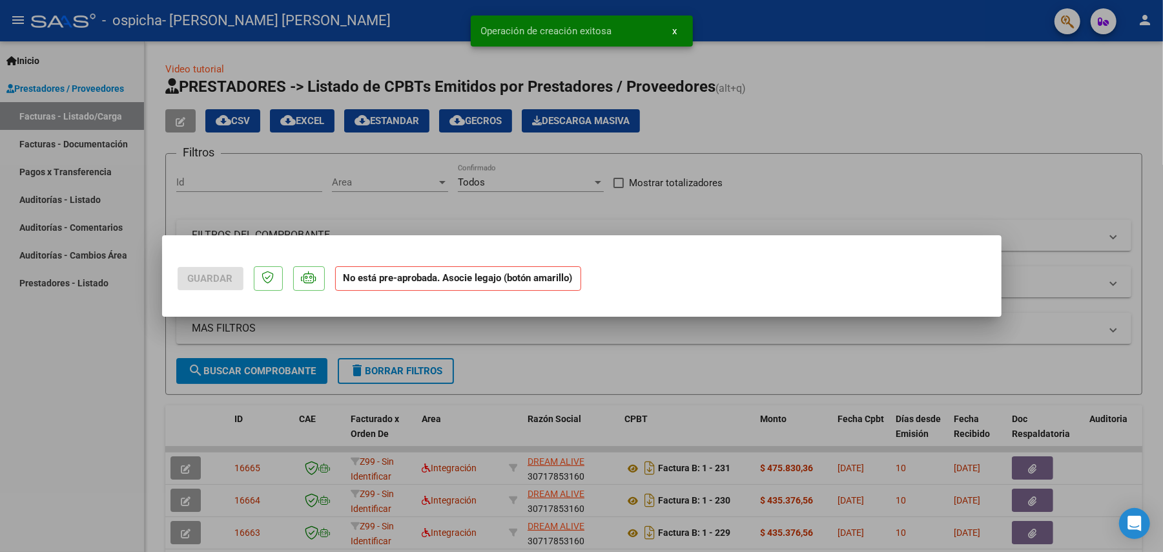
scroll to position [0, 0]
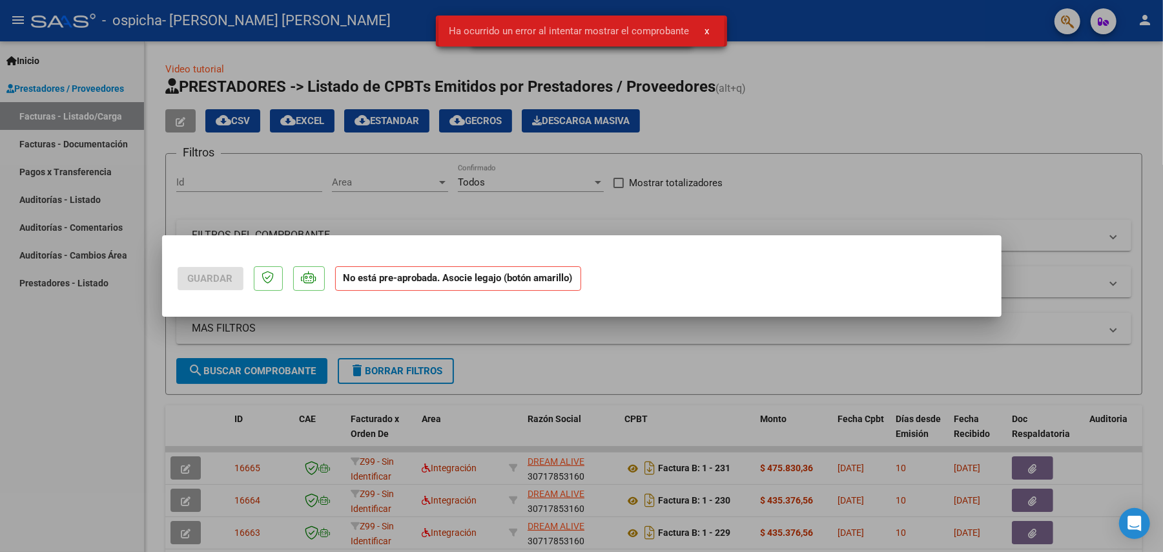
click at [928, 353] on div at bounding box center [581, 276] width 1163 height 552
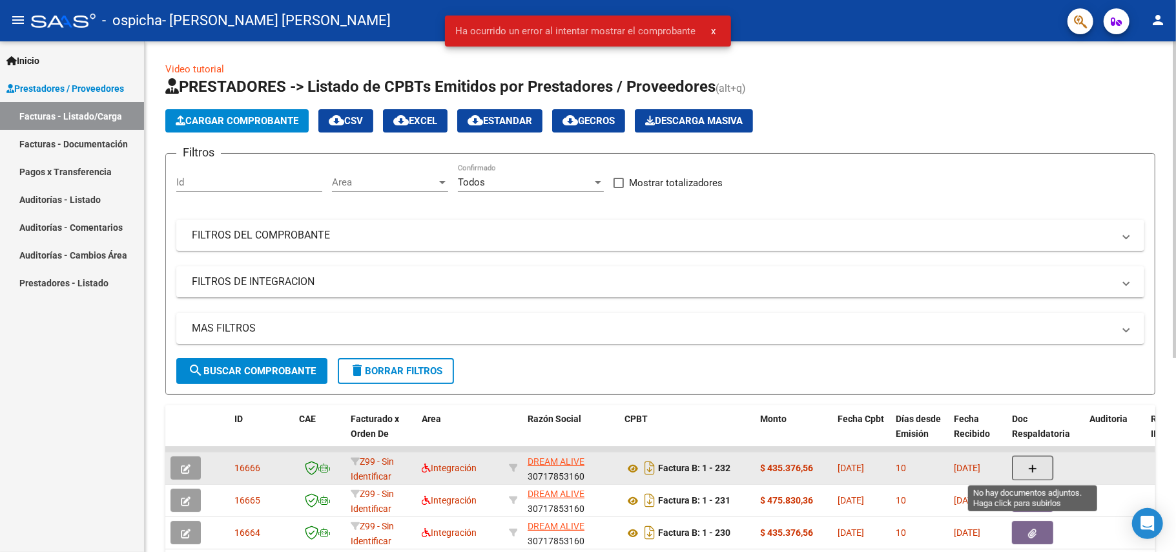
click at [1037, 470] on icon "button" at bounding box center [1032, 469] width 9 height 10
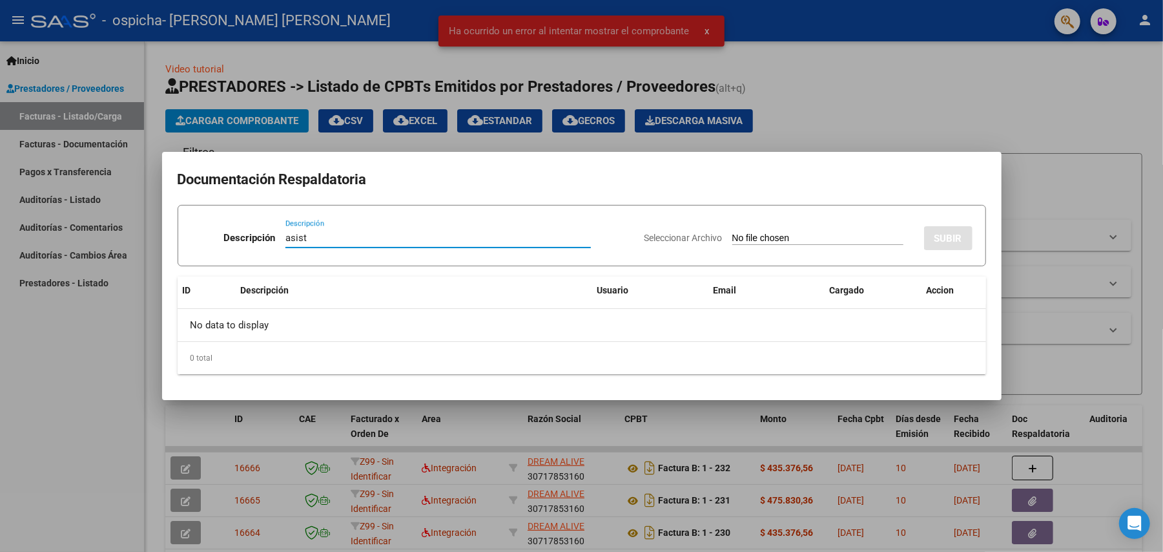
type input "asist"
click at [760, 238] on input "Seleccionar Archivo" at bounding box center [817, 239] width 171 height 12
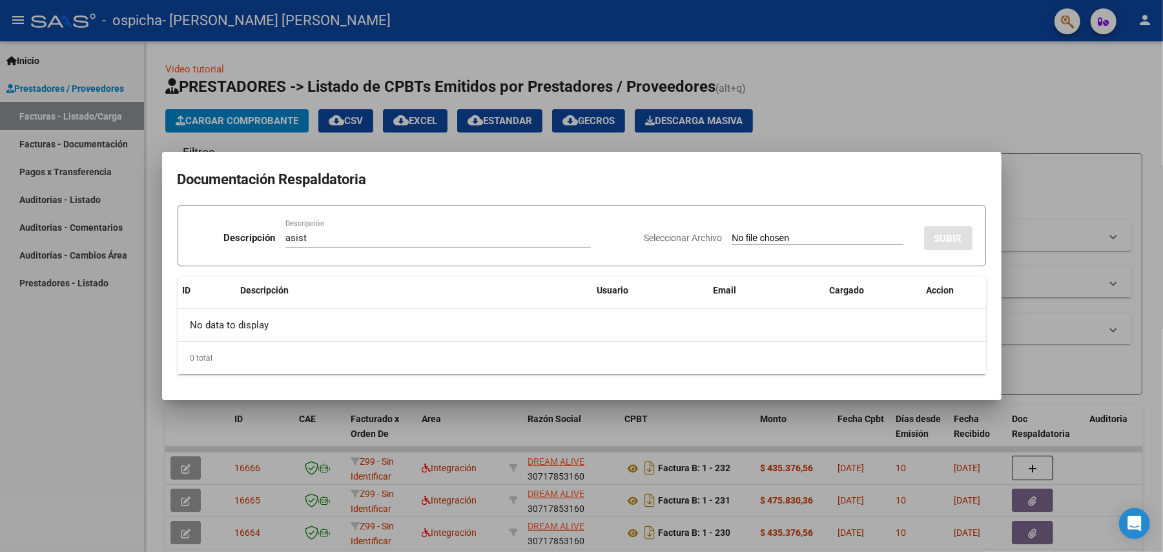
type input "C:\fakepath\Asist [PERSON_NAME] terapiss 08-2025.pdf"
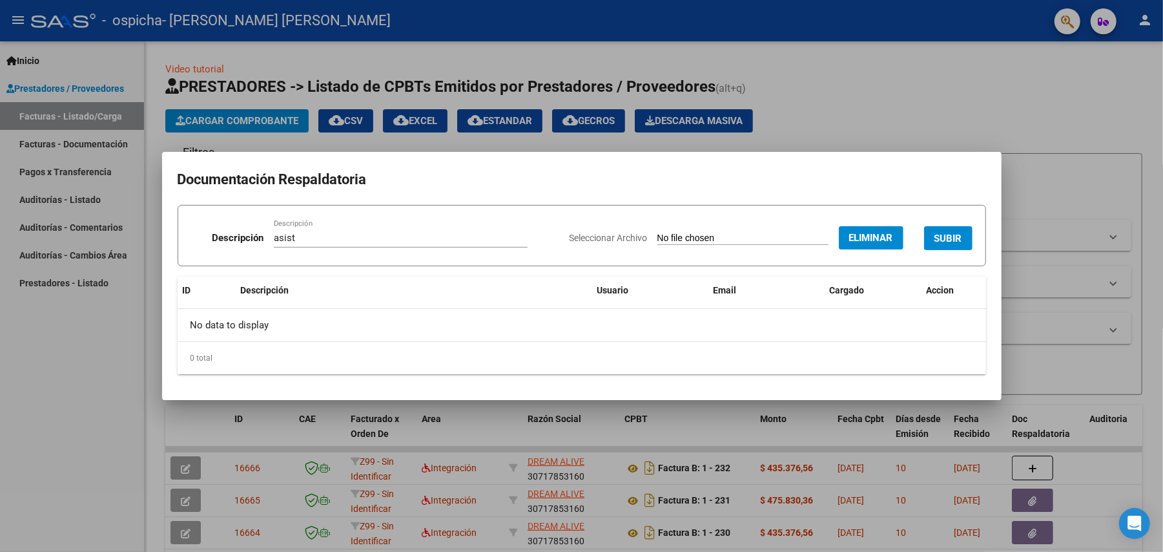
click at [940, 238] on span "SUBIR" at bounding box center [949, 239] width 28 height 12
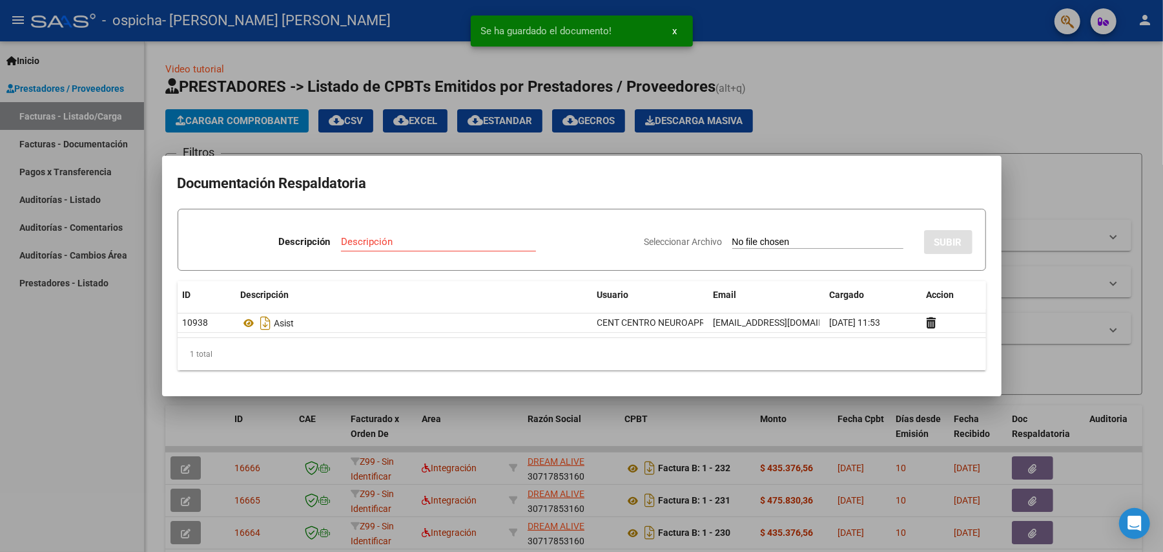
click at [388, 238] on input "Descripción" at bounding box center [438, 242] width 195 height 12
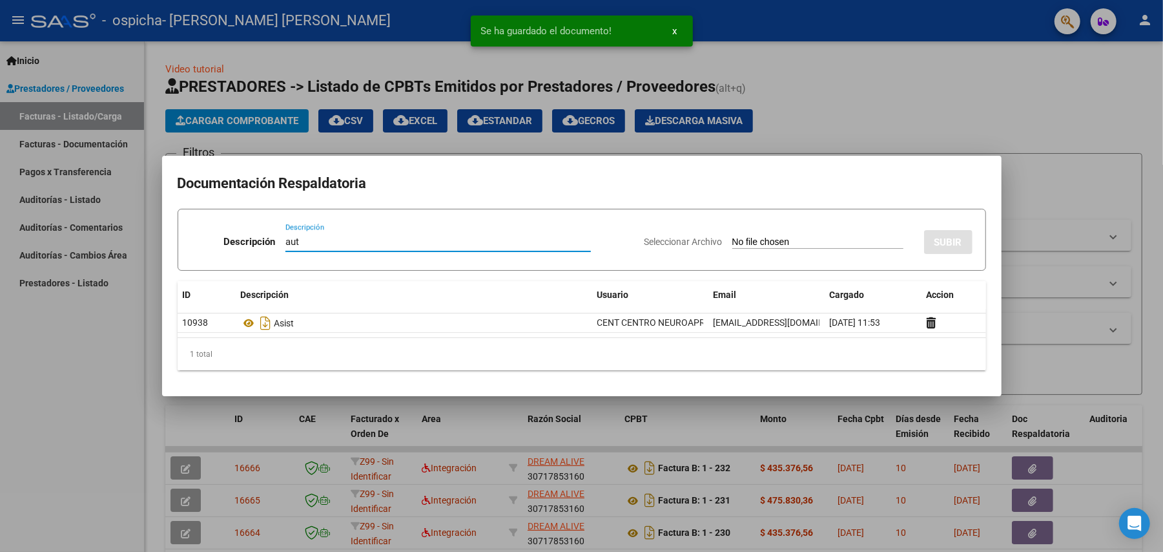
type input "aut"
click at [750, 243] on input "Seleccionar Archivo" at bounding box center [817, 242] width 171 height 12
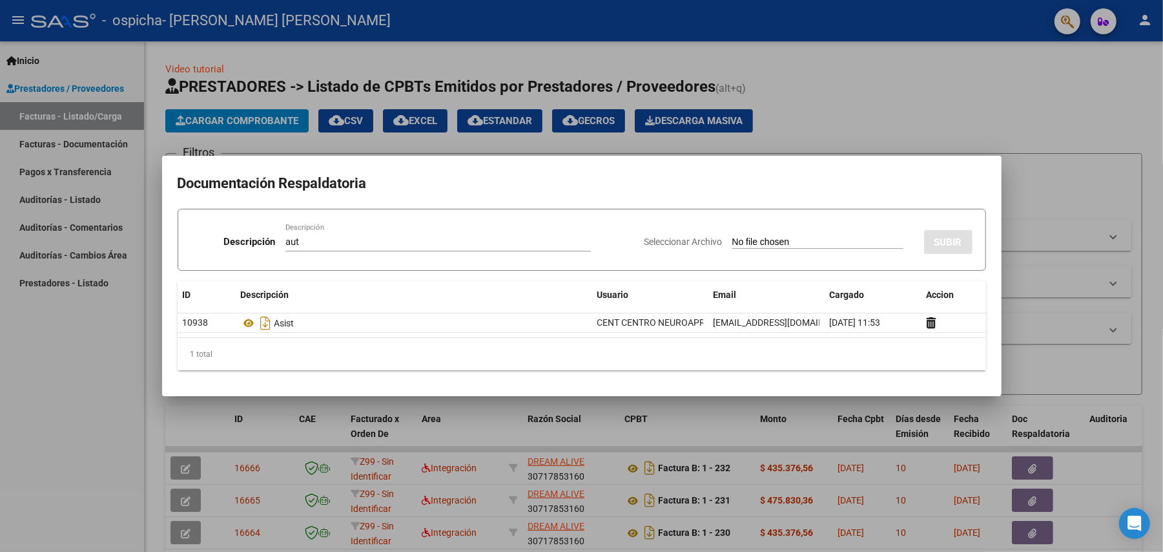
type input "C:\fakepath\ok [PERSON_NAME]- MOD INTENSIVO- ENERO A DIC 2025 MII.pdf"
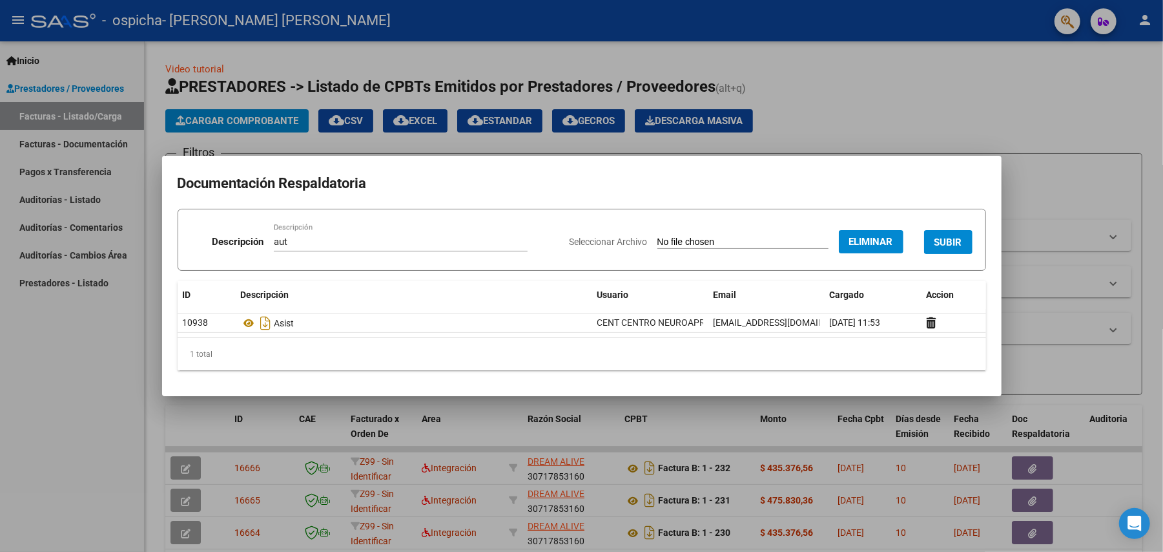
click at [944, 243] on span "SUBIR" at bounding box center [949, 242] width 28 height 12
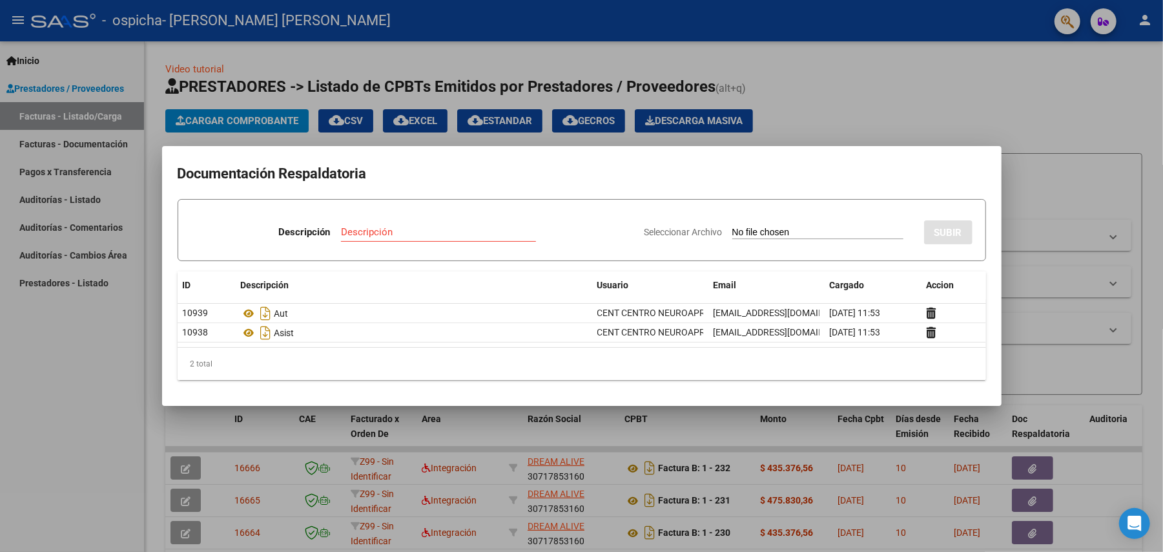
click at [882, 89] on div at bounding box center [581, 276] width 1163 height 552
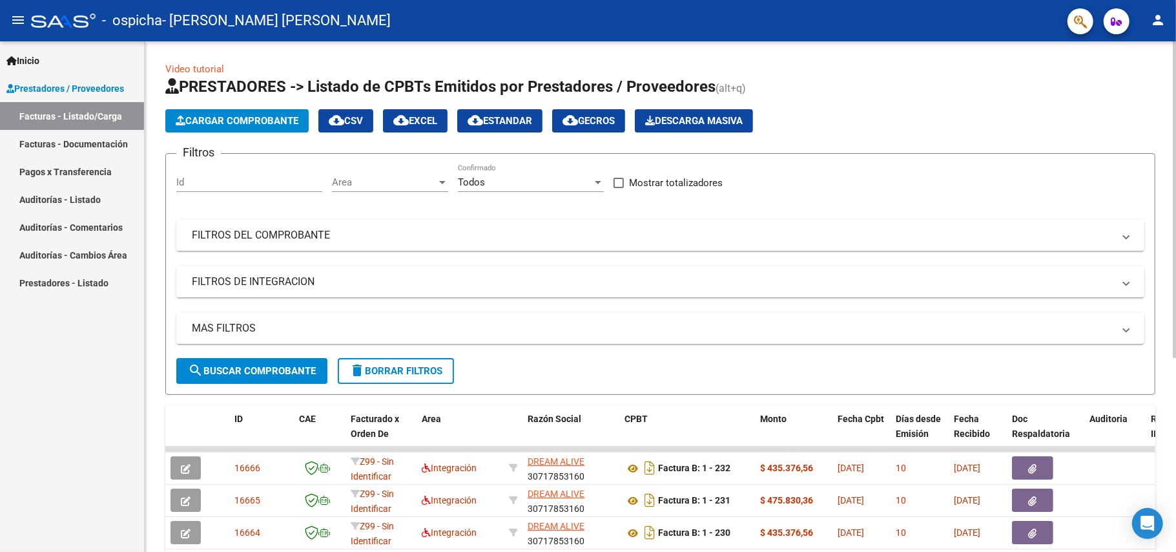
click at [264, 127] on button "Cargar Comprobante" at bounding box center [236, 120] width 143 height 23
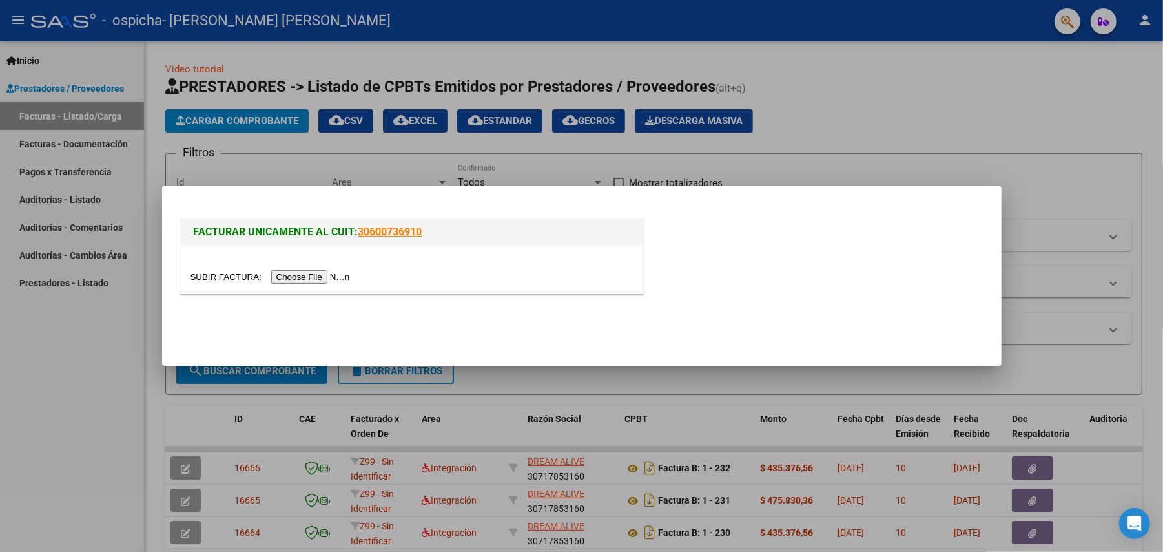
click at [309, 279] on input "file" at bounding box center [272, 277] width 163 height 14
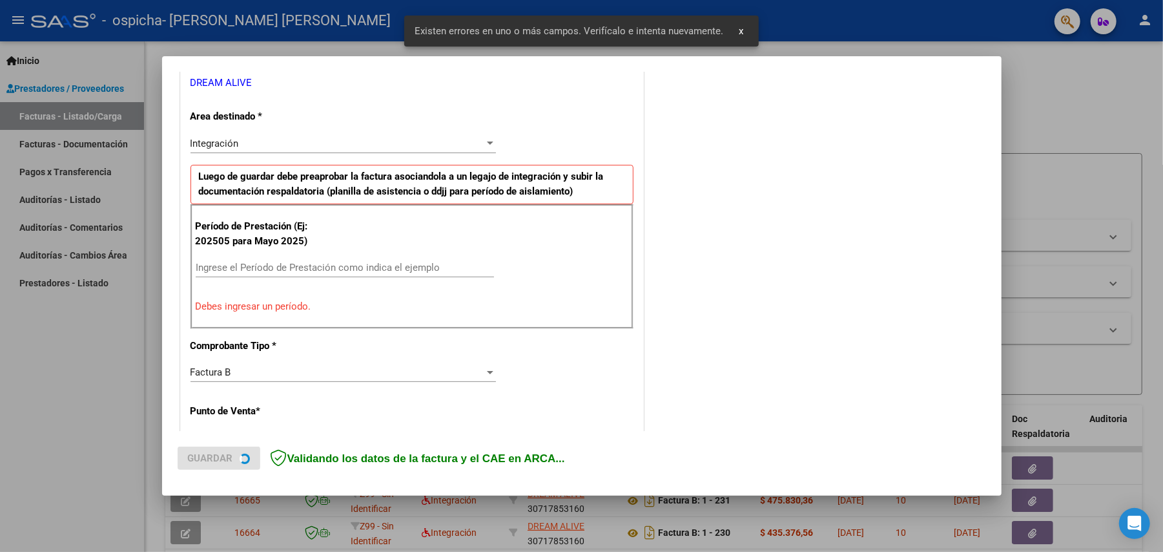
scroll to position [272, 0]
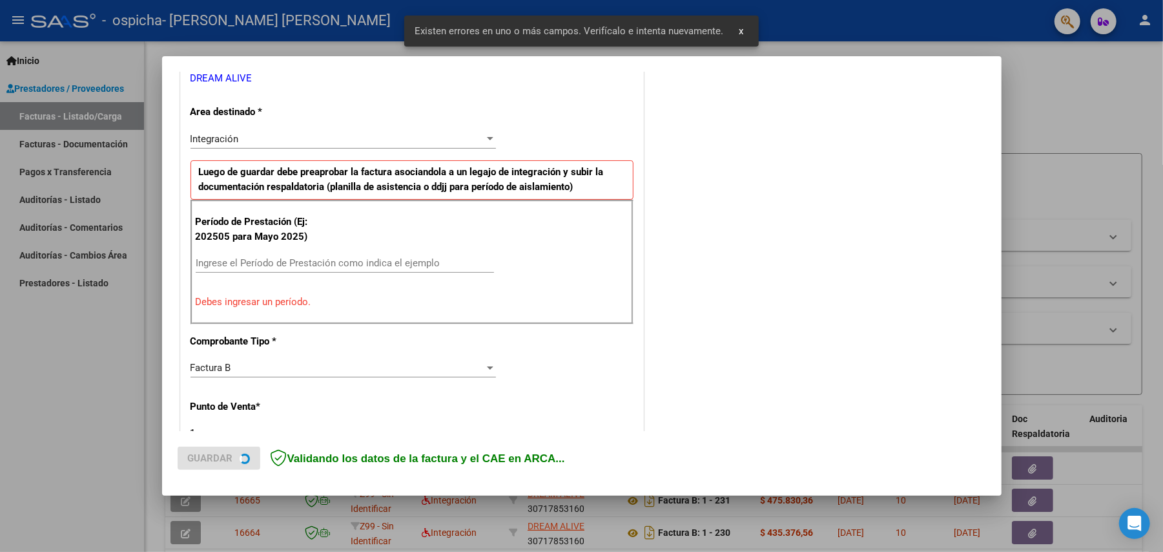
click at [264, 273] on div "Ingrese el Período de Prestación como indica el ejemplo" at bounding box center [345, 262] width 298 height 19
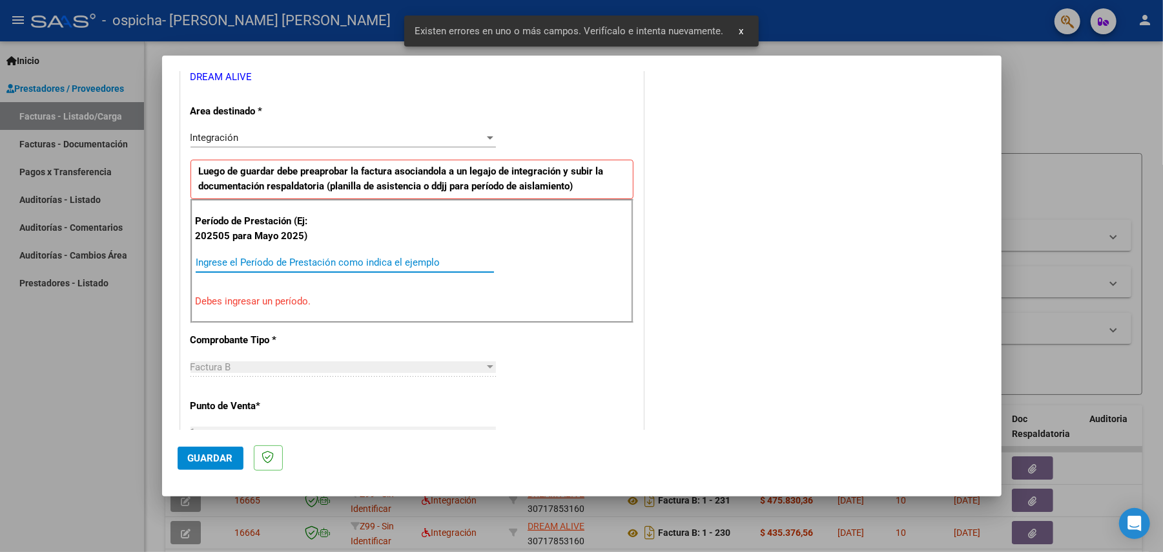
click at [266, 267] on input "Ingrese el Período de Prestación como indica el ejemplo" at bounding box center [345, 262] width 298 height 12
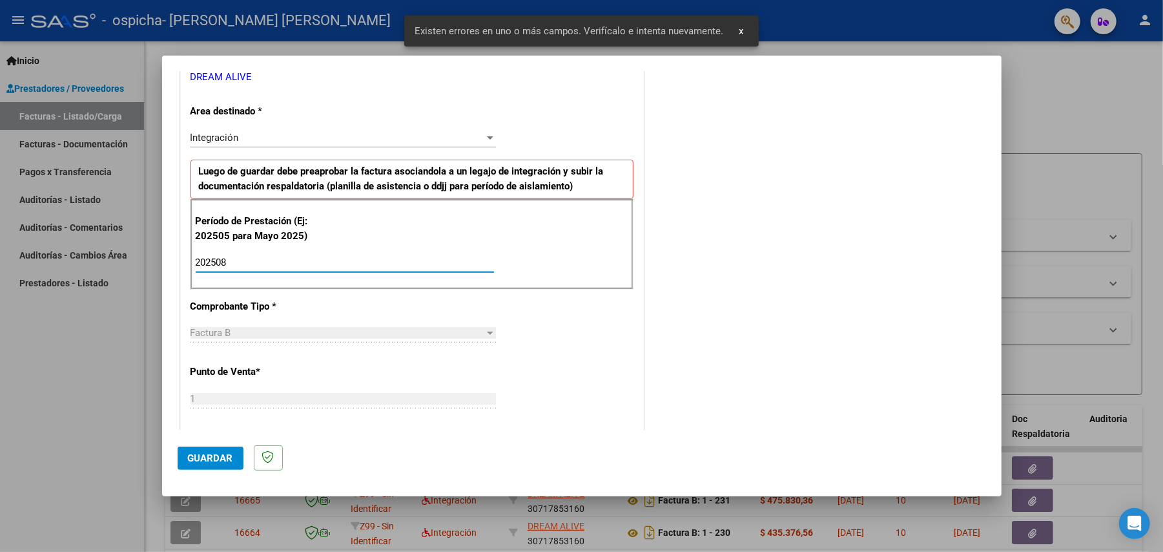
type input "202508"
click at [200, 456] on span "Guardar" at bounding box center [210, 458] width 45 height 12
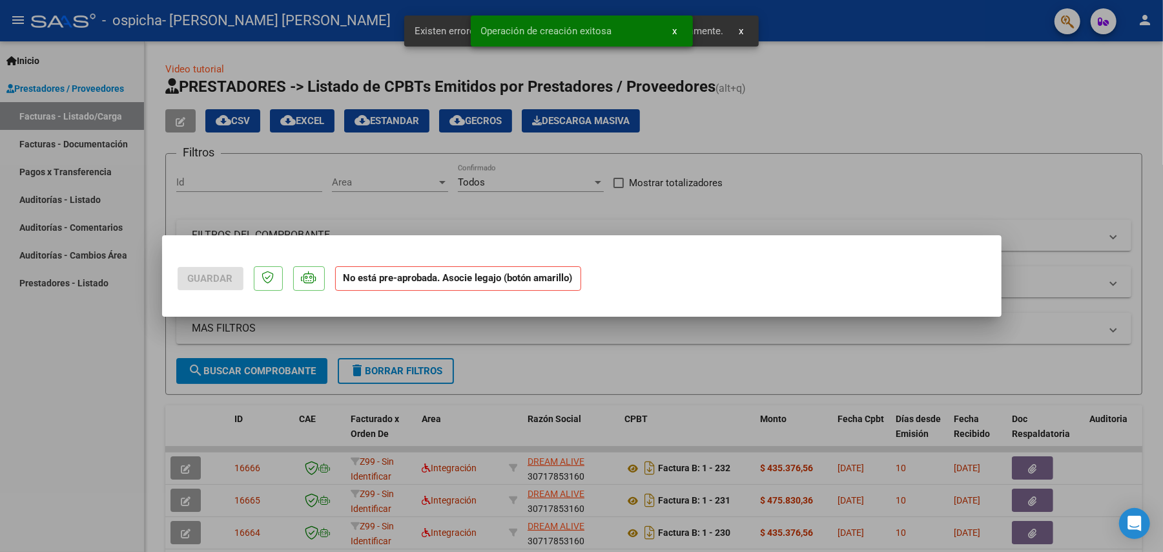
scroll to position [0, 0]
click at [119, 442] on div at bounding box center [581, 276] width 1163 height 552
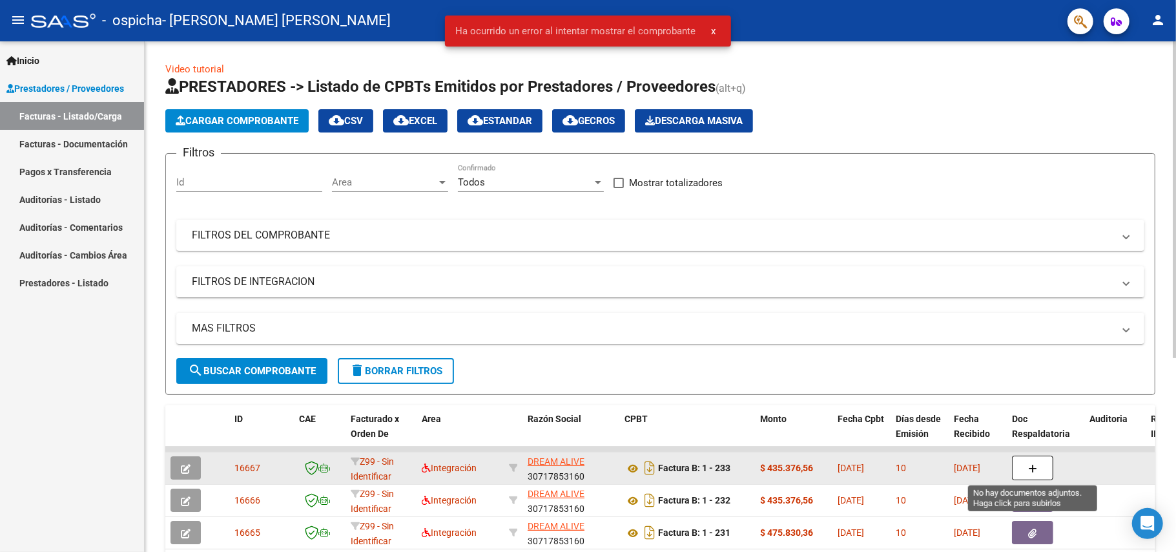
click at [1033, 464] on icon "button" at bounding box center [1032, 469] width 9 height 10
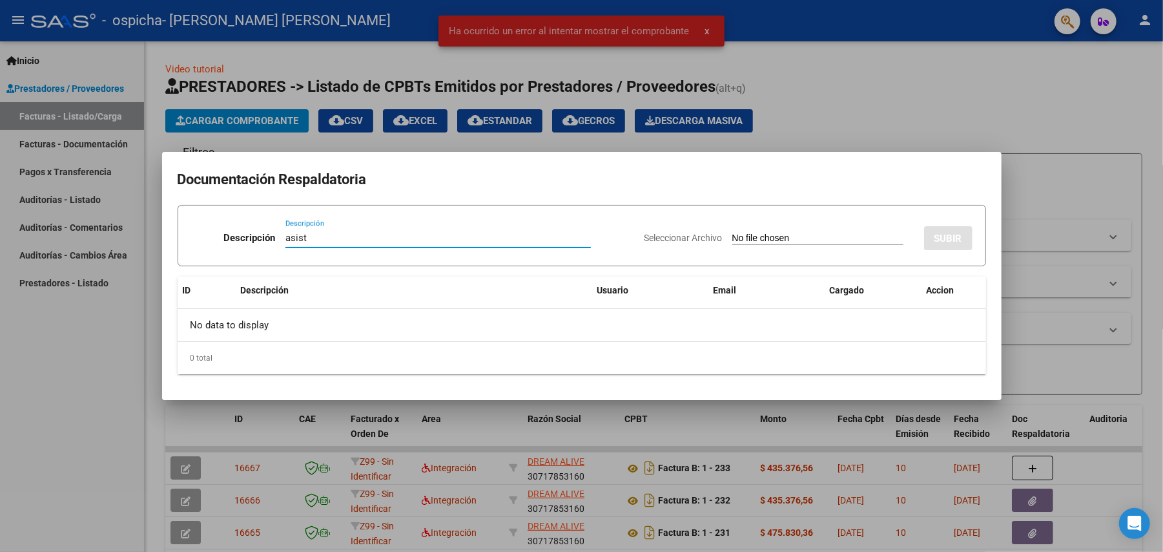
type input "asist"
click at [737, 243] on input "Seleccionar Archivo" at bounding box center [817, 239] width 171 height 12
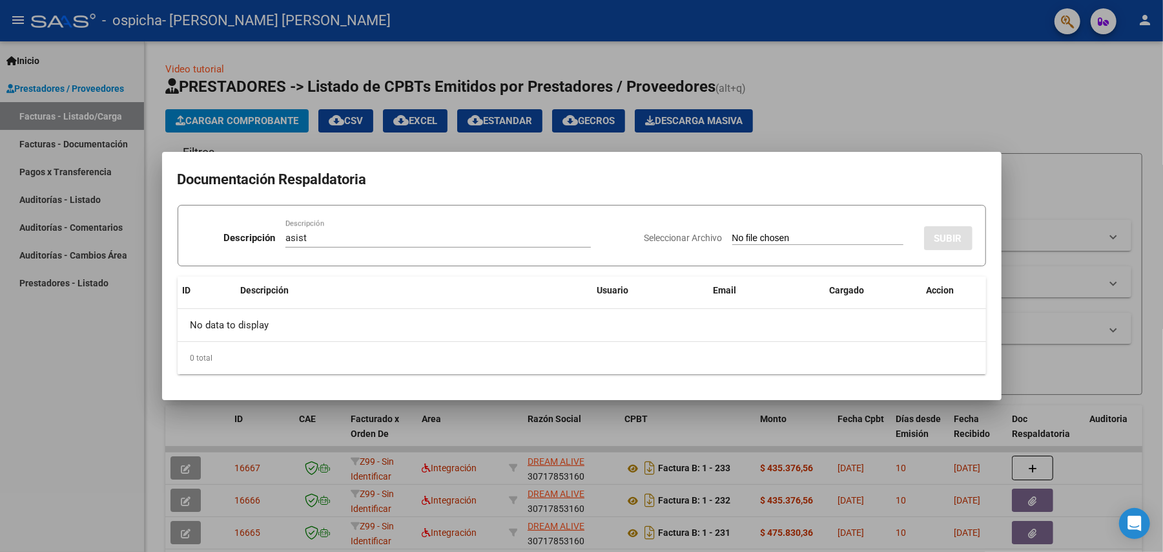
type input "C:\fakepath\Asist [PERSON_NAME] terapias 08-2025.pdf"
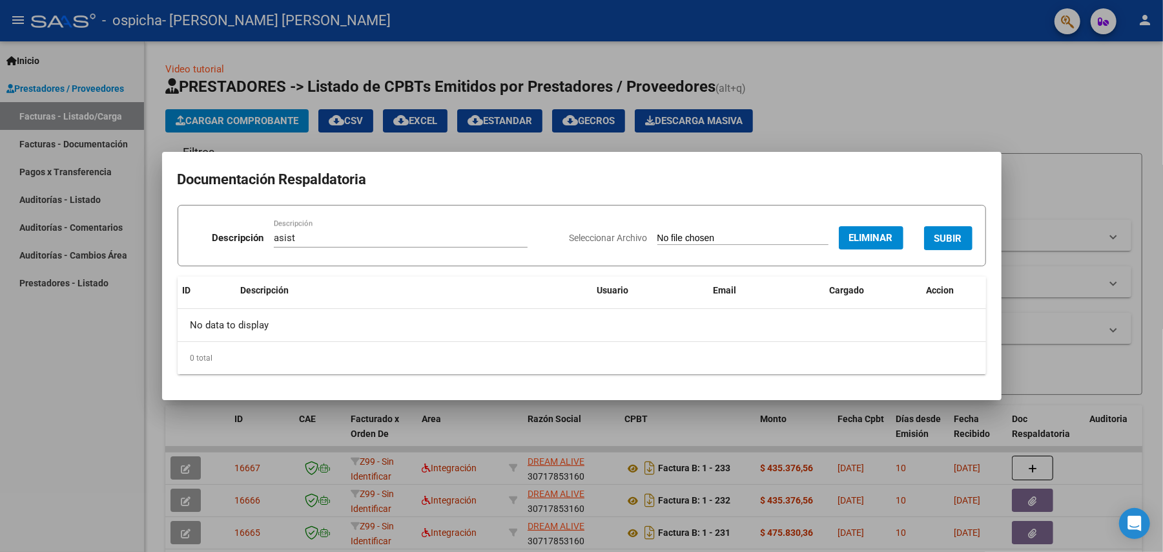
click at [946, 229] on button "SUBIR" at bounding box center [948, 238] width 48 height 24
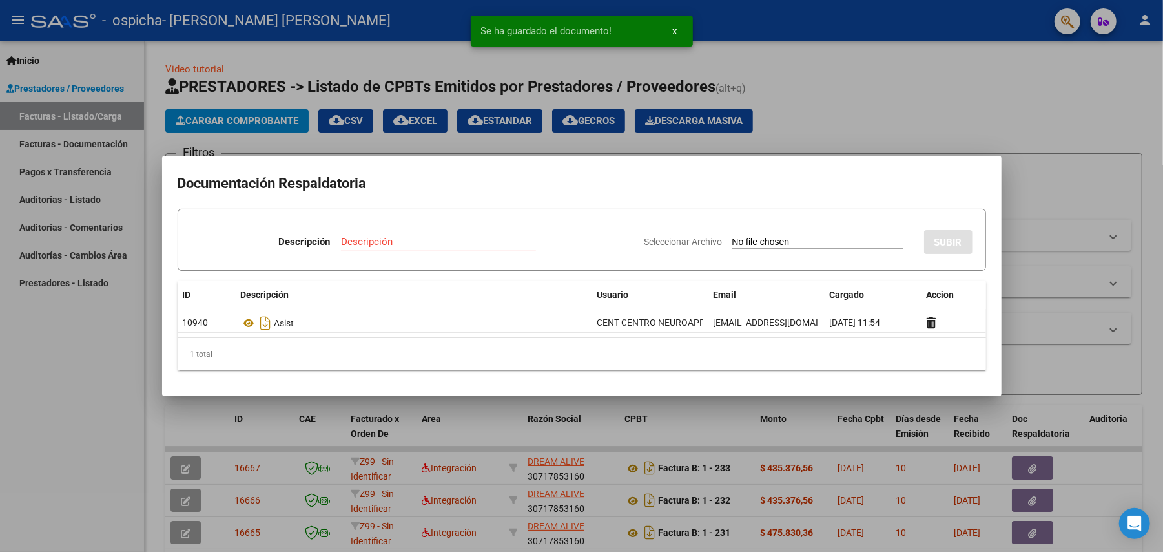
click at [399, 232] on div "Descripción" at bounding box center [438, 241] width 195 height 19
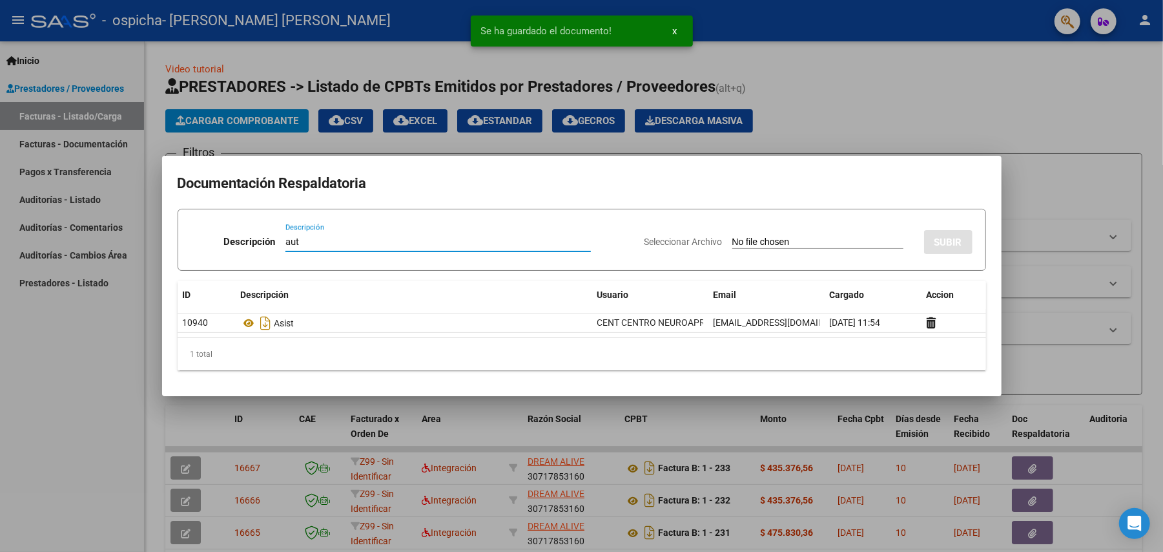
type input "aut"
click at [846, 244] on input "Seleccionar Archivo" at bounding box center [817, 242] width 171 height 12
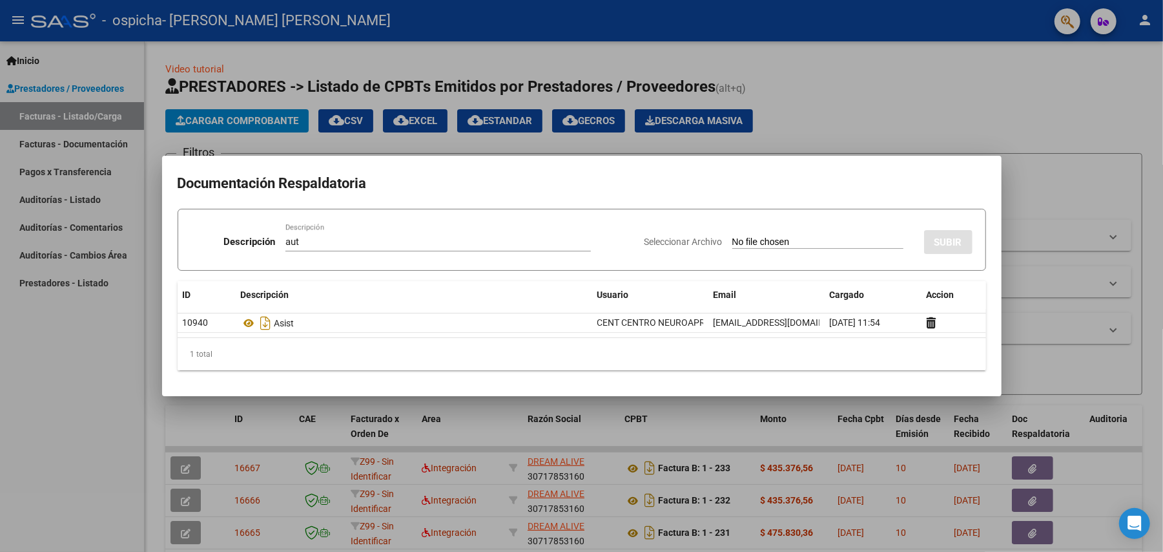
type input "C:\fakepath\- OSORES [PERSON_NAME] ENERO A DIC 2025- MOD INTENSIVO.pdf"
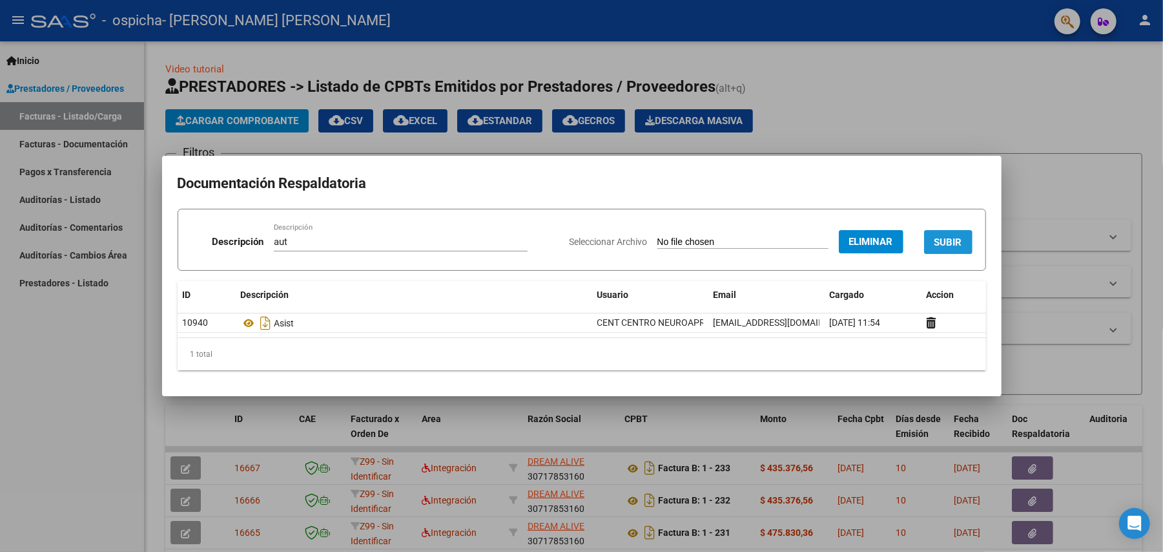
click at [962, 245] on button "SUBIR" at bounding box center [948, 242] width 48 height 24
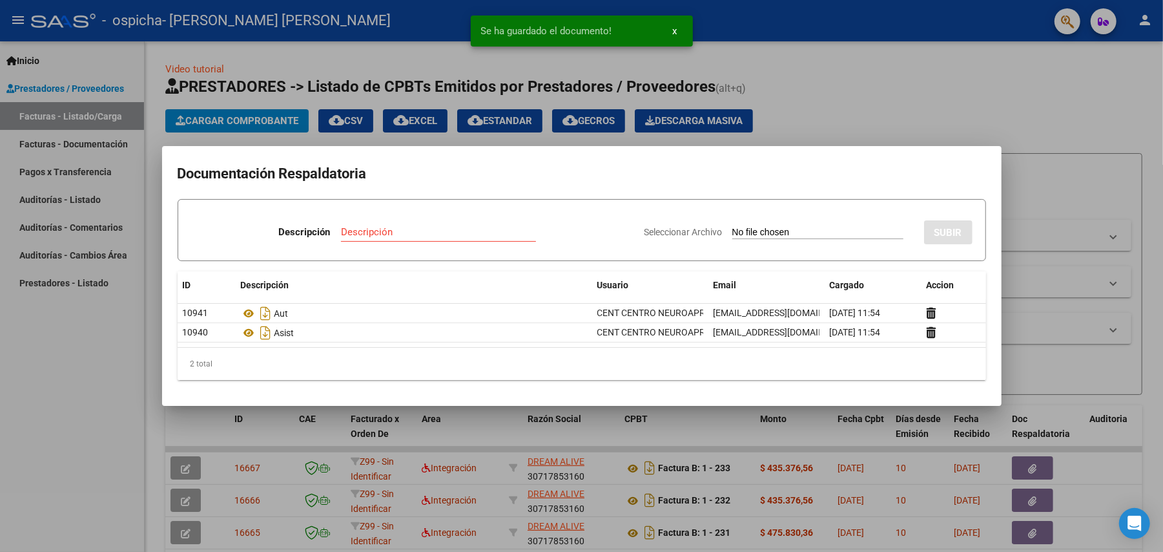
click at [1024, 147] on div at bounding box center [581, 276] width 1163 height 552
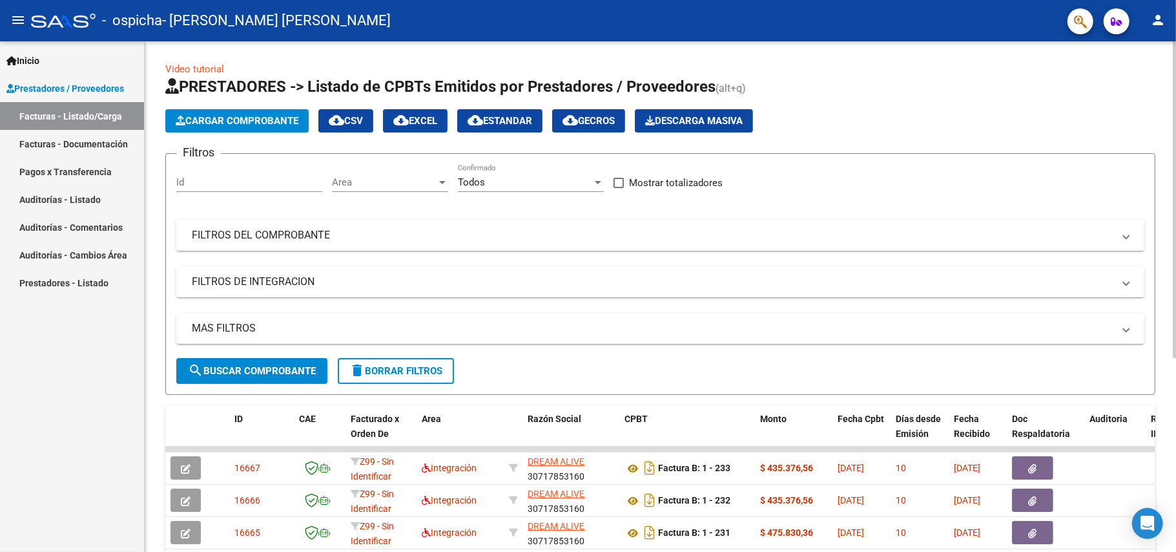
click at [275, 119] on span "Cargar Comprobante" at bounding box center [237, 121] width 123 height 12
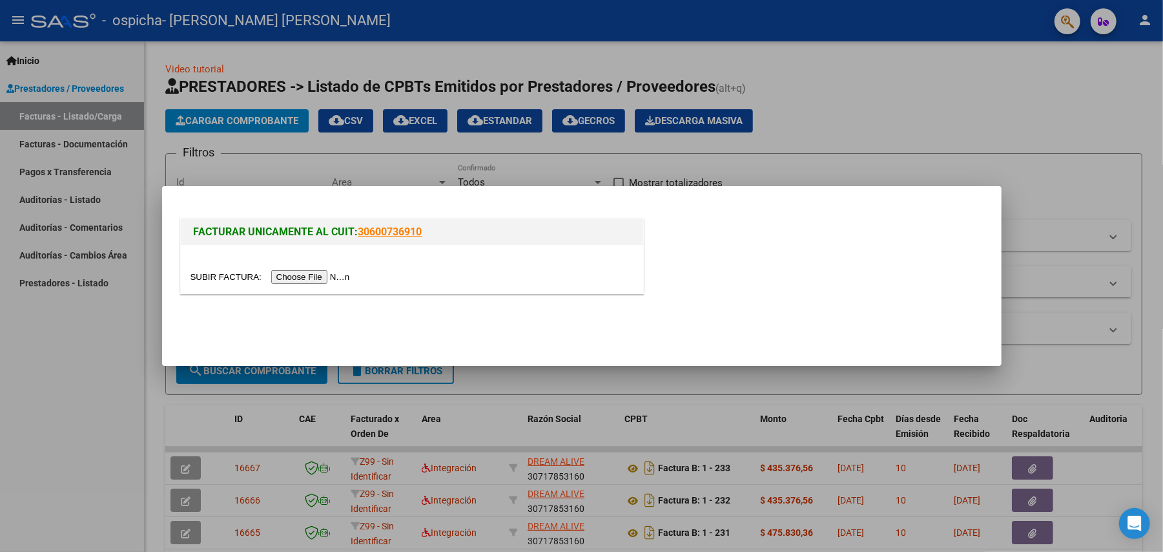
click at [307, 277] on input "file" at bounding box center [272, 277] width 163 height 14
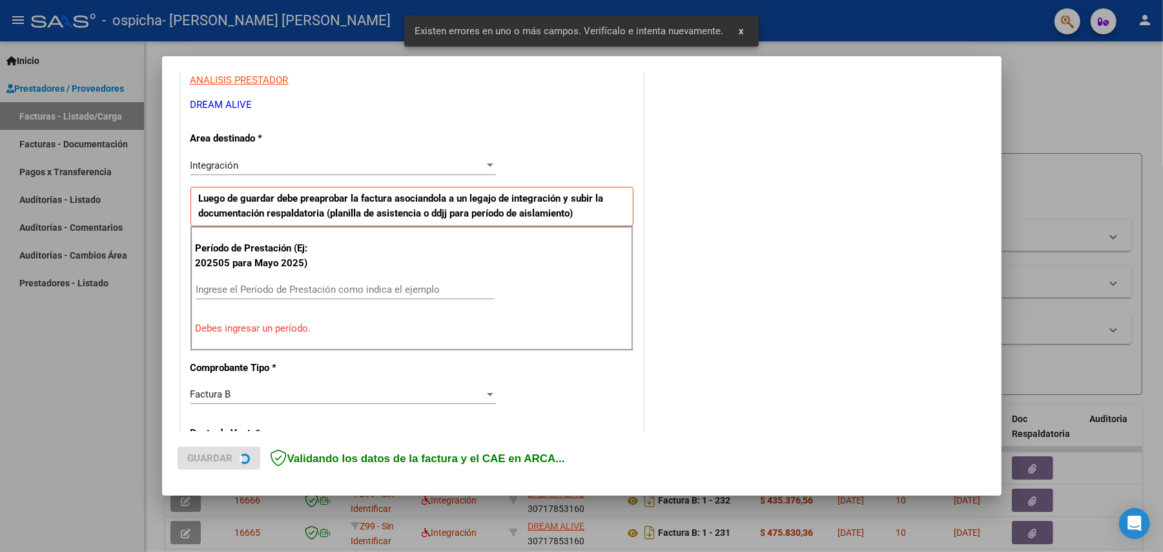
scroll to position [248, 0]
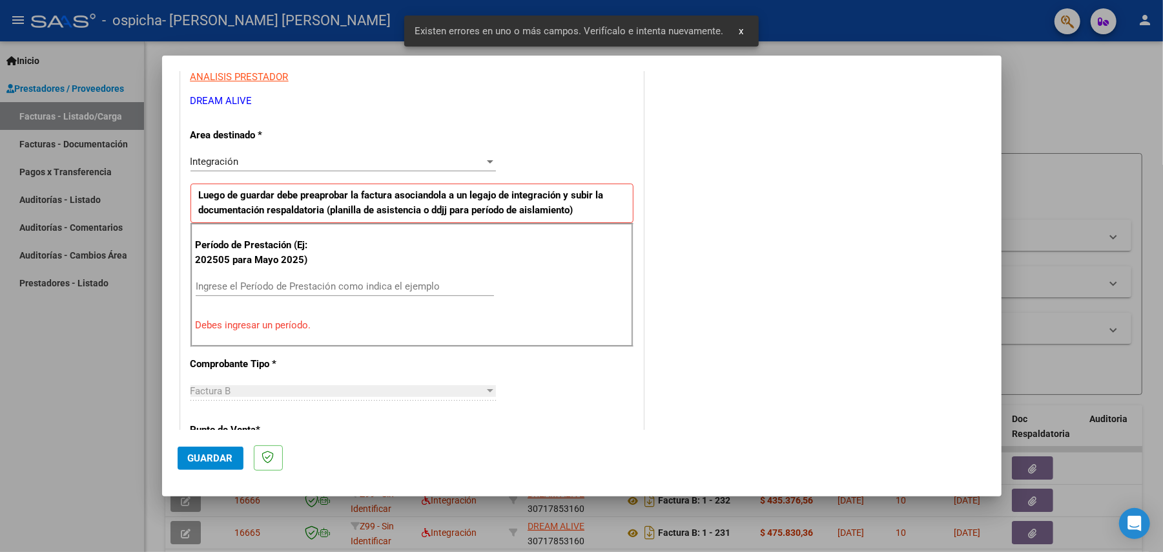
click at [297, 284] on input "Ingrese el Período de Prestación como indica el ejemplo" at bounding box center [345, 286] width 298 height 12
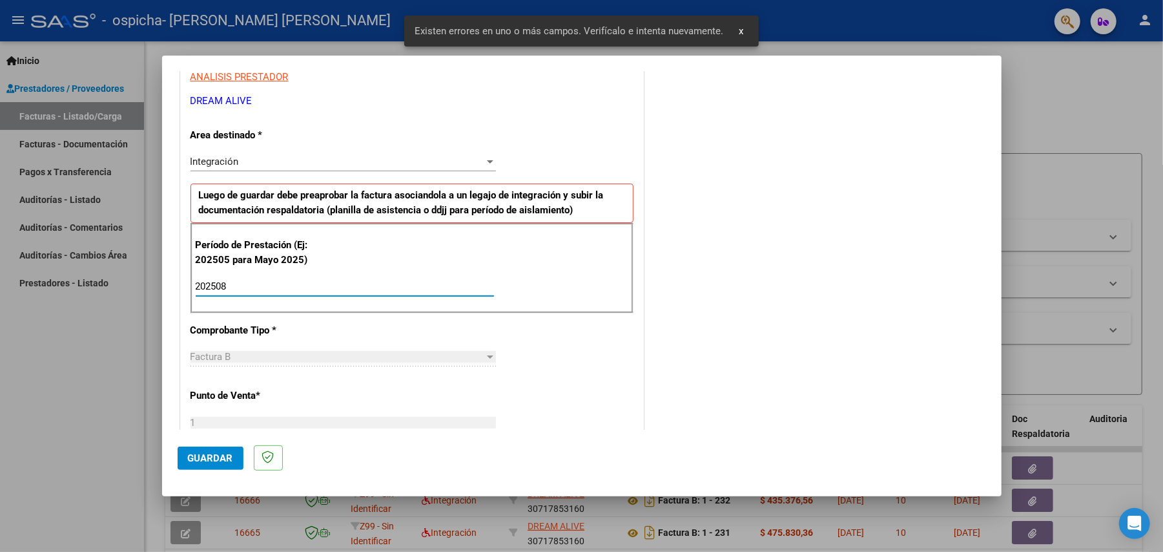
type input "202508"
click at [211, 457] on span "Guardar" at bounding box center [210, 458] width 45 height 12
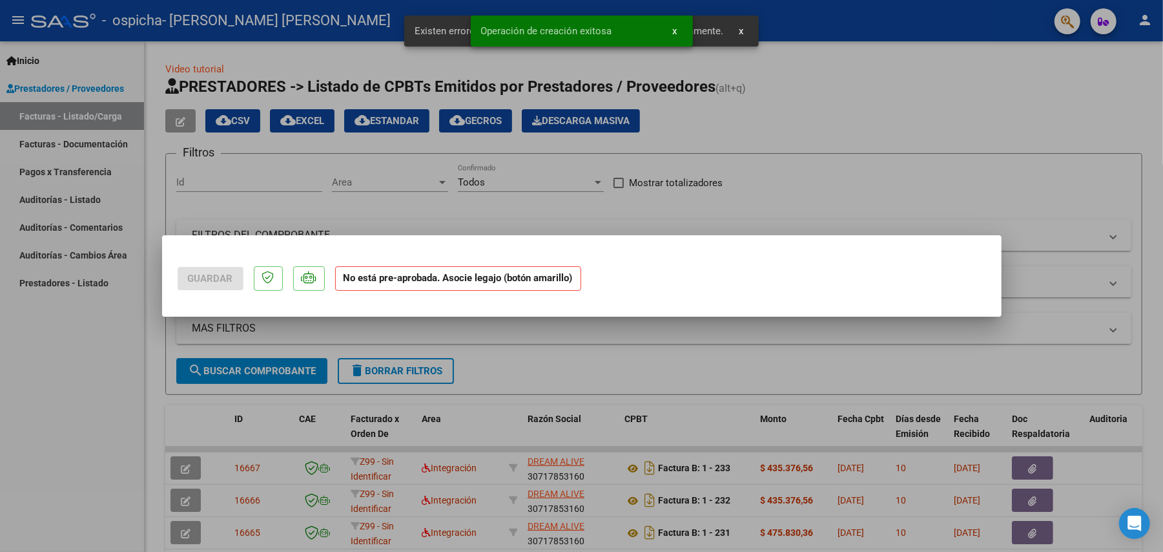
scroll to position [0, 0]
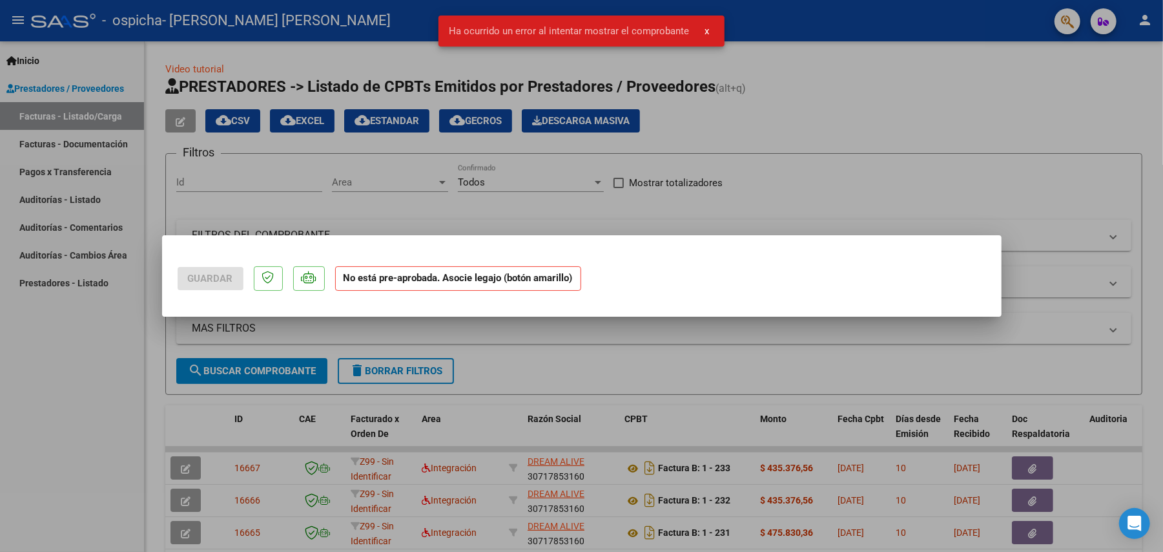
click at [79, 398] on div at bounding box center [581, 276] width 1163 height 552
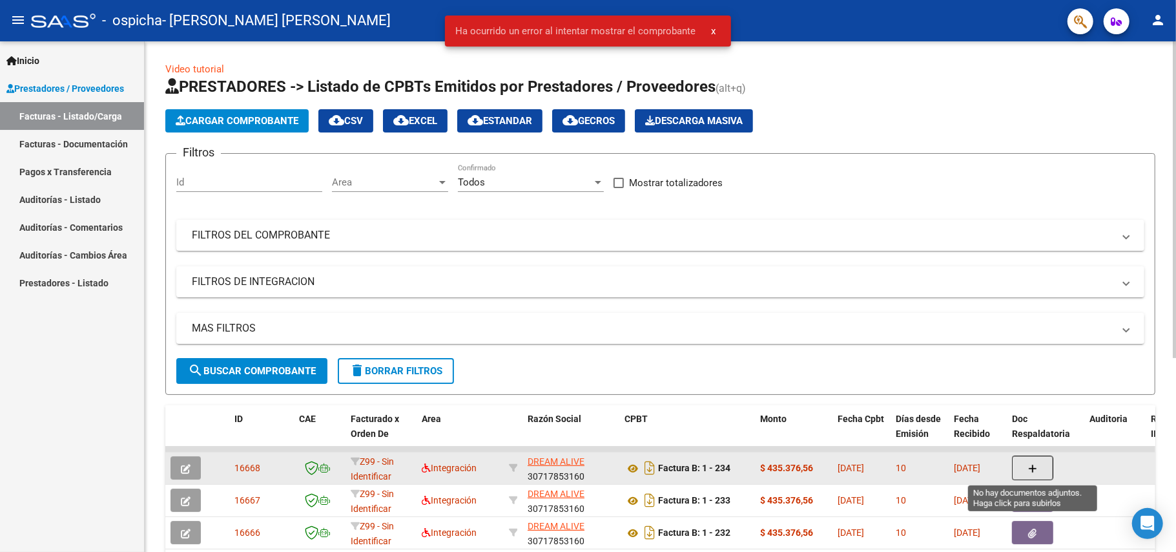
click at [1026, 473] on button "button" at bounding box center [1032, 467] width 41 height 25
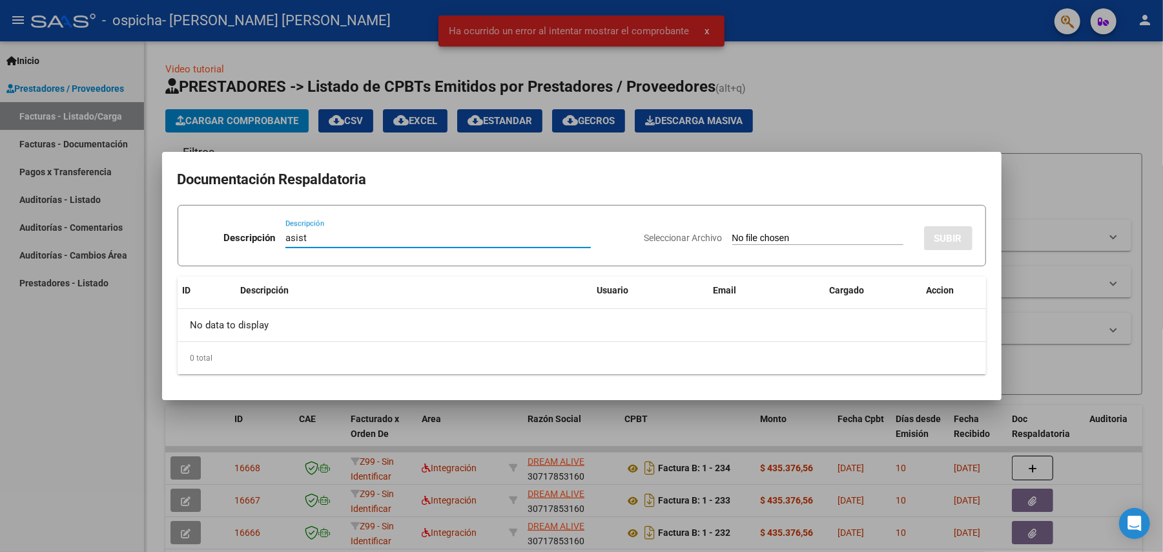
type input "asist"
click at [753, 233] on input "Seleccionar Archivo" at bounding box center [817, 239] width 171 height 12
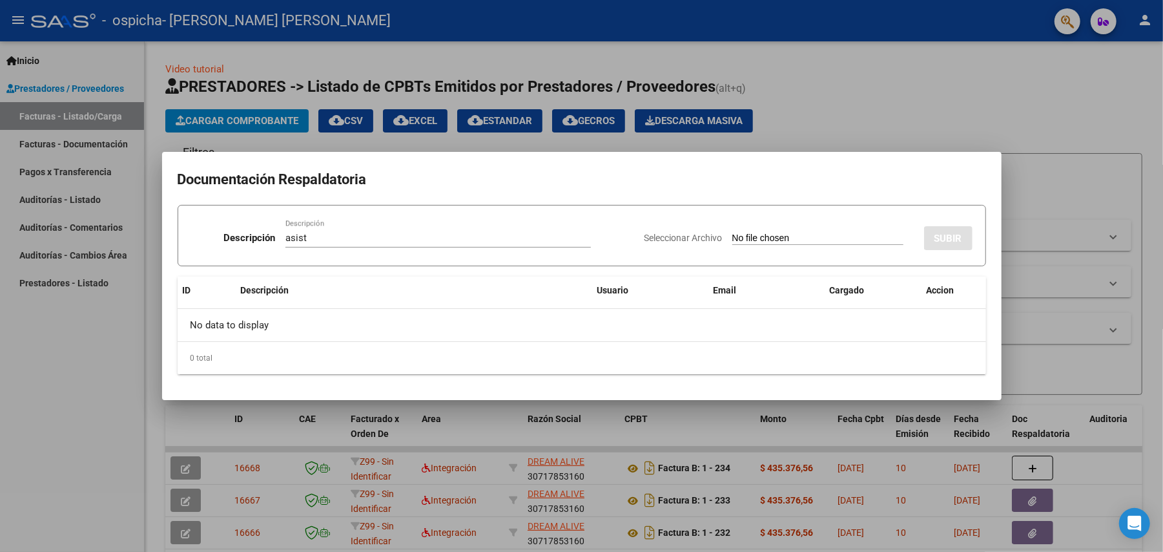
type input "C:\fakepath\Asist [PERSON_NAME] Terapias 08-2025.pdf"
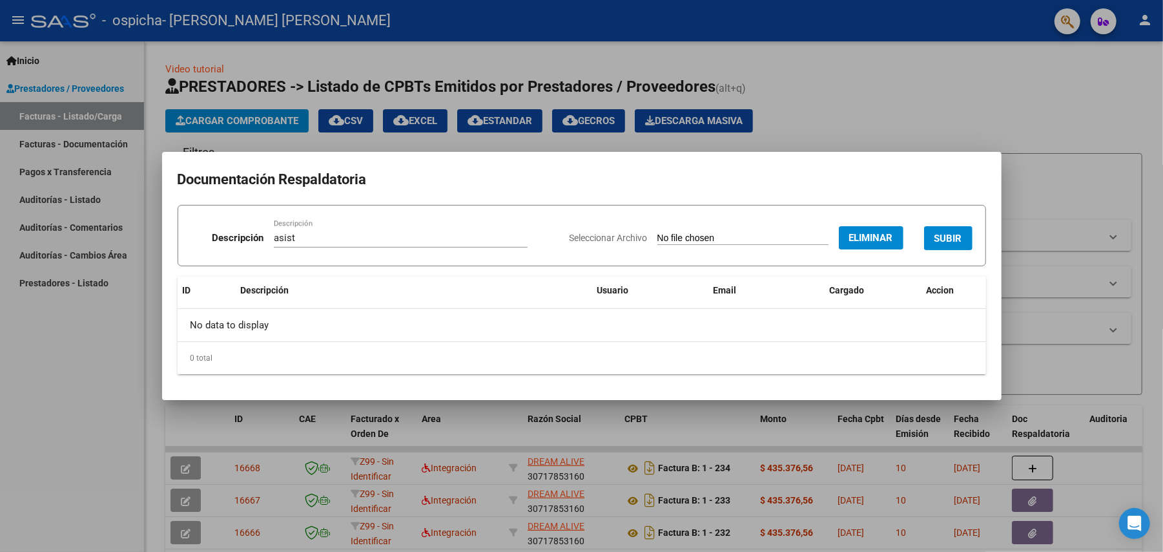
click at [946, 238] on span "SUBIR" at bounding box center [949, 239] width 28 height 12
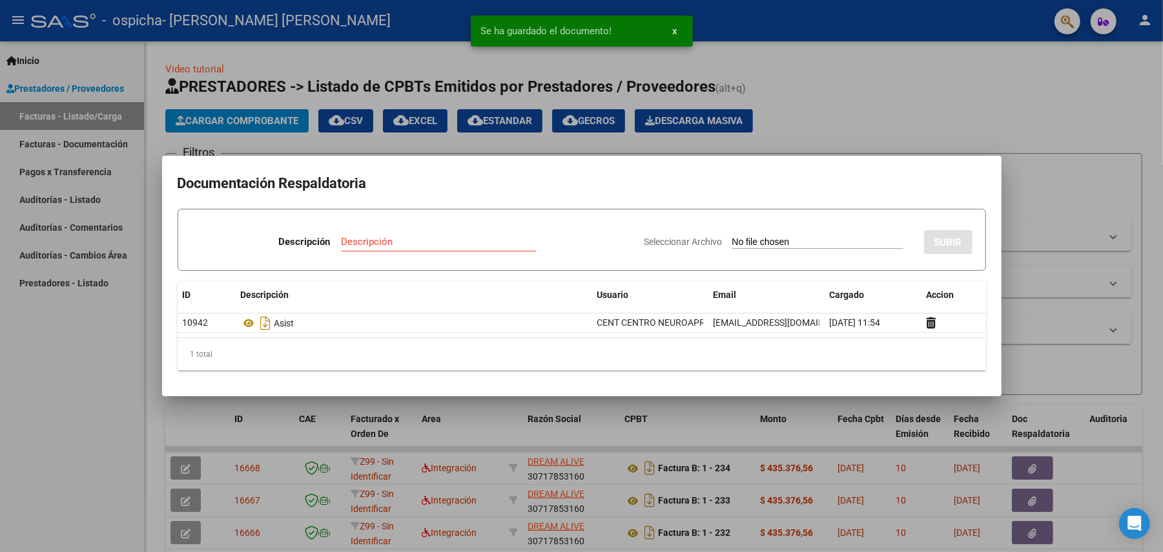
click at [954, 132] on div at bounding box center [581, 276] width 1163 height 552
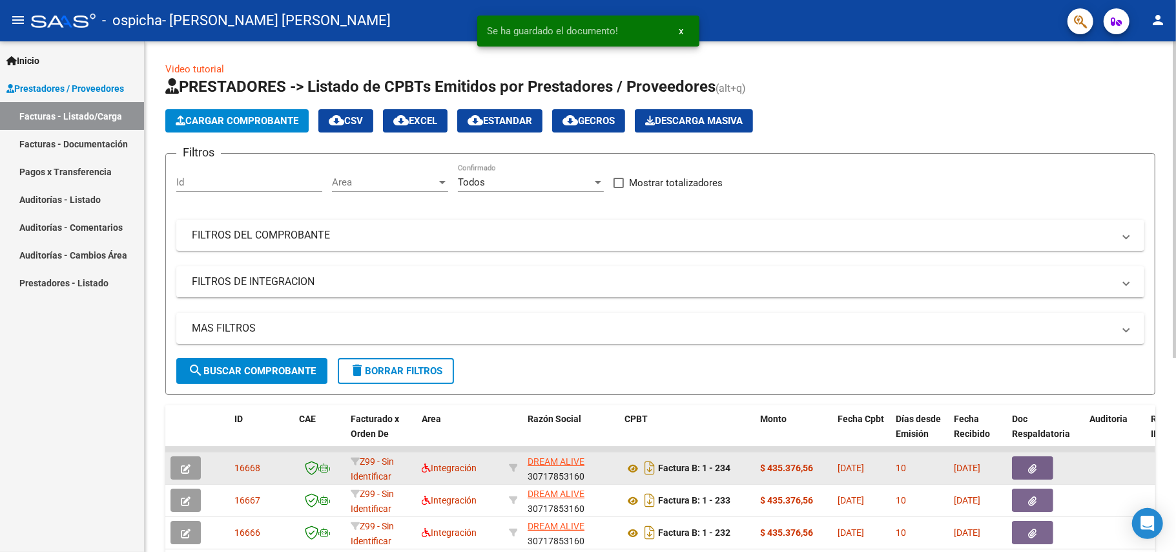
click at [1041, 469] on button "button" at bounding box center [1032, 467] width 41 height 23
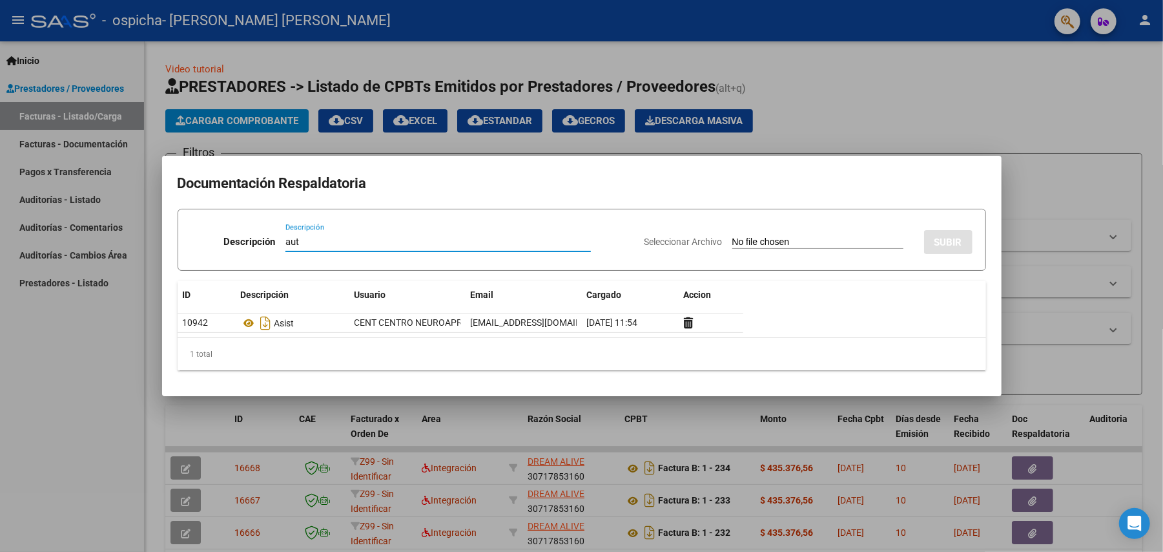
type input "aut"
click at [778, 236] on input "Seleccionar Archivo" at bounding box center [817, 242] width 171 height 12
type input "C:\fakepath\[PERSON_NAME] [PERSON_NAME]- MOD INTENSIVO ENERO A DIC 2025 MII.pdf"
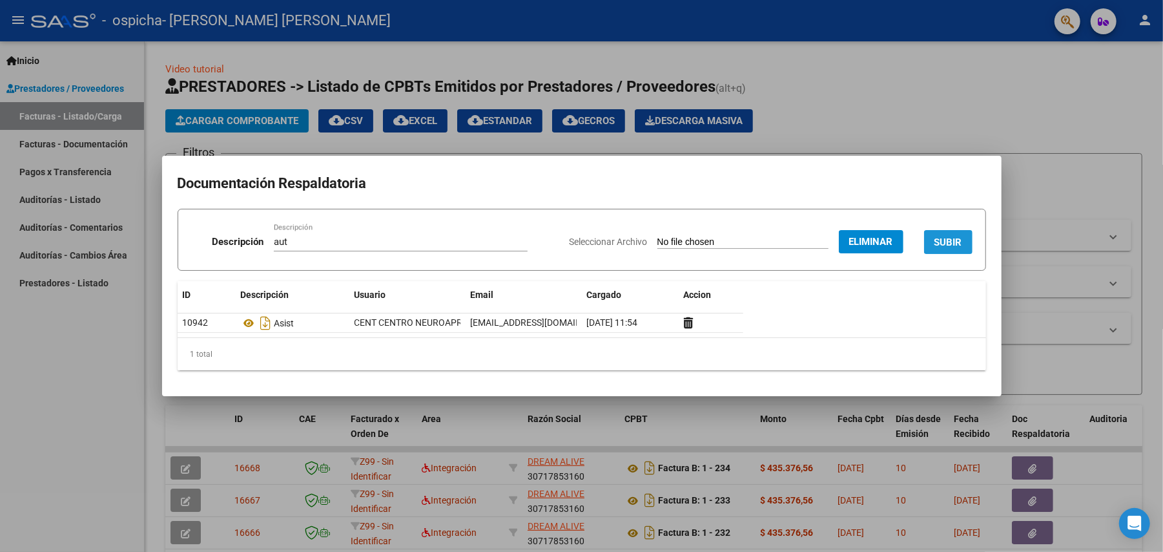
click at [954, 245] on span "SUBIR" at bounding box center [949, 242] width 28 height 12
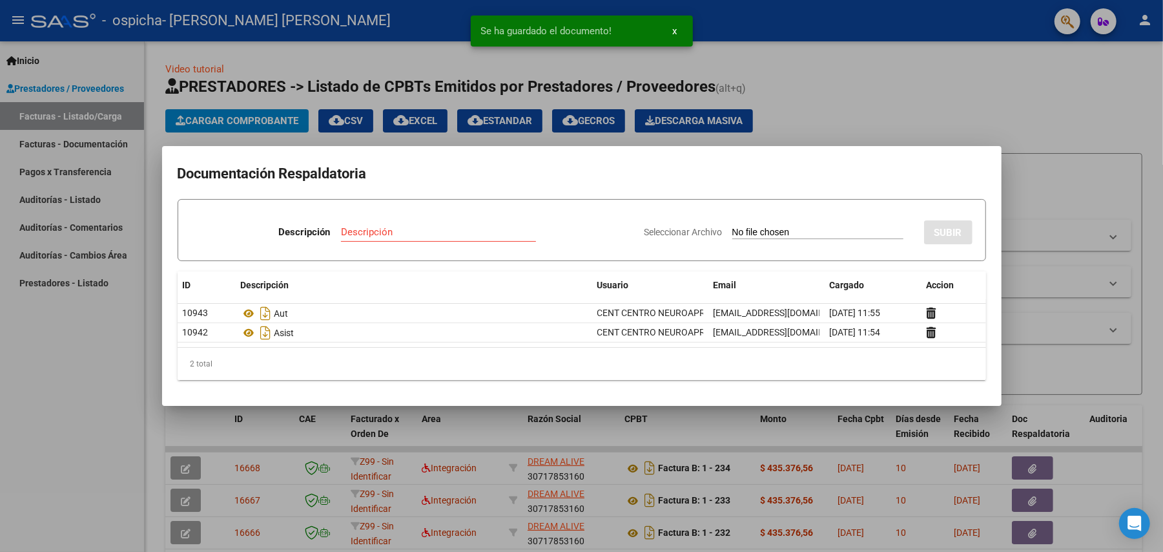
click at [1055, 129] on div at bounding box center [581, 276] width 1163 height 552
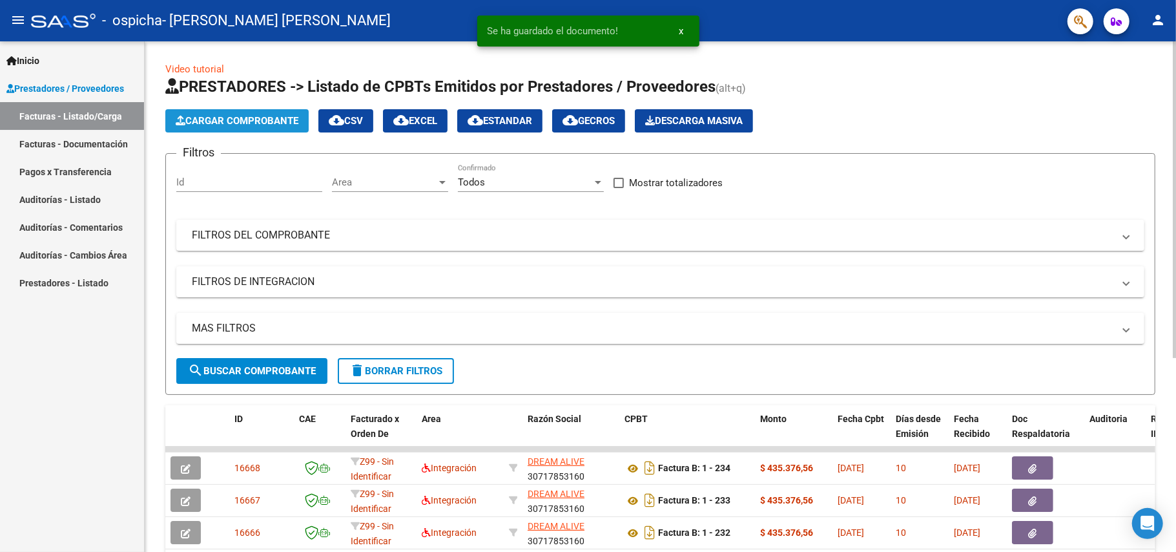
click at [267, 119] on span "Cargar Comprobante" at bounding box center [237, 121] width 123 height 12
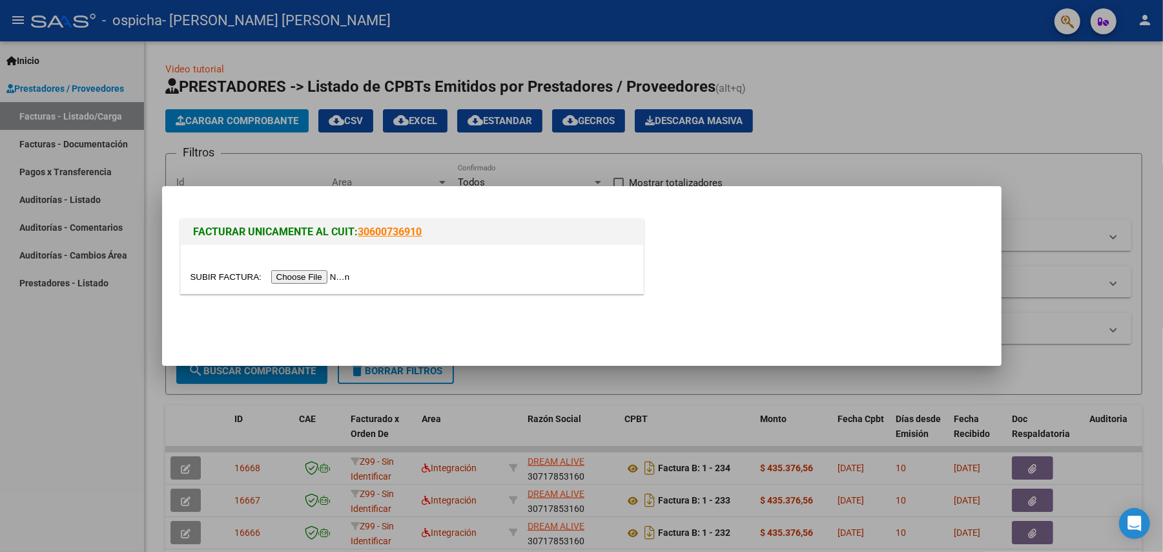
click at [346, 275] on input "file" at bounding box center [272, 277] width 163 height 14
click at [301, 271] on input "file" at bounding box center [272, 277] width 163 height 14
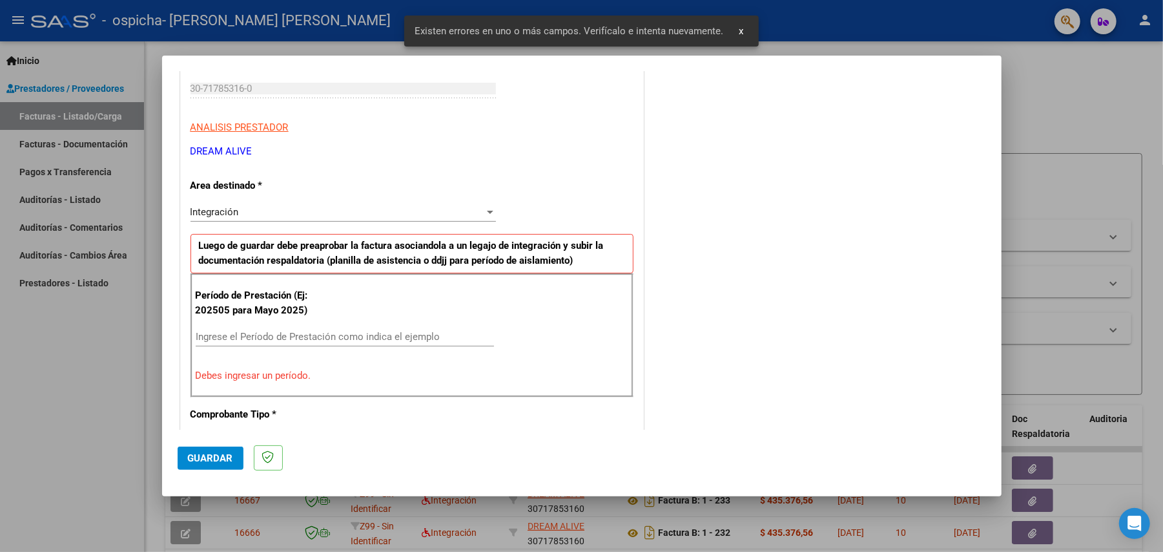
scroll to position [197, 0]
click at [342, 345] on div "Ingrese el Período de Prestación como indica el ejemplo" at bounding box center [345, 336] width 298 height 19
click at [344, 339] on input "Ingrese el Período de Prestación como indica el ejemplo" at bounding box center [345, 337] width 298 height 12
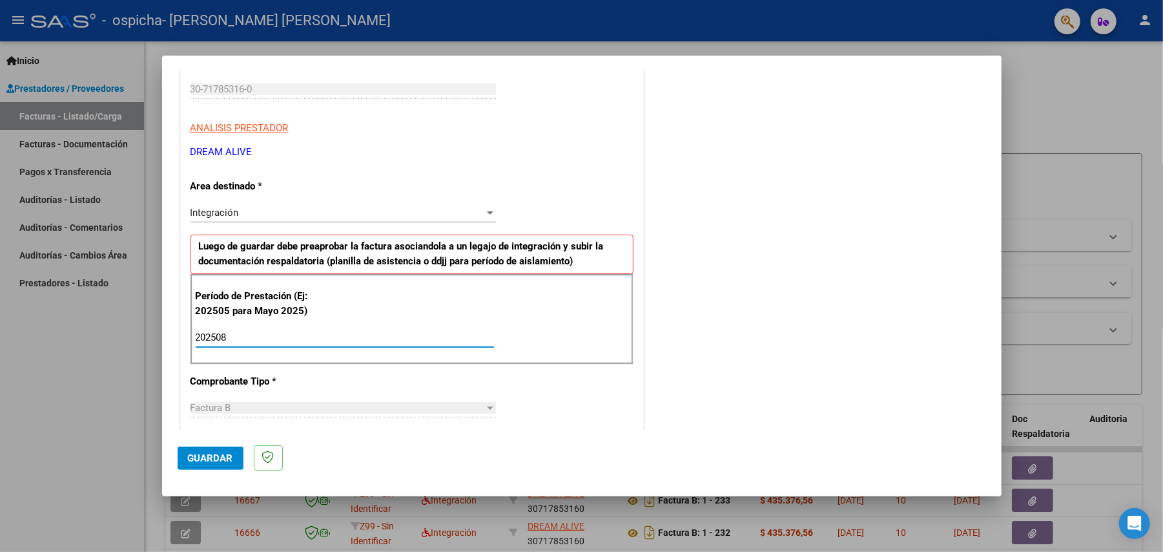
type input "202508"
click at [191, 461] on span "Guardar" at bounding box center [210, 458] width 45 height 12
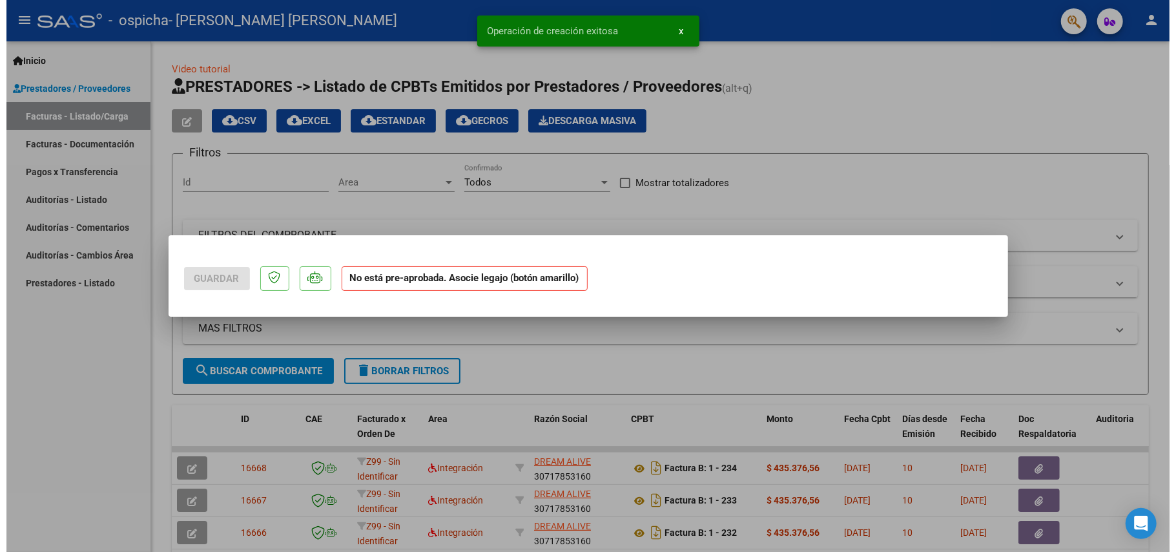
scroll to position [0, 0]
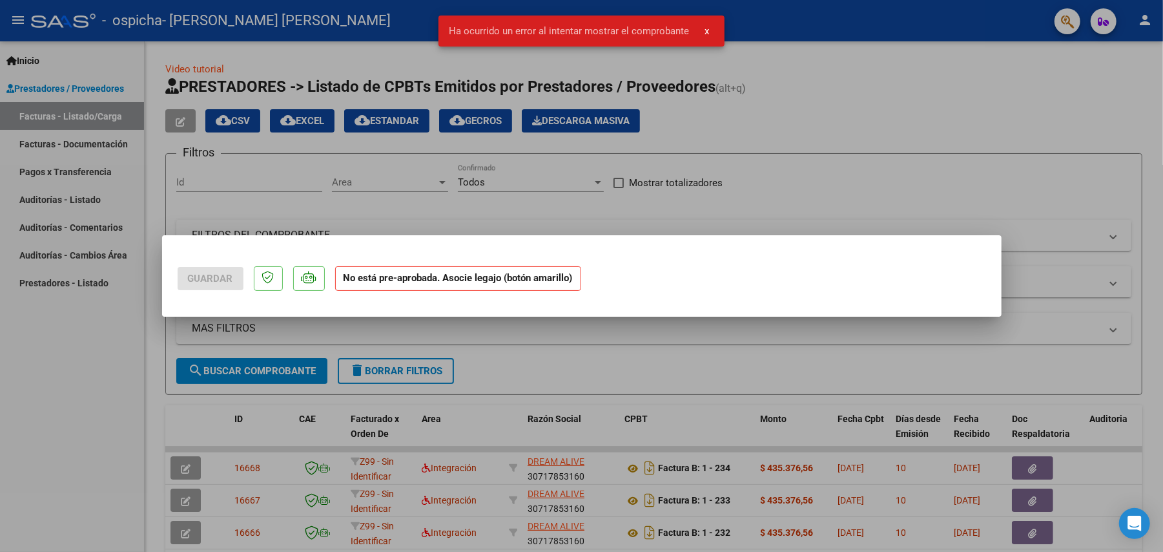
click at [816, 444] on div at bounding box center [581, 276] width 1163 height 552
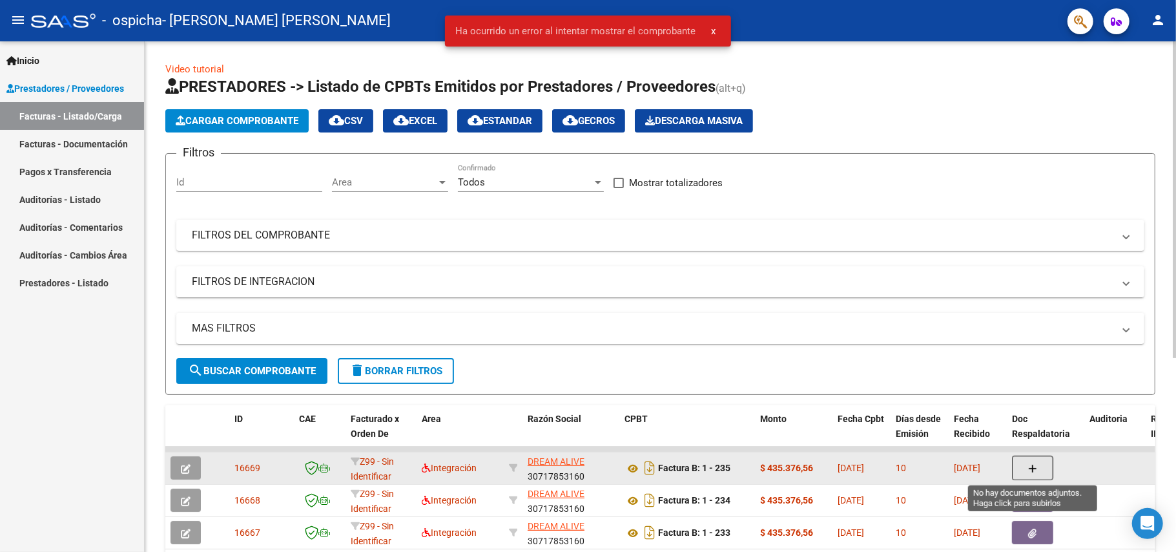
click at [1024, 461] on button "button" at bounding box center [1032, 467] width 41 height 25
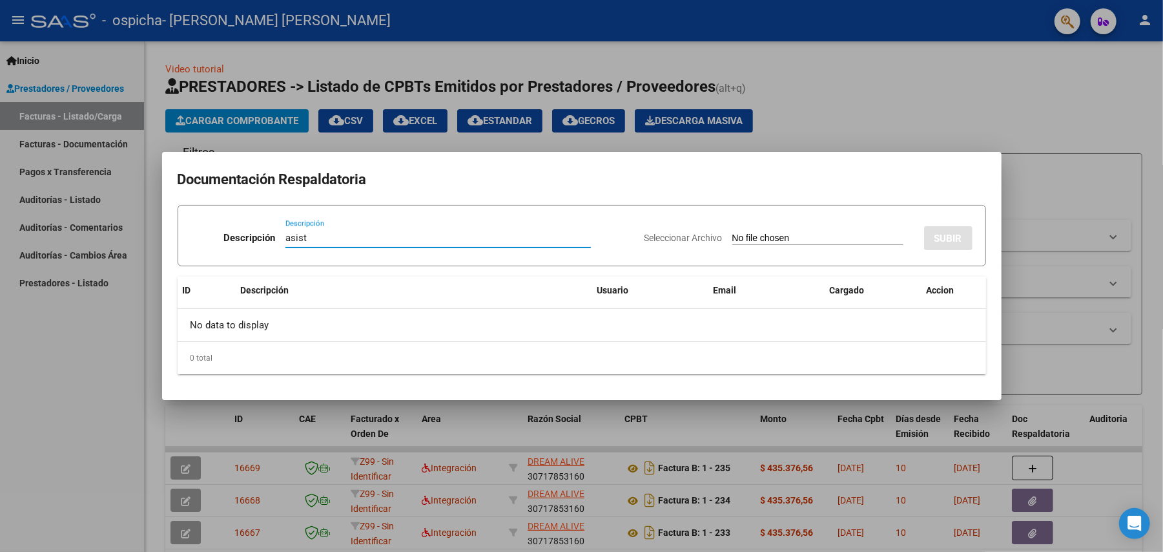
type input "asist"
click at [796, 233] on input "Seleccionar Archivo" at bounding box center [817, 239] width 171 height 12
type input "C:\fakepath\Asist [PERSON_NAME] terapias 08-2025.pdf"
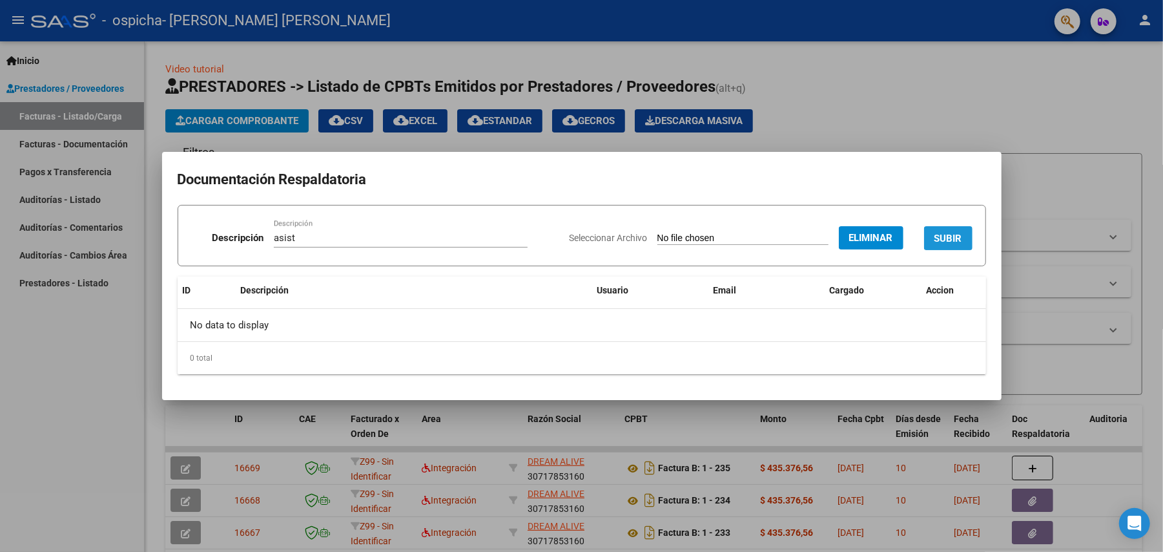
click at [940, 235] on span "SUBIR" at bounding box center [949, 239] width 28 height 12
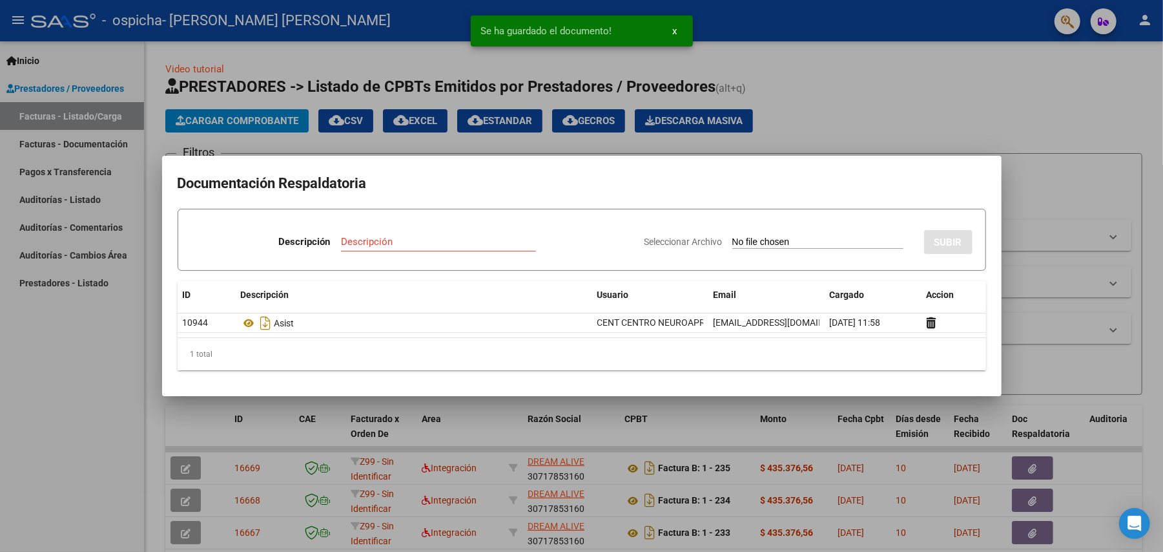
click at [379, 228] on div "Descripción Descripción" at bounding box center [412, 244] width 443 height 39
click at [366, 245] on input "Descripción" at bounding box center [438, 242] width 195 height 12
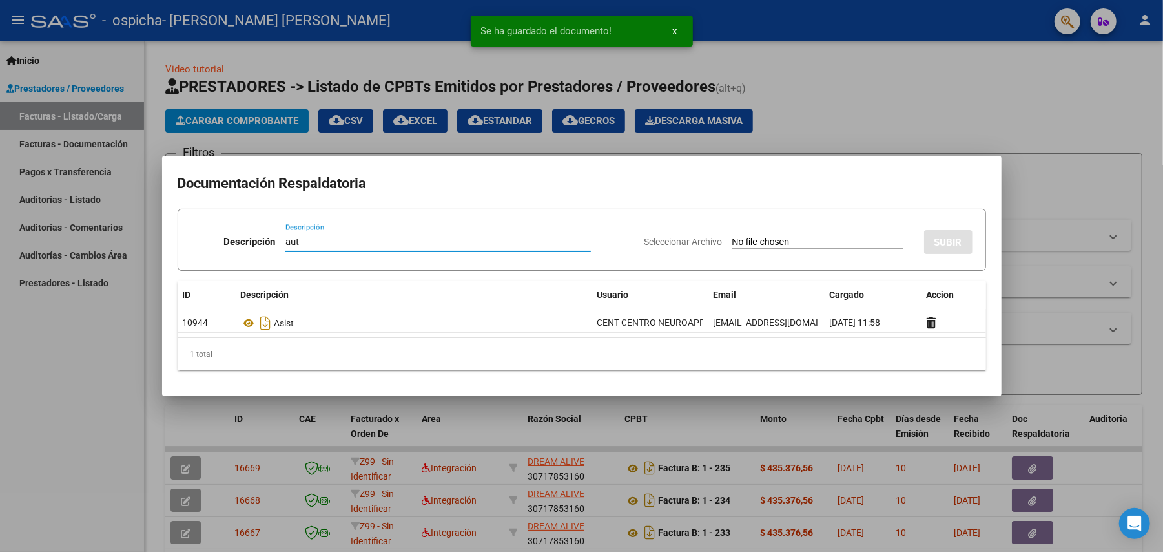
type input "aut"
click at [763, 238] on input "Seleccionar Archivo" at bounding box center [817, 242] width 171 height 12
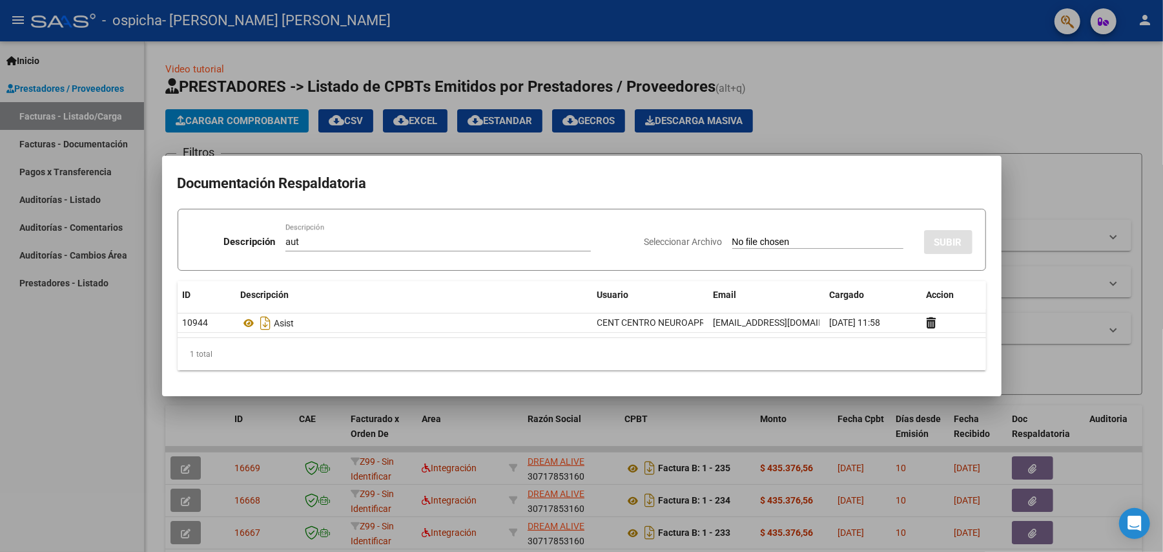
type input "C:\fakepath\[PERSON_NAME] [PERSON_NAME]- mod int FEB A DIC 2025 CORREGIDO Copy.…"
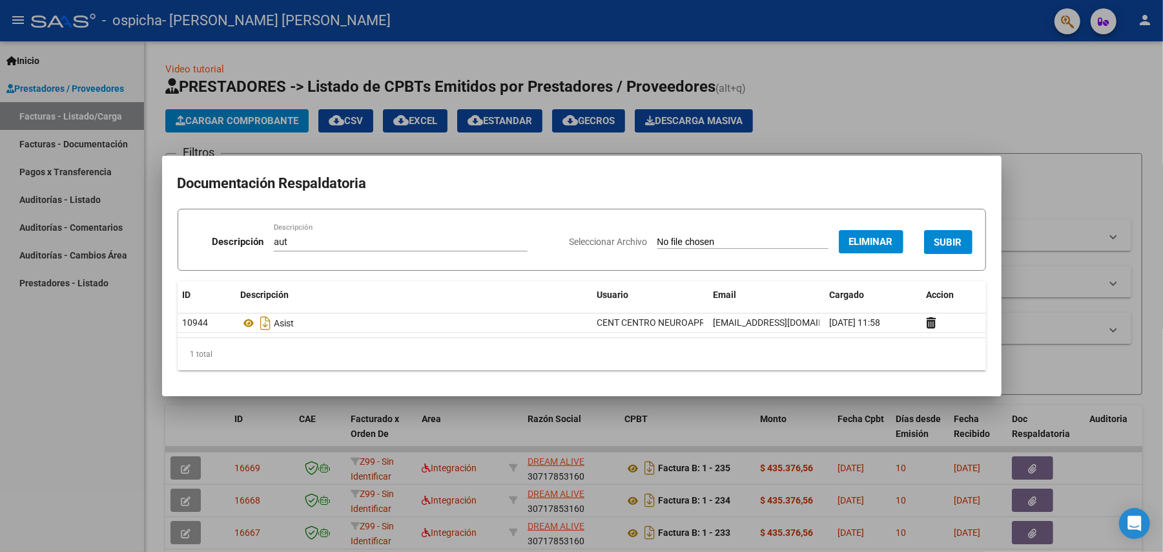
click at [955, 231] on button "SUBIR" at bounding box center [948, 242] width 48 height 24
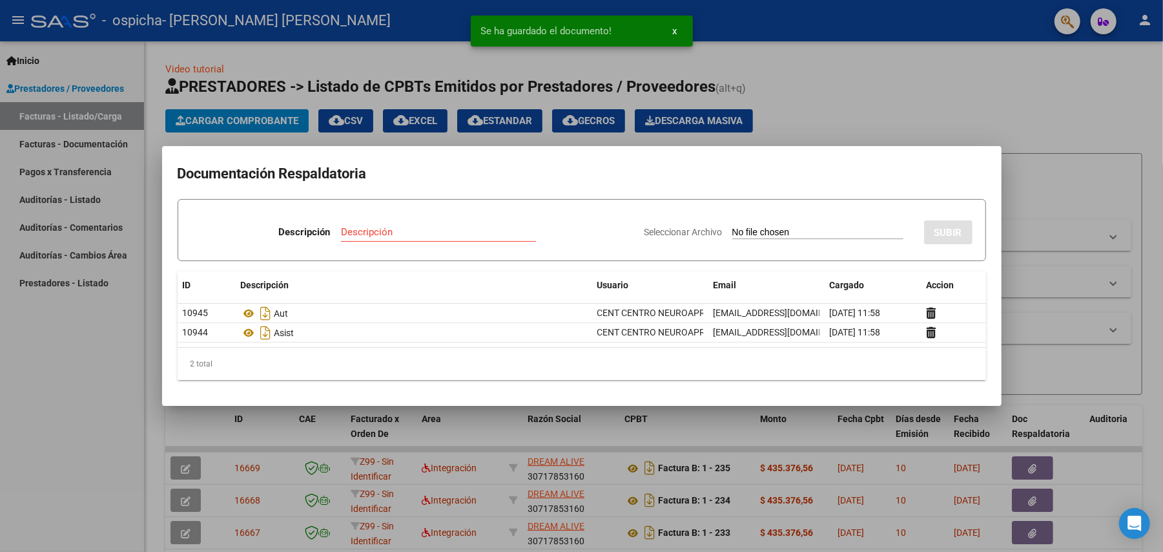
click at [898, 96] on div at bounding box center [581, 276] width 1163 height 552
